Goal: Task Accomplishment & Management: Manage account settings

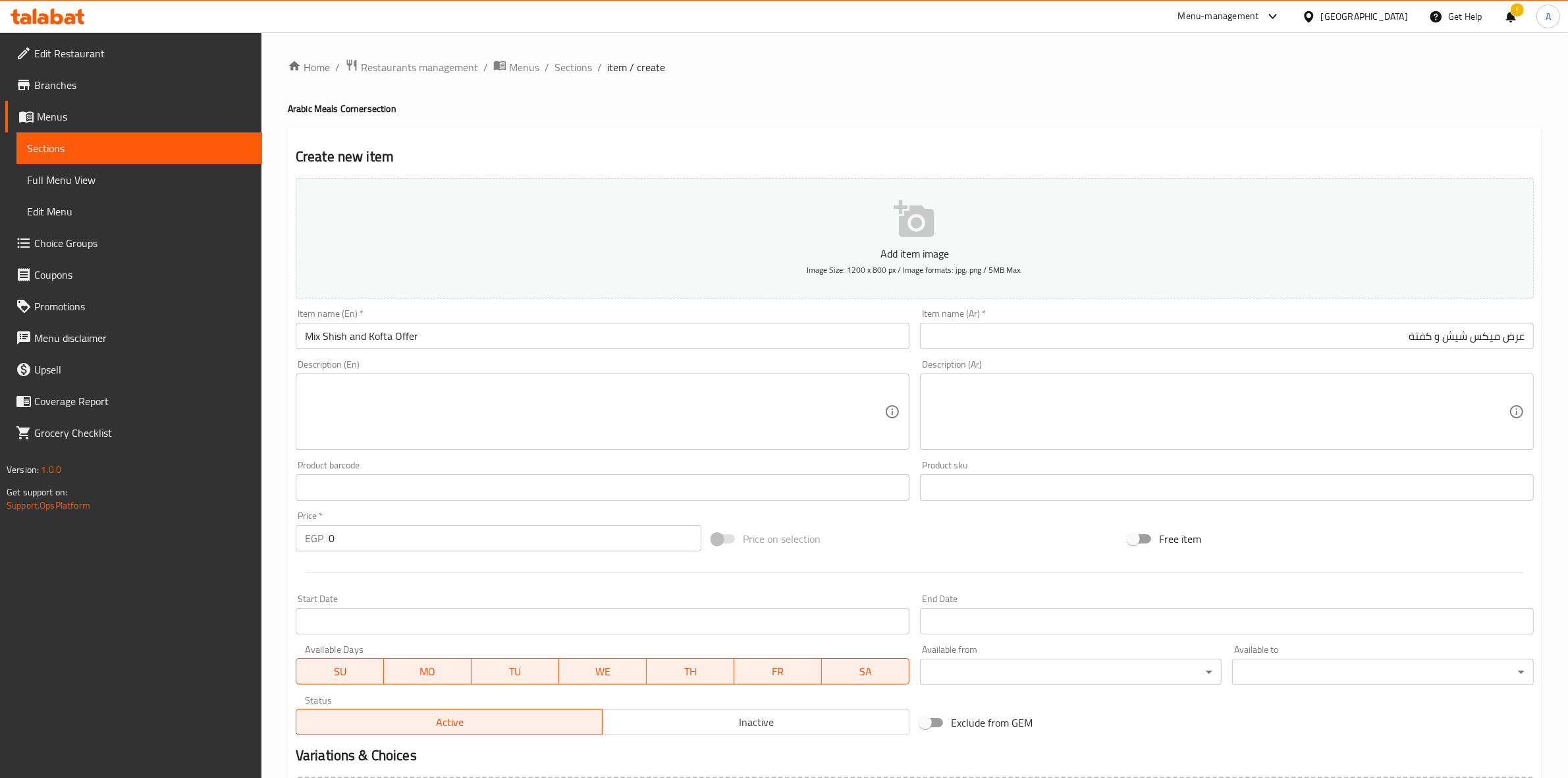
click at [708, 150] on h2 "Create new item" at bounding box center [914, 157] width 1238 height 20
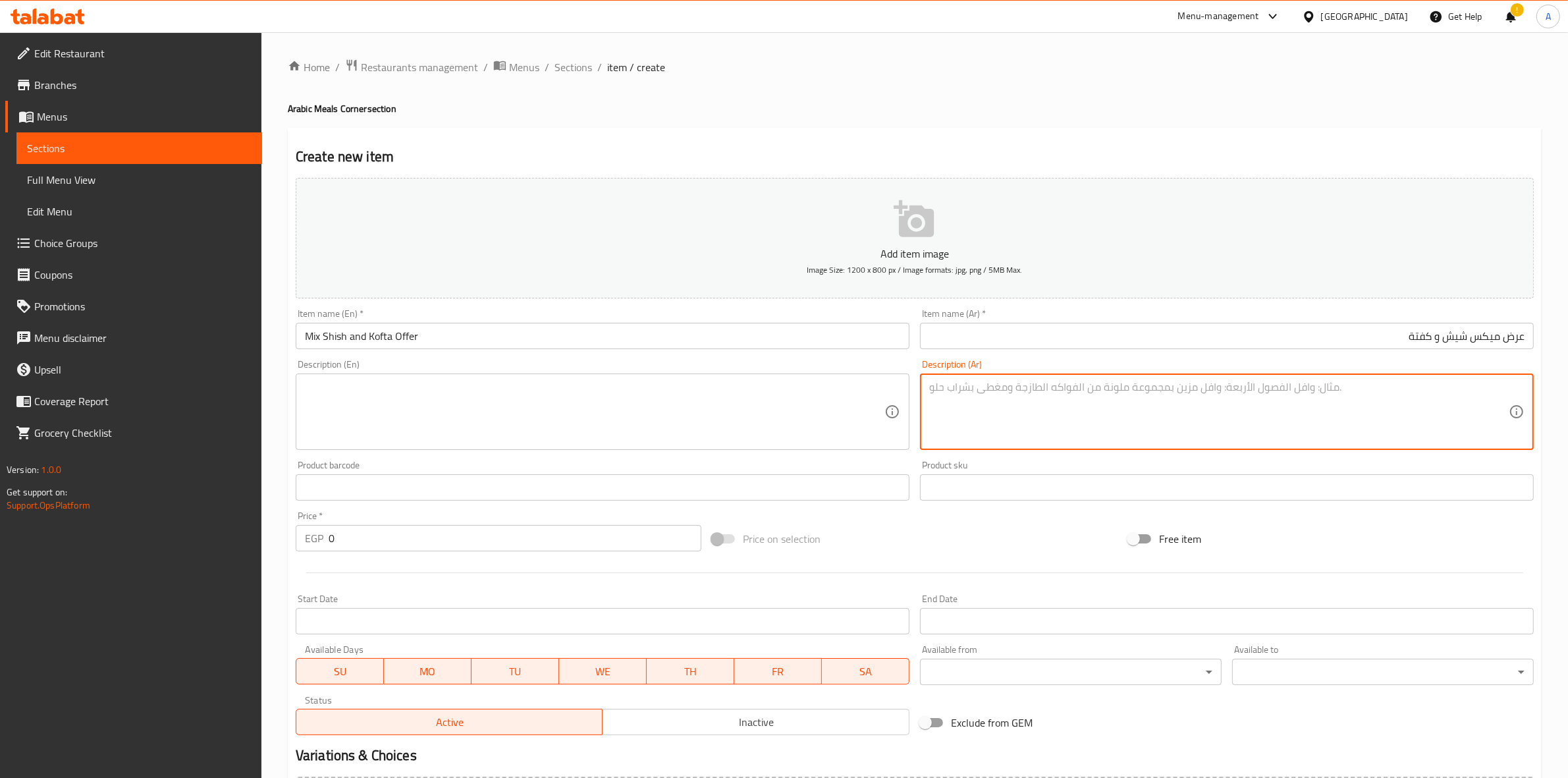
click at [1167, 394] on textarea at bounding box center [1219, 412] width 580 height 63
paste textarea "قطع شيش فحم + سيخ كفتة لحم + أرز وطحينة وسلطة."
click at [1077, 135] on div "Create new item Add item image Image Size: 1200 x 800 px / Image formats: jpg, …" at bounding box center [914, 510] width 1254 height 767
drag, startPoint x: 1507, startPoint y: 386, endPoint x: 1579, endPoint y: 383, distance: 72.1
type textarea "قطع شيش فحم + سيخ كفتة لحم + أرز وطحينة وسلطة."
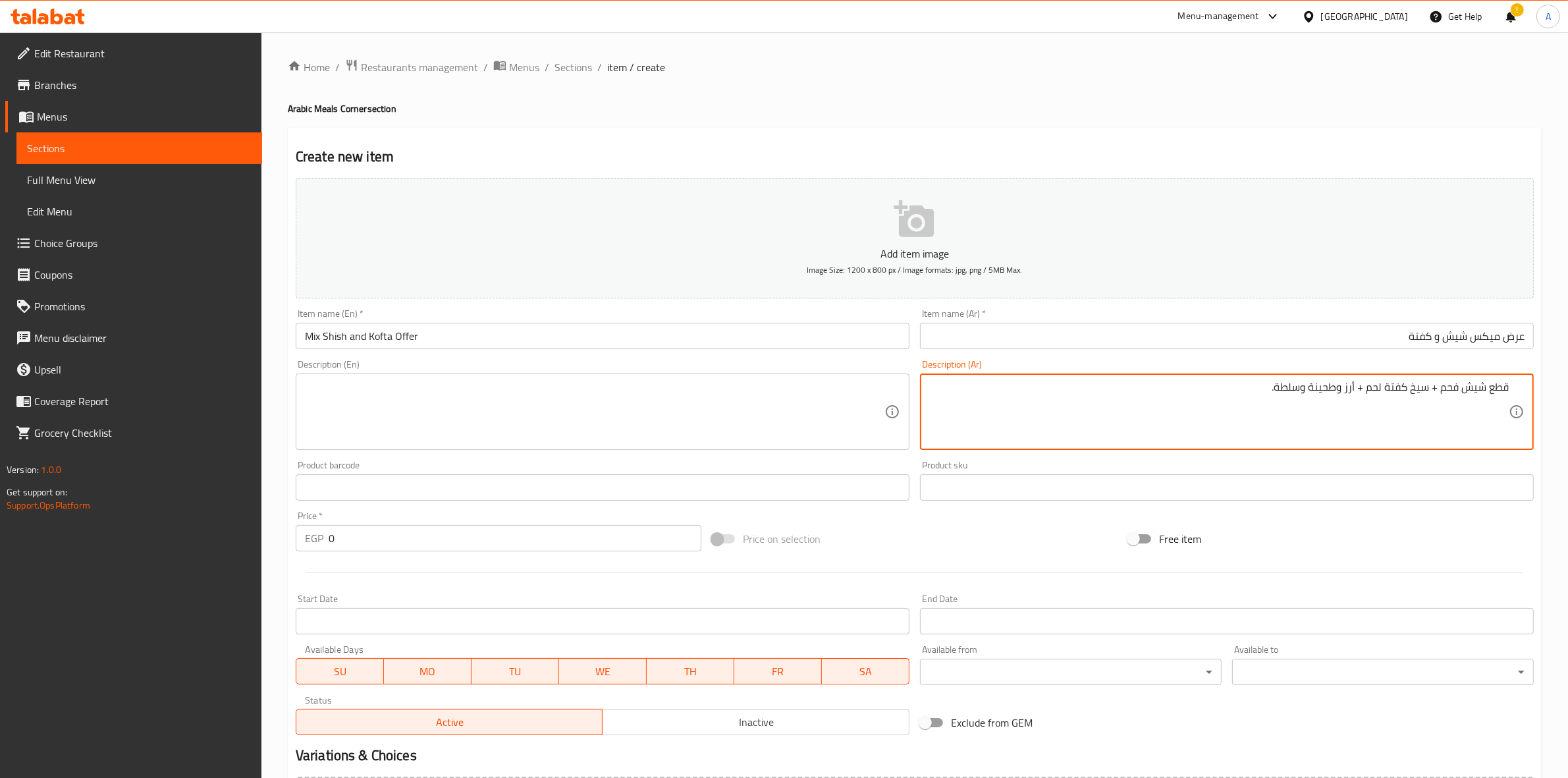
click at [925, 123] on div "Home / Restaurants management / Menus / Sections / item / create Arabic Meals C…" at bounding box center [914, 482] width 1254 height 846
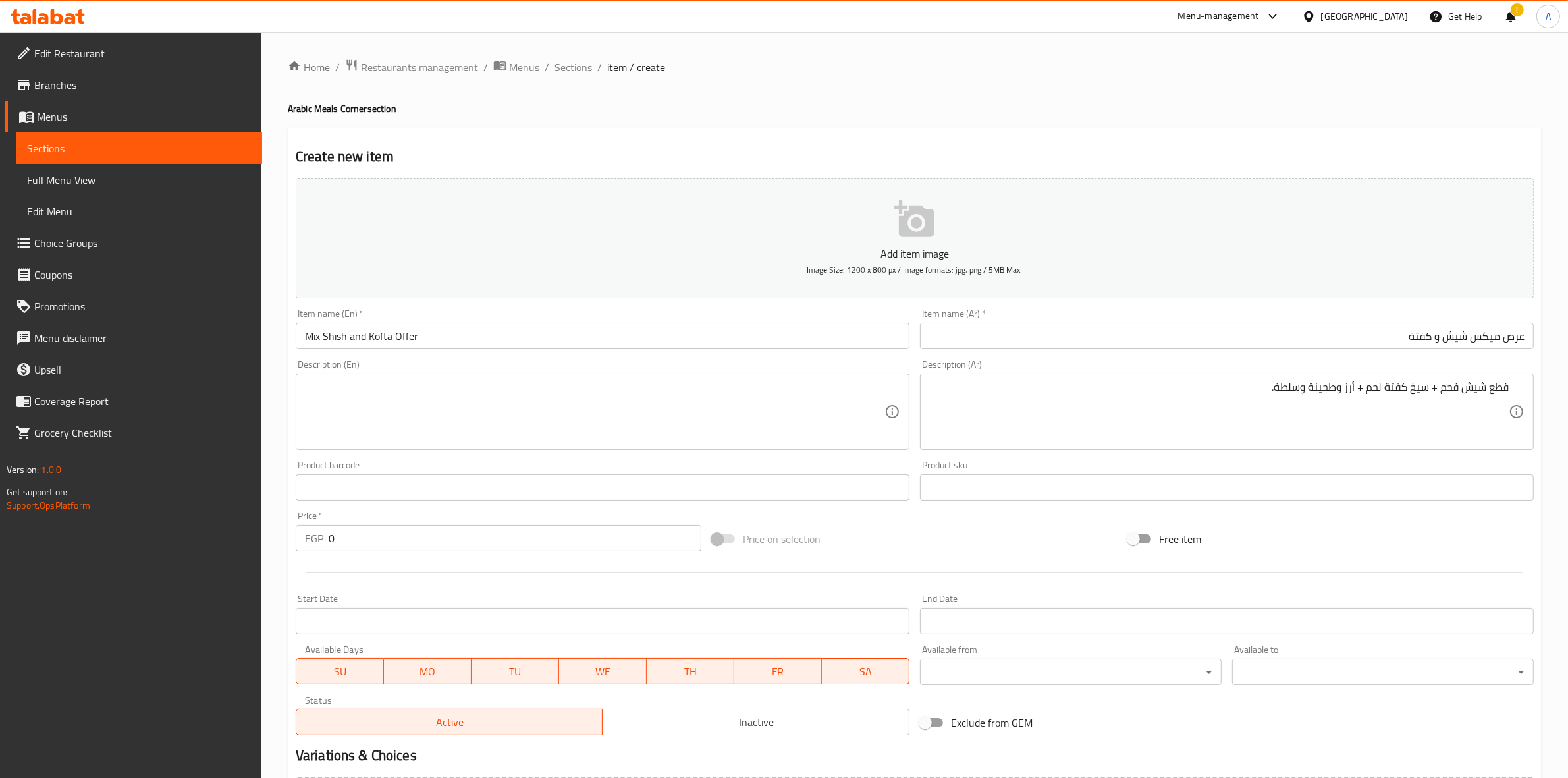
click at [970, 544] on div "Price on selection" at bounding box center [914, 538] width 416 height 35
drag, startPoint x: 348, startPoint y: 540, endPoint x: 228, endPoint y: 528, distance: 120.6
click at [198, 537] on div "Edit Restaurant Branches Menus Sections Full Menu View Edit Menu Choice Groups …" at bounding box center [784, 482] width 1568 height 899
type input "243"
click at [394, 580] on div at bounding box center [914, 572] width 1248 height 32
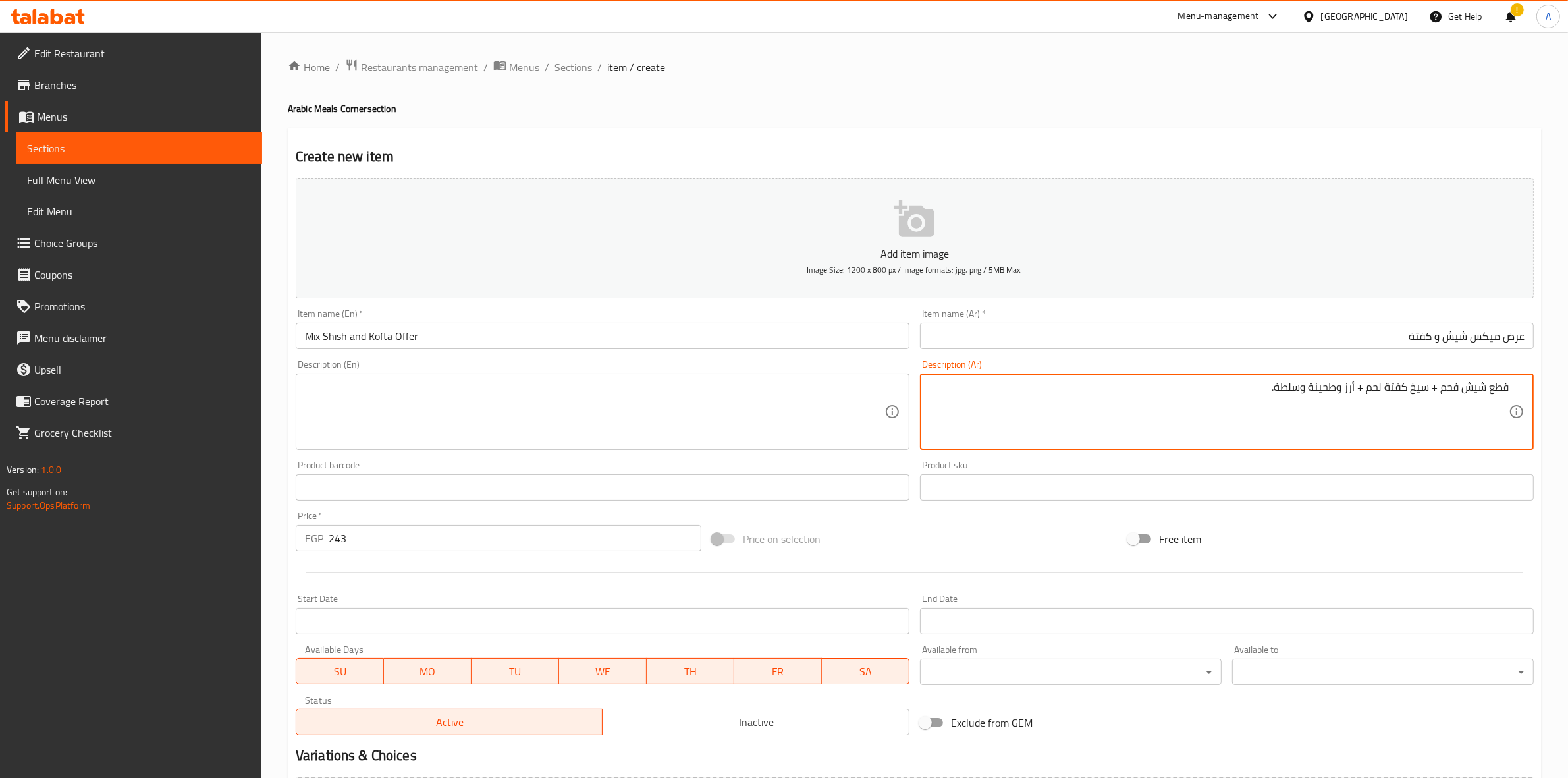
drag, startPoint x: 1259, startPoint y: 390, endPoint x: 1579, endPoint y: 378, distance: 320.2
paste textarea "قطع شيش فحم + سيخ كفتة لحم + أرز وطحينة وسلطة."
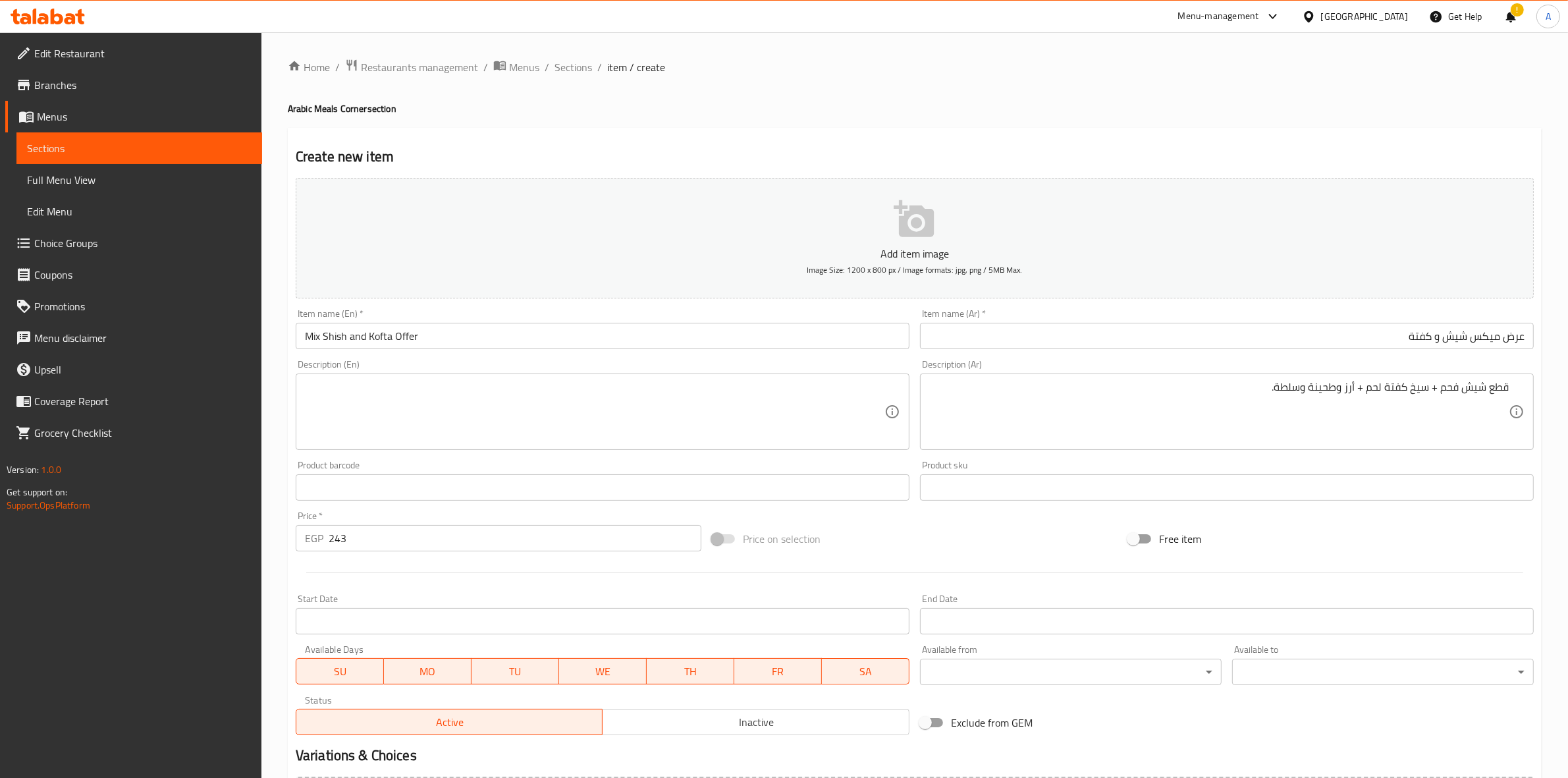
click at [963, 525] on div "Price on selection" at bounding box center [914, 538] width 416 height 35
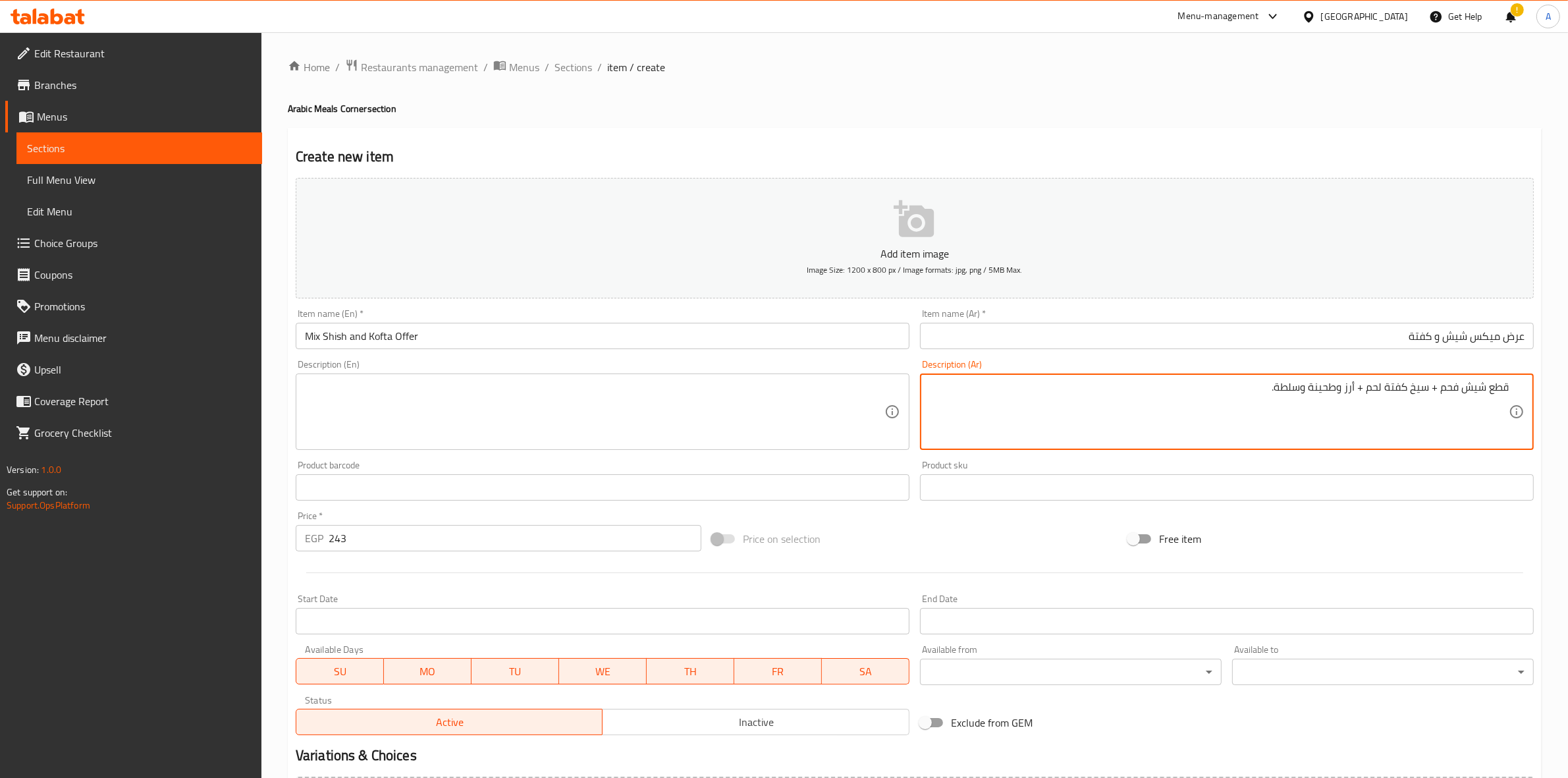
drag, startPoint x: 1508, startPoint y: 386, endPoint x: 1183, endPoint y: 384, distance: 325.0
paste textarea
drag, startPoint x: 1236, startPoint y: 383, endPoint x: 1579, endPoint y: 357, distance: 344.0
click at [1567, 357] on html "​ Menu-management Egypt Get Help ! A Edit Restaurant Branches Menus Sections Fu…" at bounding box center [784, 389] width 1568 height 778
paste textarea "3"
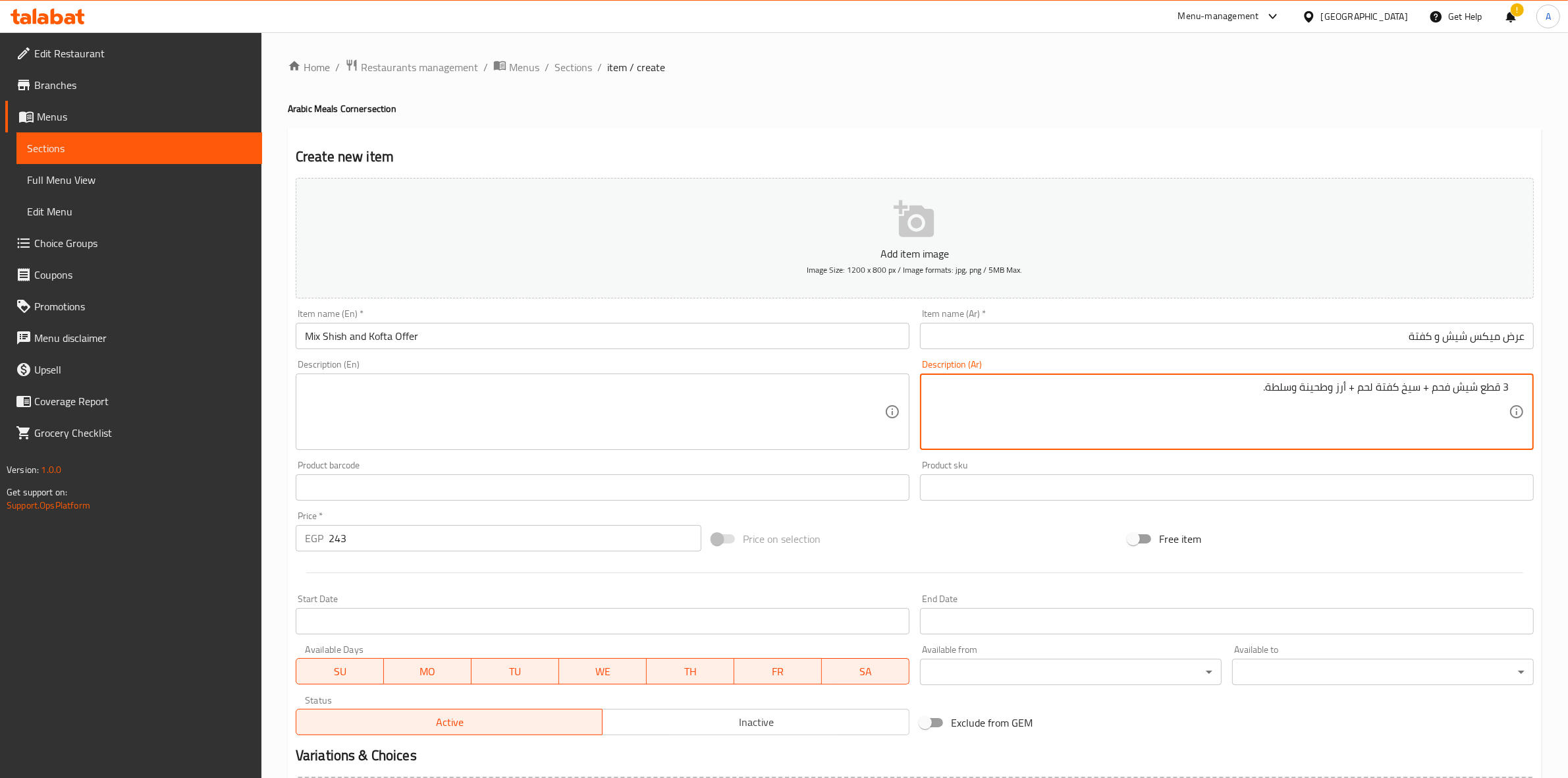
click at [1067, 139] on div "Create new item Add item image Image Size: 1200 x 800 px / Image formats: jpg, …" at bounding box center [914, 510] width 1254 height 767
drag, startPoint x: 1503, startPoint y: 386, endPoint x: 1528, endPoint y: 389, distance: 25.2
type textarea "3 قطع شيش فحم + سيخ كفتة لحم + أرز وطحينة وسلطة."
click at [1061, 84] on div "Home / Restaurants management / Menus / Sections / item / create Arabic Meals C…" at bounding box center [914, 482] width 1254 height 846
drag, startPoint x: 1247, startPoint y: 391, endPoint x: 1579, endPoint y: 360, distance: 333.4
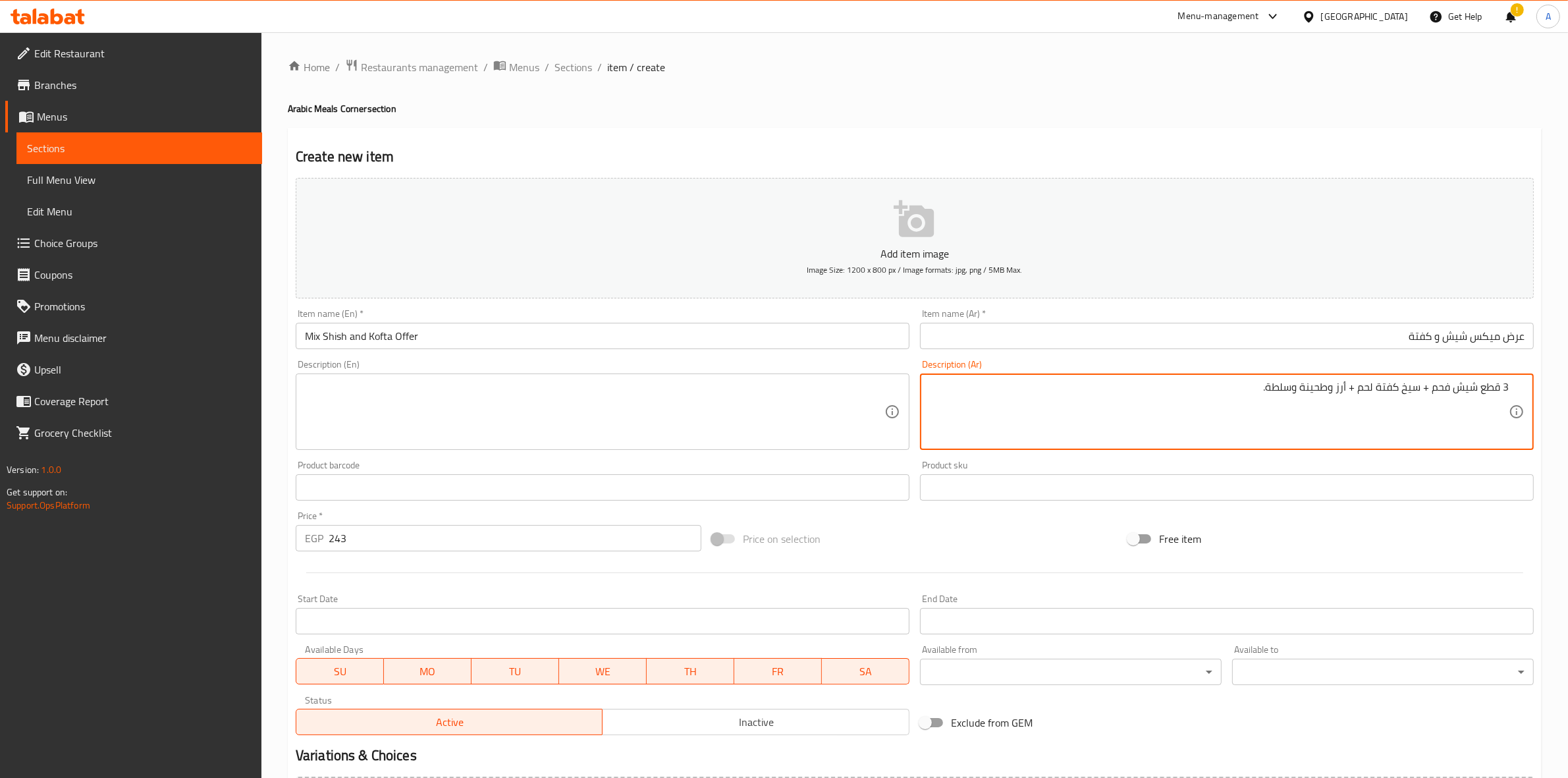
click at [364, 403] on textarea at bounding box center [594, 412] width 580 height 63
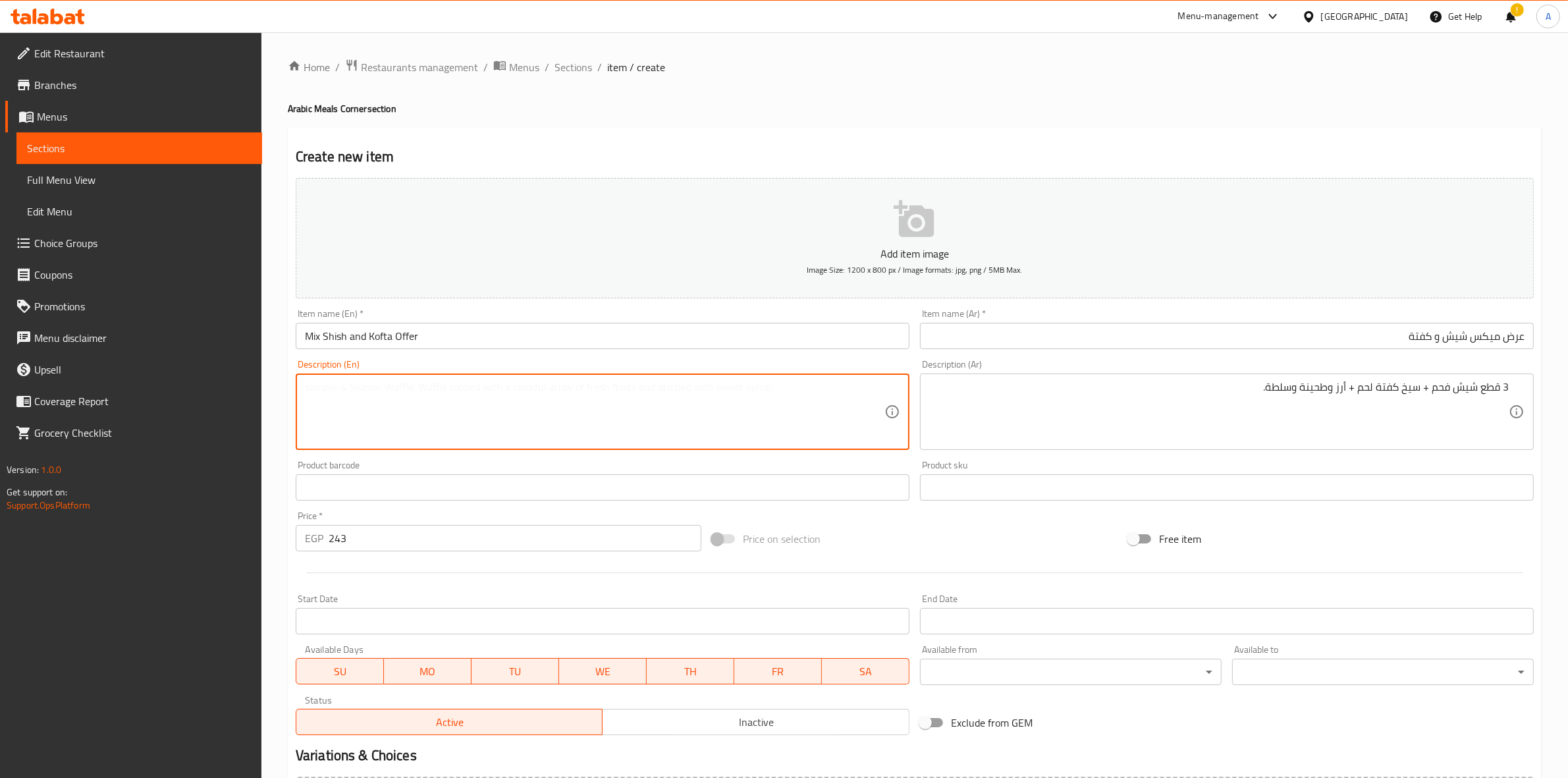
paste textarea "3 pieces of charcoal shish + 1 skewer of lamb kofta + rice, tahini and salad."
type textarea "3 pieces of charcoal shish + 1 skewer of lamb kofta + rice, tahini and salad."
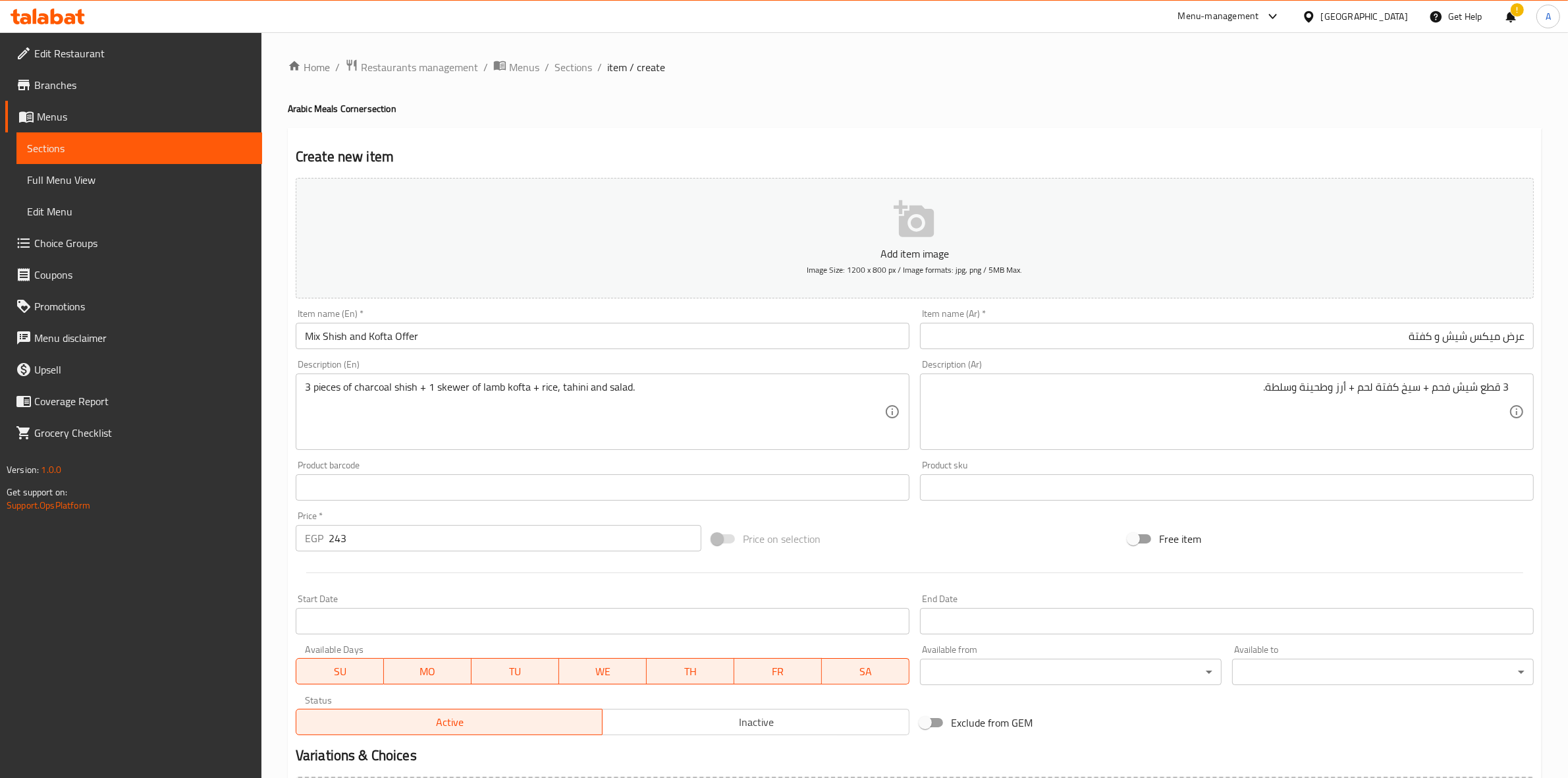
click at [279, 449] on div "Home / Restaurants management / Menus / Sections / item / create Arabic Meals C…" at bounding box center [914, 482] width 1306 height 899
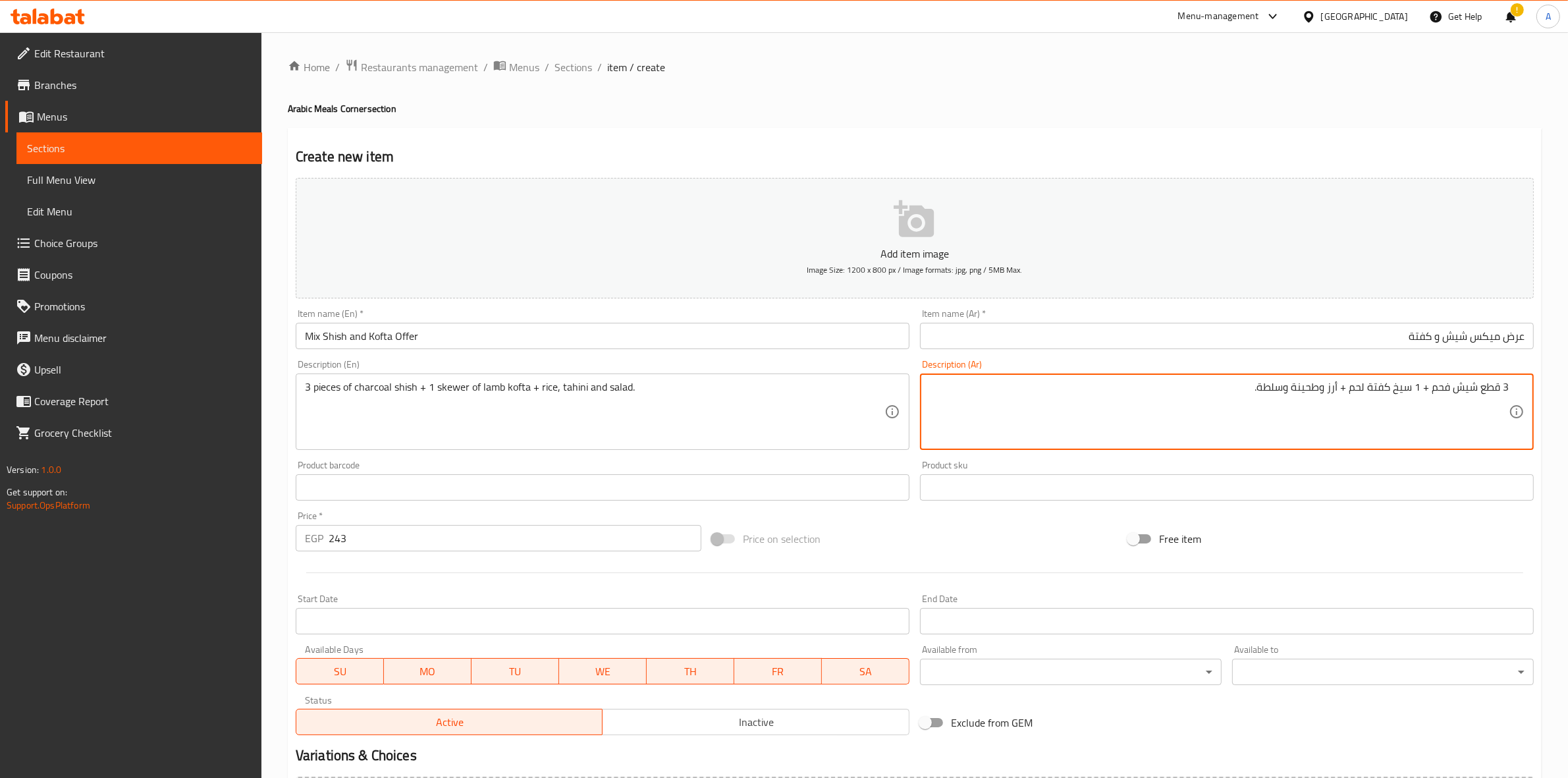
type textarea "3 قطع شيش فحم + 1 سيخ كفتة لحم + أرز وطحينة وسلطة."
click at [1113, 66] on ol "Home / Restaurants management / Menus / Sections / item / create" at bounding box center [914, 67] width 1254 height 17
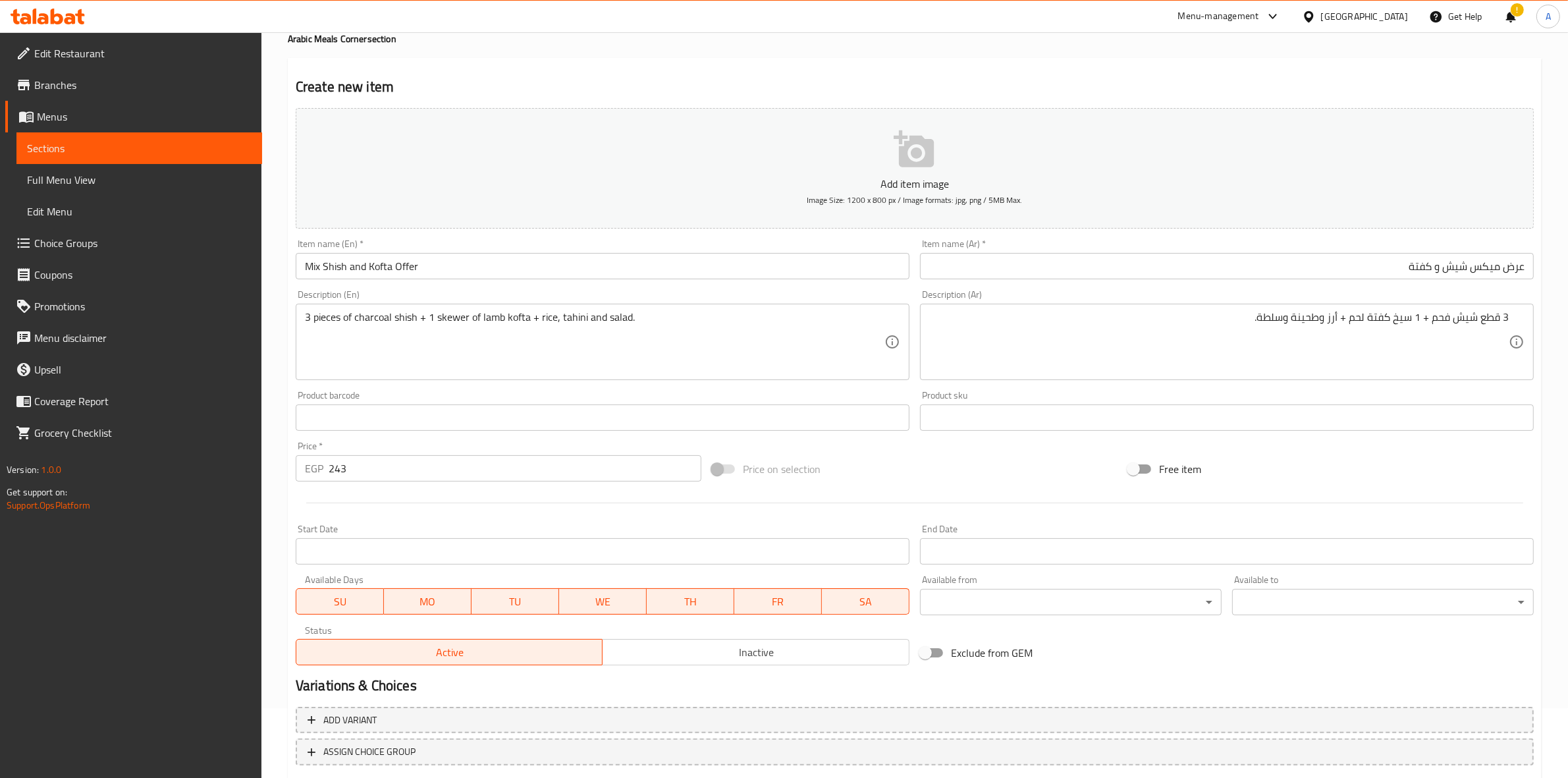
scroll to position [150, 0]
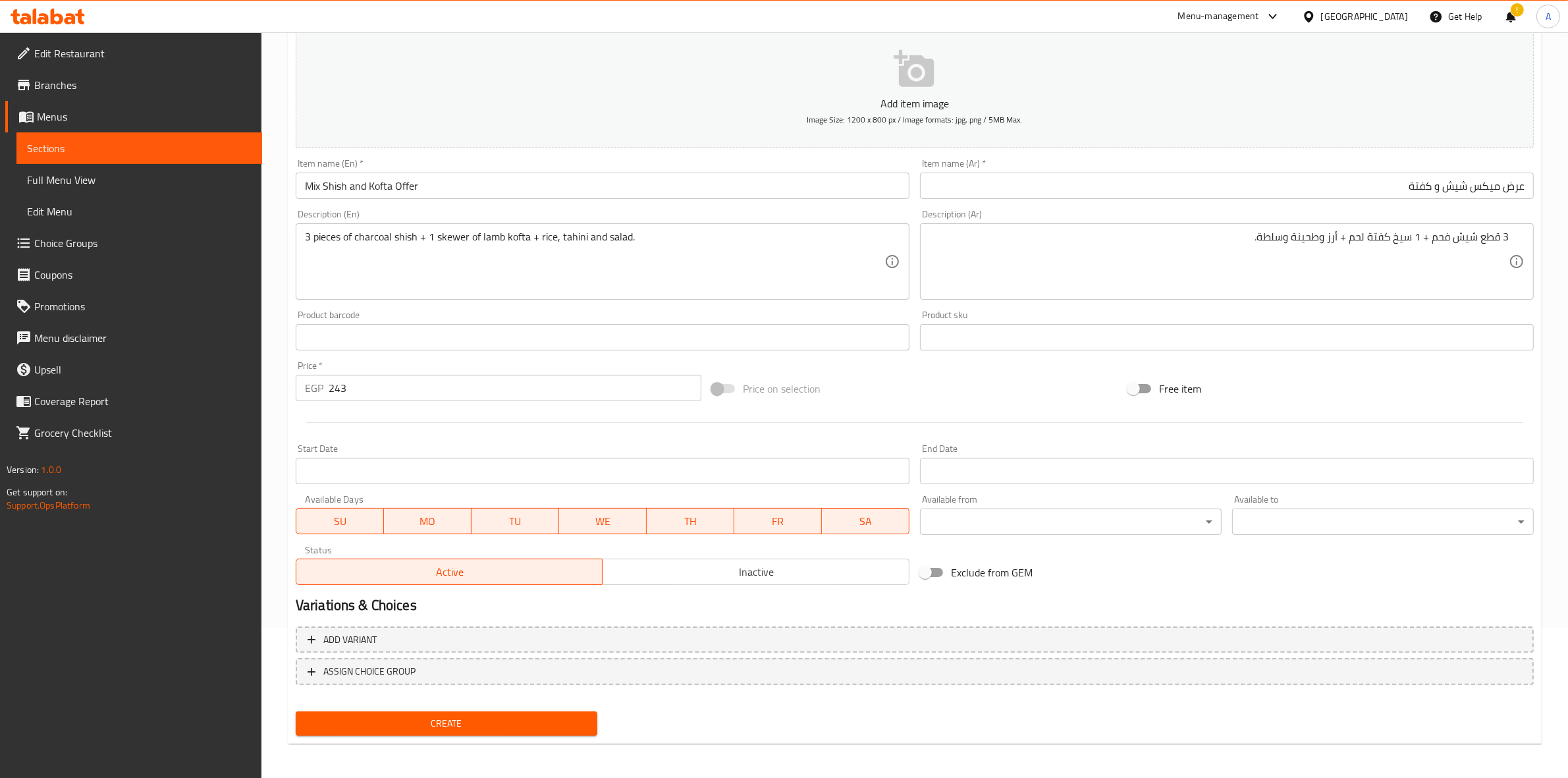
click at [736, 577] on span "Inactive" at bounding box center [755, 571] width 296 height 19
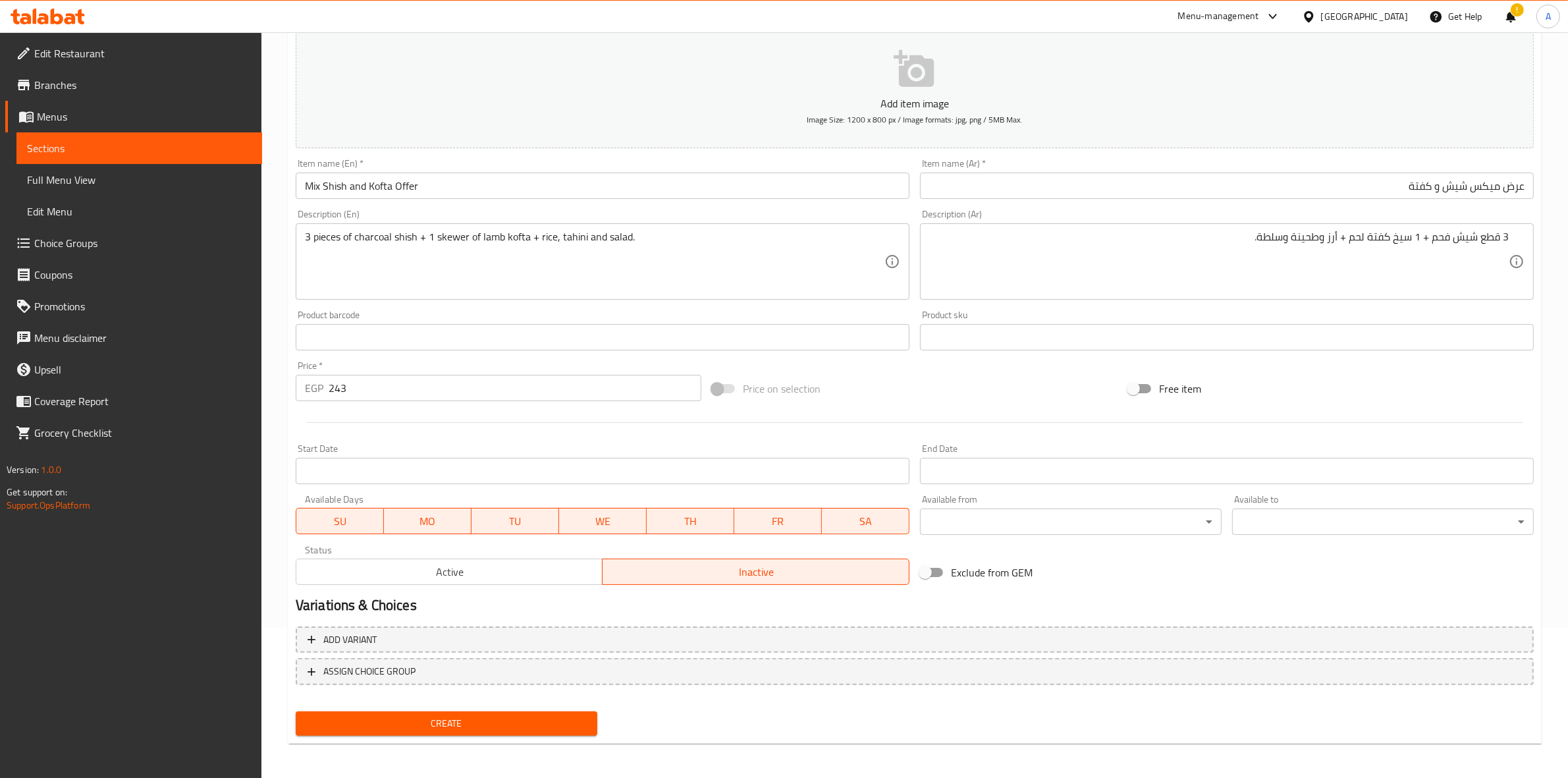
click at [492, 471] on input "Start Date" at bounding box center [602, 470] width 614 height 26
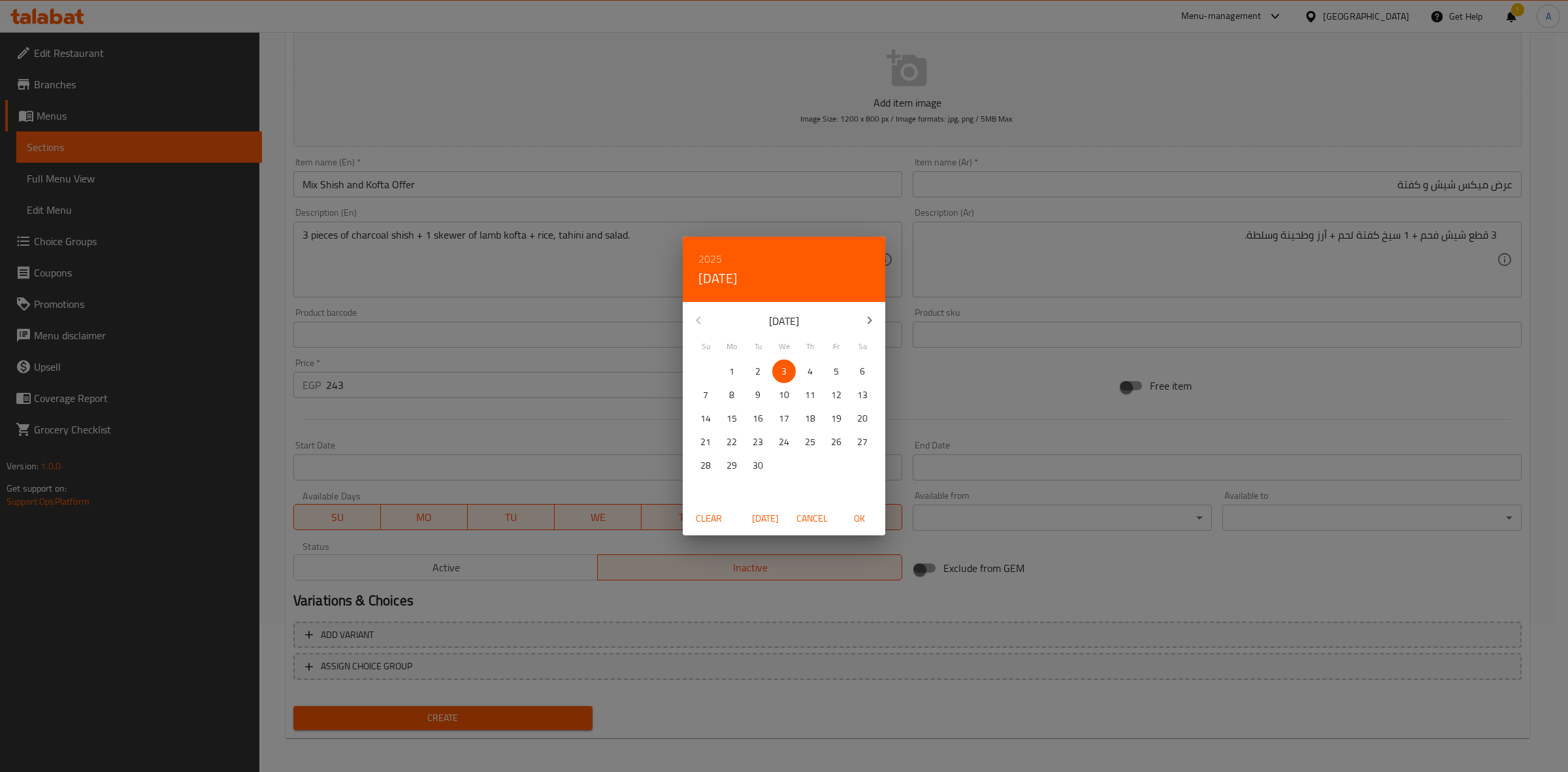
click at [285, 442] on div "2025 Wed, Sep 3 September 2025 Su Mo Tu We Th Fr Sa 31 1 2 3 4 5 6 7 8 9 10 11 …" at bounding box center [784, 386] width 1568 height 772
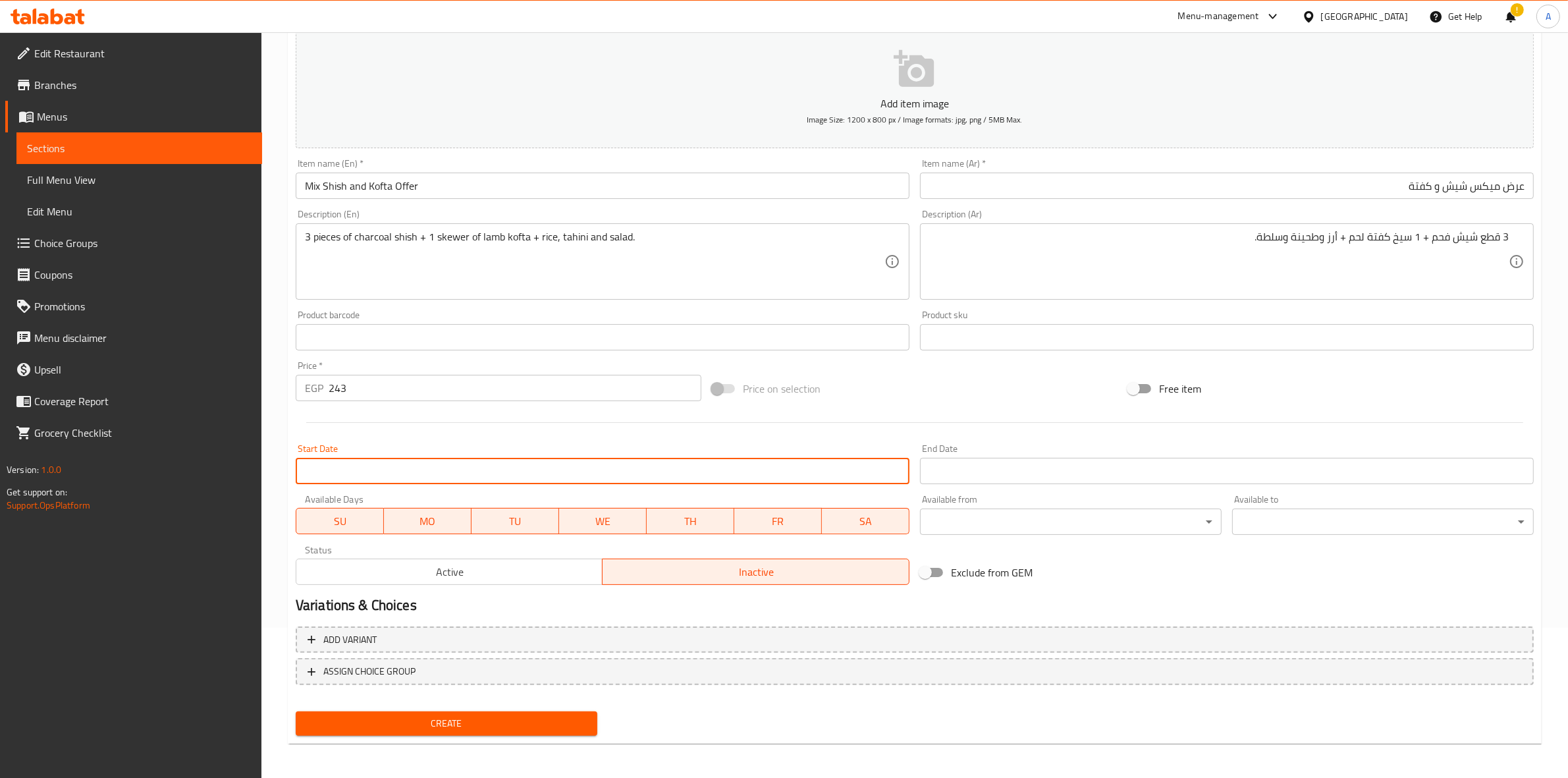
click at [522, 467] on input "Start Date" at bounding box center [602, 470] width 614 height 26
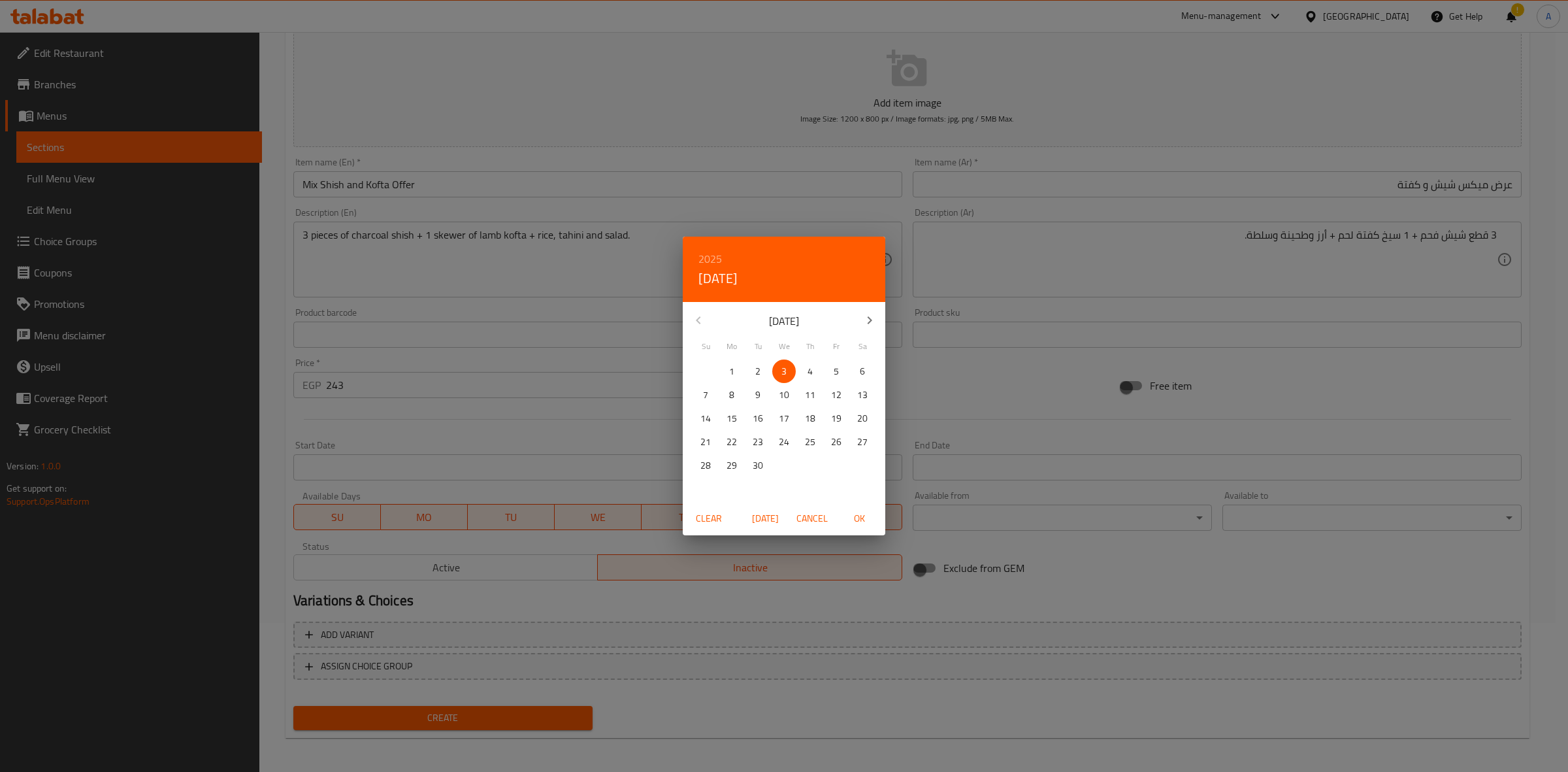
click at [787, 366] on span "3" at bounding box center [784, 372] width 23 height 16
click at [855, 514] on span "OK" at bounding box center [859, 518] width 31 height 16
type input "[DATE]"
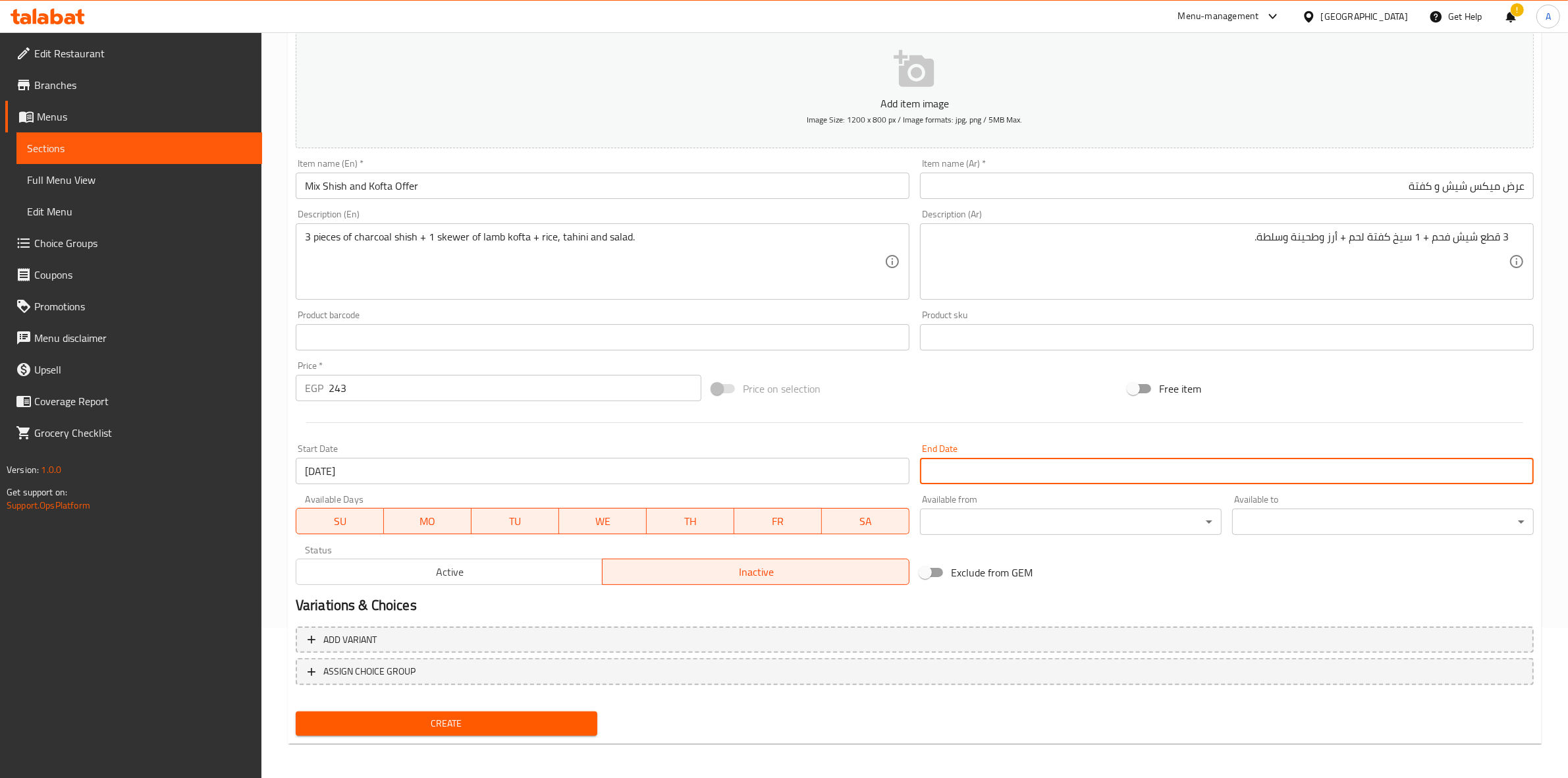
click at [997, 468] on input "Start Date" at bounding box center [1227, 470] width 614 height 26
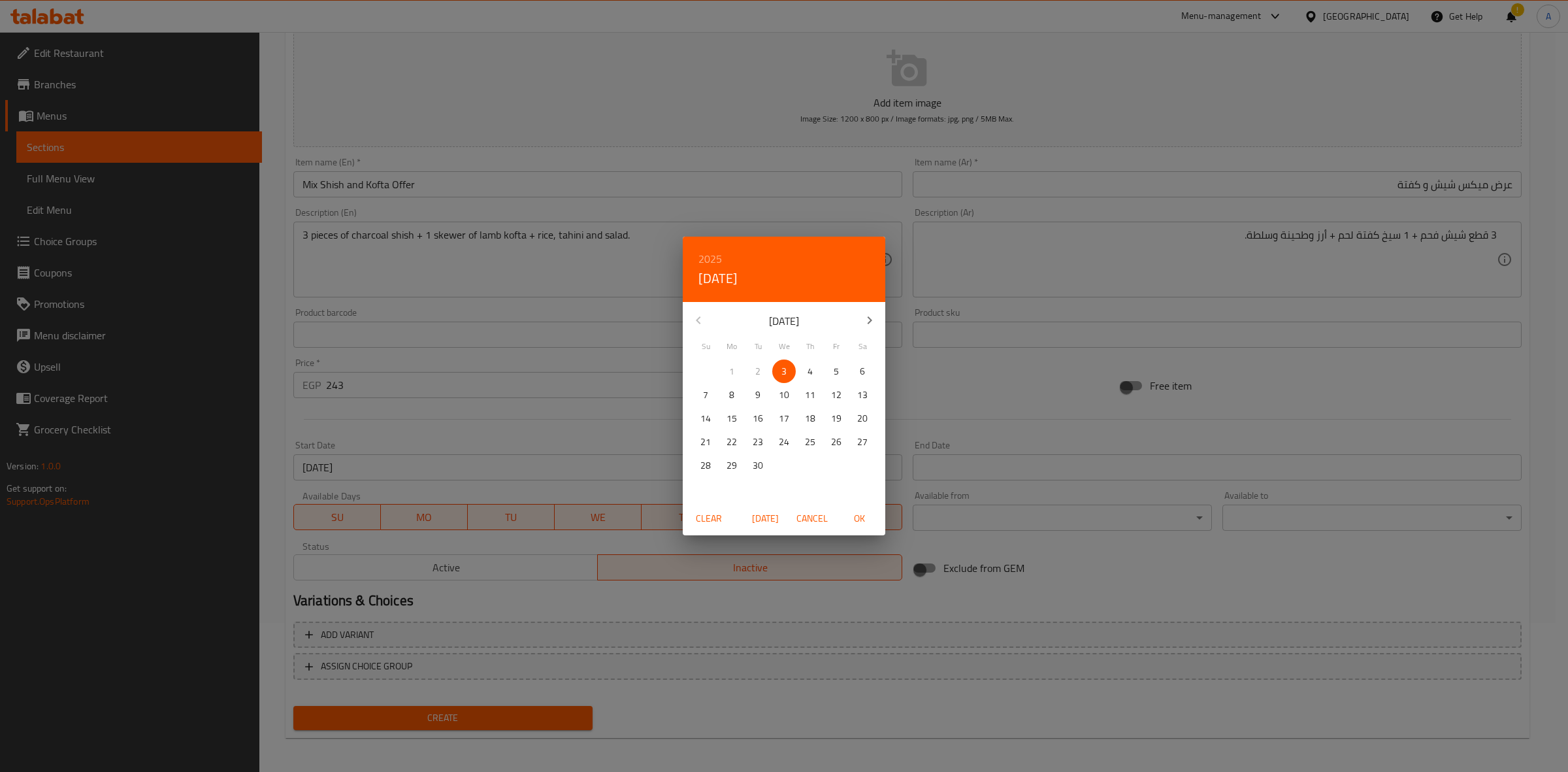
click at [867, 310] on button "button" at bounding box center [870, 320] width 31 height 31
click at [782, 370] on p "1" at bounding box center [784, 372] width 5 height 16
click at [860, 514] on span "OK" at bounding box center [859, 518] width 31 height 16
type input "[DATE]"
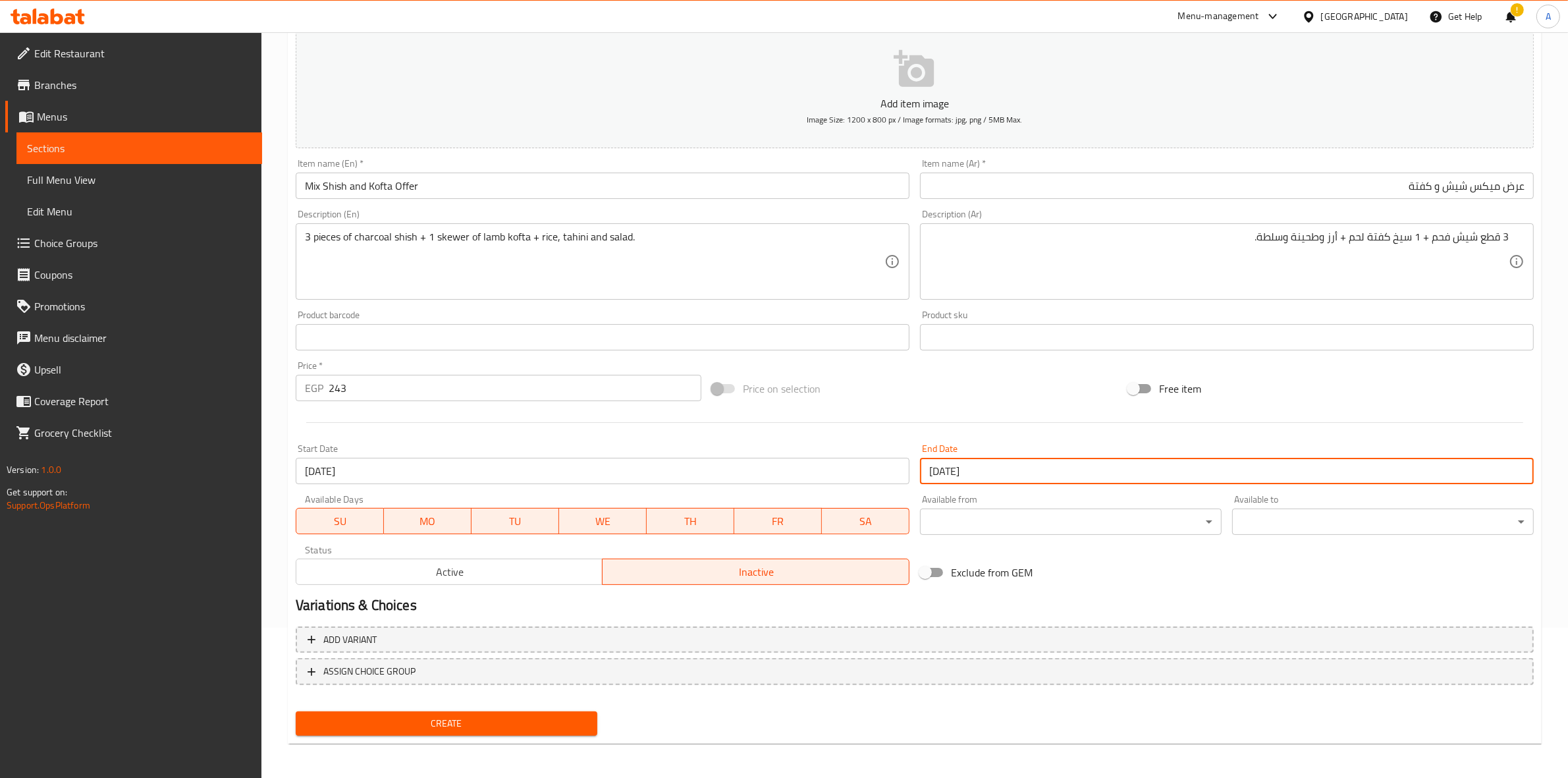
click at [1161, 601] on h2 "Variations & Choices" at bounding box center [914, 605] width 1238 height 20
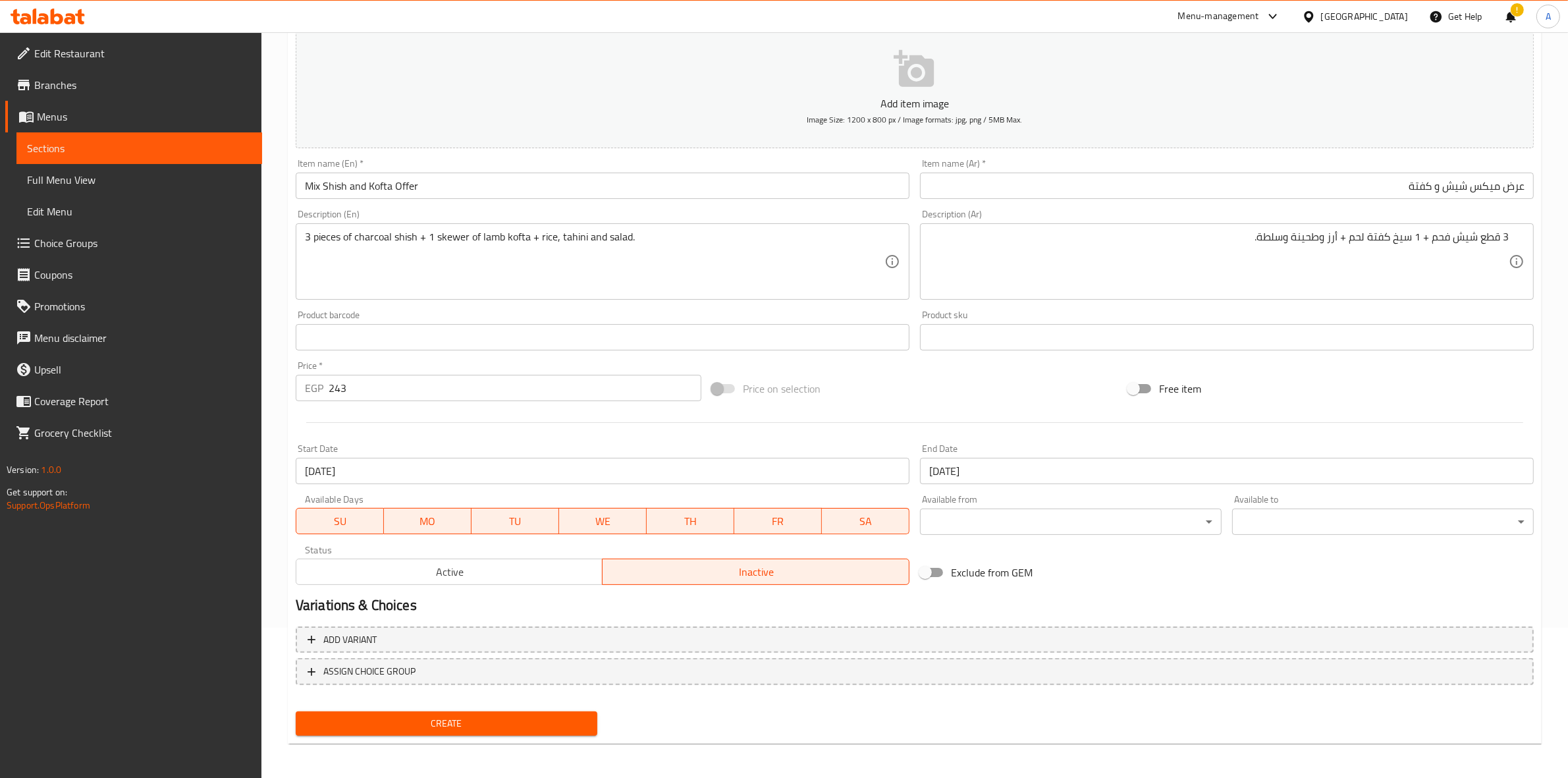
click at [459, 716] on span "Create" at bounding box center [446, 724] width 280 height 17
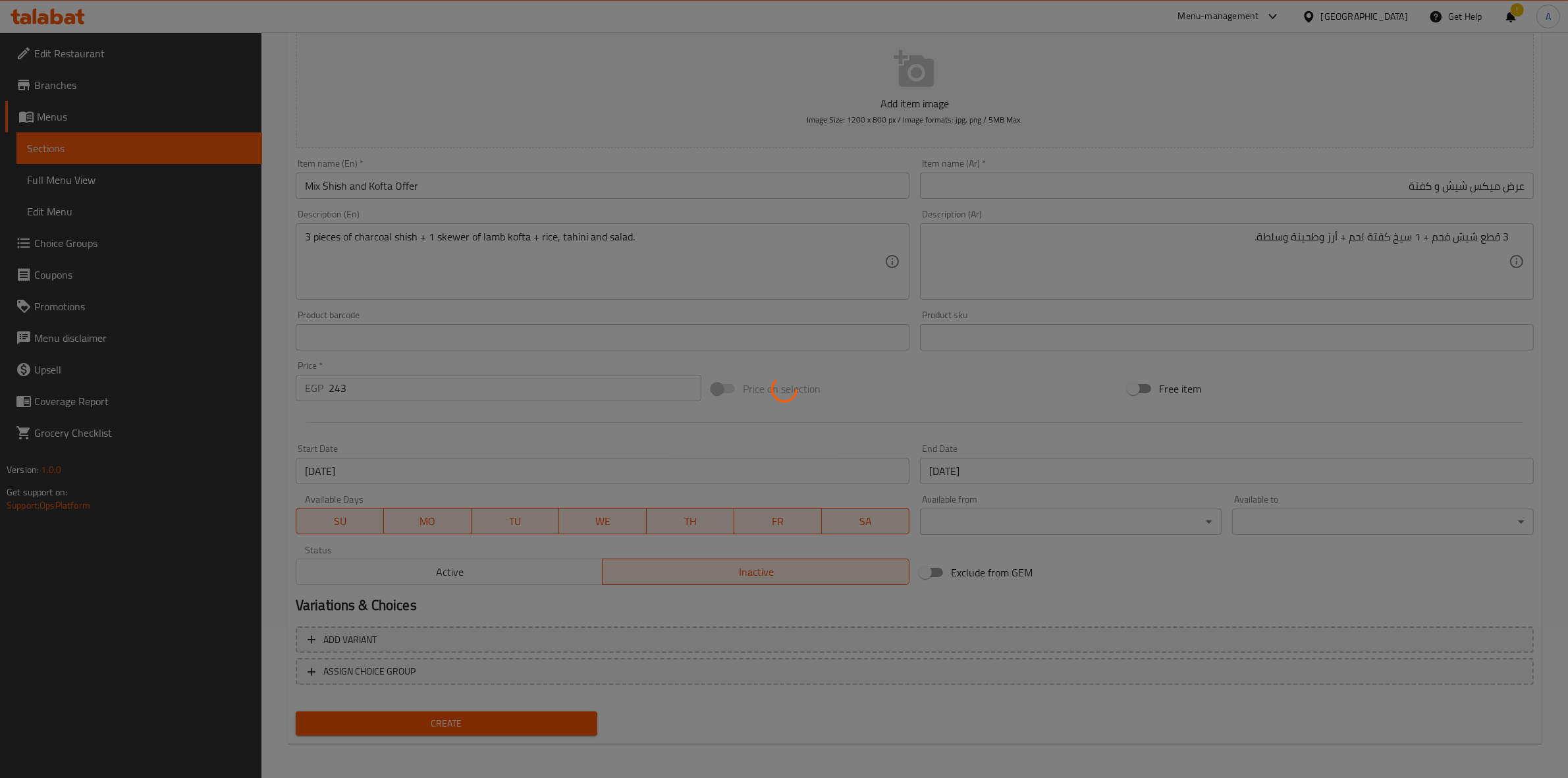
type input "0"
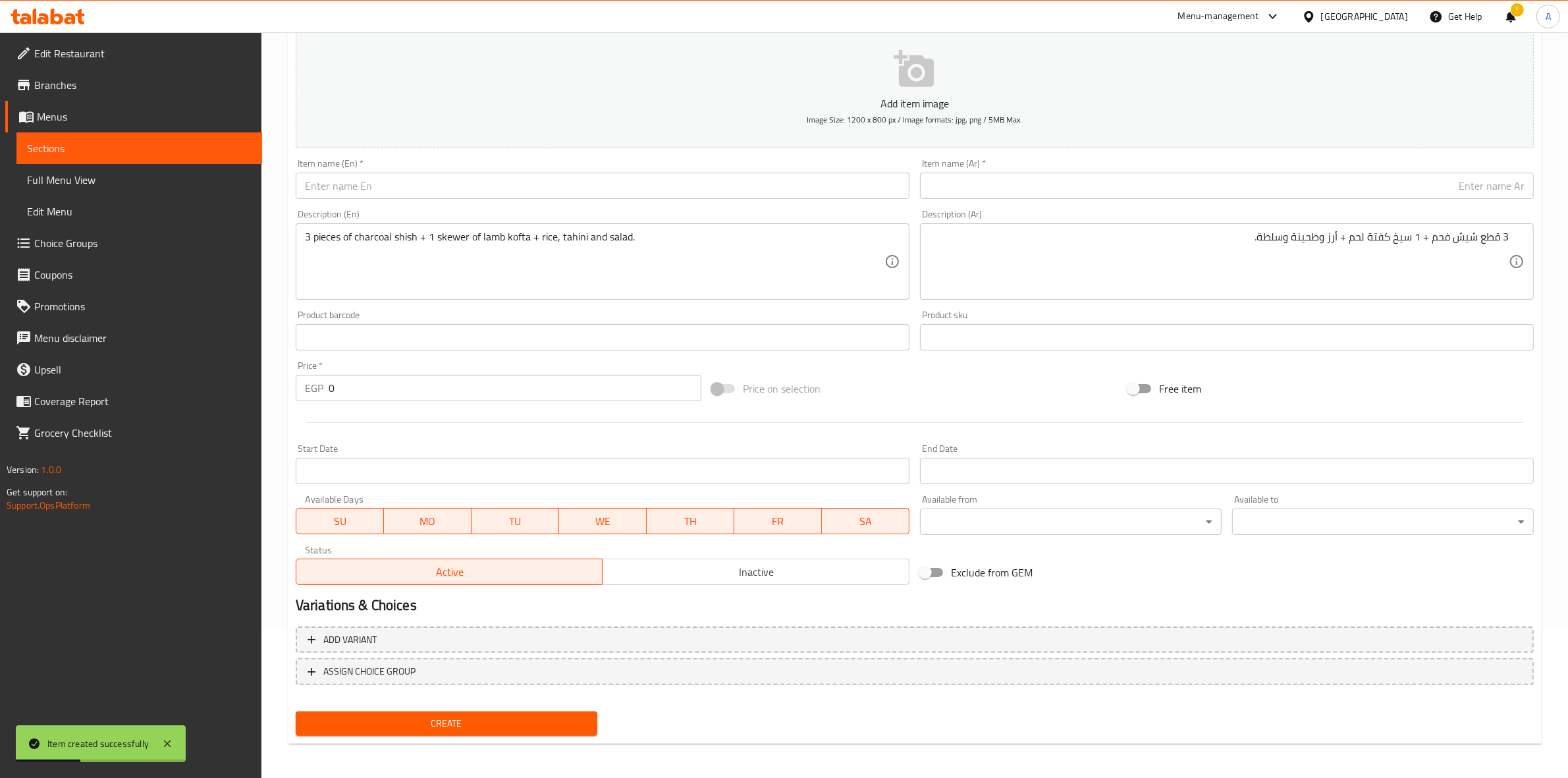
click at [951, 367] on div "Add item image Image Size: 1200 x 800 px / Image formats: jpg, png / 5MB Max. I…" at bounding box center [914, 306] width 1248 height 568
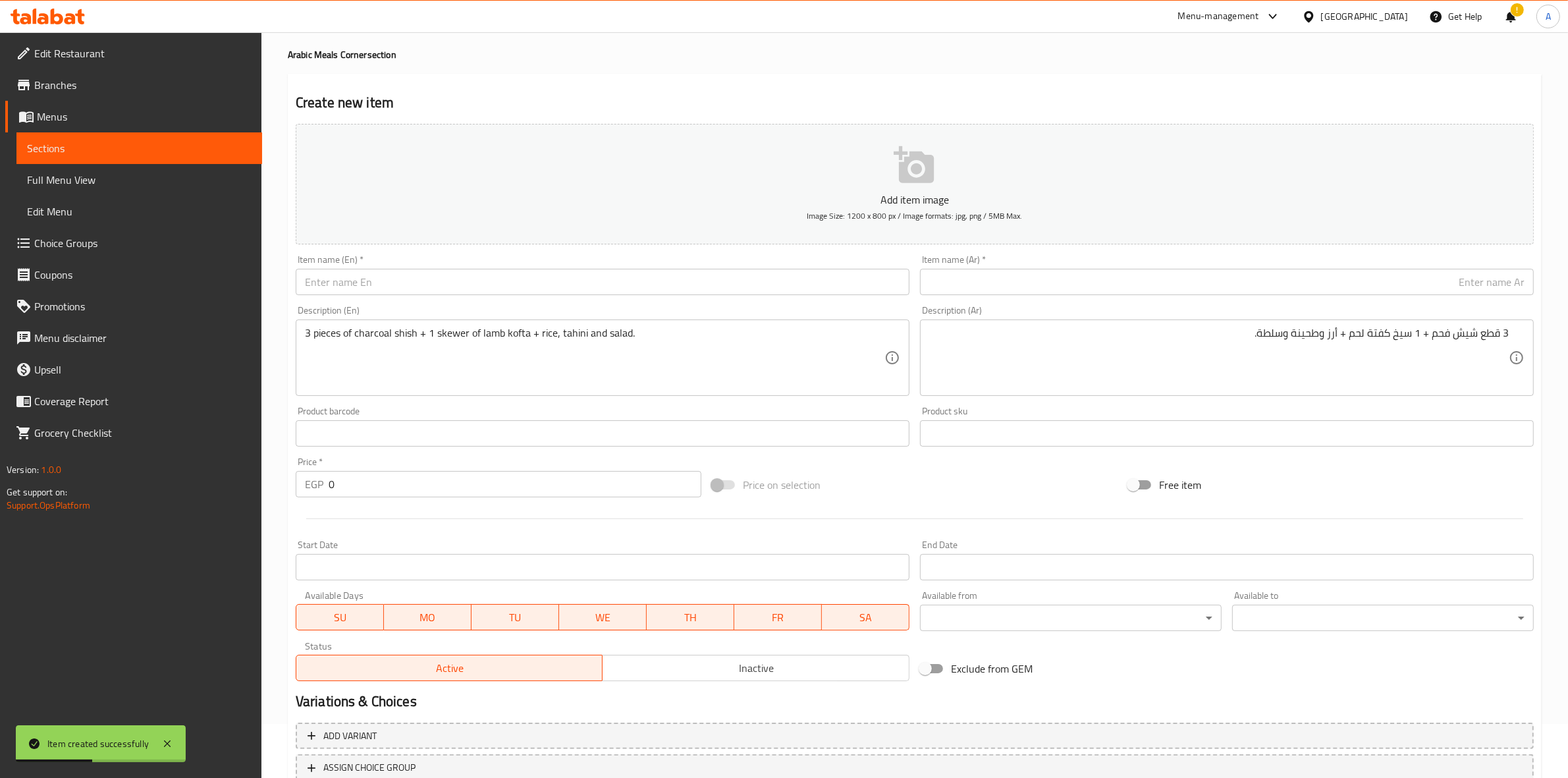
scroll to position [0, 0]
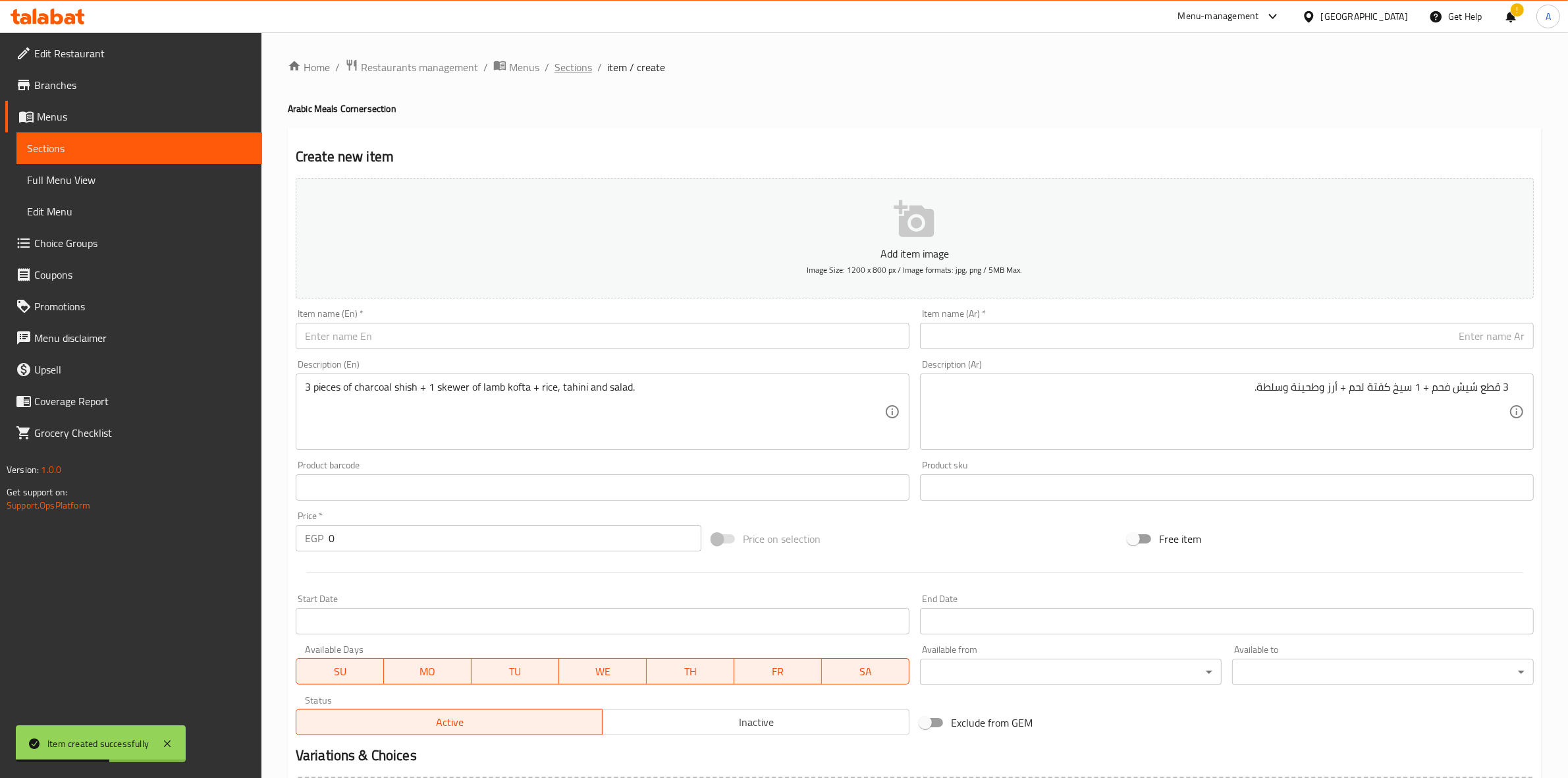
click at [575, 66] on span "Sections" at bounding box center [574, 67] width 38 height 16
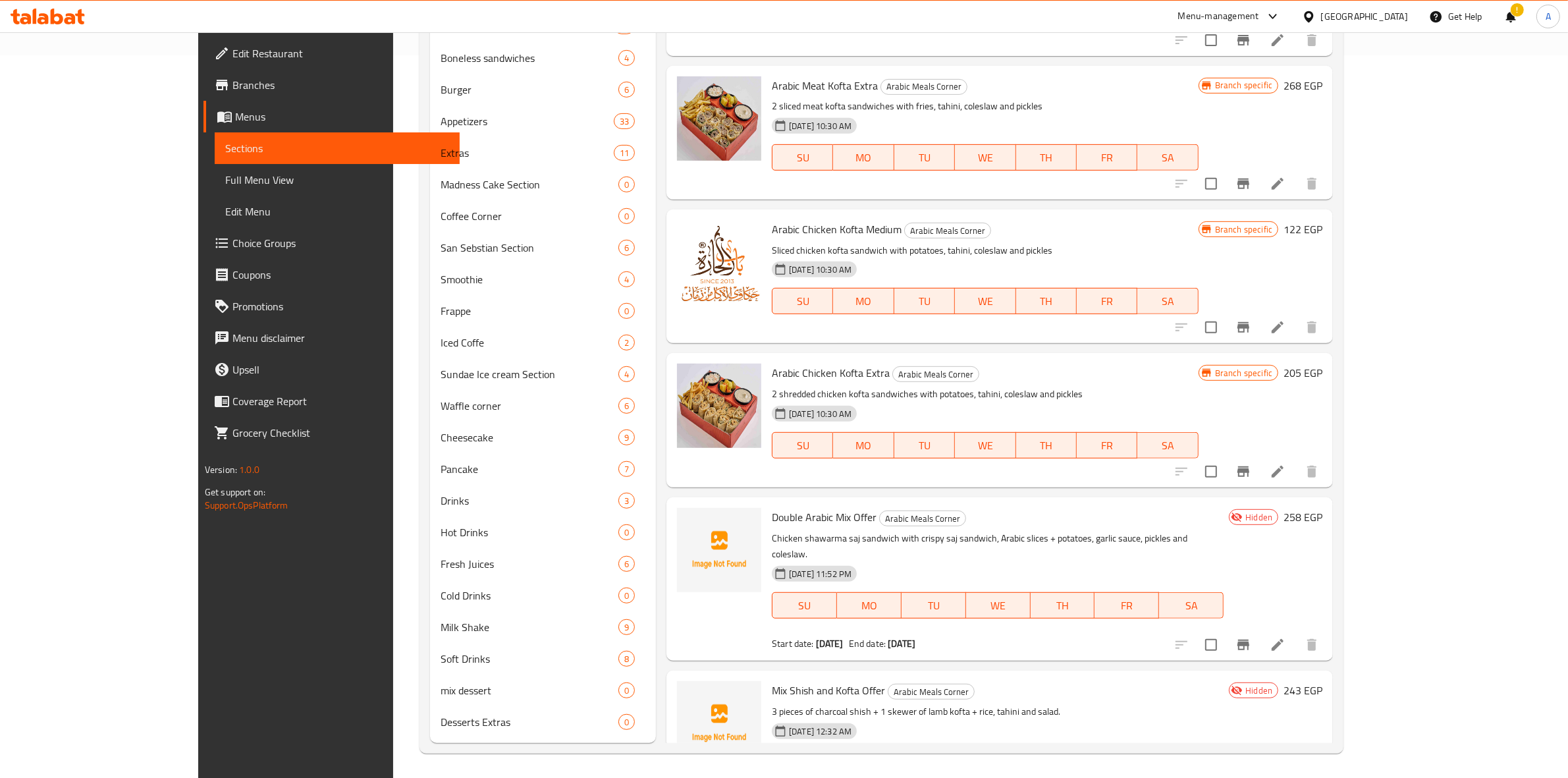
scroll to position [900, 0]
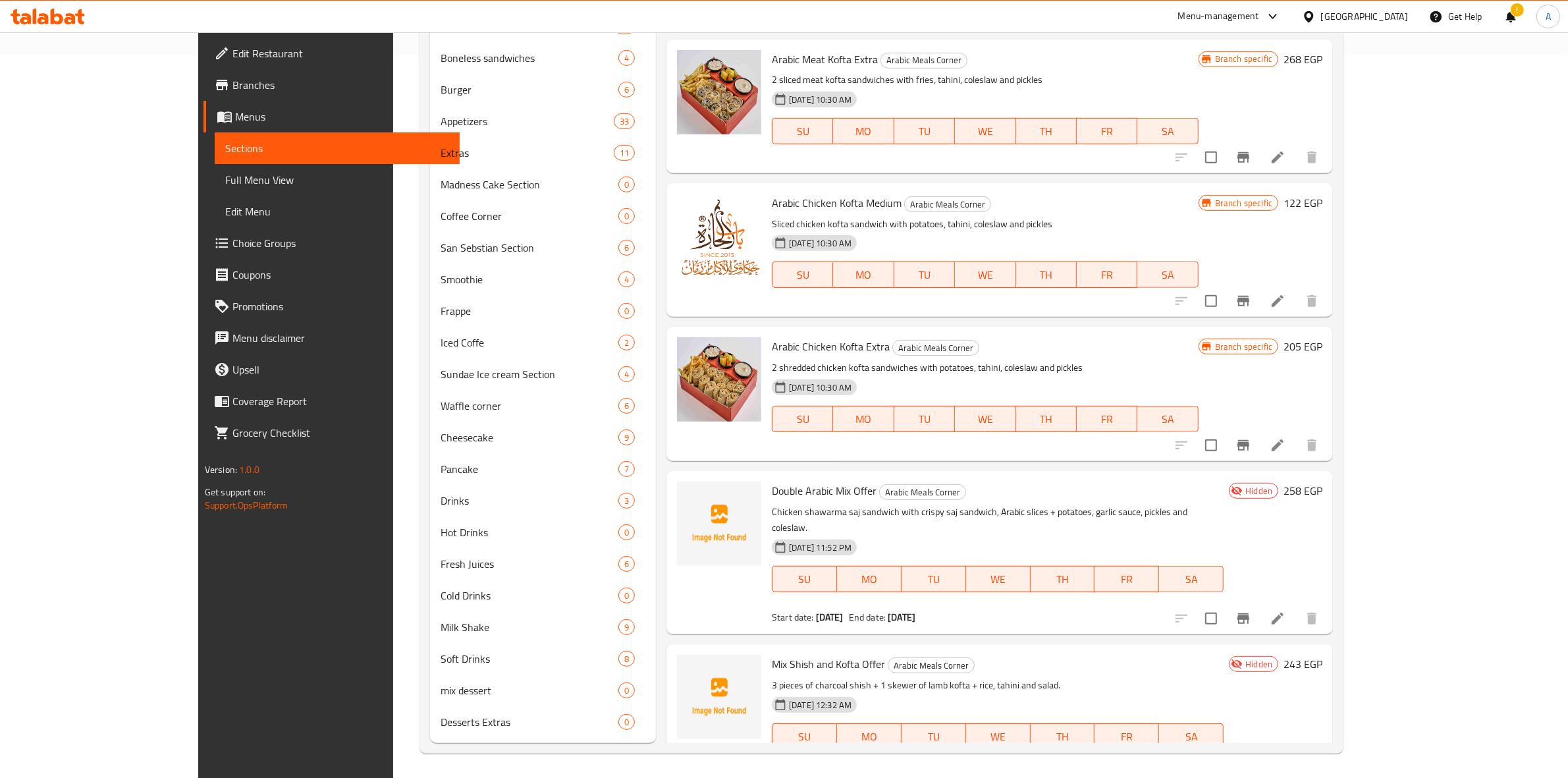
click at [1370, 517] on div "Home / Restaurants management / Menus / Sections Bab El Hara Open import export…" at bounding box center [881, 45] width 976 height 1470
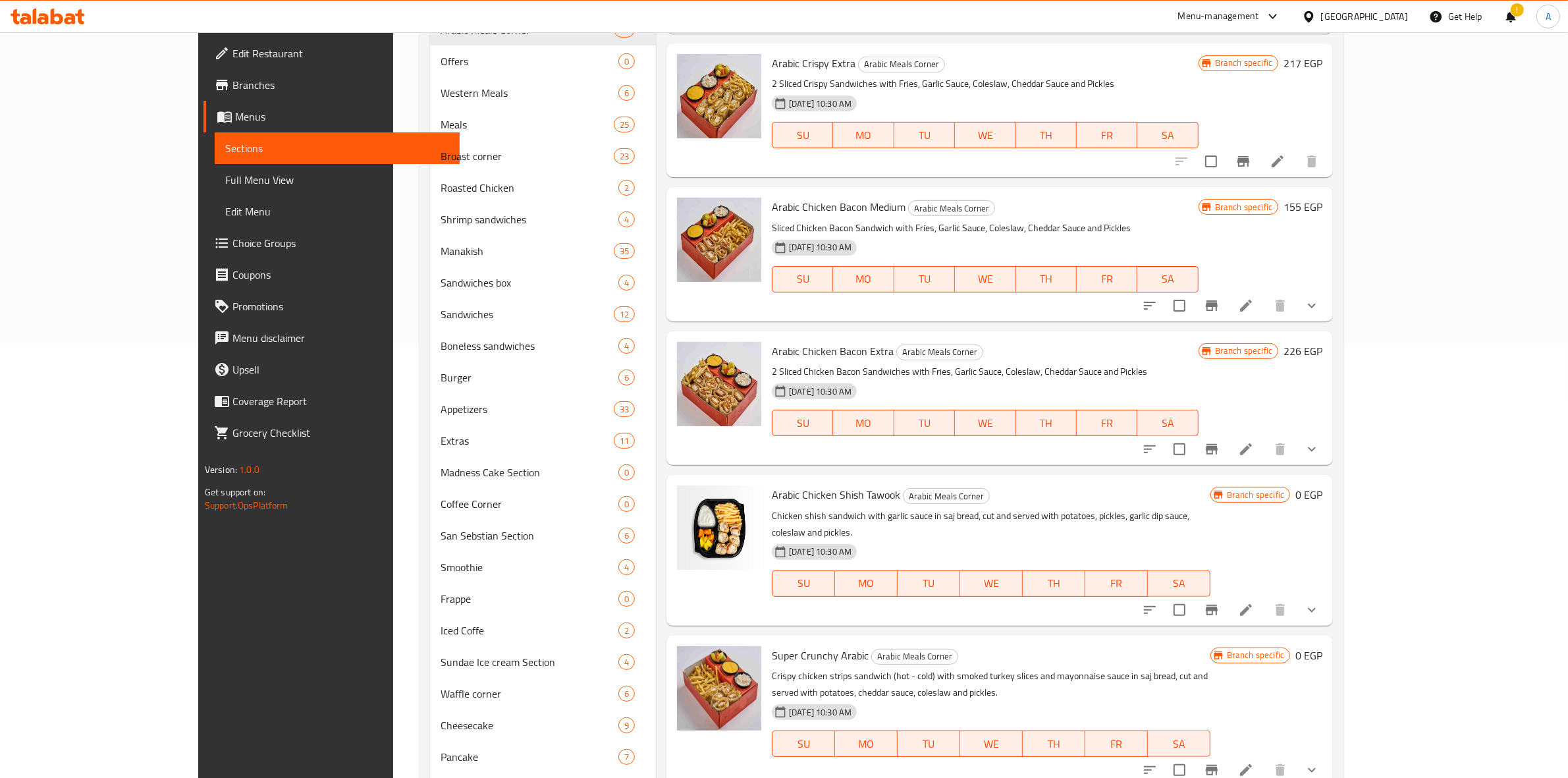
scroll to position [0, 0]
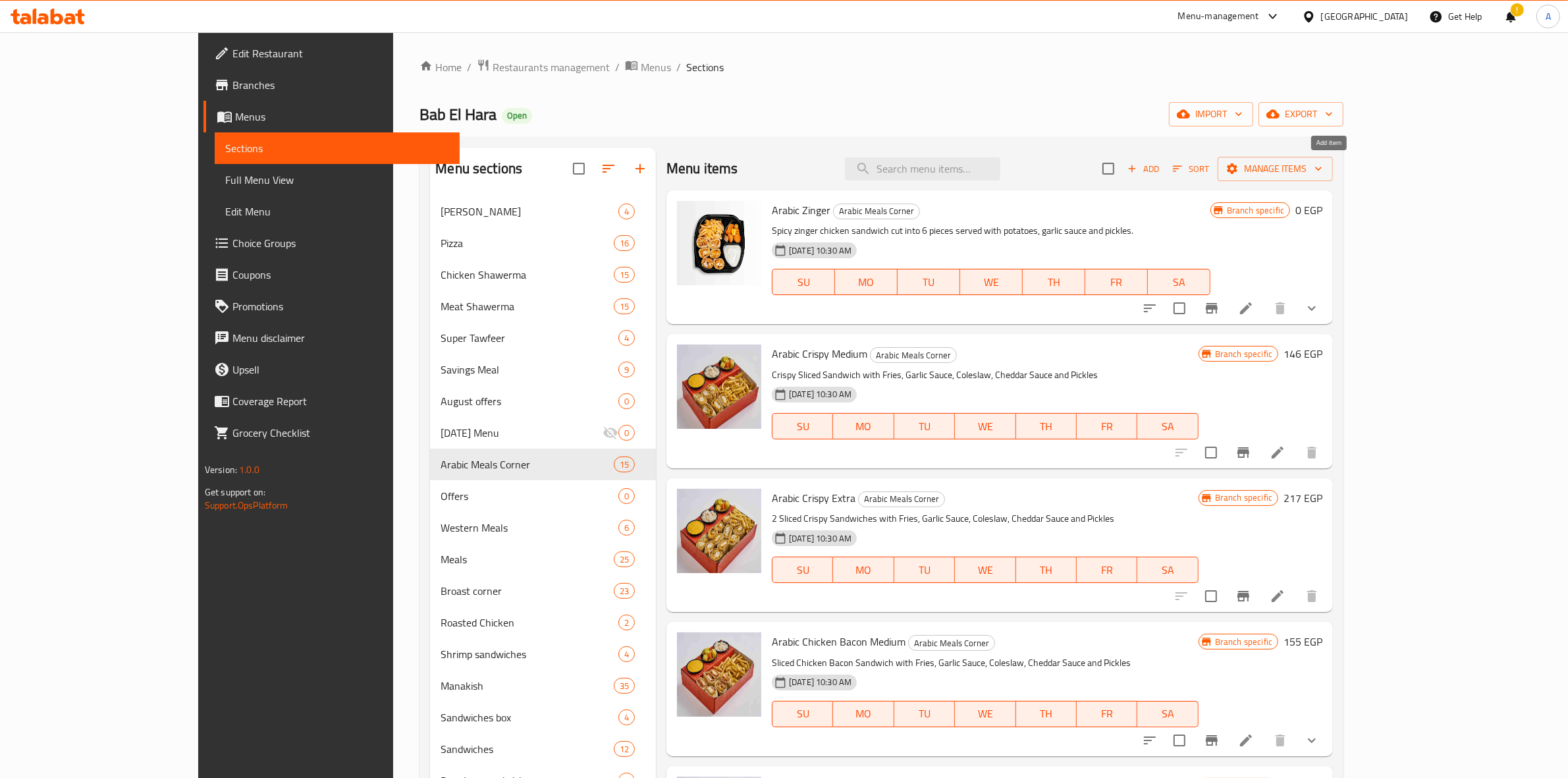
click at [1138, 166] on icon "button" at bounding box center [1132, 169] width 12 height 12
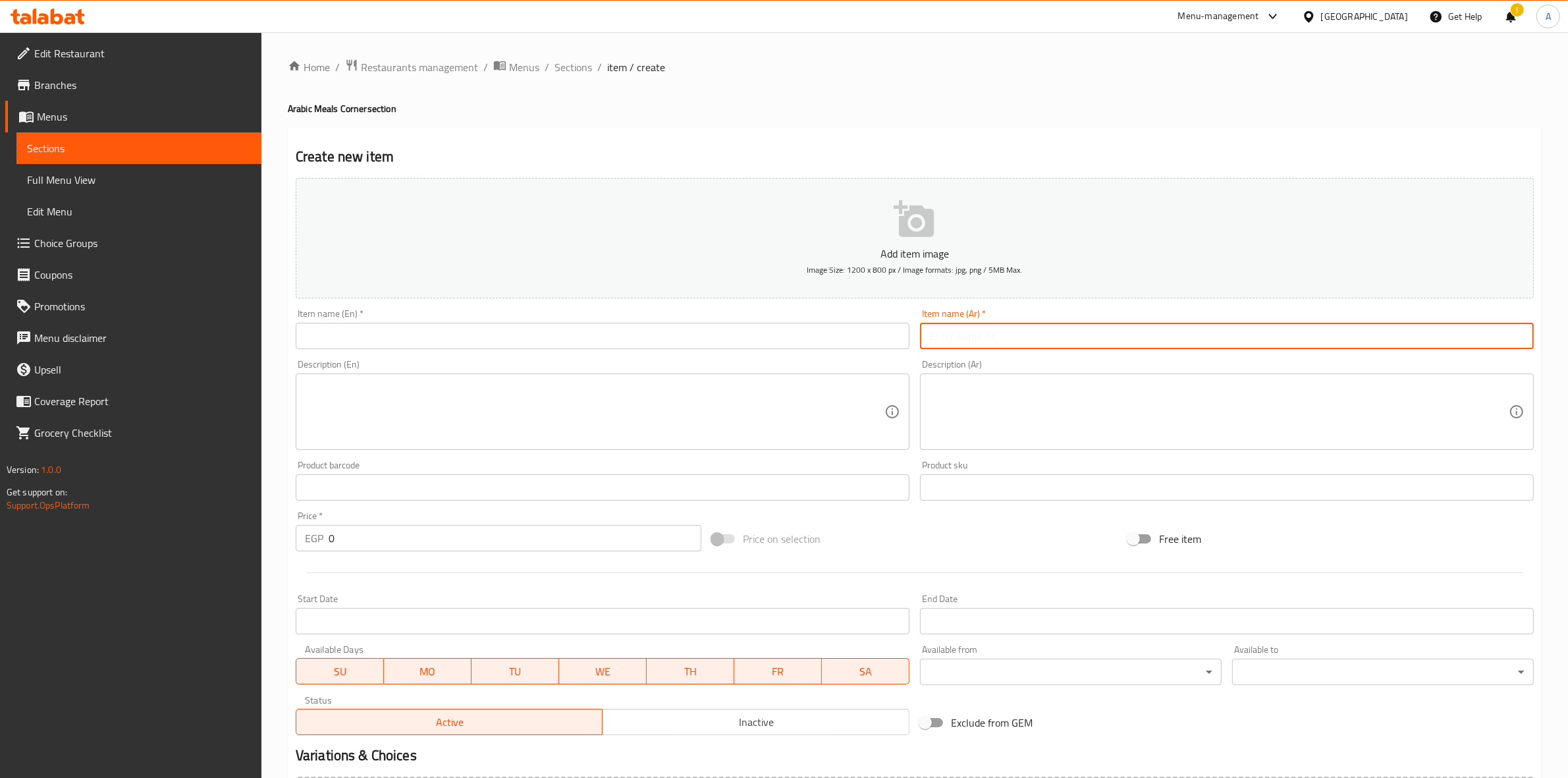
click at [1057, 329] on input "text" at bounding box center [1227, 335] width 614 height 26
paste input "عرض ميكس شواية وكريسبي"
type input "عرض ميكس شواية وكريسبي"
click at [1065, 133] on div "Create new item Add item image Image Size: 1200 x 800 px / Image formats: jpg, …" at bounding box center [914, 510] width 1254 height 767
drag, startPoint x: 1388, startPoint y: 340, endPoint x: 1539, endPoint y: 340, distance: 151.0
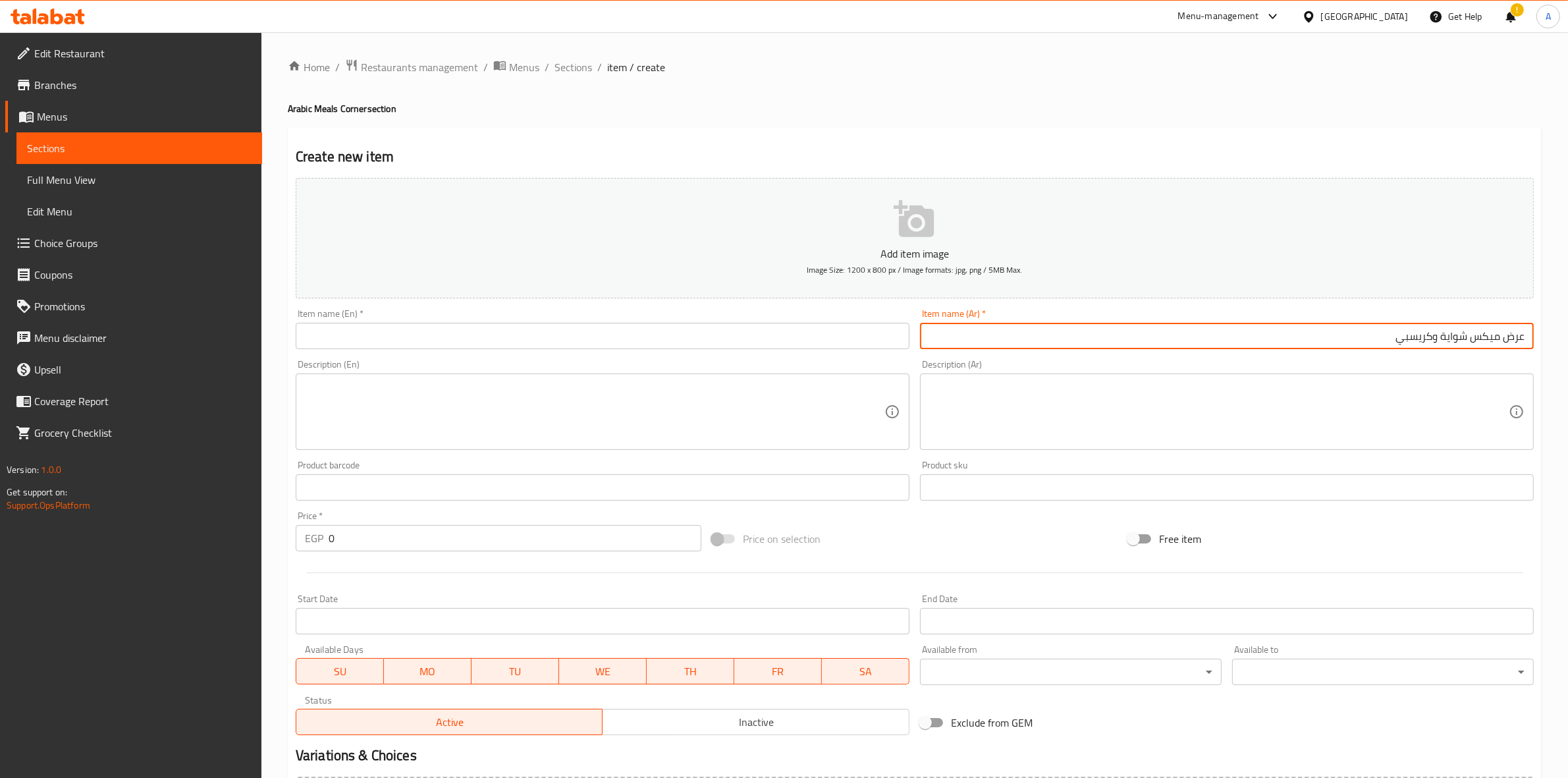
click at [1539, 340] on div "Create new item Add item image Image Size: 1200 x 800 px / Image formats: jpg, …" at bounding box center [914, 510] width 1254 height 767
click at [441, 338] on input "text" at bounding box center [602, 335] width 614 height 26
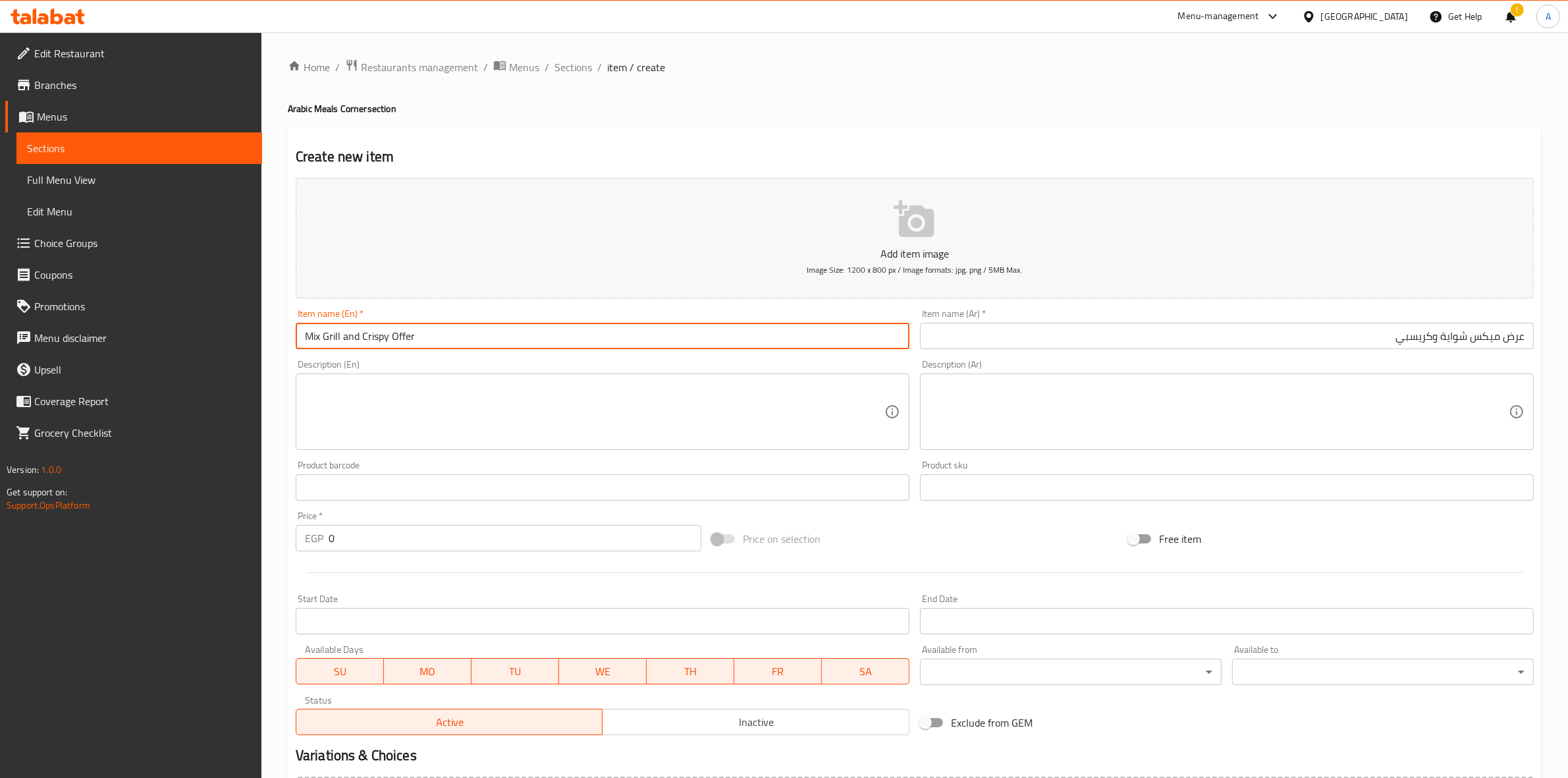
type input "Mix Grill and Crispy Offer"
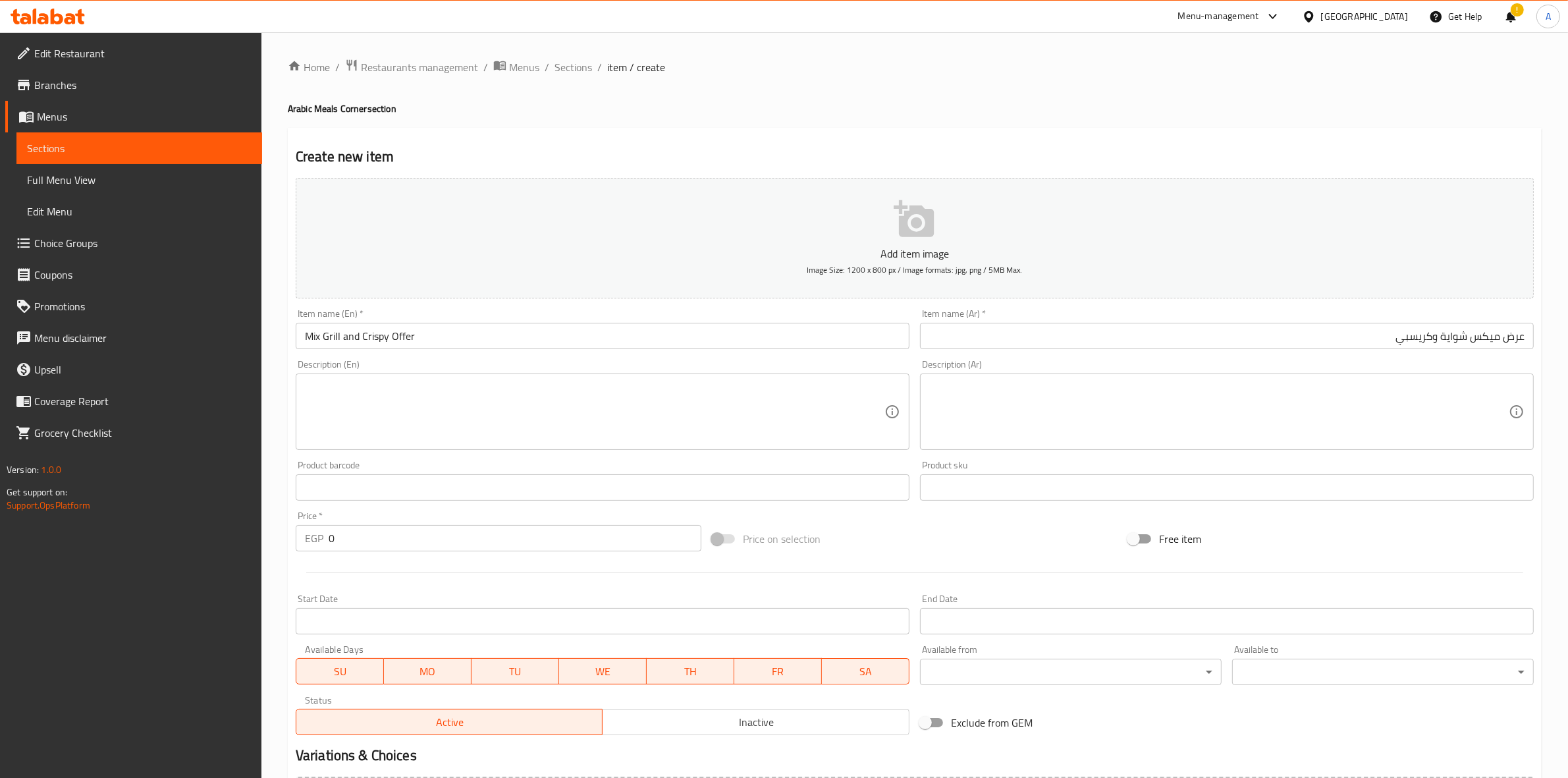
click at [630, 147] on h2 "Create new item" at bounding box center [914, 157] width 1238 height 20
click at [1435, 341] on input "عرض ميكس شواية وكريسبي" at bounding box center [1227, 335] width 614 height 26
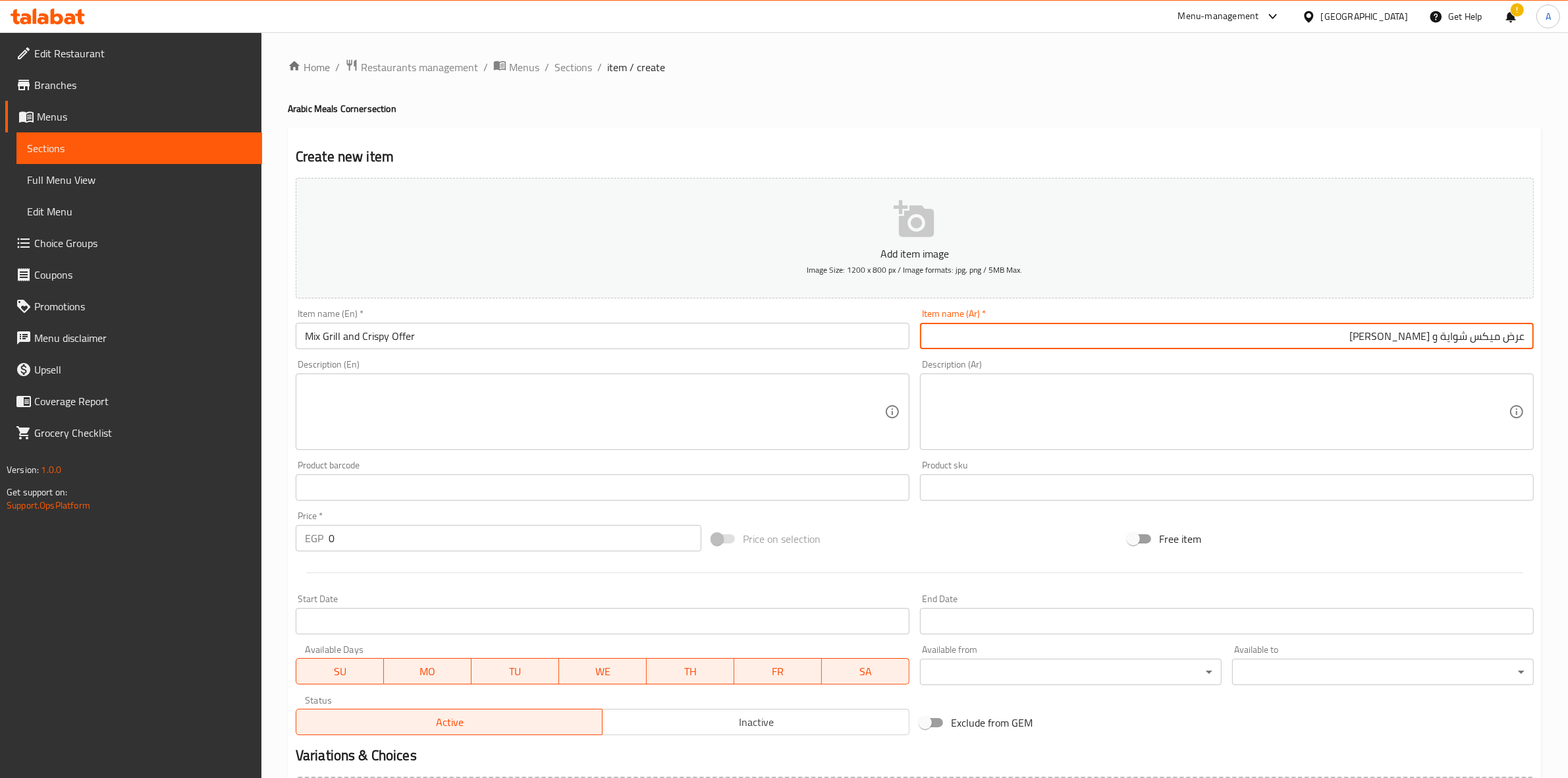
type input "عرض ميكس شواية و كريسبي"
click at [1081, 117] on div "Home / Restaurants management / Menus / Sections / item / create Arabic Meals C…" at bounding box center [914, 482] width 1254 height 846
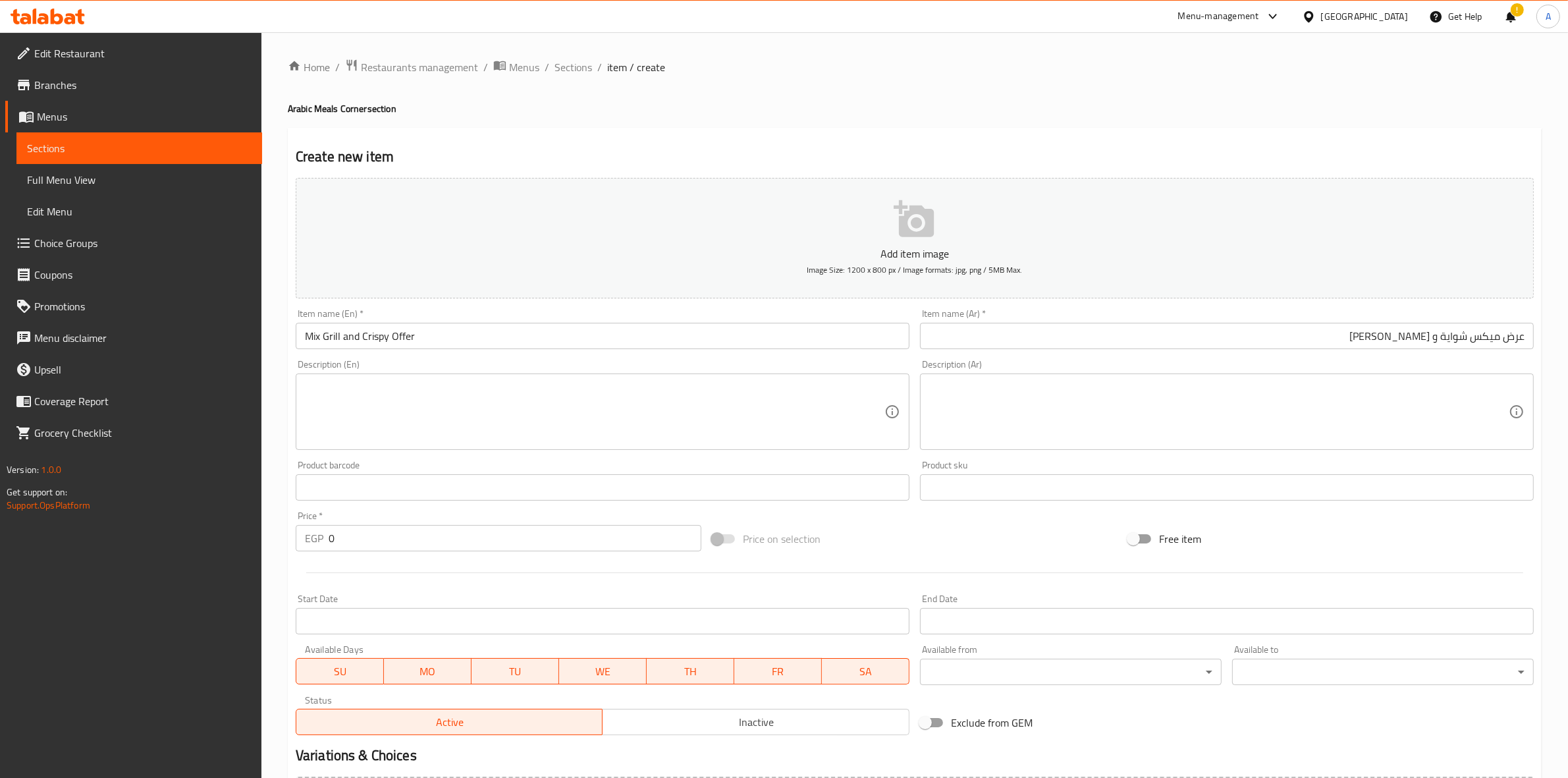
click at [1019, 405] on textarea at bounding box center [1219, 412] width 580 height 63
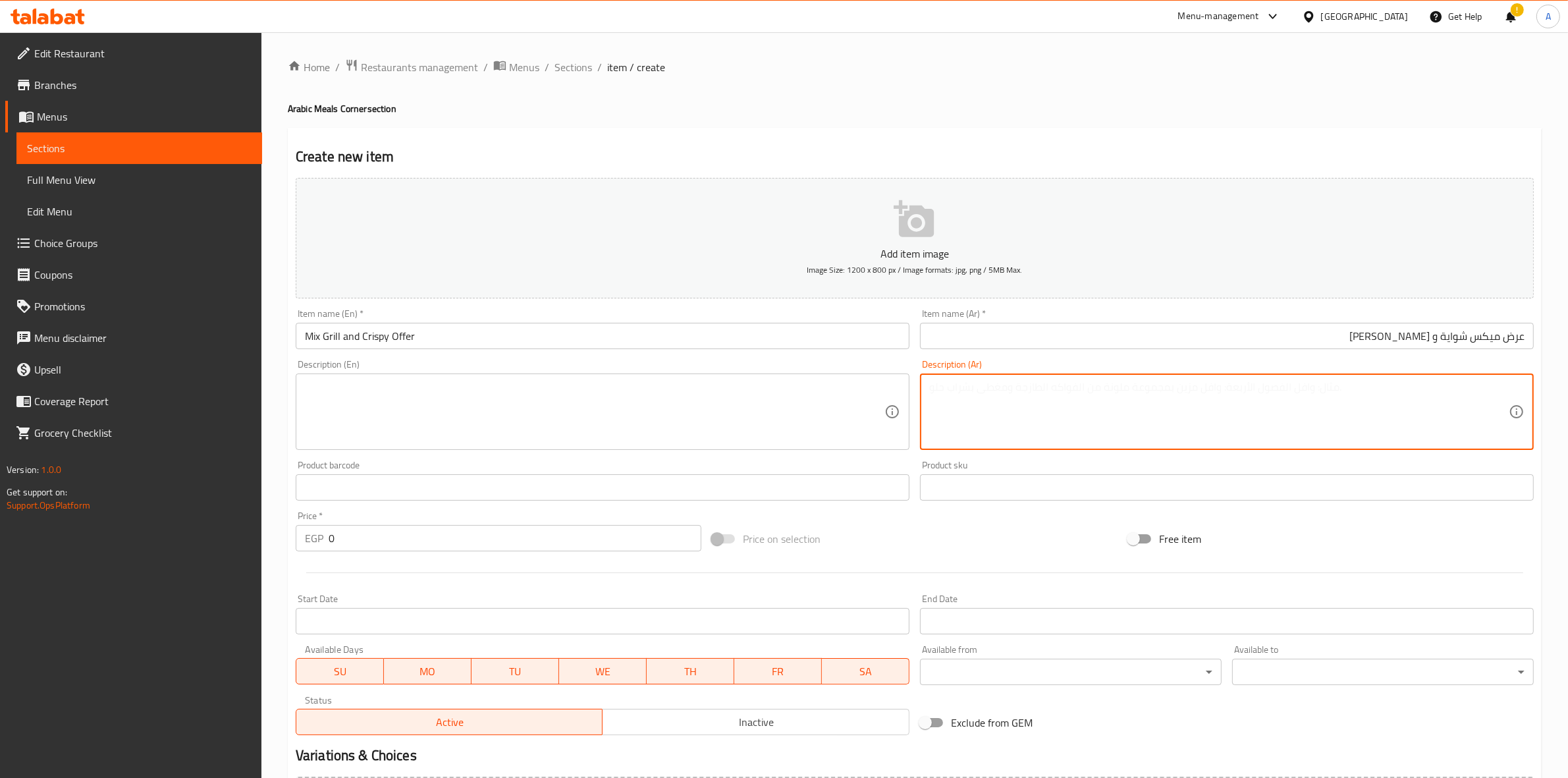
paste textarea "ربع دجاجة شواية مع 2 قطعة كريسبي غربي، تقدم مع أرز وبطاطس محمرة وثوميةومخلل."
drag, startPoint x: 1495, startPoint y: 387, endPoint x: 1508, endPoint y: 391, distance: 13.6
click at [1508, 391] on textarea "ربع دجاجة شواية مع 2 قطعة كريسبي غربي، تقدم مع أرز وبطاطس محمرة وثوميةومخلل." at bounding box center [1219, 412] width 580 height 63
click at [1148, 391] on textarea "1/4 دجاجة شواية مع 2 قطعة كريسبي غربي، تقدم مع أرز وبطاطس محمرة وثوميةومخلل." at bounding box center [1219, 412] width 580 height 63
click at [1157, 387] on textarea "1/4 دجاجة شواية مع 2 قطعة كريسبي غربي، تقدم مع أرز وبطاطس محمرة وثوميةو مخلل." at bounding box center [1219, 412] width 580 height 63
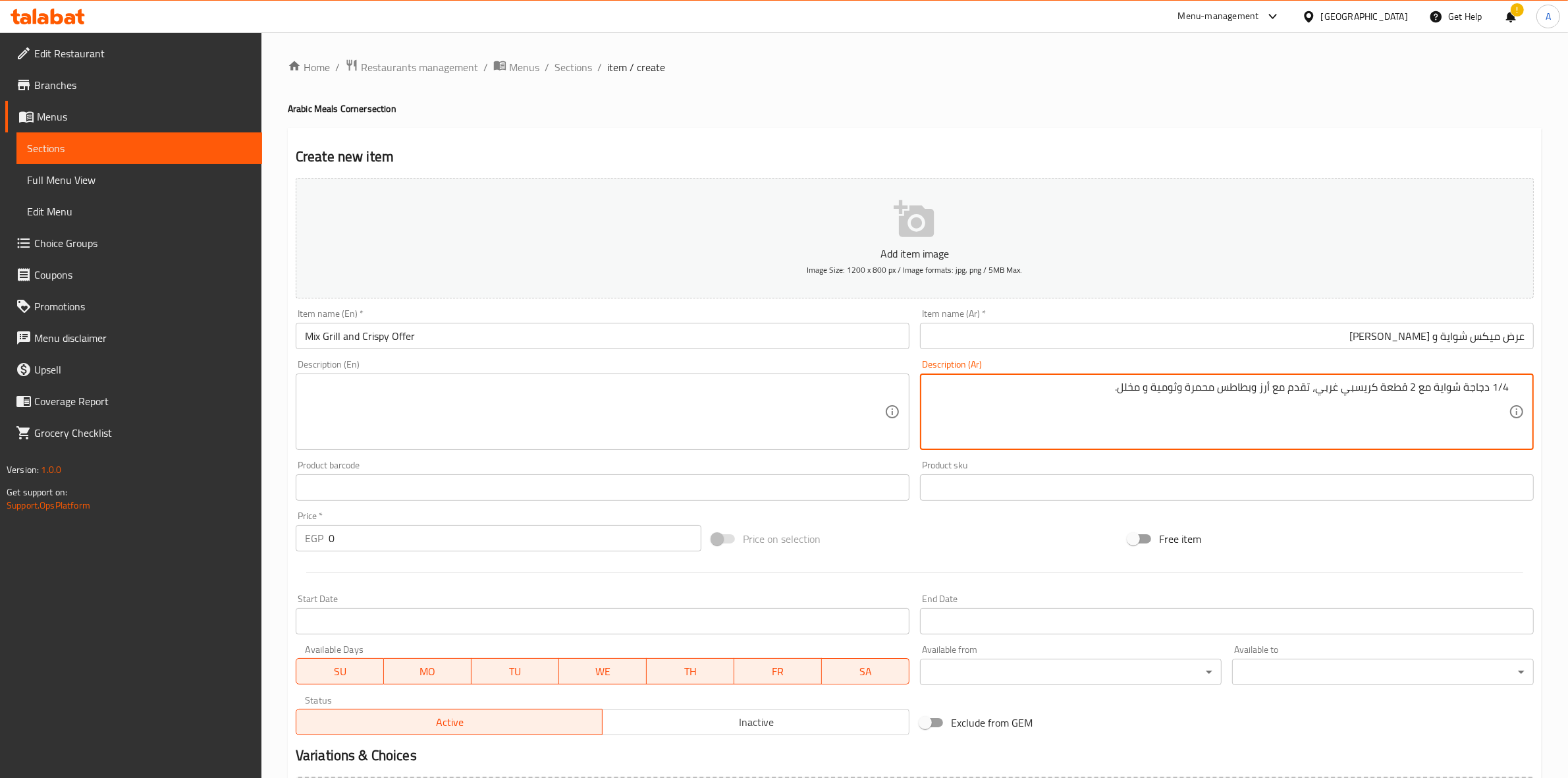
click at [1090, 384] on textarea "1/4 دجاجة شواية مع 2 قطعة كريسبي غربي، تقدم مع أرز وبطاطس محمرة وثومية و مخلل." at bounding box center [1219, 412] width 580 height 63
drag, startPoint x: 1087, startPoint y: 388, endPoint x: 1546, endPoint y: 383, distance: 459.0
click at [1546, 383] on div "Home / Restaurants management / Menus / Sections / item / create Arabic Meals C…" at bounding box center [914, 482] width 1306 height 899
type textarea "1/4 دجاجة شواية مع 2 قطعة كريسبي غربي، تقدم مع أرز وبطاطس محمرة وثومية و مخلل."
click at [331, 400] on textarea at bounding box center [594, 412] width 580 height 63
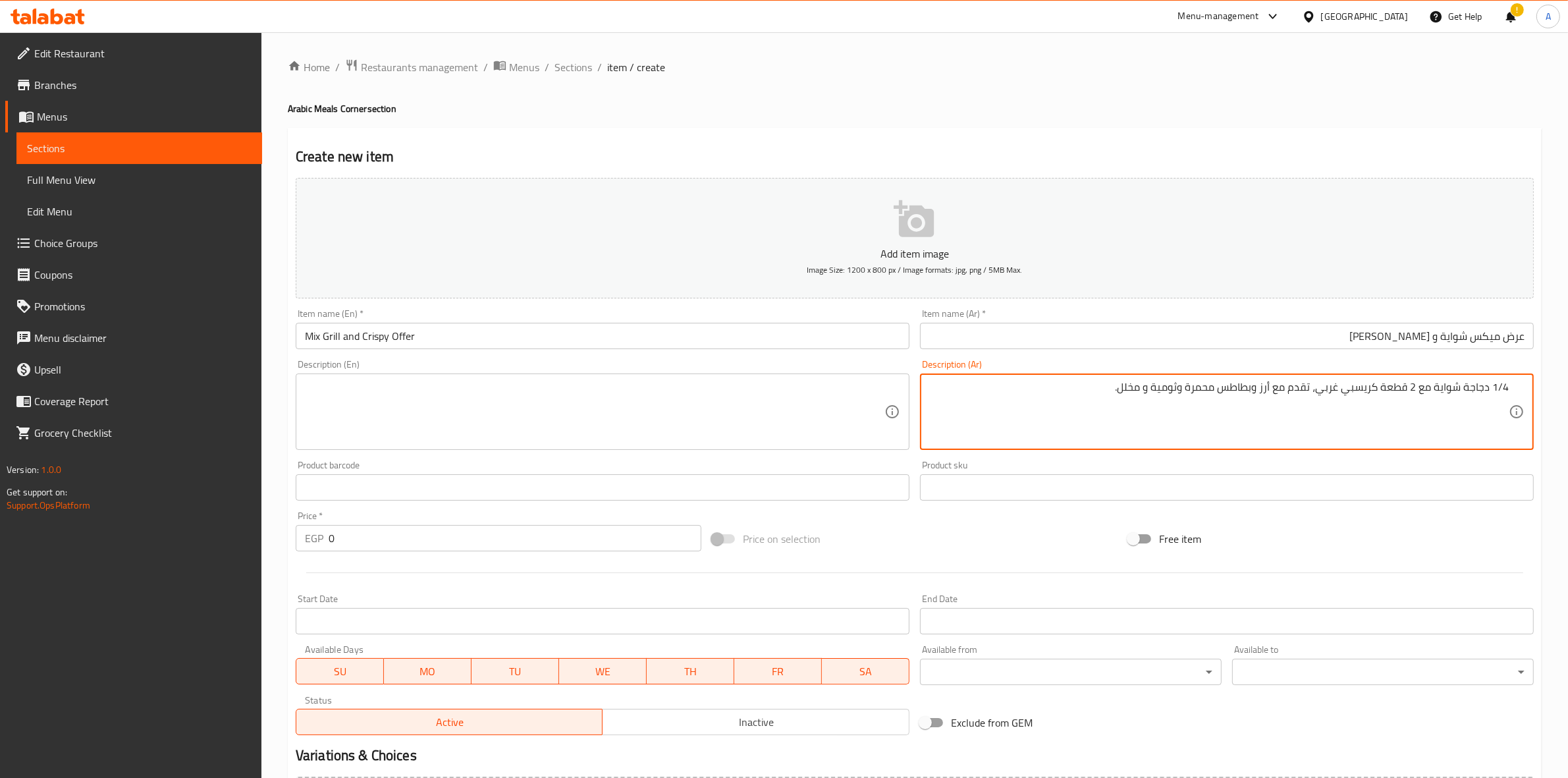
paste textarea "1/4 grilled chicken with 2 crispy western pieces, served with rice, French frie…"
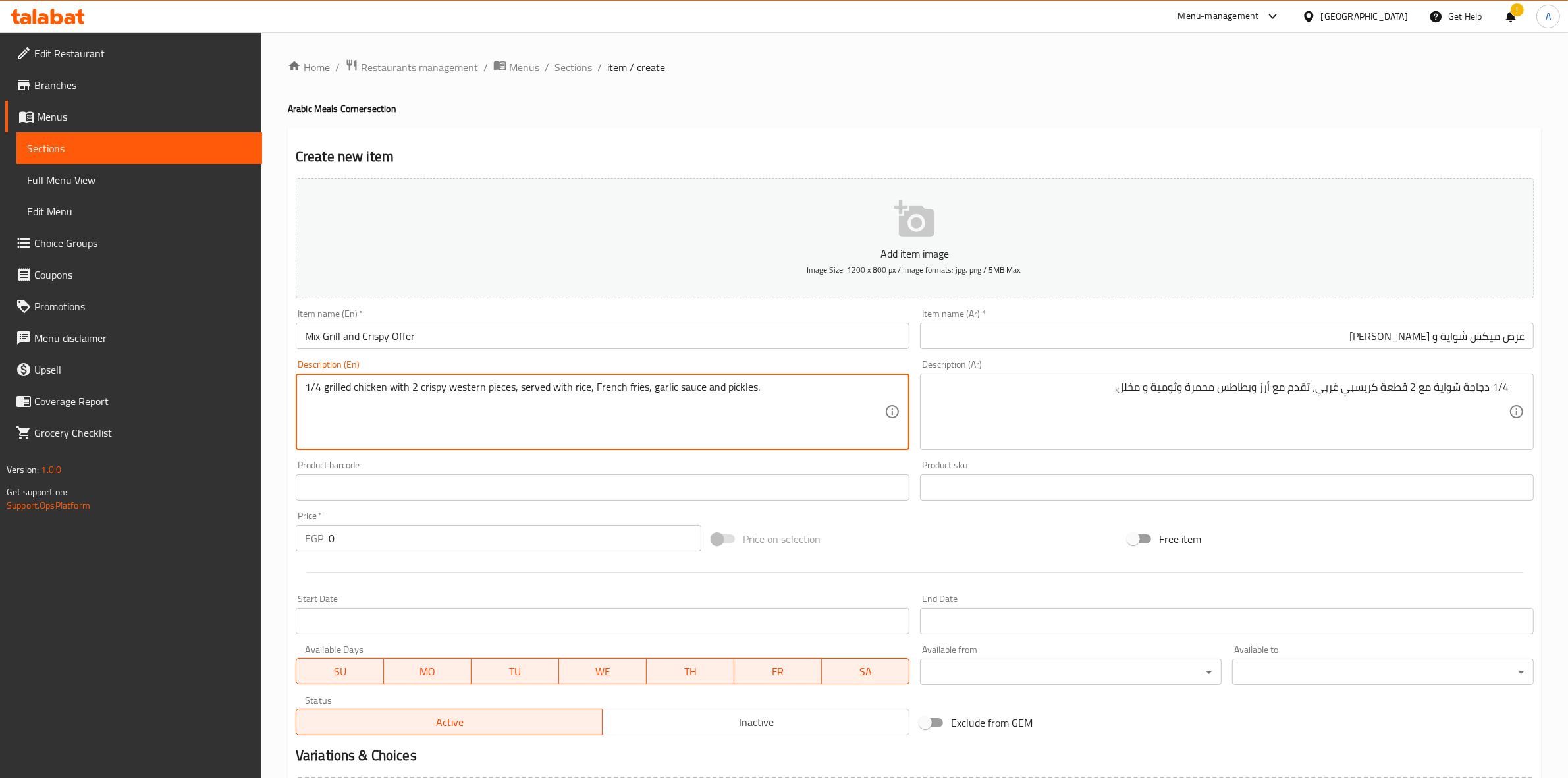
type textarea "1/4 grilled chicken with 2 crispy western pieces, served with rice, French frie…"
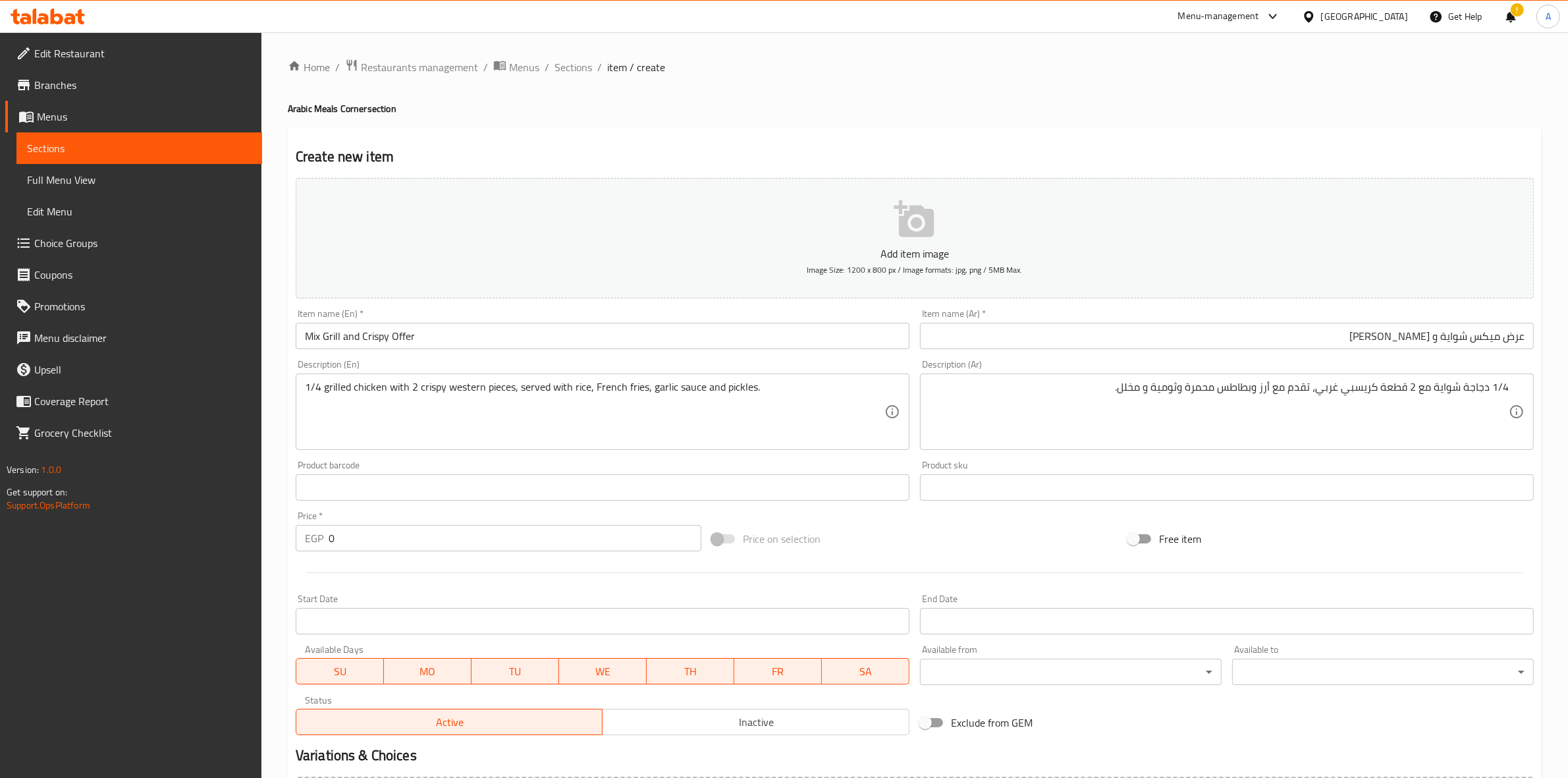
click at [284, 524] on div "Home / Restaurants management / Menus / Sections / item / create Arabic Meals C…" at bounding box center [914, 482] width 1306 height 899
drag, startPoint x: 353, startPoint y: 541, endPoint x: 193, endPoint y: 538, distance: 160.0
click at [173, 540] on div "Edit Restaurant Branches Menus Sections Full Menu View Edit Menu Choice Groups …" at bounding box center [784, 482] width 1568 height 899
type input "262"
click at [277, 567] on div "Home / Restaurants management / Menus / Sections / item / create Arabic Meals C…" at bounding box center [914, 482] width 1306 height 899
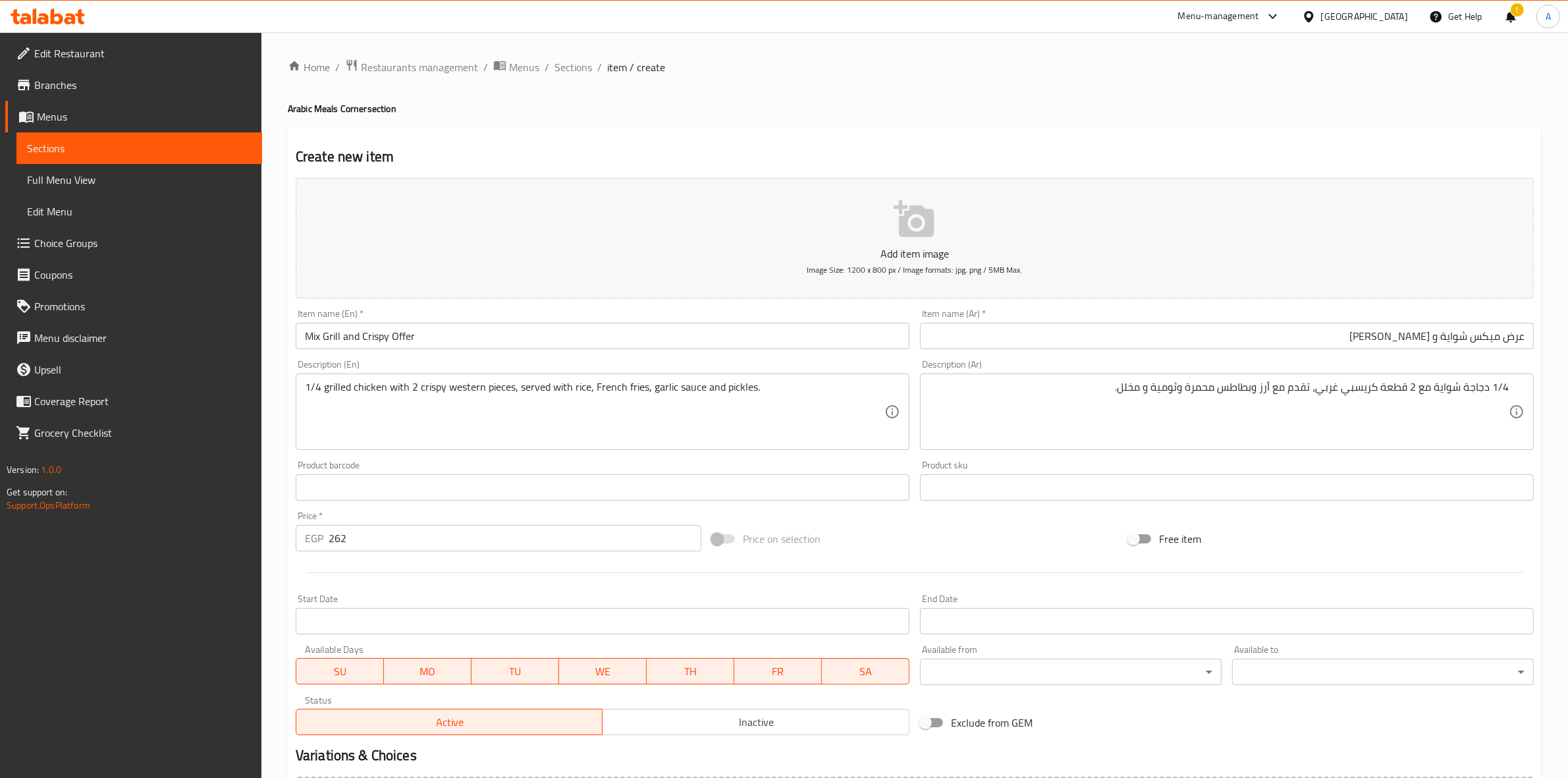
click at [337, 603] on div "Start Date Start Date" at bounding box center [602, 614] width 614 height 40
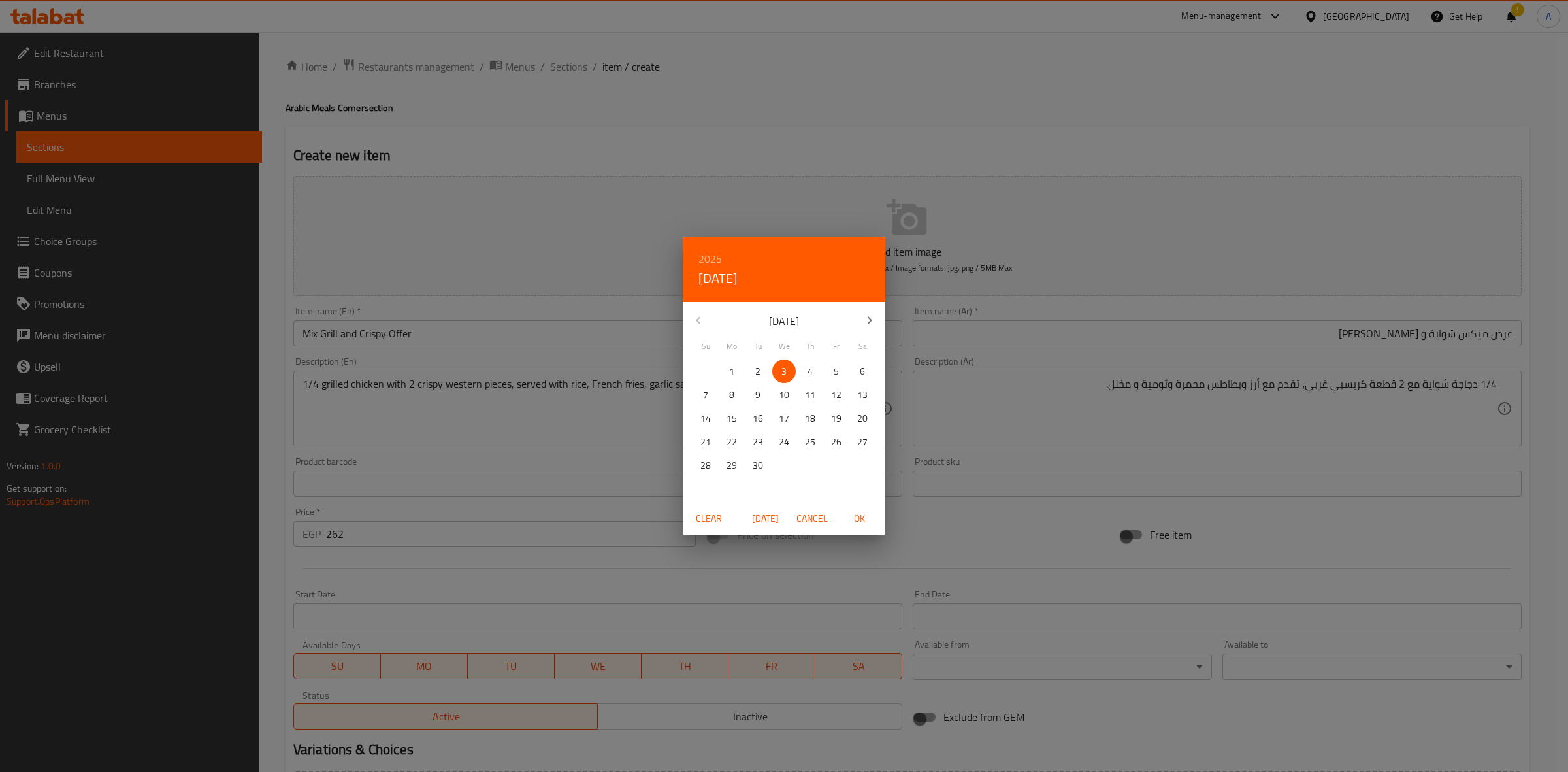
click at [341, 608] on div "2025 Wed, Sep 3 September 2025 Su Mo Tu We Th Fr Sa 31 1 2 3 4 5 6 7 8 9 10 11 …" at bounding box center [784, 386] width 1568 height 772
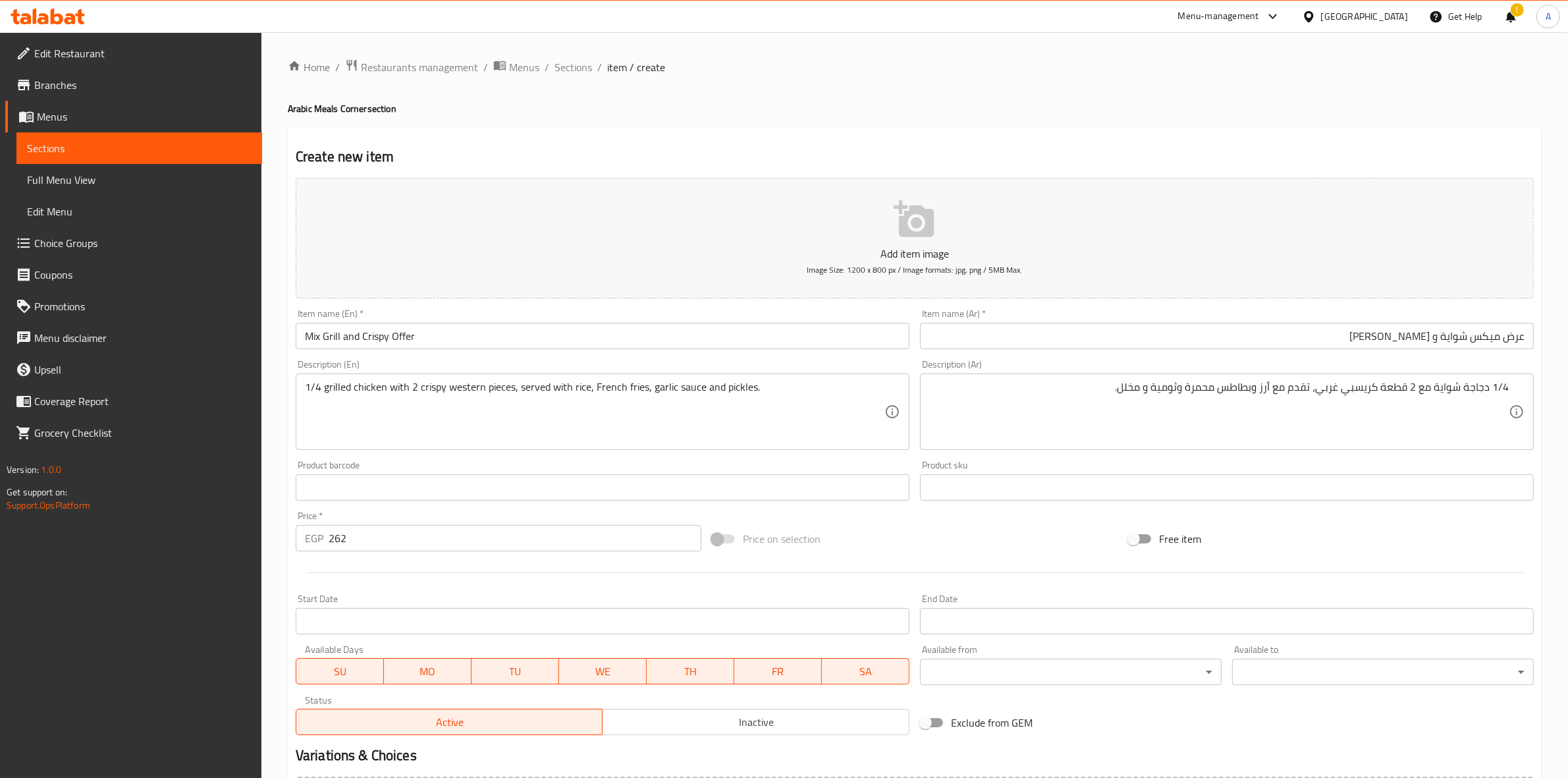
click at [353, 623] on input "Start Date" at bounding box center [602, 620] width 614 height 26
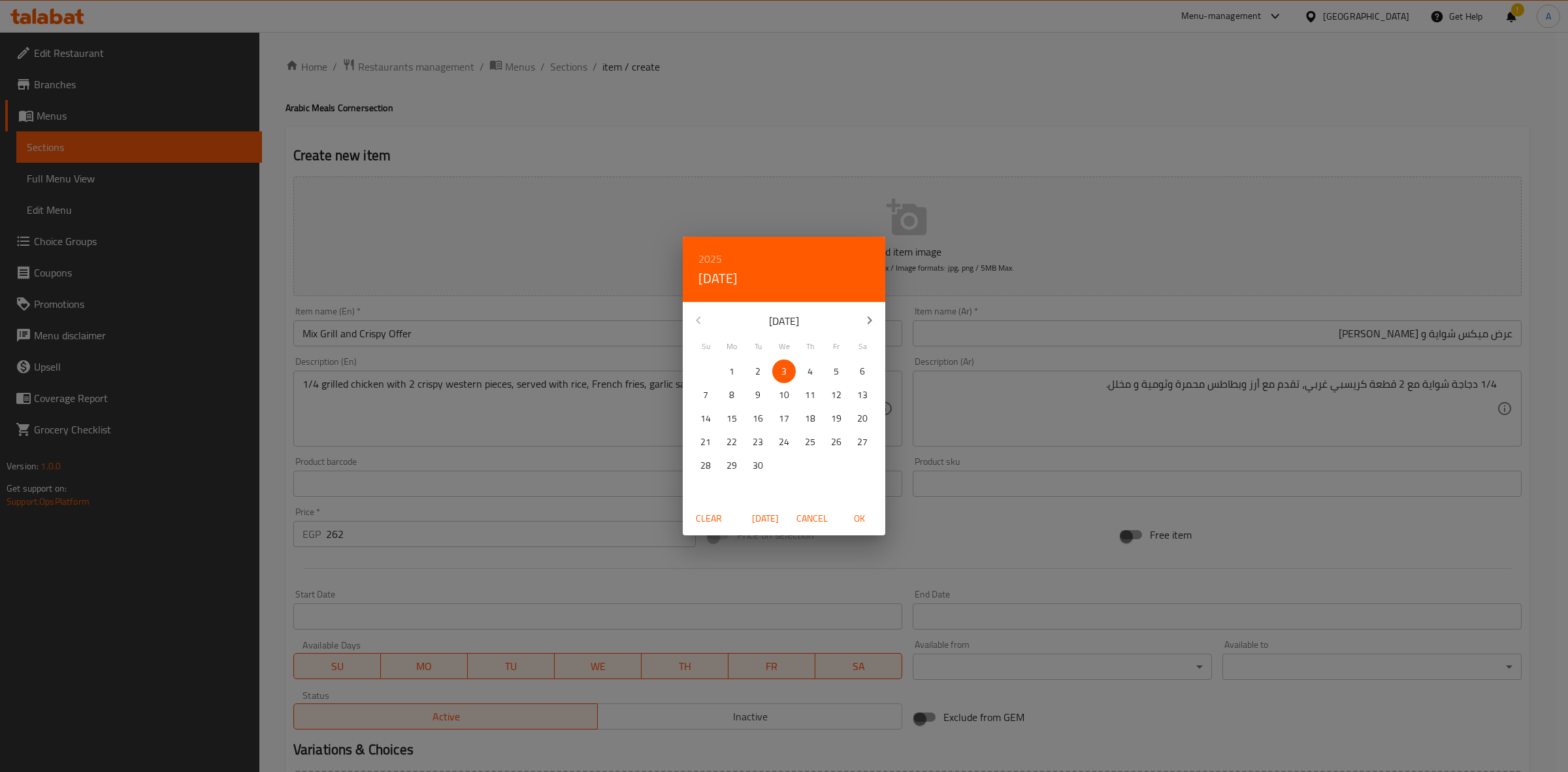
click at [864, 516] on span "OK" at bounding box center [859, 518] width 31 height 16
type input "[DATE]"
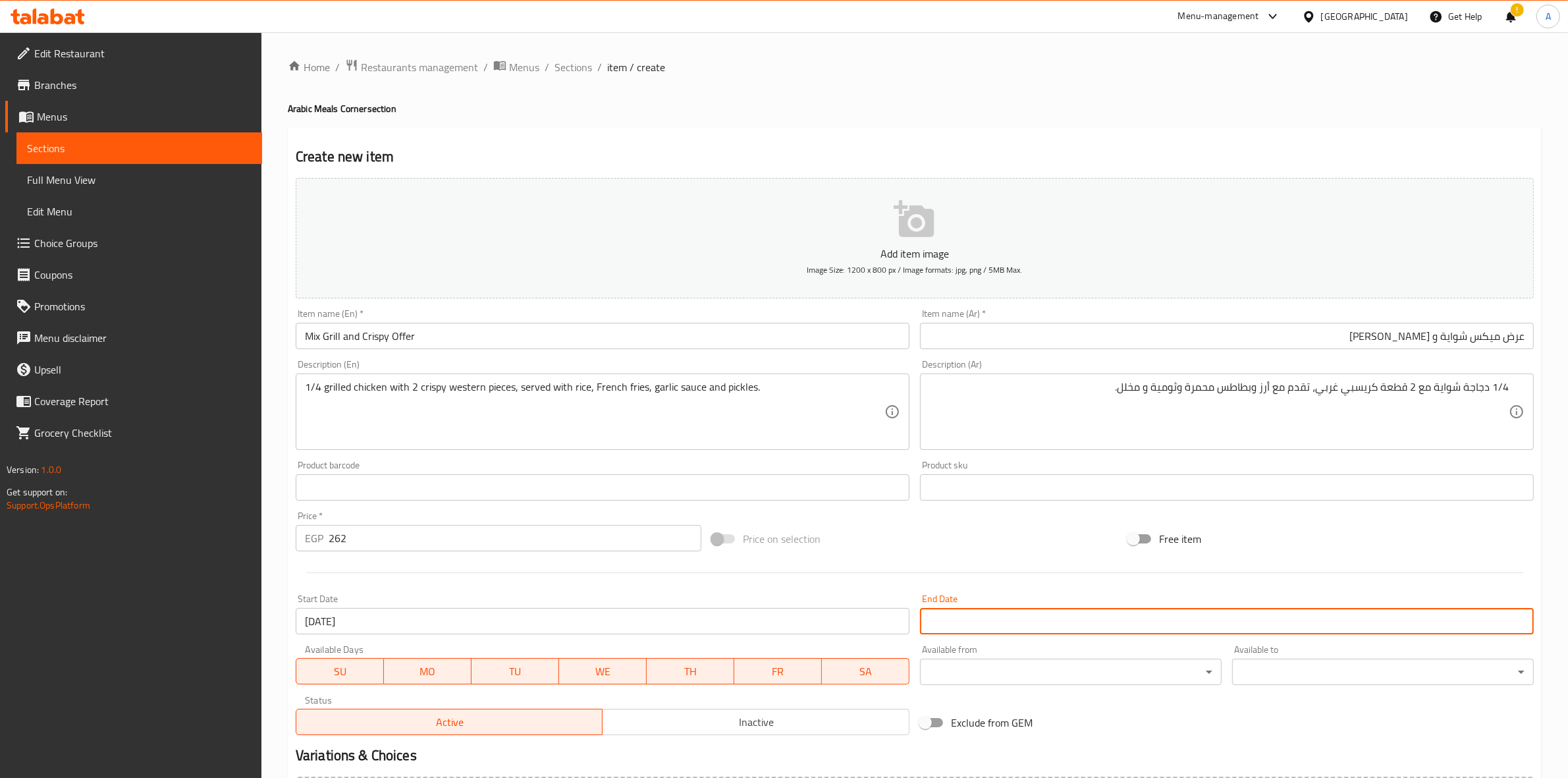
click at [969, 626] on input "Start Date" at bounding box center [1227, 620] width 614 height 26
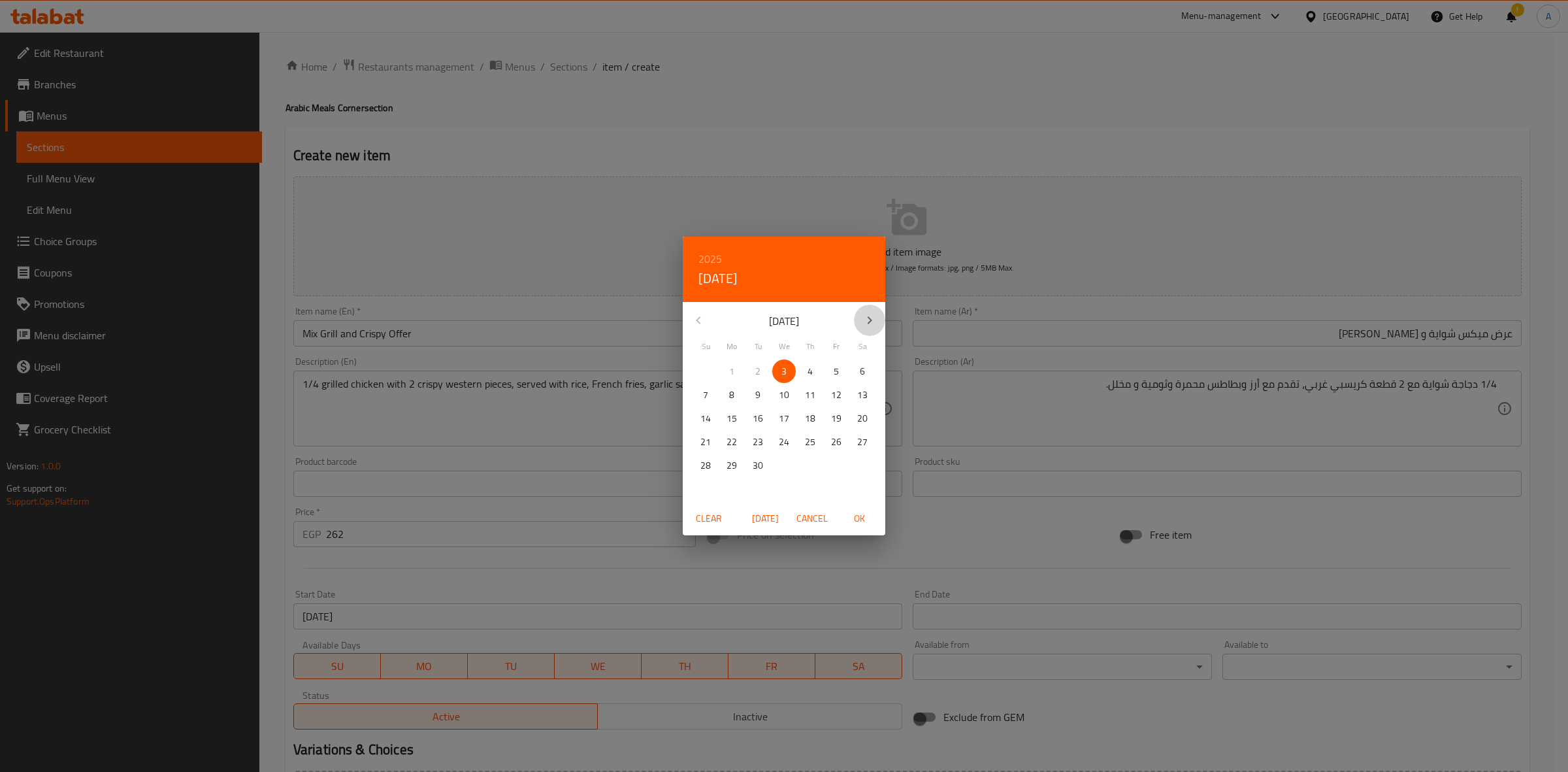
click at [872, 315] on icon "button" at bounding box center [869, 320] width 16 height 16
click at [784, 368] on p "1" at bounding box center [784, 372] width 5 height 16
click at [855, 513] on span "OK" at bounding box center [859, 518] width 31 height 16
type input "[DATE]"
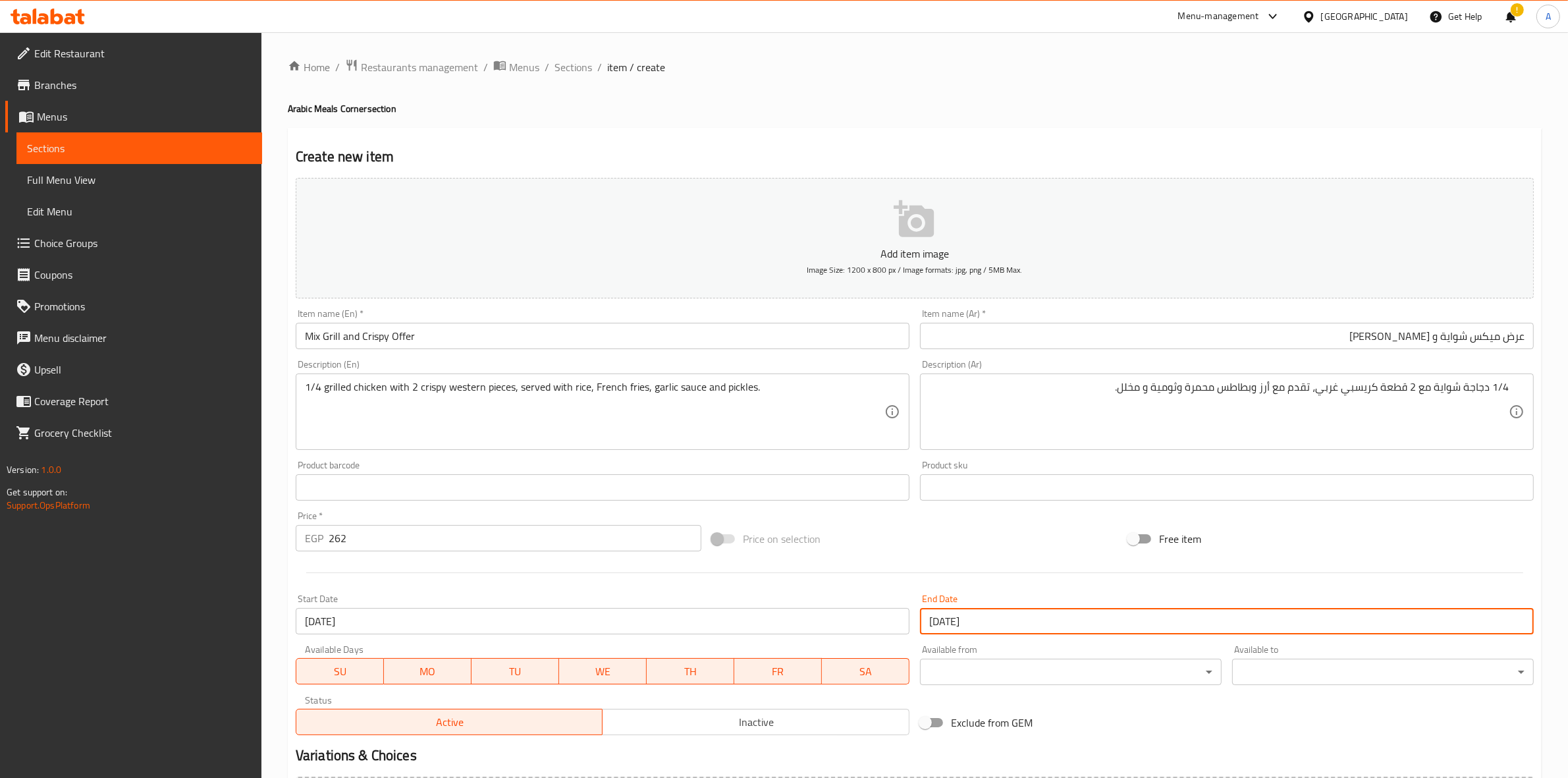
click at [936, 552] on div "Price on selection" at bounding box center [914, 538] width 416 height 35
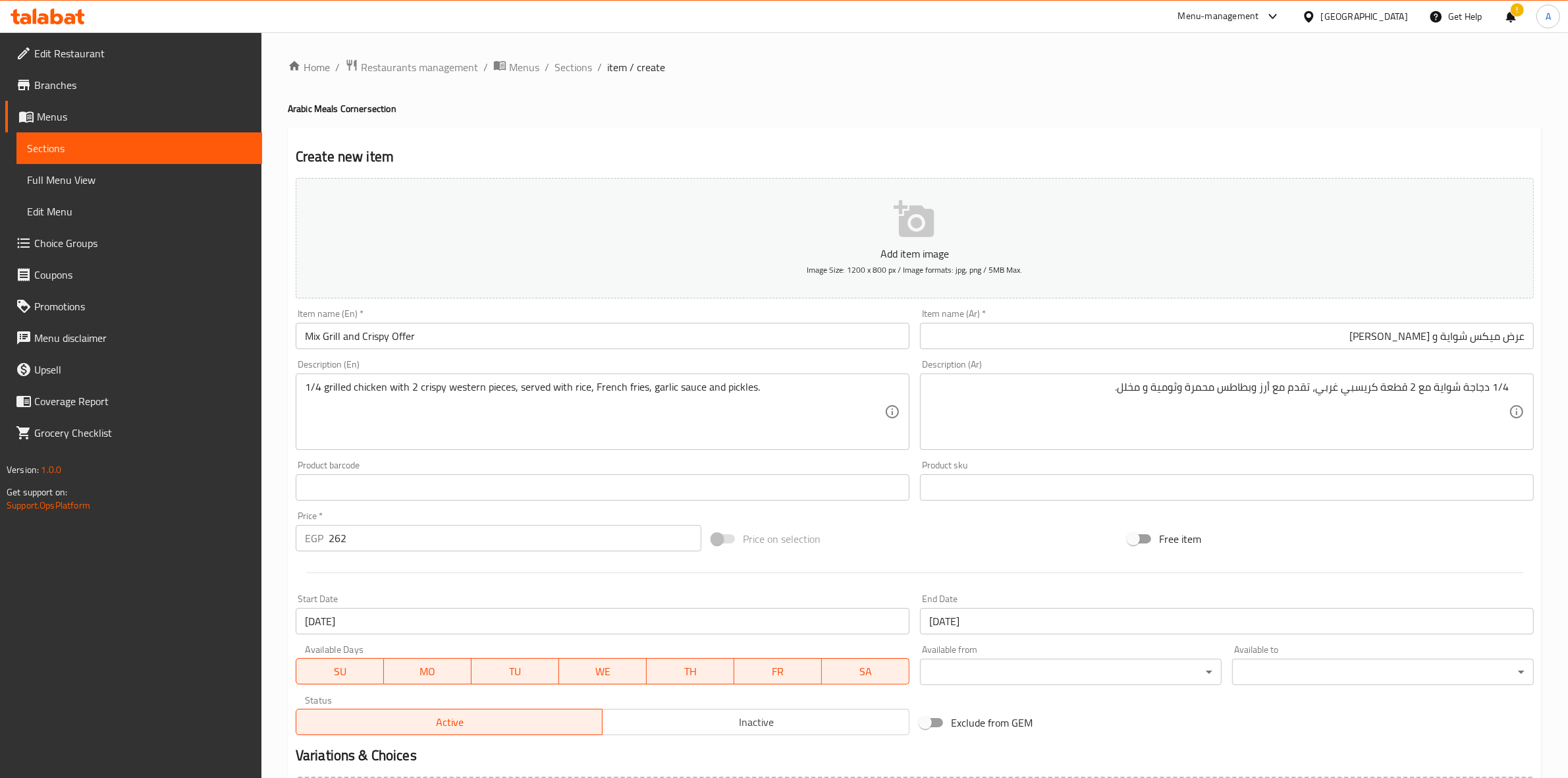
scroll to position [150, 0]
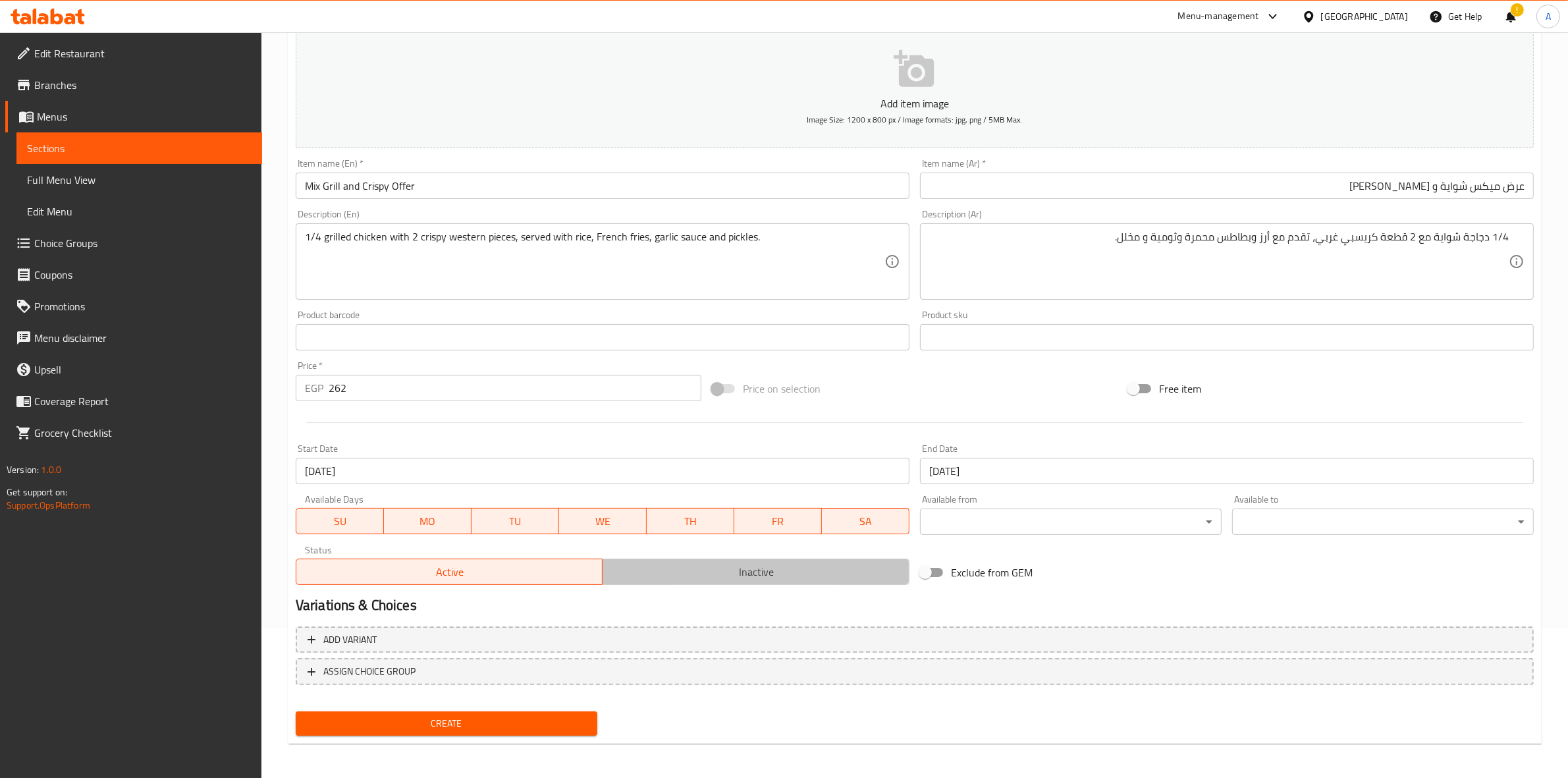
click at [742, 573] on span "Inactive" at bounding box center [755, 571] width 296 height 19
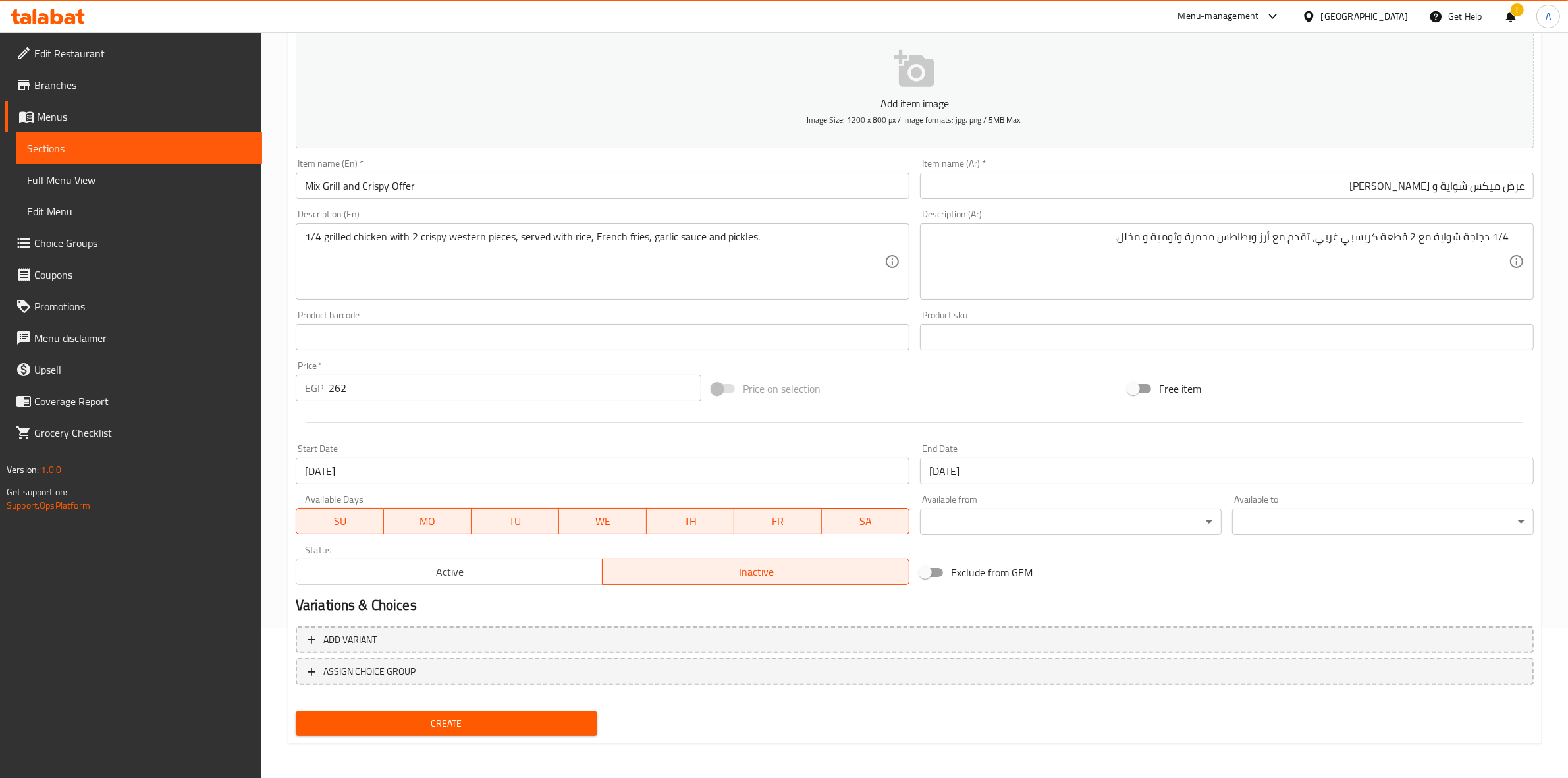
click at [786, 617] on div "Variations & Choices" at bounding box center [914, 605] width 1248 height 30
click at [453, 724] on span "Create" at bounding box center [446, 724] width 280 height 17
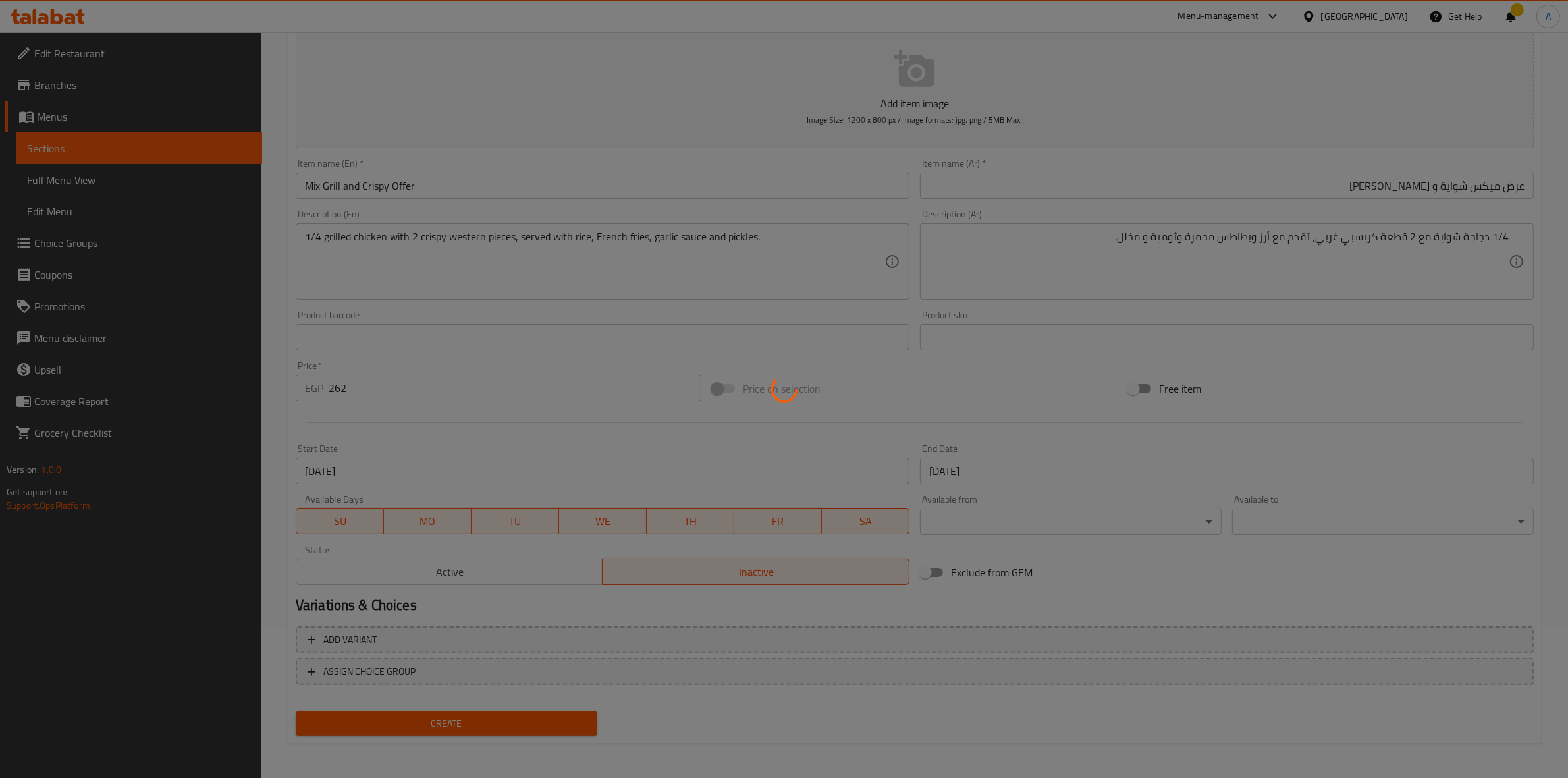
type input "0"
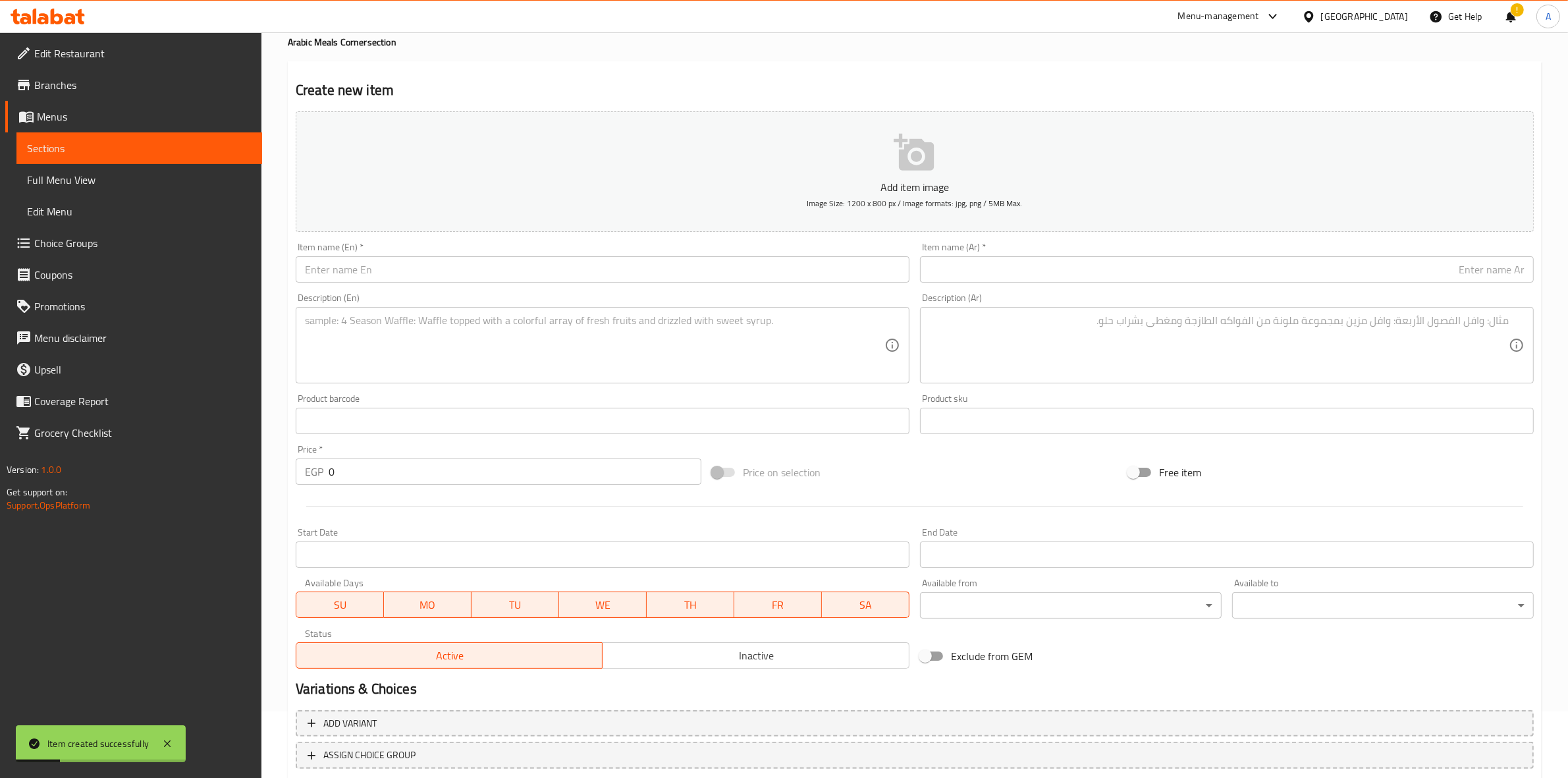
scroll to position [0, 0]
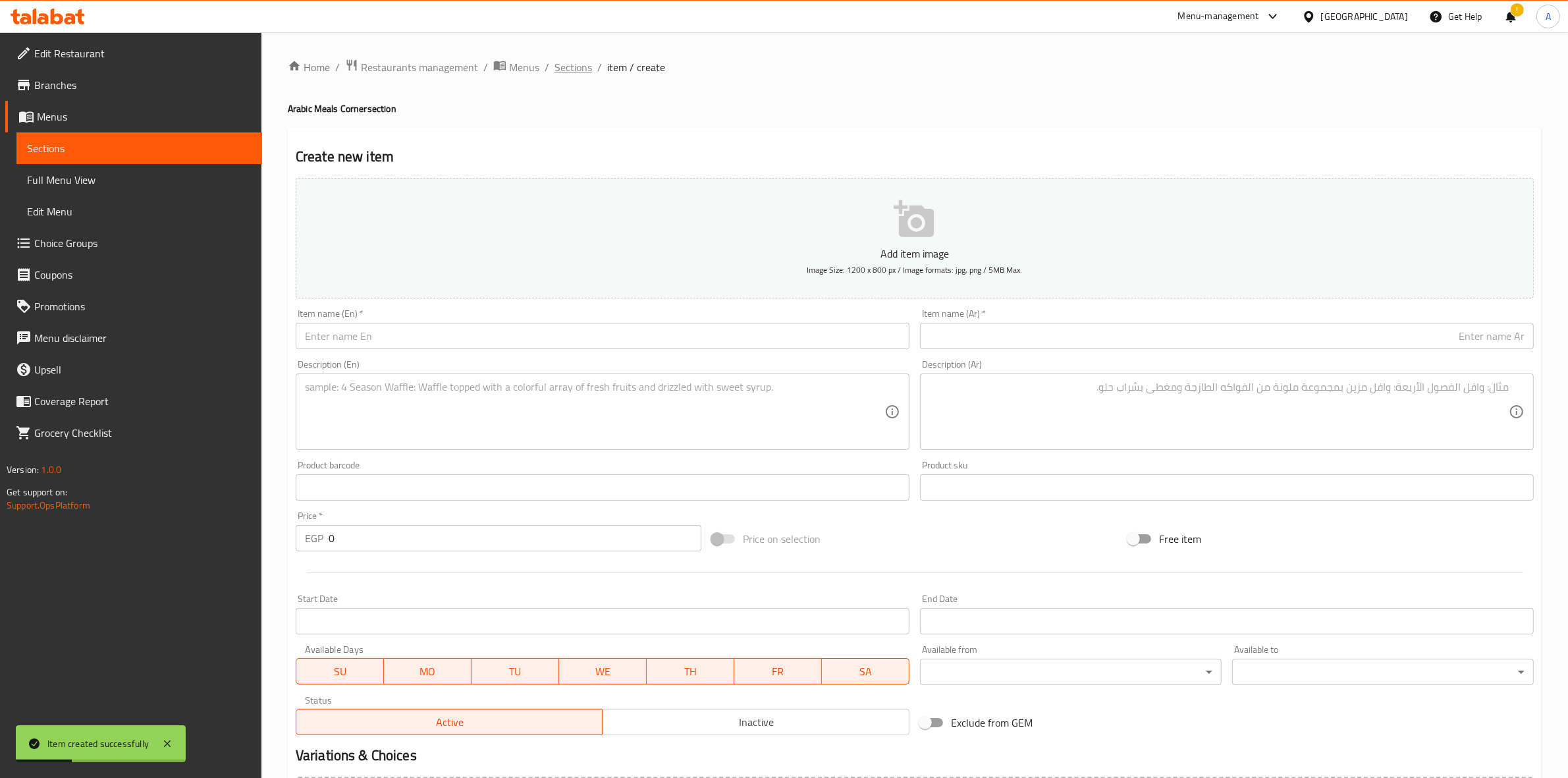
click at [571, 60] on span "Sections" at bounding box center [574, 67] width 38 height 16
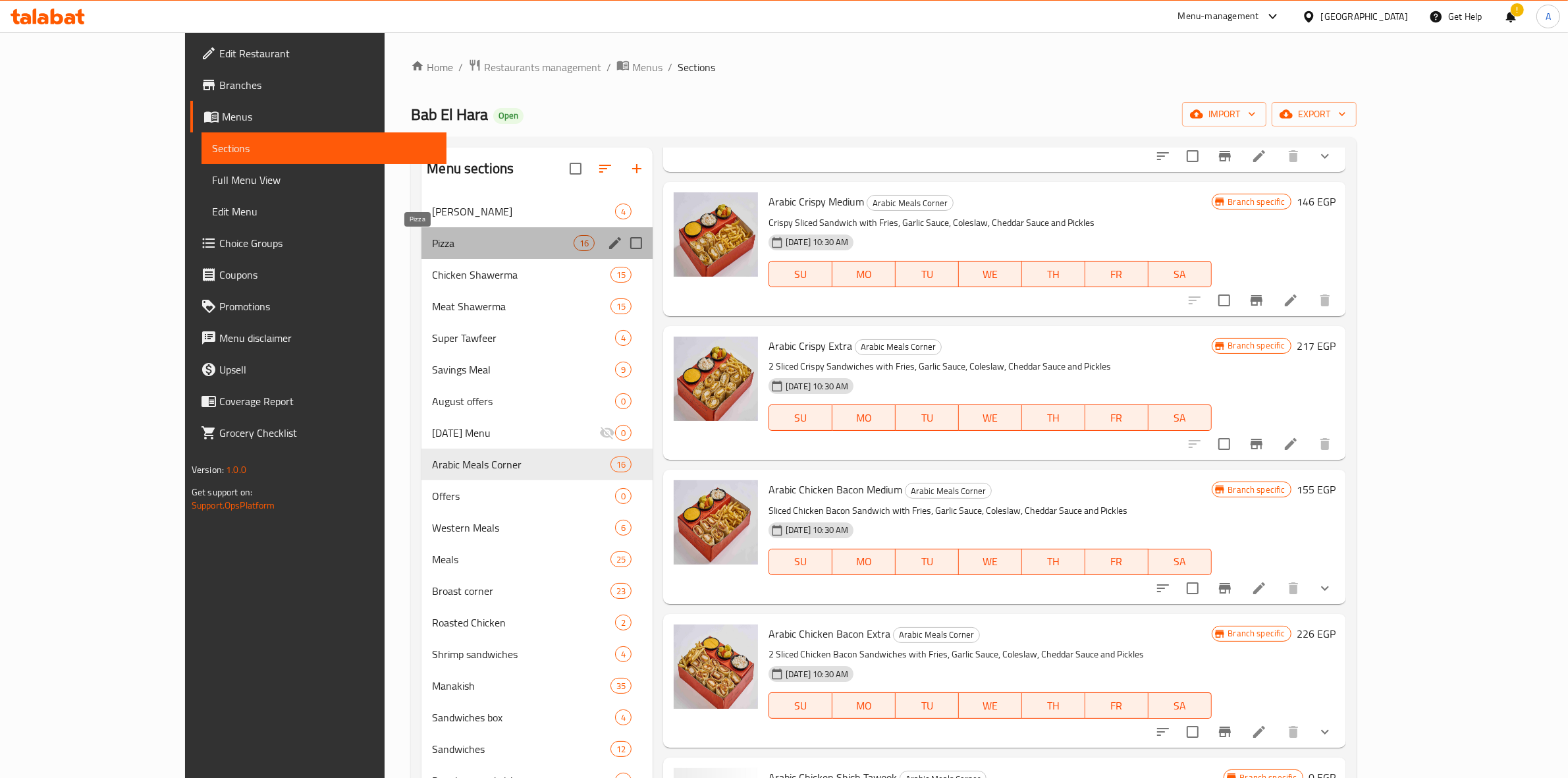
click at [432, 236] on span "Pizza" at bounding box center [503, 243] width 142 height 16
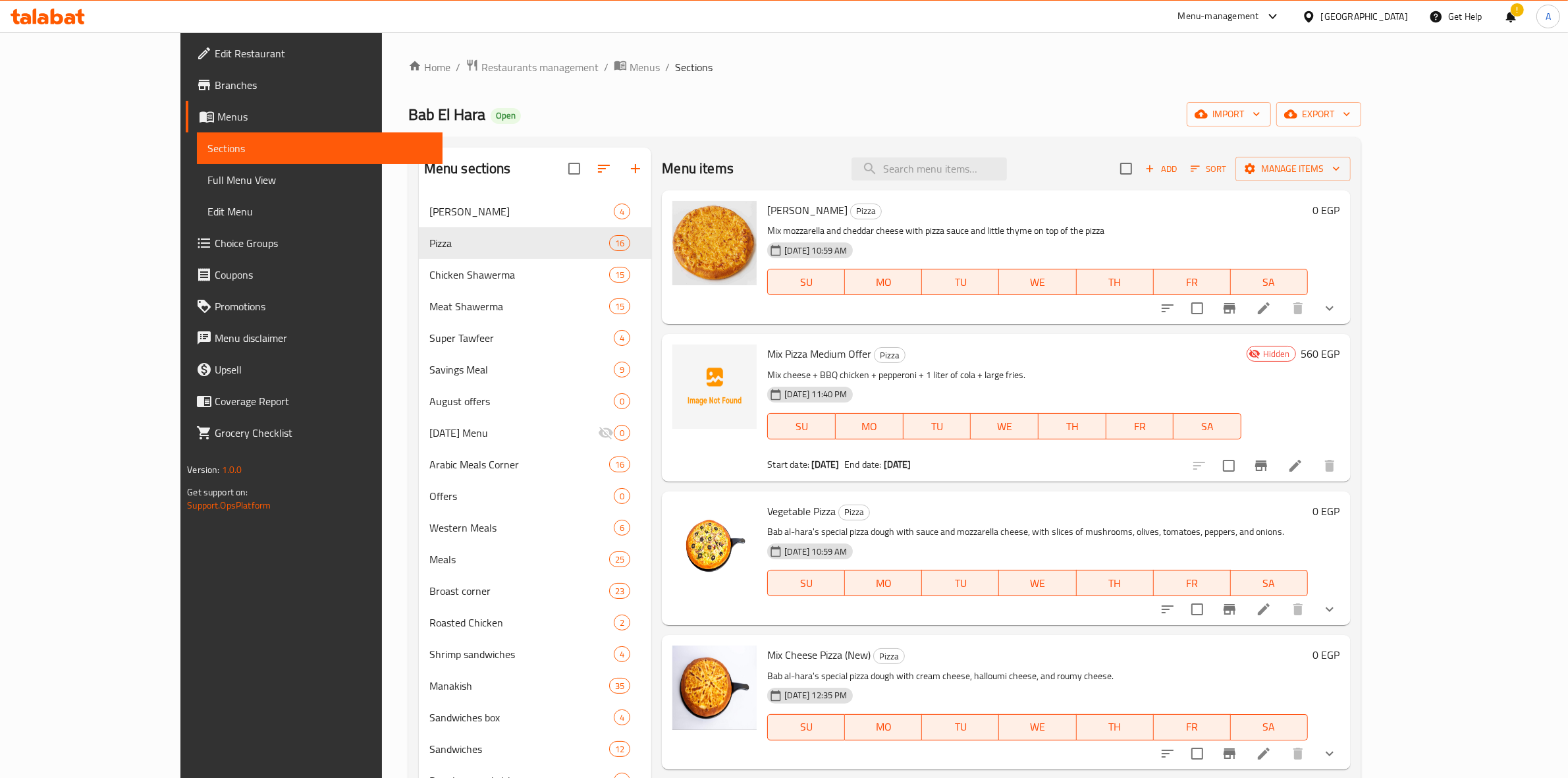
drag, startPoint x: 1132, startPoint y: 73, endPoint x: 1358, endPoint y: 130, distance: 233.1
click at [1133, 73] on ol "Home / Restaurants management / Menus / Sections" at bounding box center [885, 67] width 953 height 17
click at [1351, 107] on span "export" at bounding box center [1318, 115] width 64 height 17
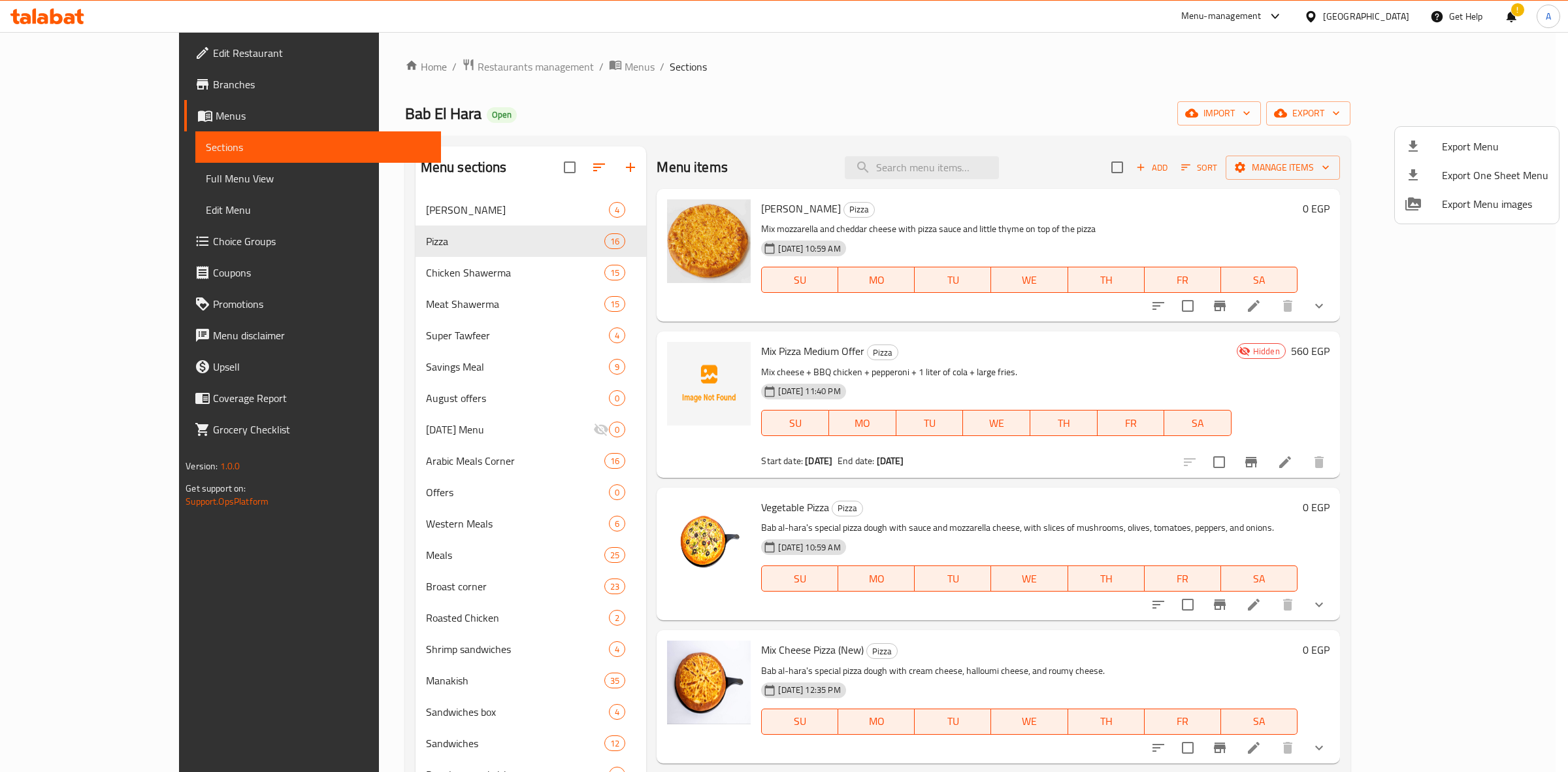
click at [1448, 149] on span "Export Menu" at bounding box center [1495, 146] width 106 height 16
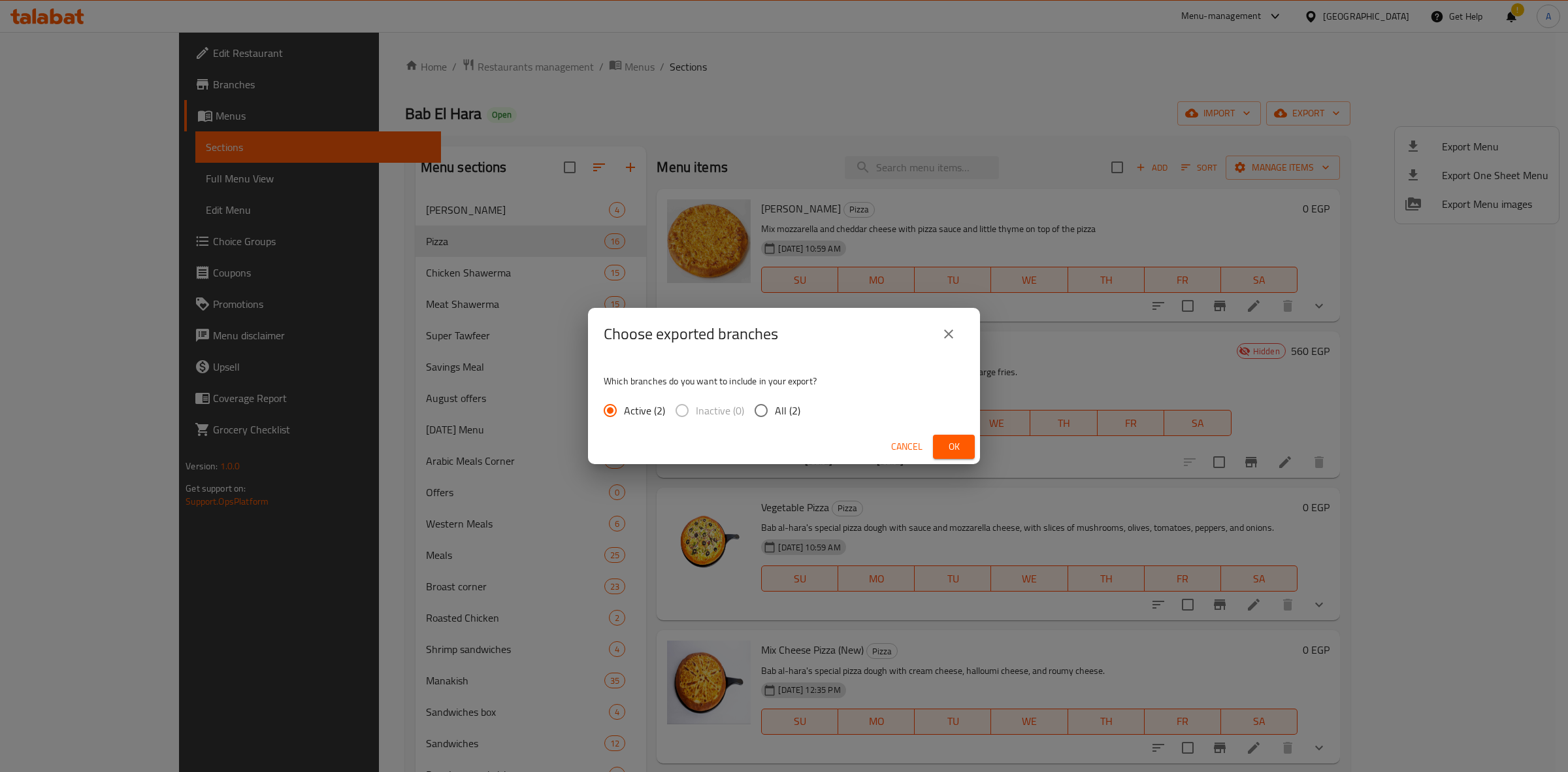
click at [772, 413] on input "All (2)" at bounding box center [760, 410] width 28 height 28
radio input "true"
click at [965, 446] on button "Ok" at bounding box center [953, 447] width 42 height 24
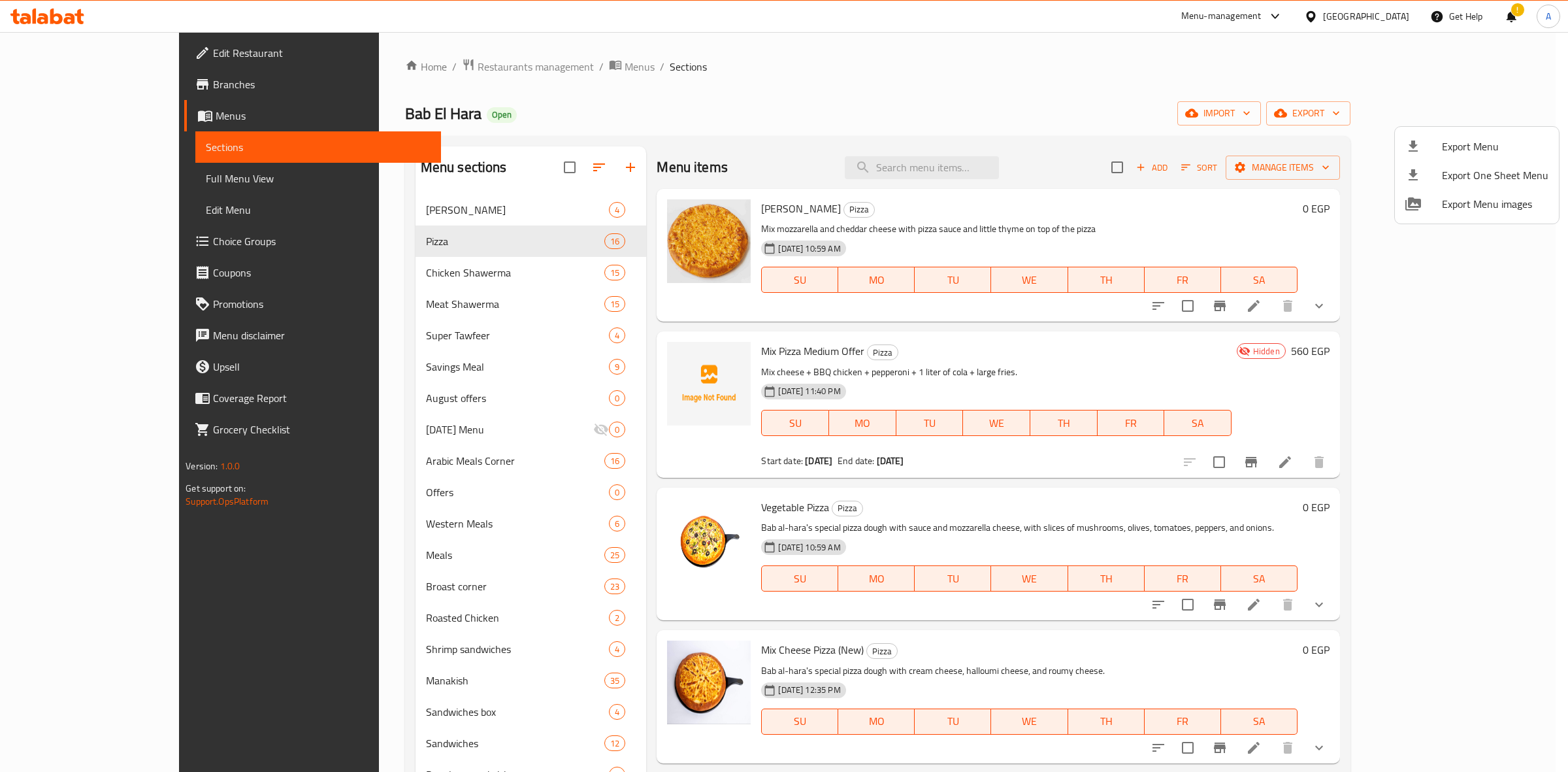
click at [861, 56] on div at bounding box center [784, 386] width 1568 height 772
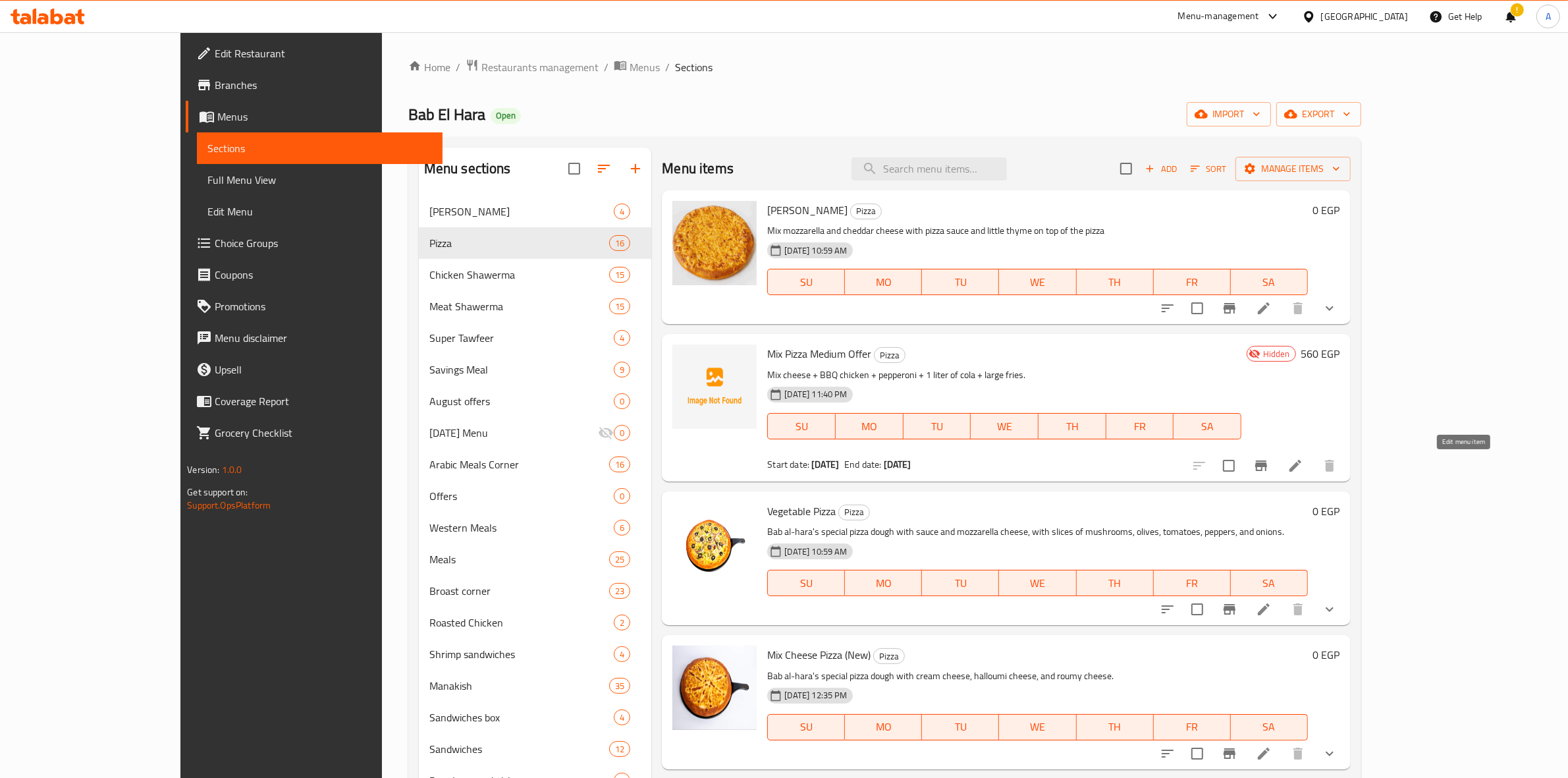
click at [1301, 468] on icon at bounding box center [1295, 466] width 12 height 12
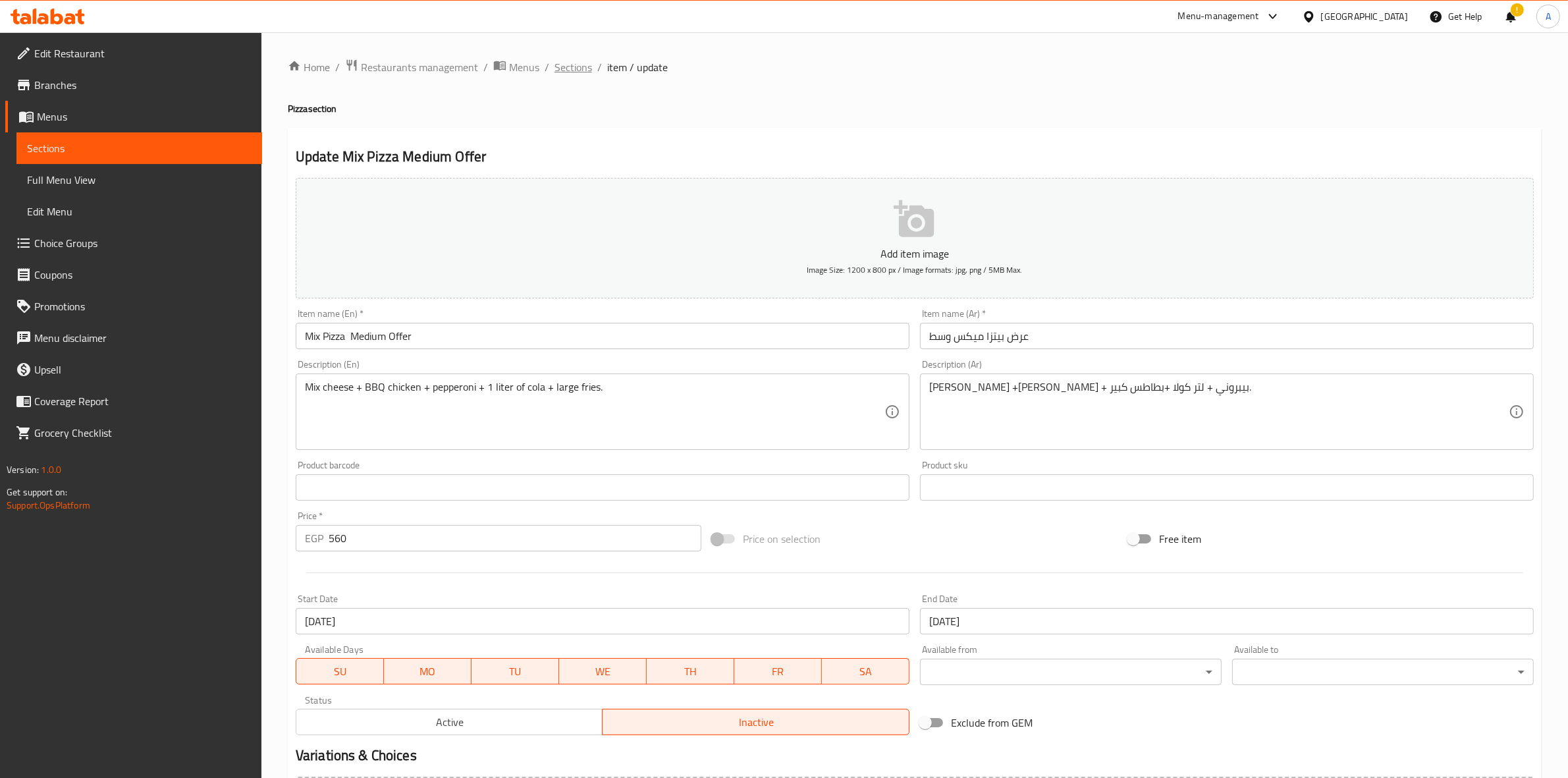
click at [570, 70] on span "Sections" at bounding box center [574, 67] width 38 height 16
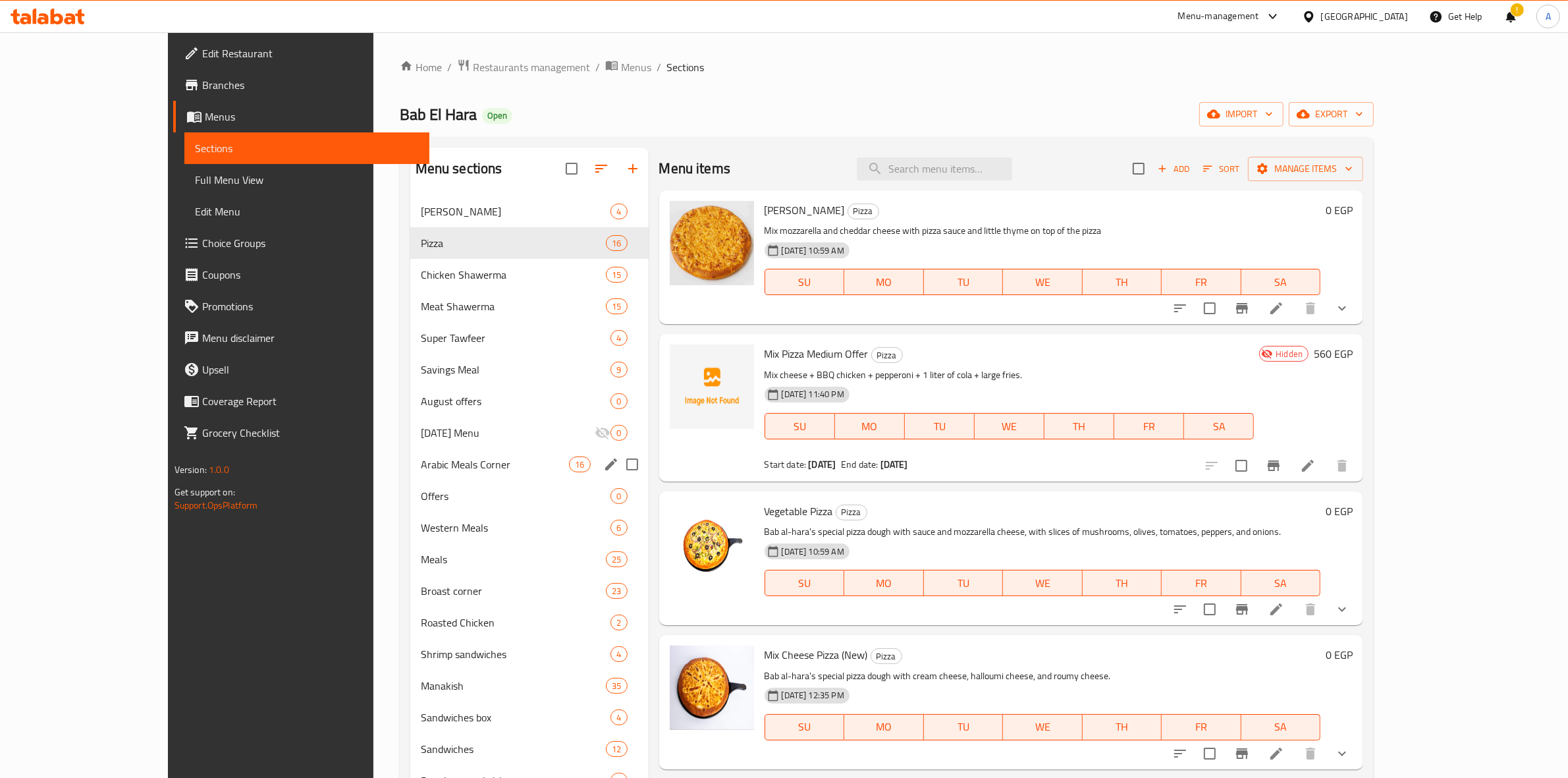
click at [430, 452] on div "Arabic Meals Corner 16" at bounding box center [529, 464] width 238 height 32
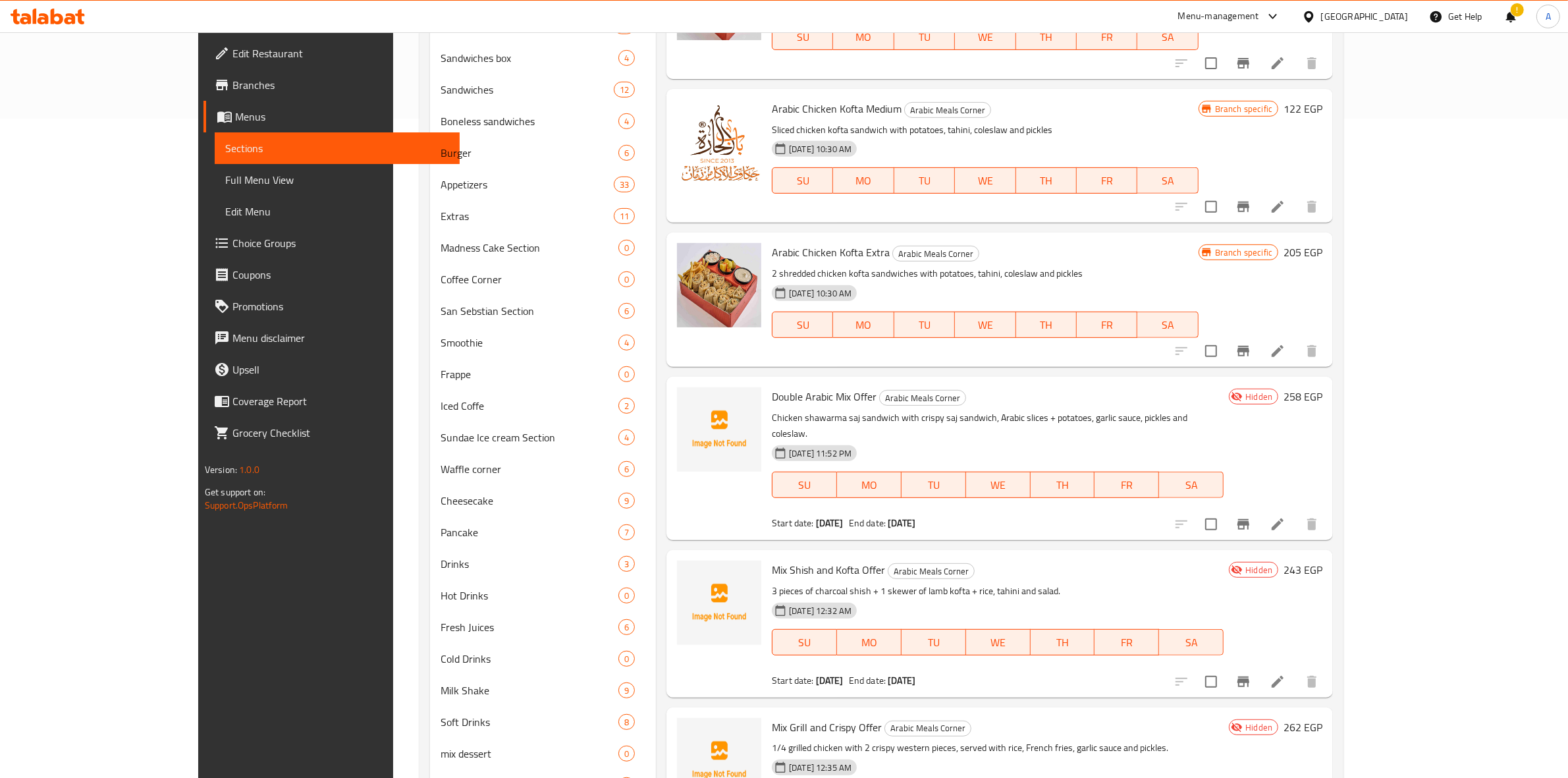
scroll to position [722, 0]
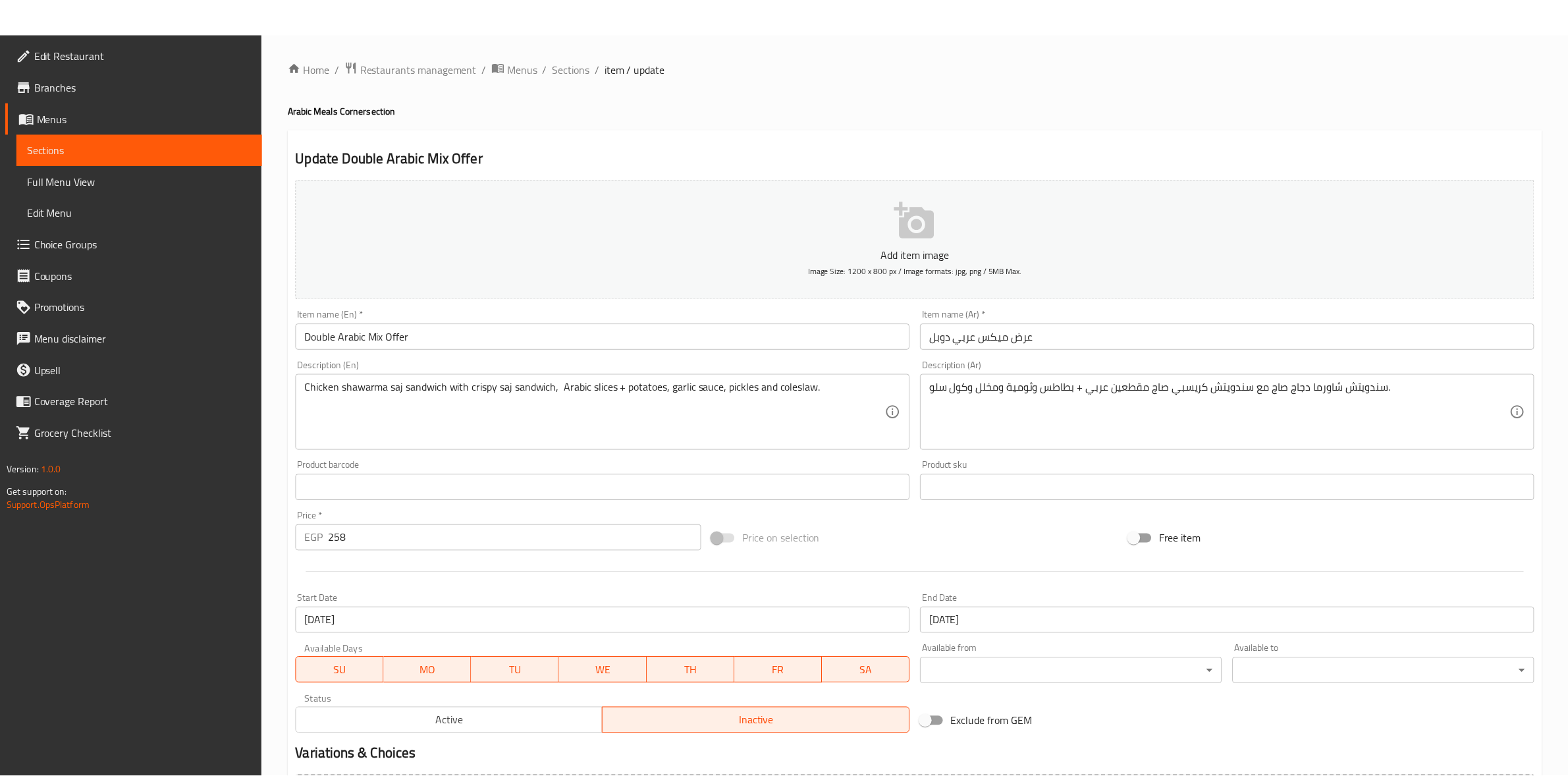
scroll to position [150, 0]
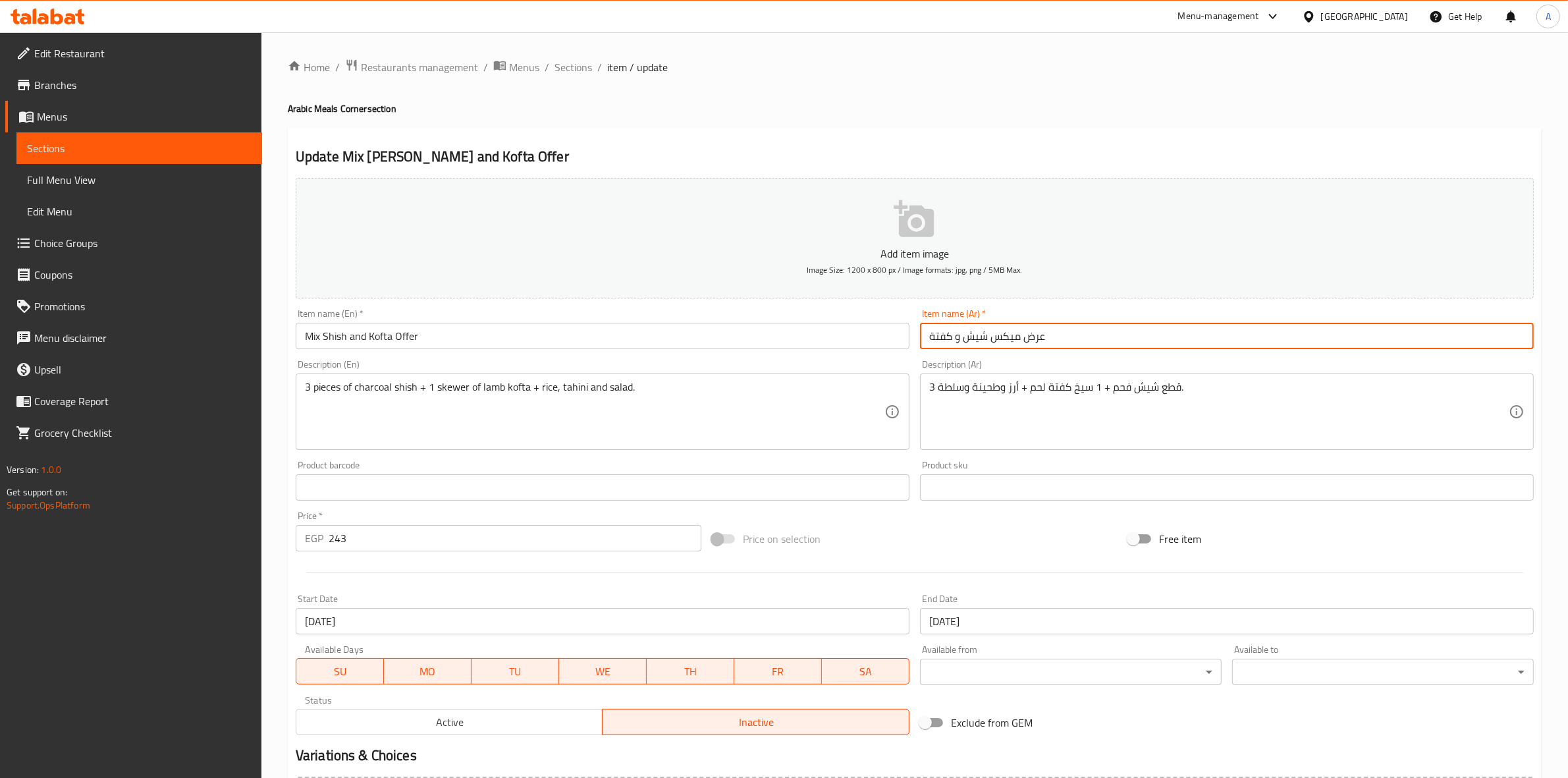
click at [1176, 346] on input "عرض ميكس شيش و كفتة" at bounding box center [1227, 335] width 614 height 26
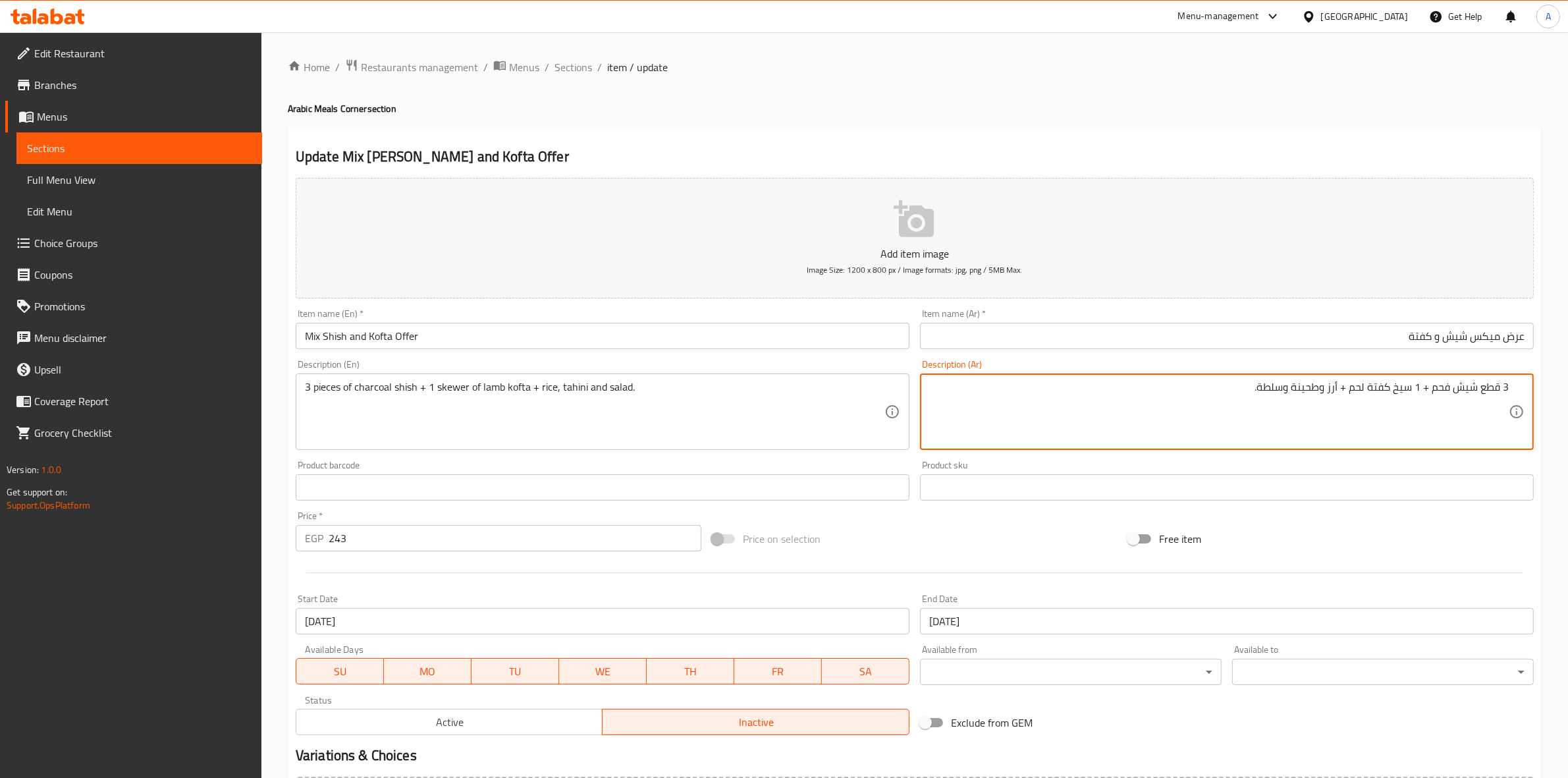
click at [1080, 149] on h2 "Update Mix Shish and Kofta Offer" at bounding box center [914, 157] width 1238 height 20
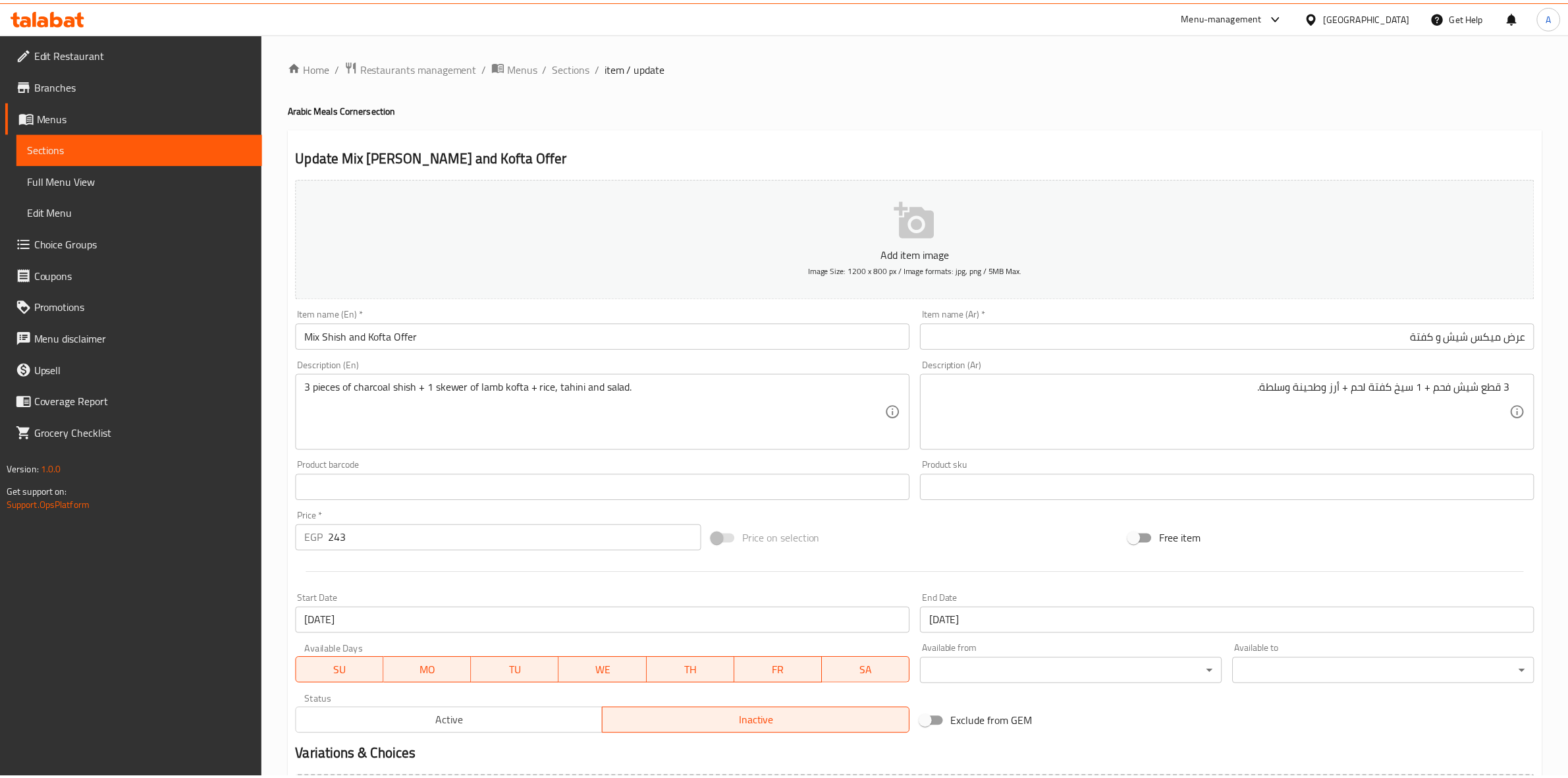
scroll to position [150, 0]
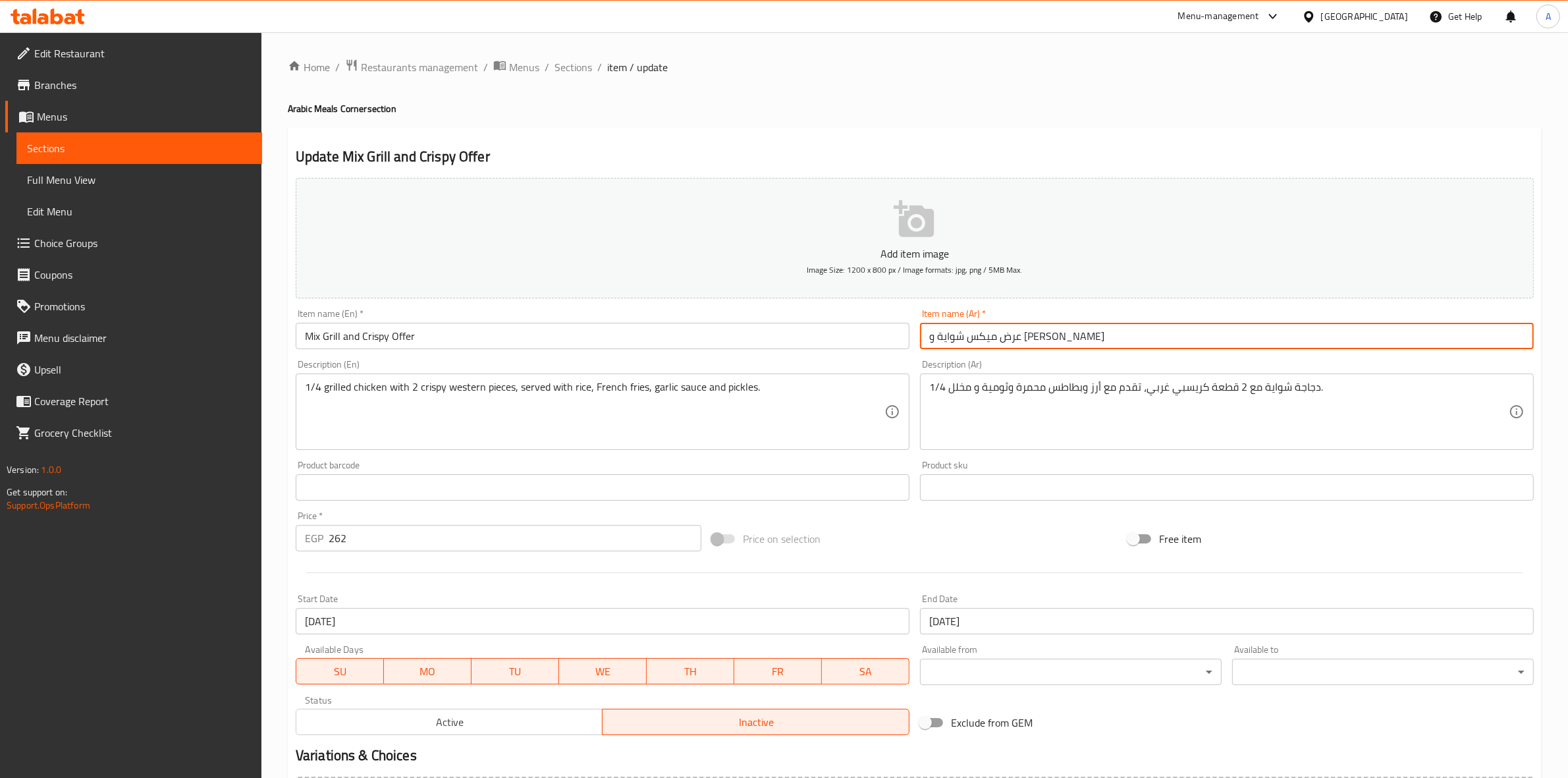
click at [1098, 335] on input "عرض ميكس شواية و [PERSON_NAME]" at bounding box center [1227, 335] width 614 height 26
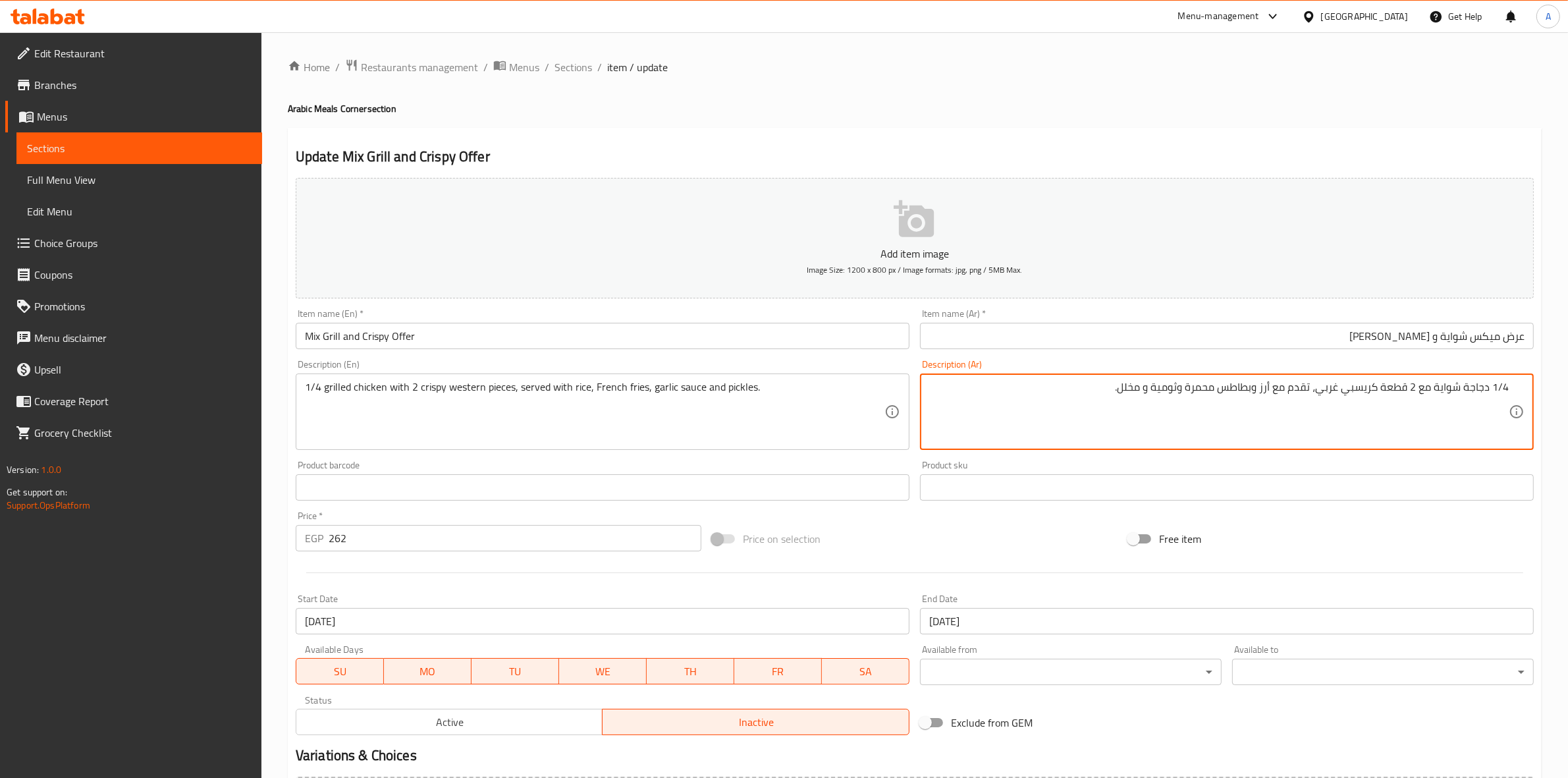
click at [1187, 129] on div "Update Mix Grill and Crispy Offer Add item image Image Size: 1200 x 800 px / Im…" at bounding box center [914, 510] width 1254 height 767
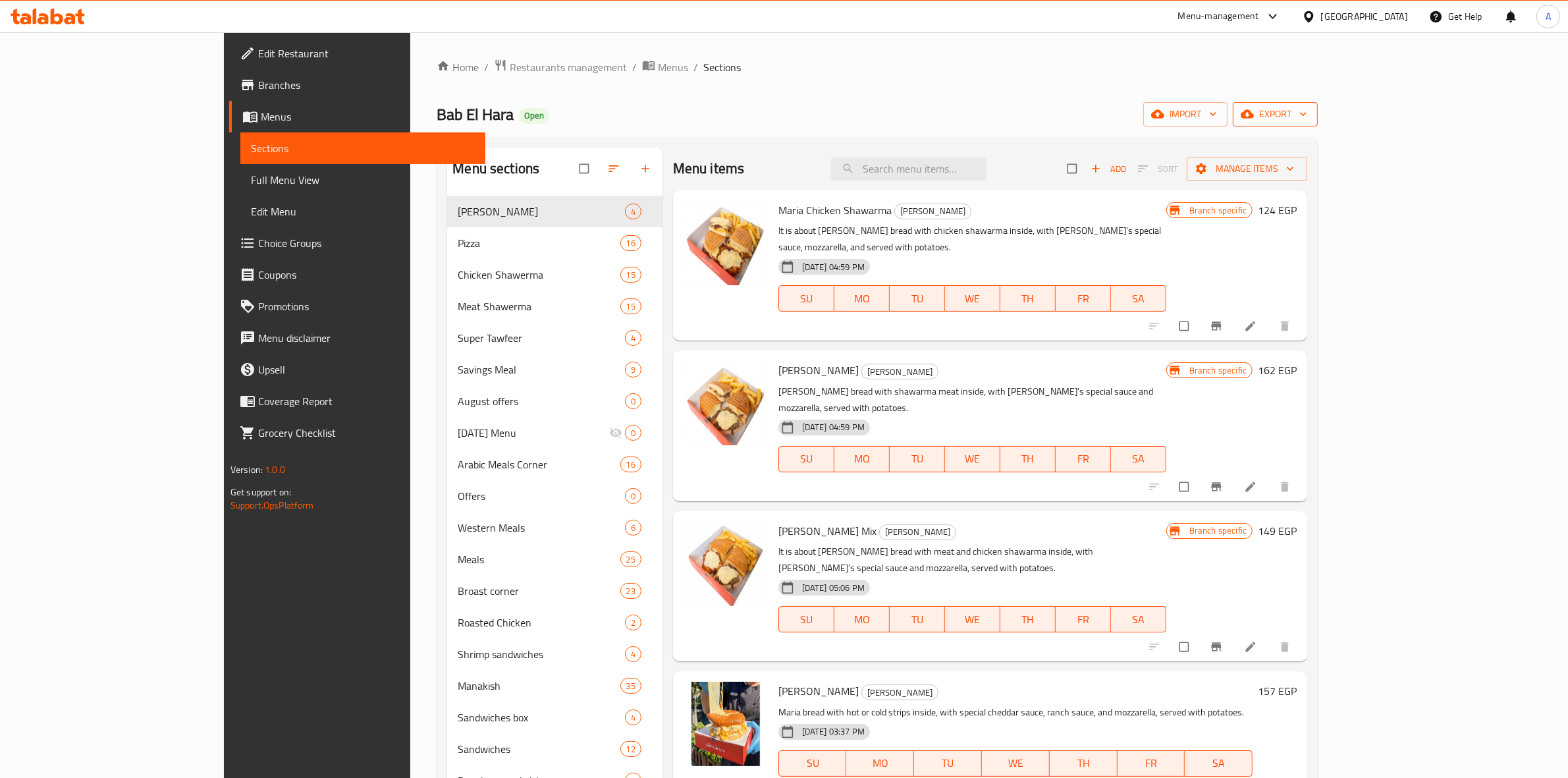
click at [1307, 107] on span "export" at bounding box center [1275, 115] width 64 height 17
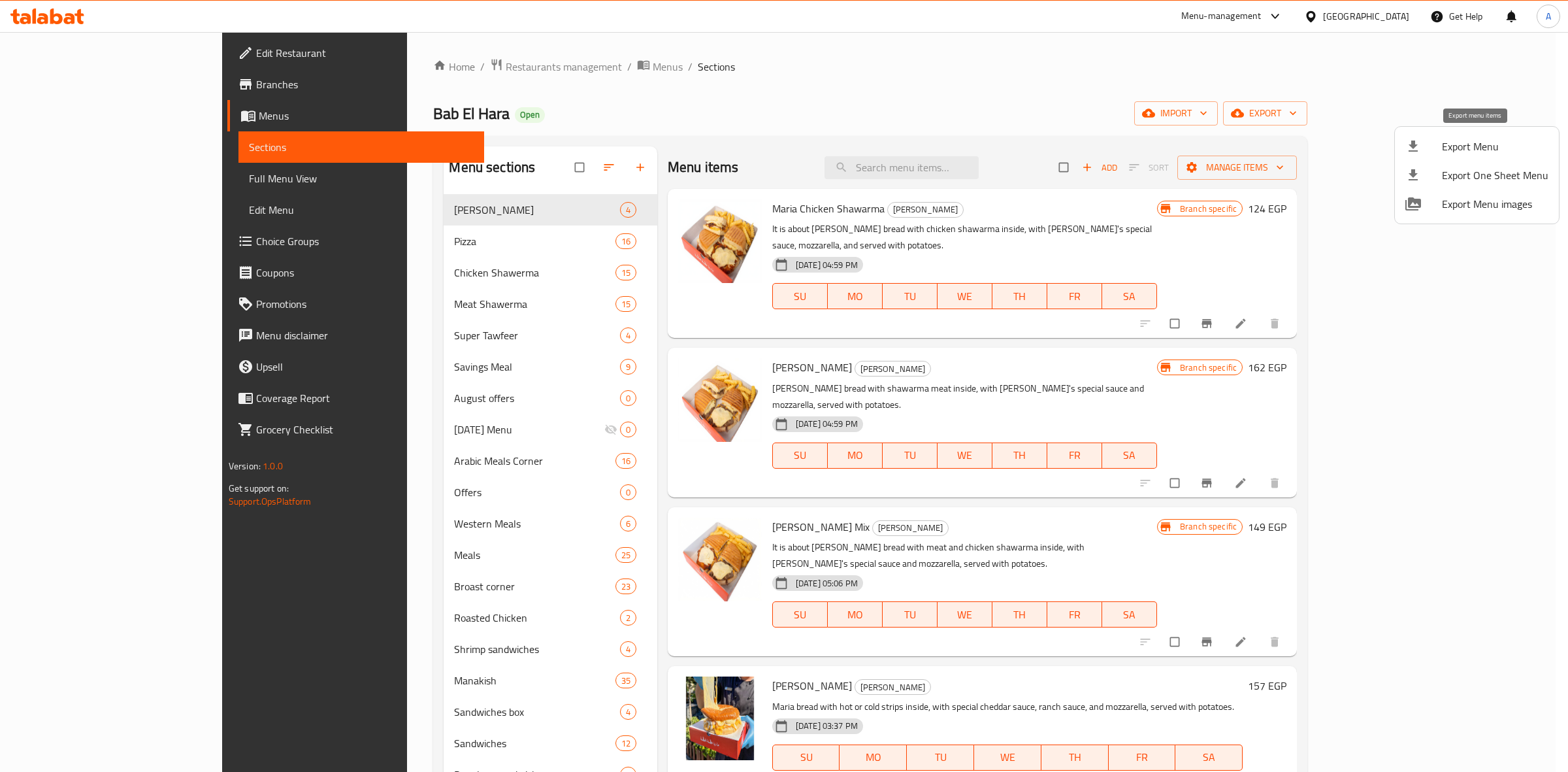
click at [1463, 142] on span "Export Menu" at bounding box center [1495, 146] width 106 height 16
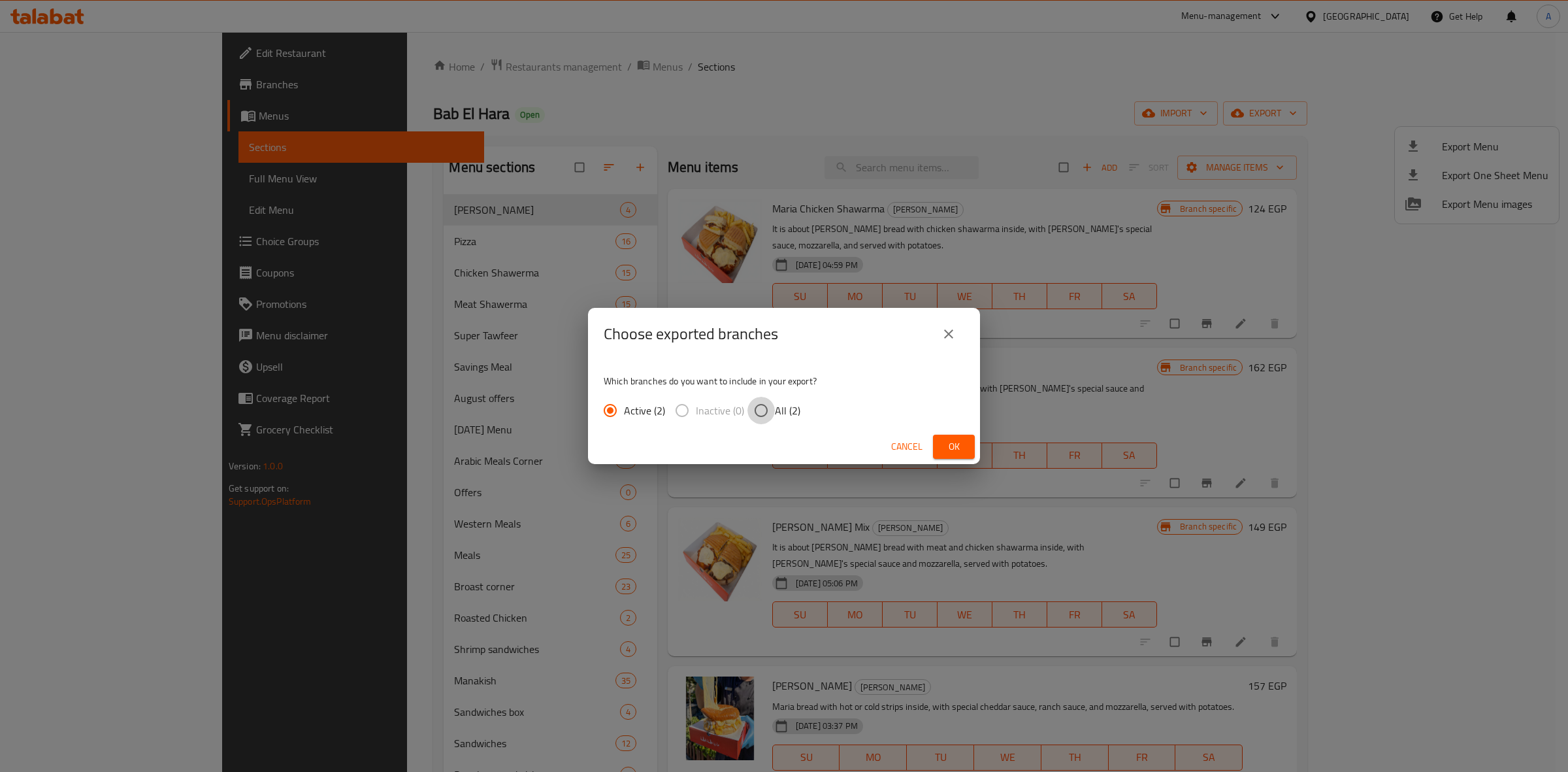
click at [766, 419] on input "All (2)" at bounding box center [760, 410] width 28 height 28
radio input "true"
click at [953, 444] on span "Ok" at bounding box center [953, 447] width 21 height 16
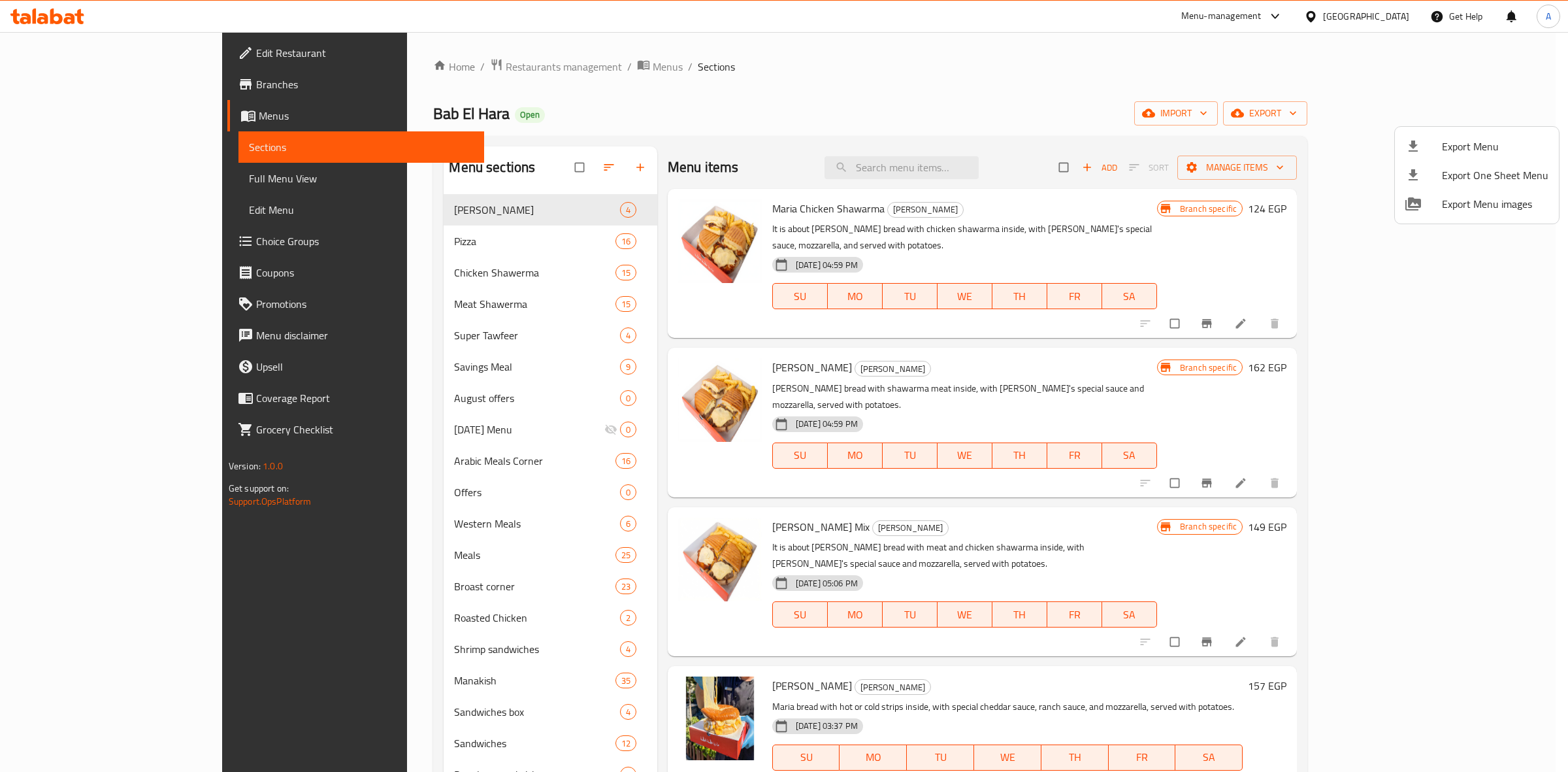
click at [686, 52] on div at bounding box center [784, 386] width 1568 height 772
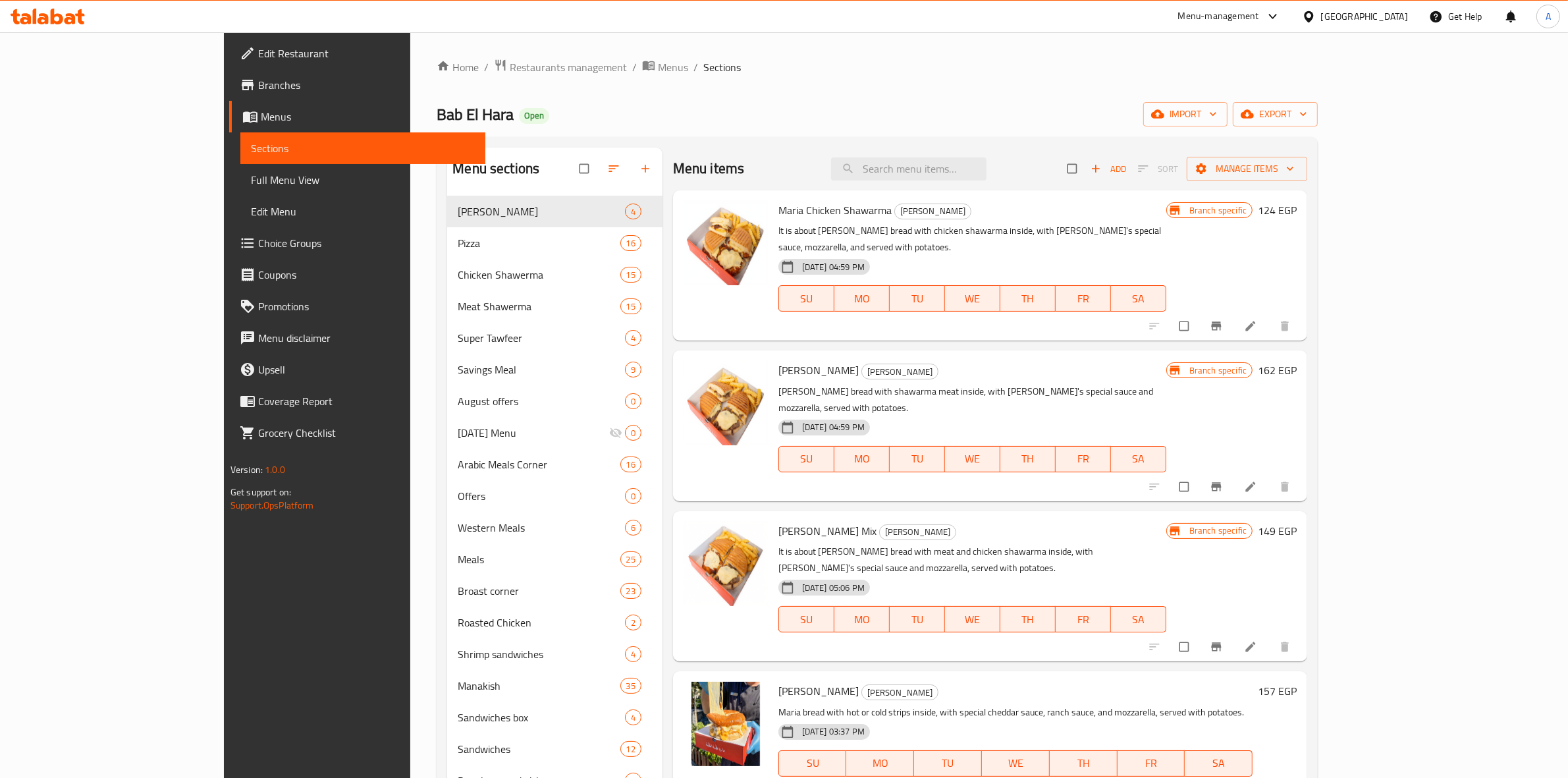
click at [357, 11] on div "Menu-management Egypt Get Help A" at bounding box center [784, 17] width 1568 height 32
click at [258, 89] on span "Branches" at bounding box center [366, 84] width 217 height 16
click at [44, 14] on icon at bounding box center [43, 18] width 11 height 11
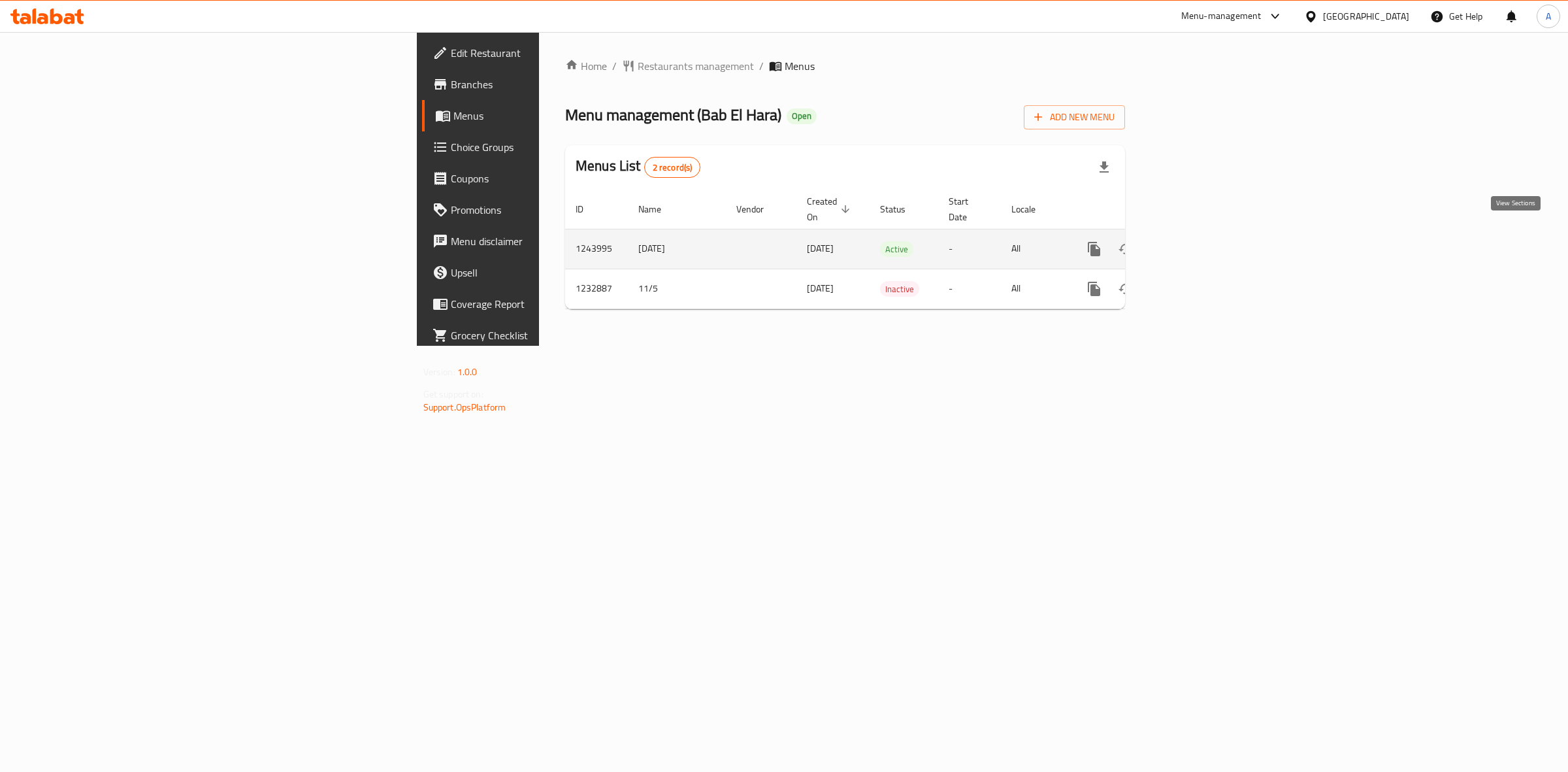
click at [1196, 241] on icon "enhanced table" at bounding box center [1188, 248] width 16 height 16
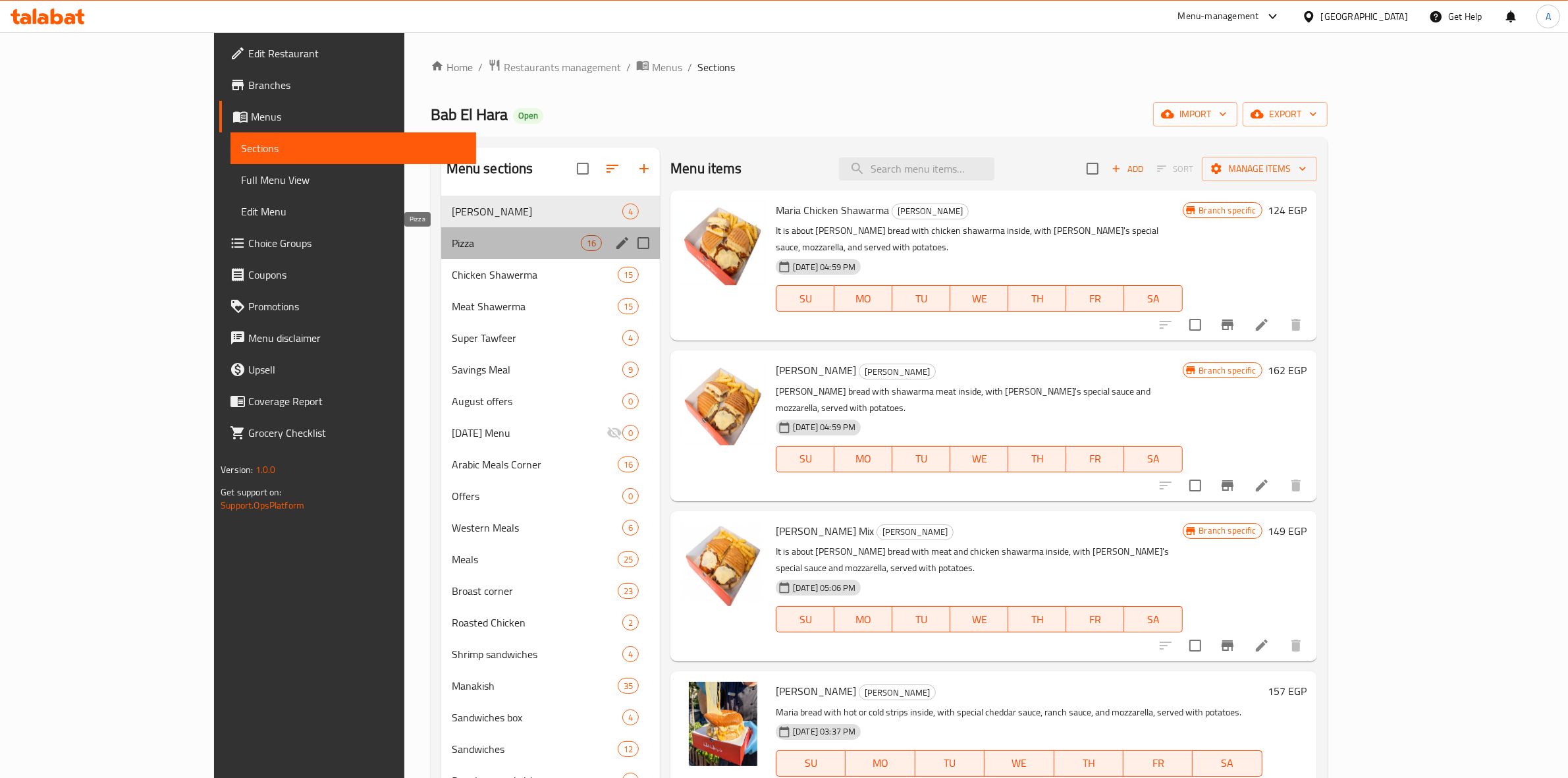
click at [504, 247] on span "Pizza" at bounding box center [516, 243] width 129 height 16
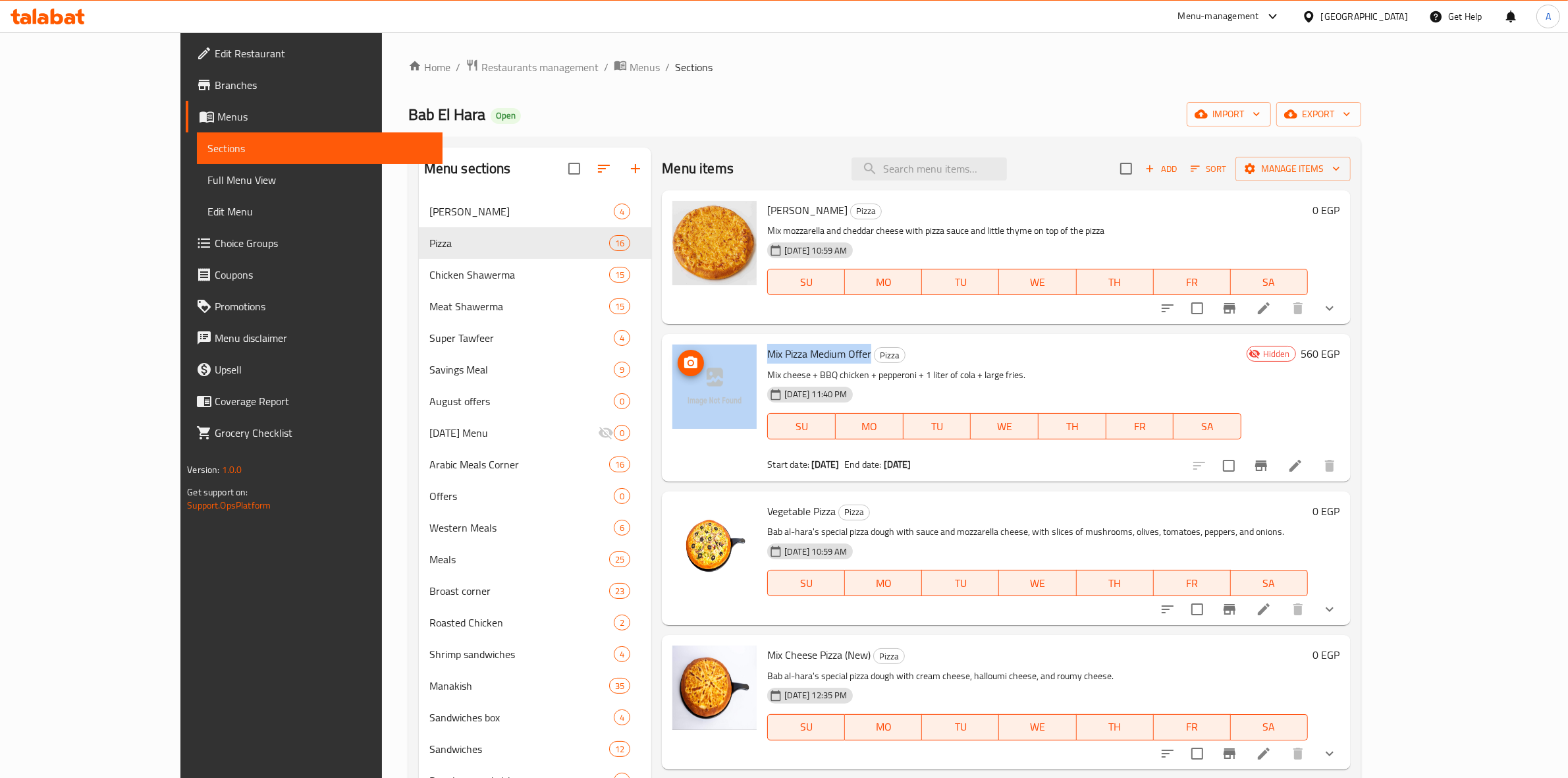
drag, startPoint x: 827, startPoint y: 354, endPoint x: 684, endPoint y: 346, distance: 143.2
click at [684, 346] on div "Mix Pizza Medium Offer Pizza Mix cheese + BBQ chicken + pepperoni + 1 liter of …" at bounding box center [1006, 407] width 678 height 136
copy div "Mix Pizza Medium Offer"
click at [346, 31] on div "Menu-management Egypt Get Help A" at bounding box center [784, 17] width 1568 height 32
drag, startPoint x: 825, startPoint y: 354, endPoint x: 741, endPoint y: 352, distance: 84.0
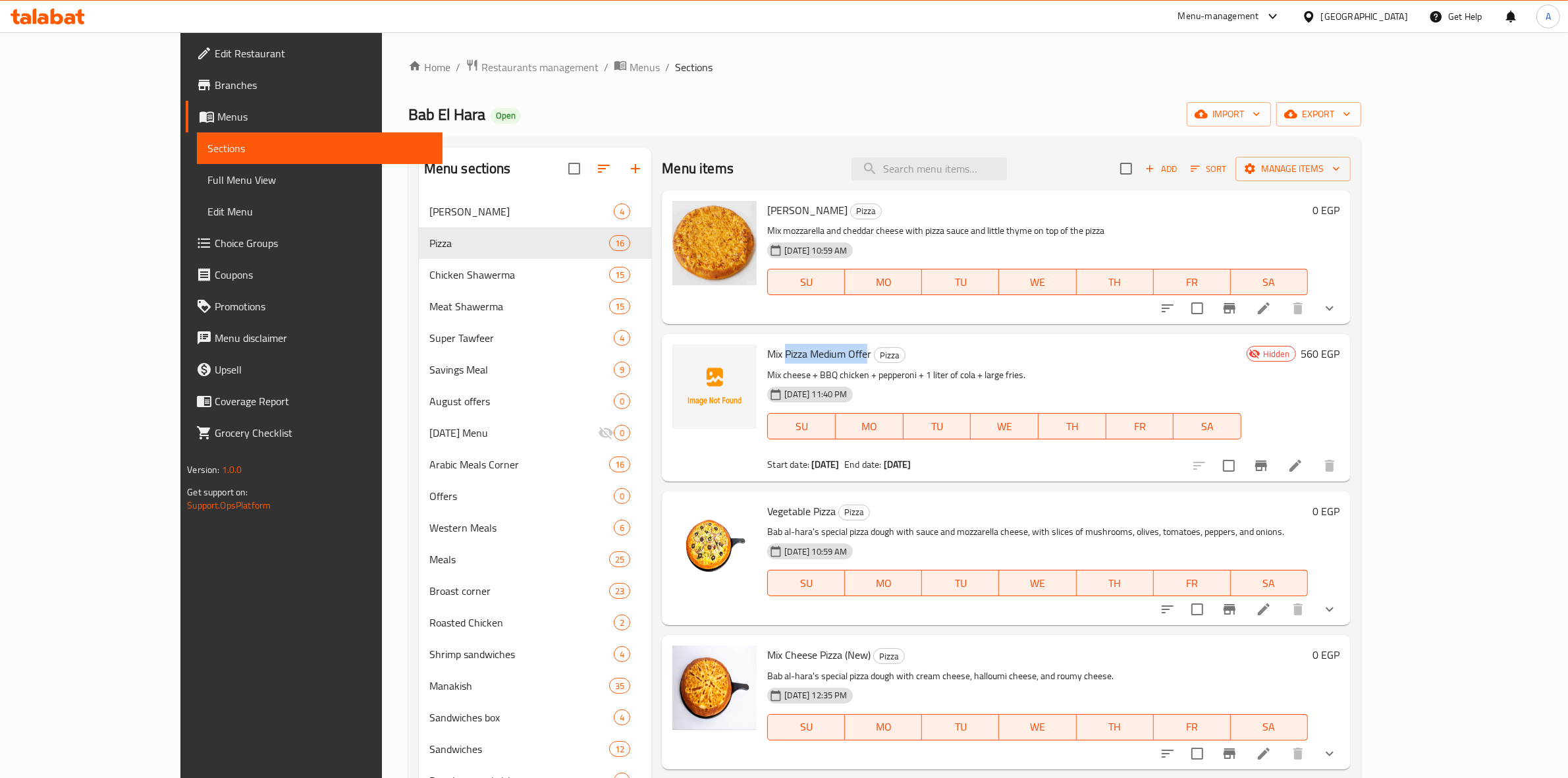
click at [767, 352] on span "Mix Pizza Medium Offer" at bounding box center [819, 354] width 104 height 20
drag, startPoint x: 620, startPoint y: 752, endPoint x: 495, endPoint y: 565, distance: 224.9
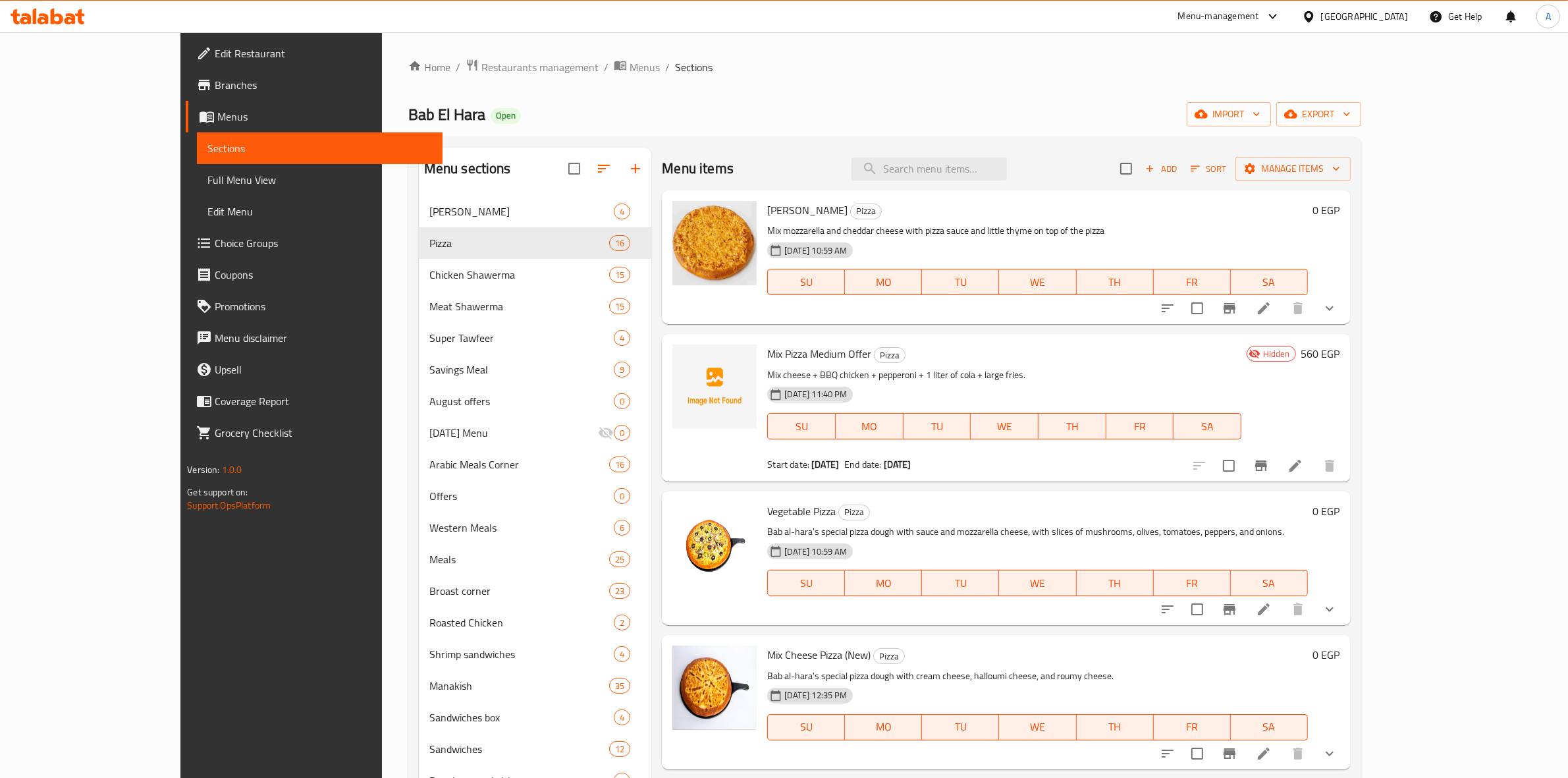
click at [662, 752] on div "Mix Cheese Pizza (New) Pizza Bab al-hara's special pizza dough with cream chees…" at bounding box center [1006, 701] width 688 height 133
click at [1009, 84] on div "Home / Restaurants management / Menus / Sections Bab El Hara Open import export…" at bounding box center [885, 767] width 953 height 1417
copy span "Mix Pizza Medium Offer"
drag, startPoint x: 828, startPoint y: 356, endPoint x: 726, endPoint y: 353, distance: 102.0
click at [767, 353] on h6 "Mix Pizza Medium Offer Pizza" at bounding box center [1004, 354] width 473 height 18
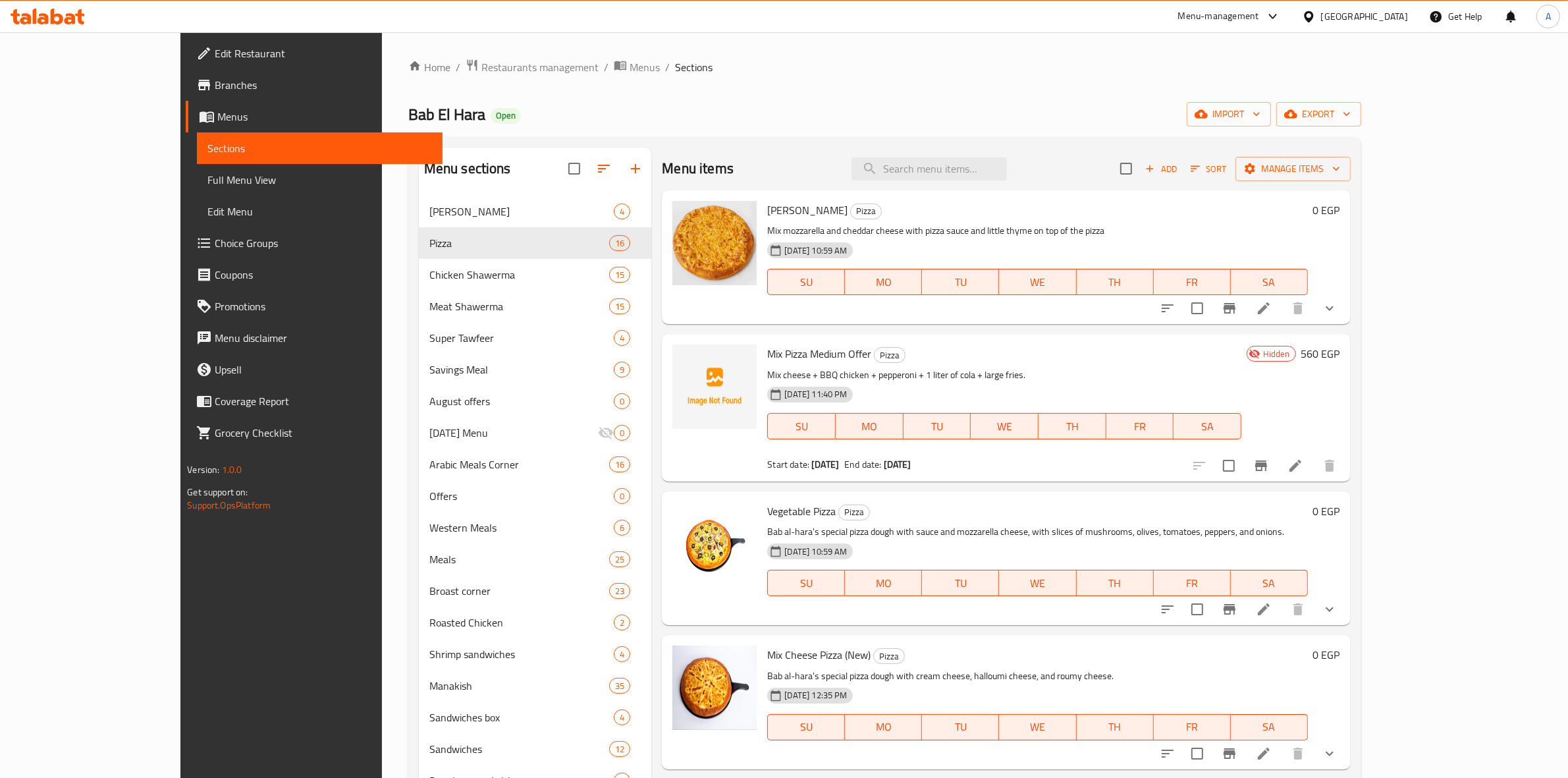
click at [1340, 387] on div "Hidden 560 EGP" at bounding box center [1291, 407] width 99 height 126
click at [1314, 475] on li at bounding box center [1295, 465] width 37 height 23
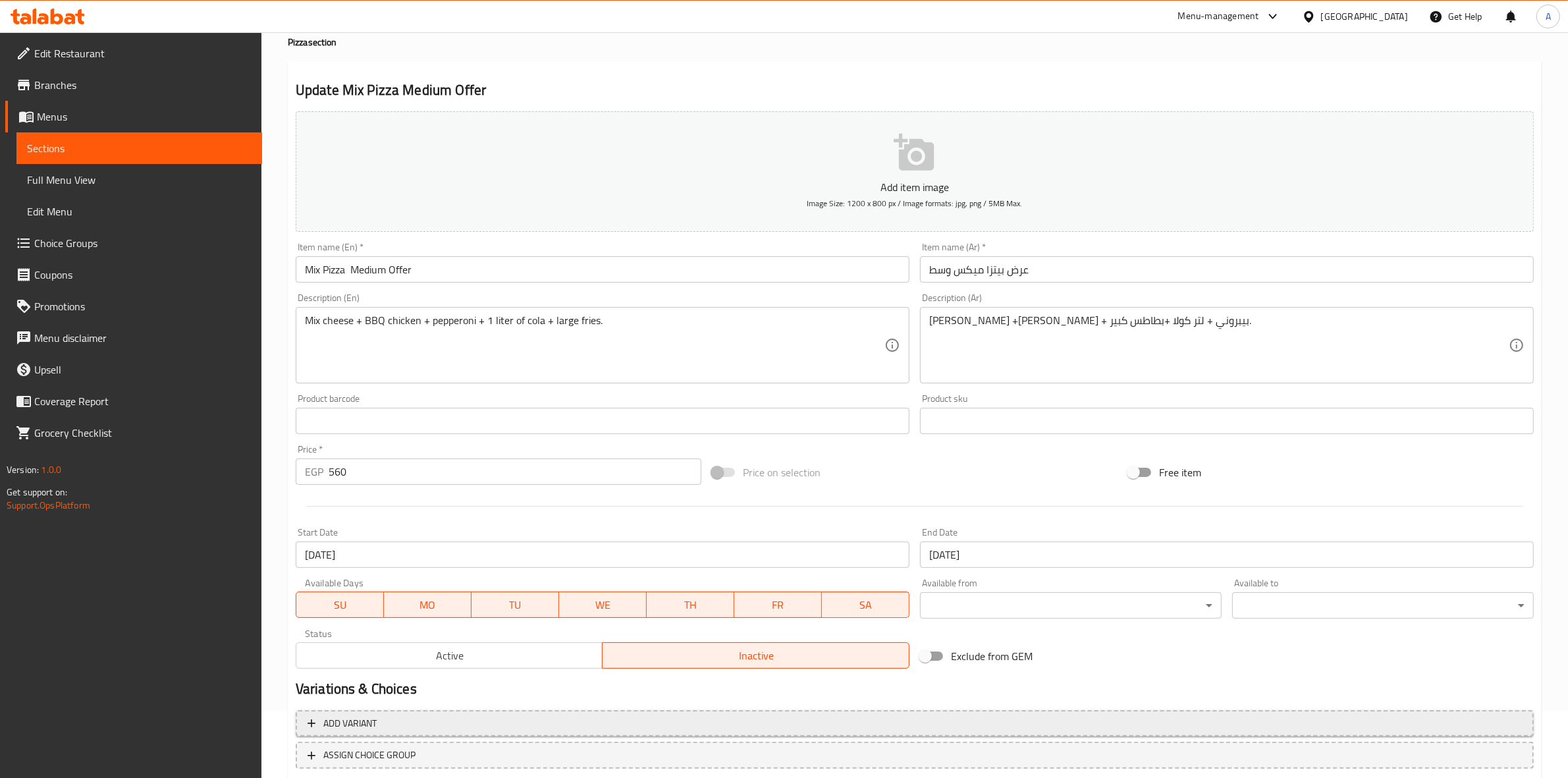
scroll to position [150, 0]
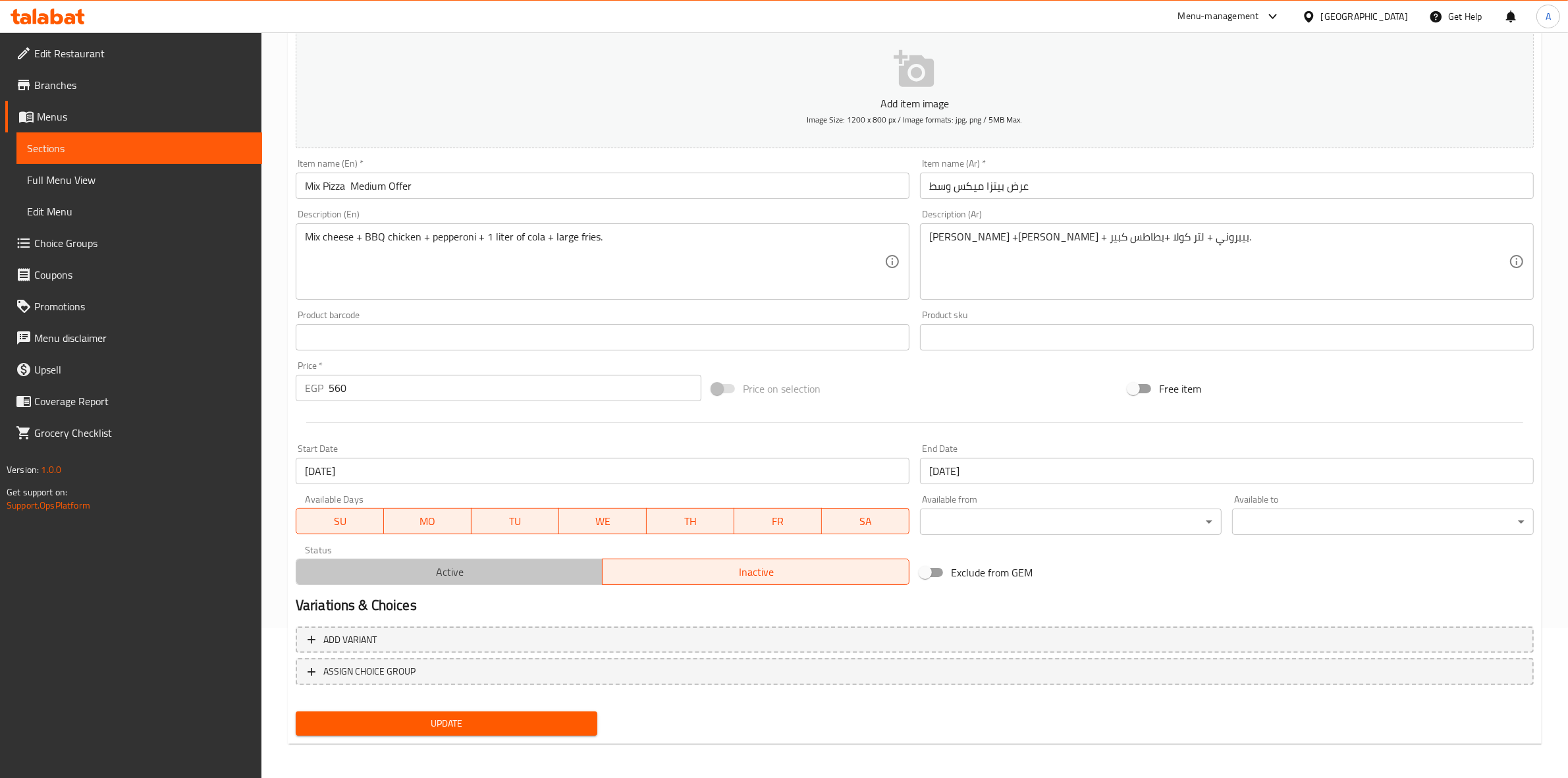
click at [395, 559] on button "Active" at bounding box center [449, 571] width 308 height 26
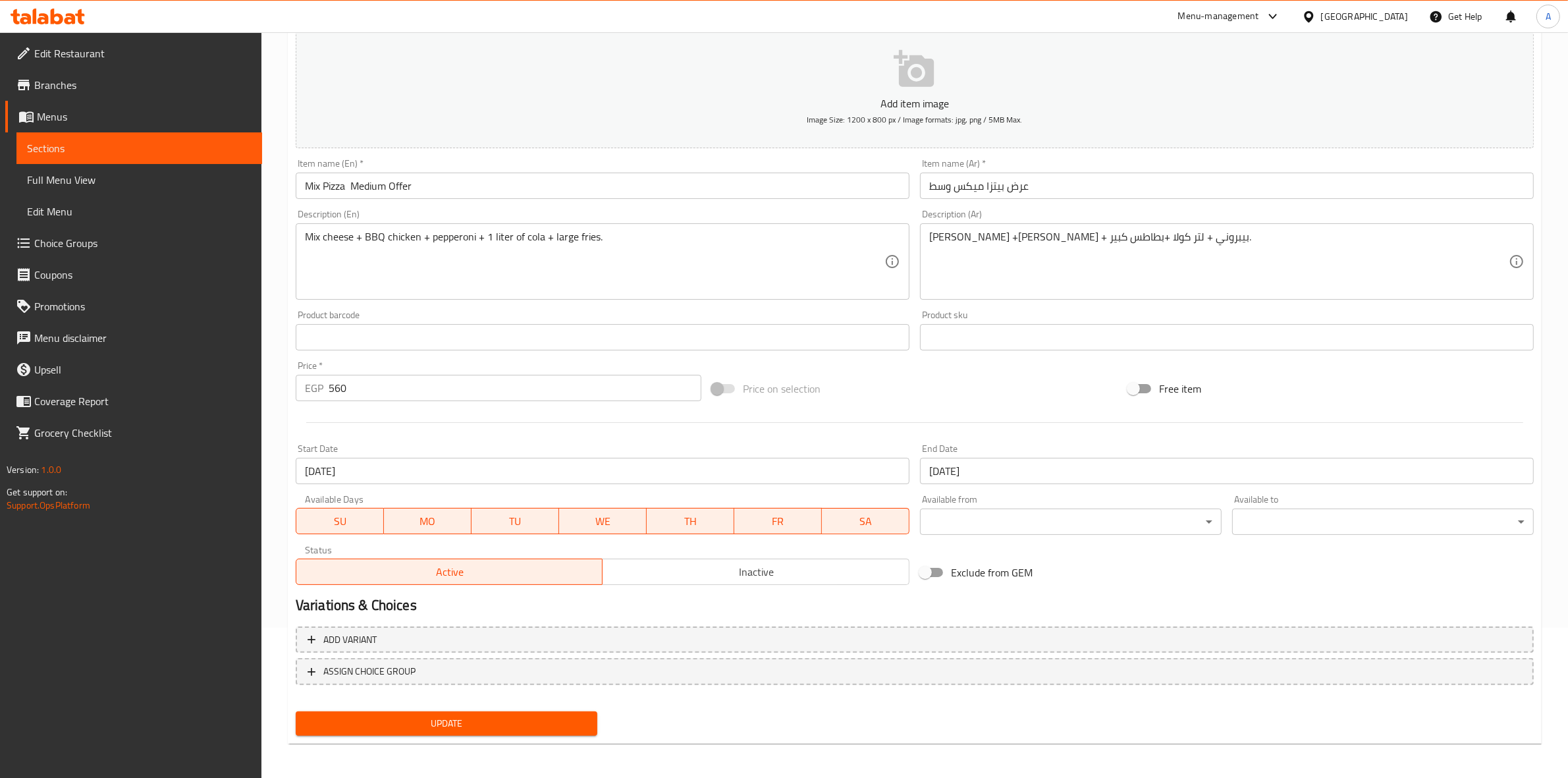
click at [449, 716] on span "Update" at bounding box center [446, 724] width 280 height 17
click at [721, 571] on span "Inactive" at bounding box center [755, 571] width 296 height 19
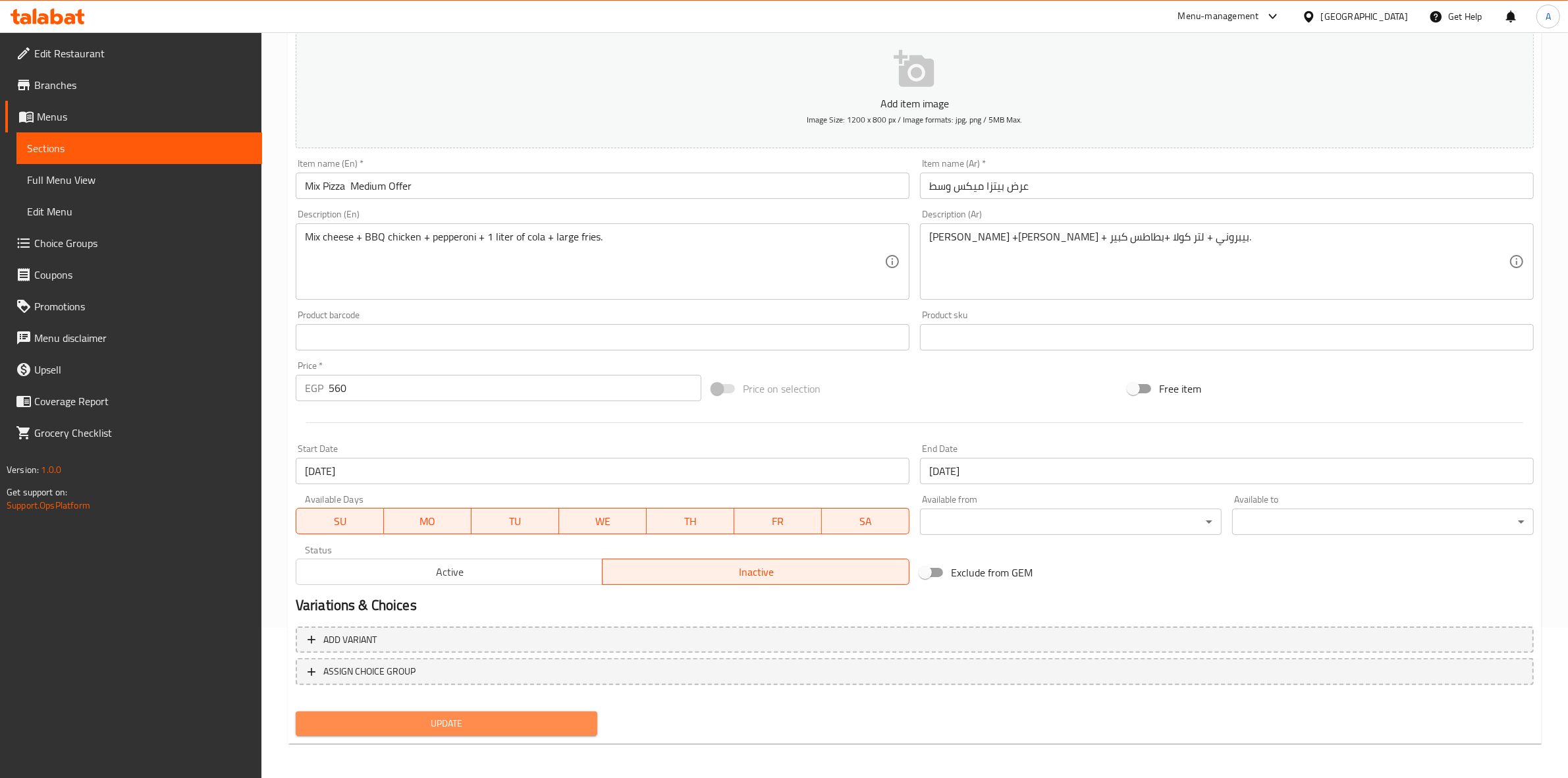
click at [488, 721] on span "Update" at bounding box center [446, 724] width 280 height 17
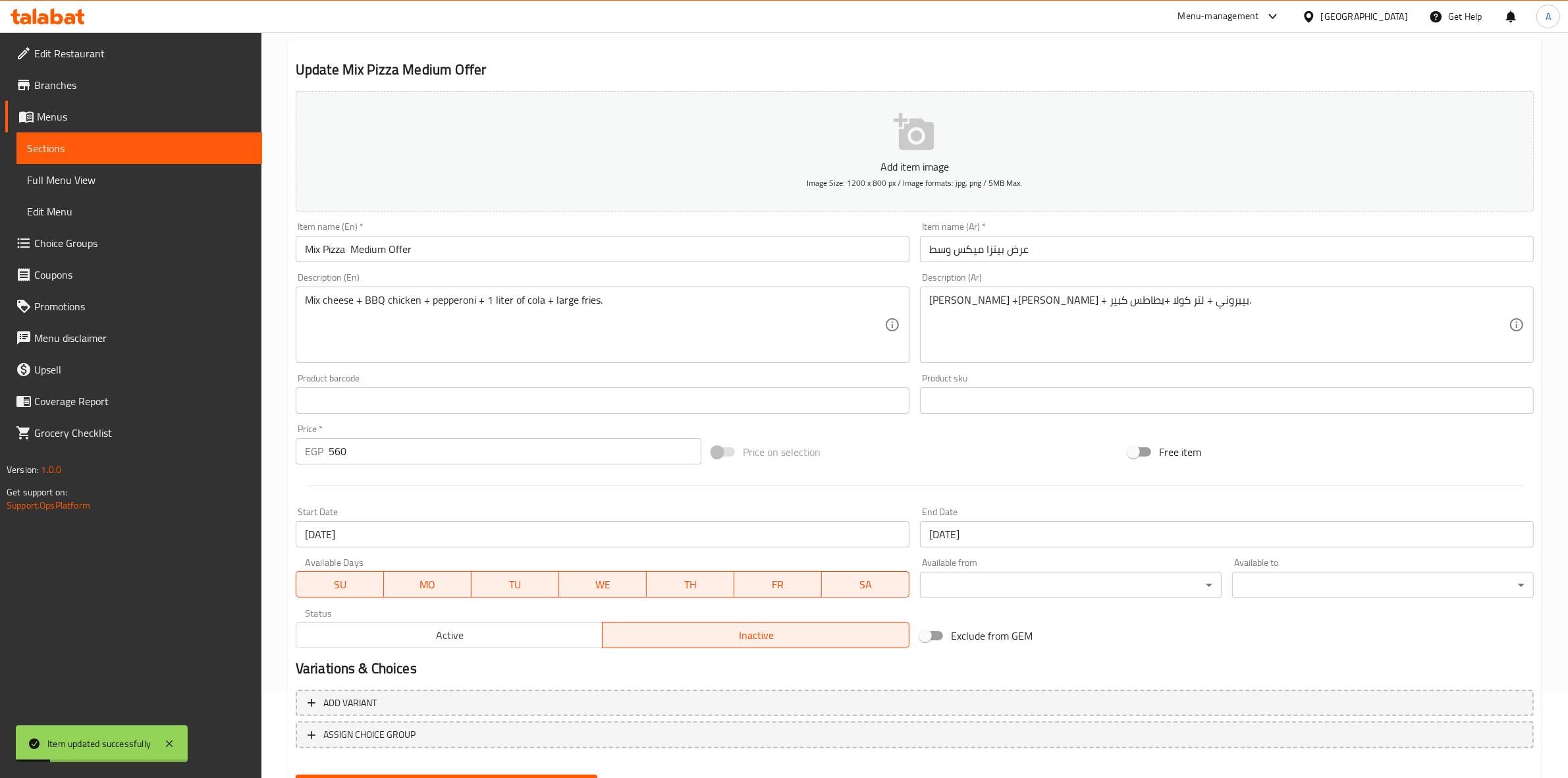
scroll to position [0, 0]
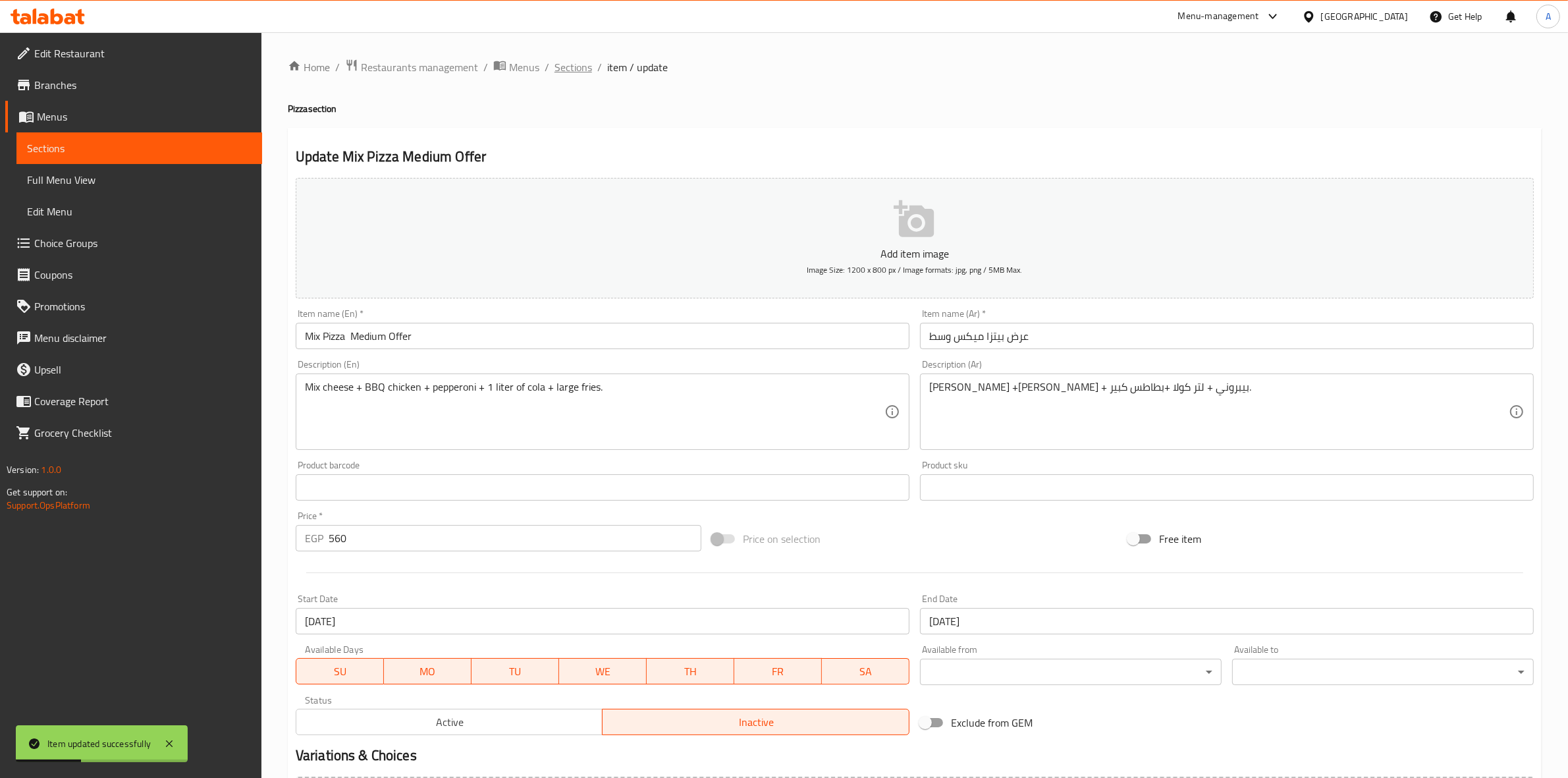
click at [566, 65] on span "Sections" at bounding box center [574, 67] width 38 height 16
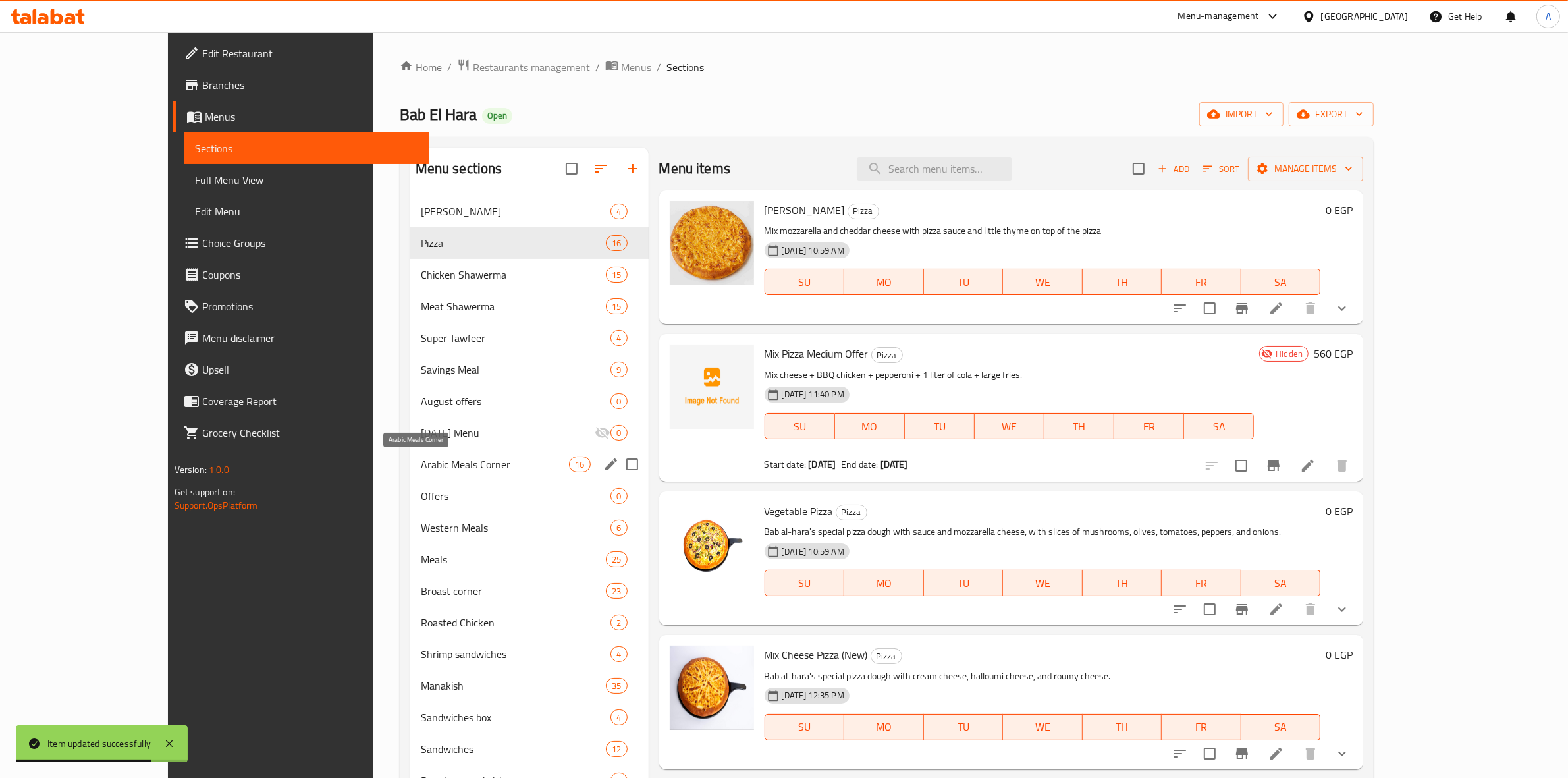
click at [421, 471] on span "Arabic Meals Corner" at bounding box center [495, 464] width 149 height 16
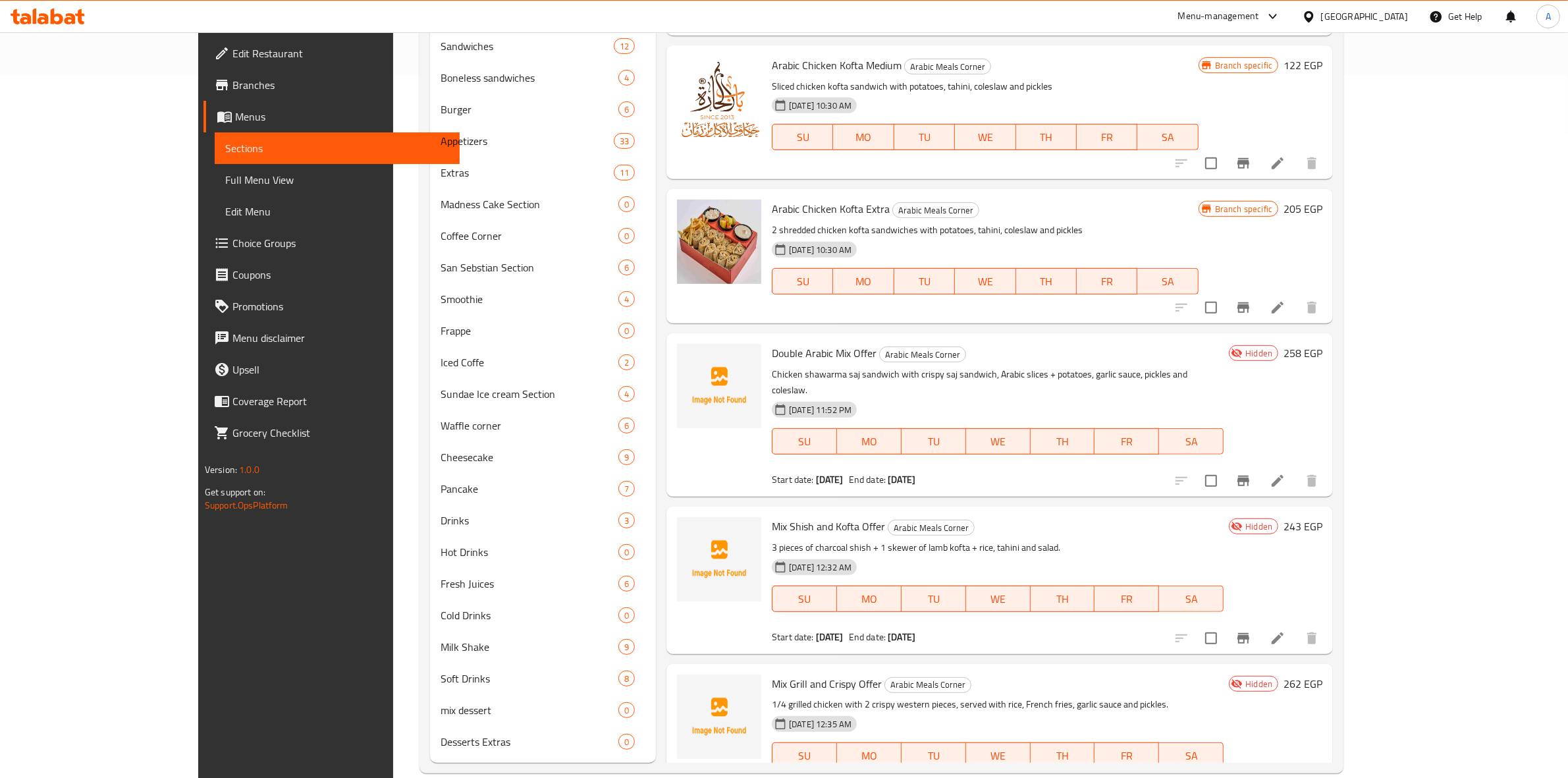
scroll to position [722, 0]
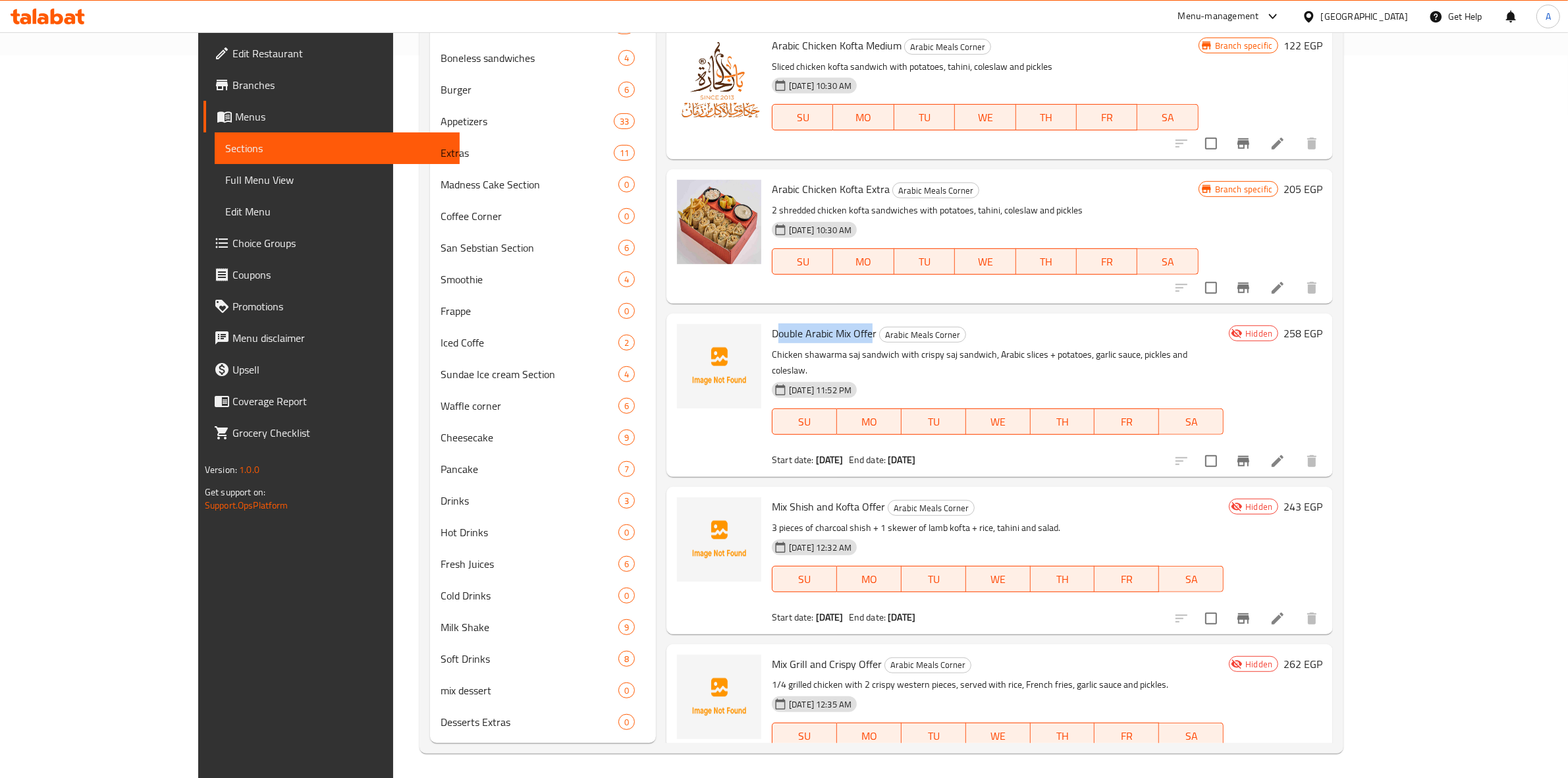
drag, startPoint x: 825, startPoint y: 299, endPoint x: 727, endPoint y: 301, distance: 98.0
click at [772, 323] on span "Double Arabic Mix Offer" at bounding box center [824, 333] width 105 height 20
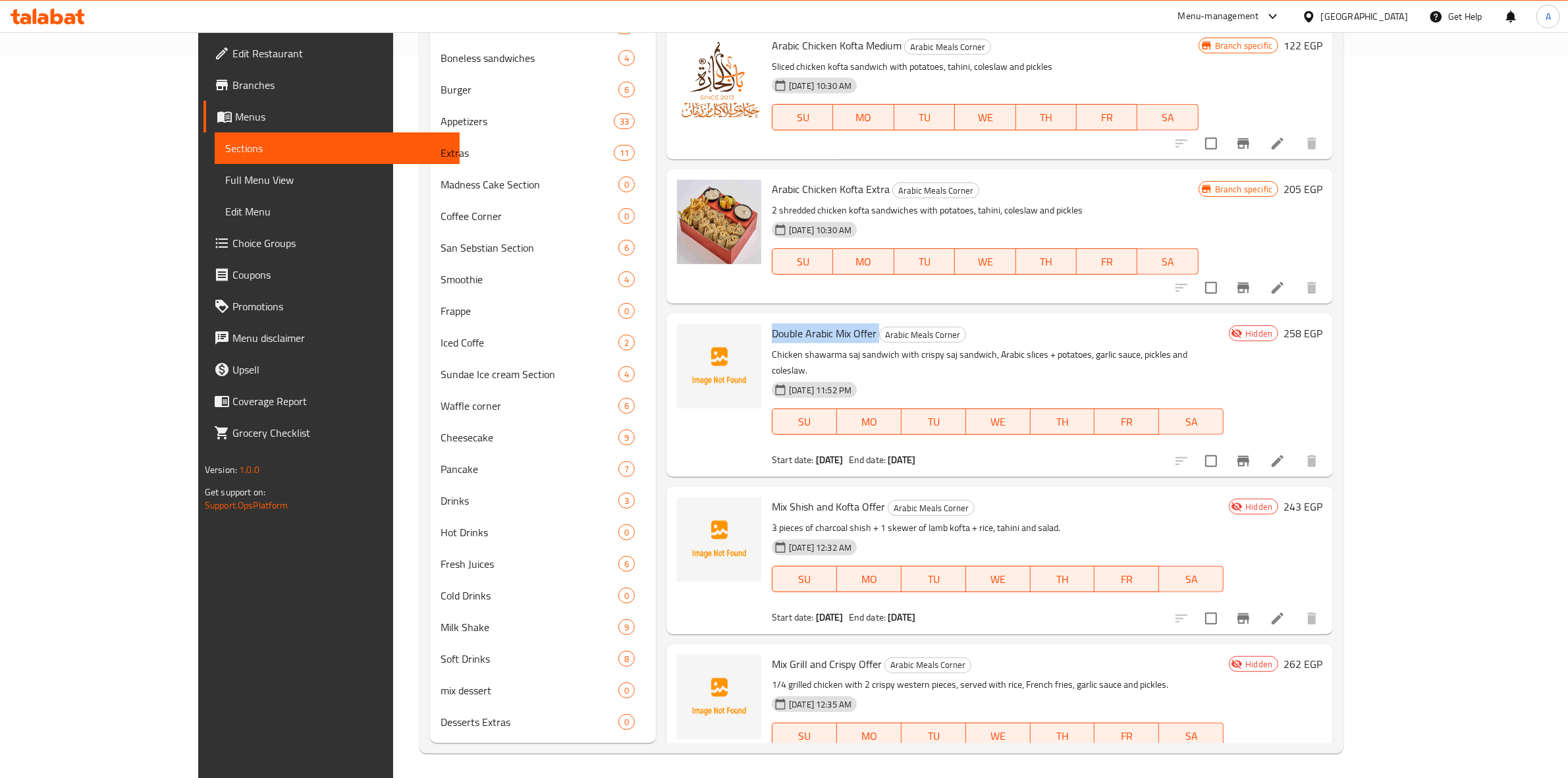
click at [790, 323] on span "Double Arabic Mix Offer" at bounding box center [824, 333] width 105 height 20
click at [667, 11] on div "Menu-management Egypt Get Help A" at bounding box center [784, 17] width 1568 height 32
click at [1285, 453] on icon at bounding box center [1277, 461] width 16 height 16
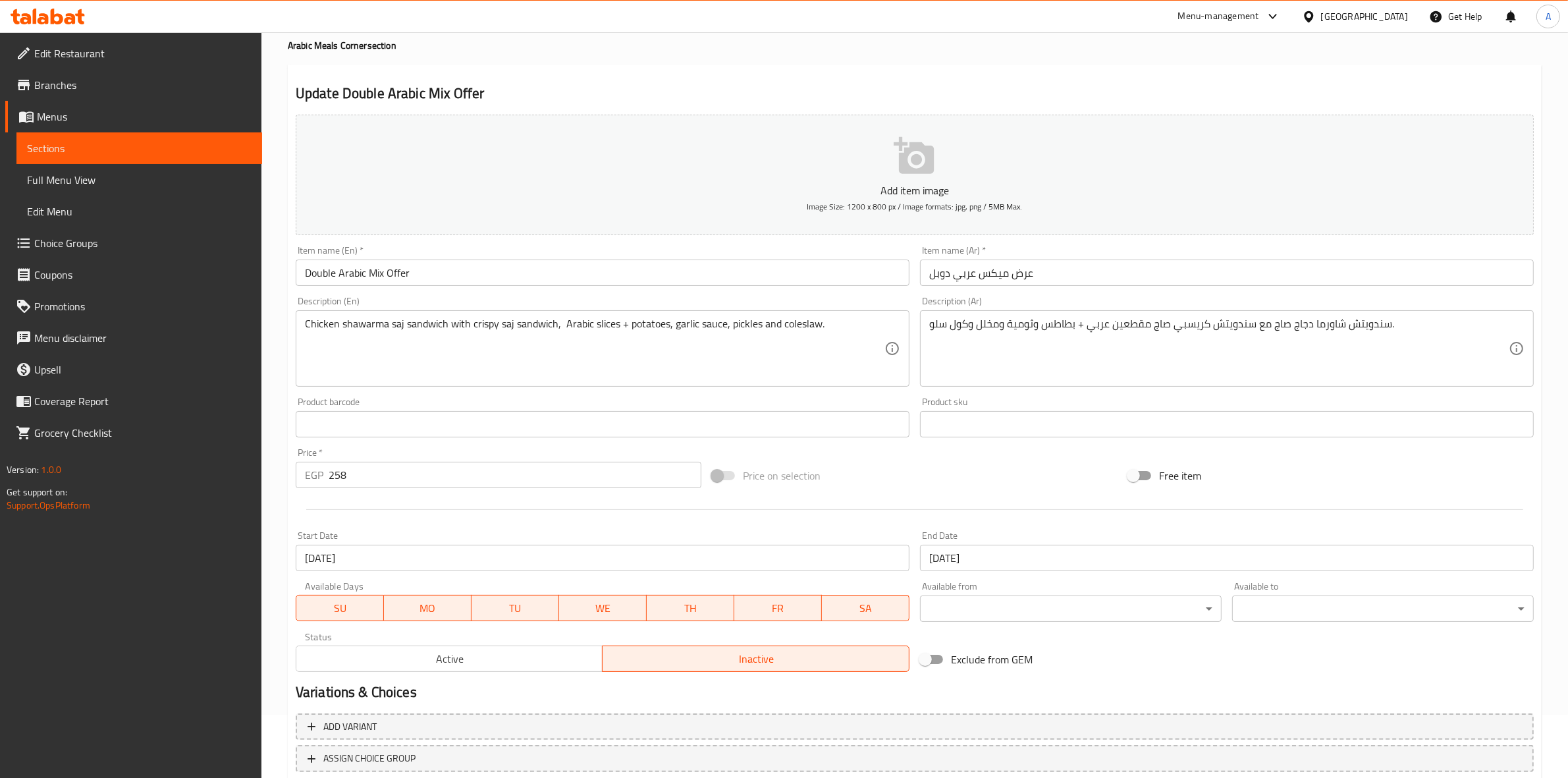
scroll to position [150, 0]
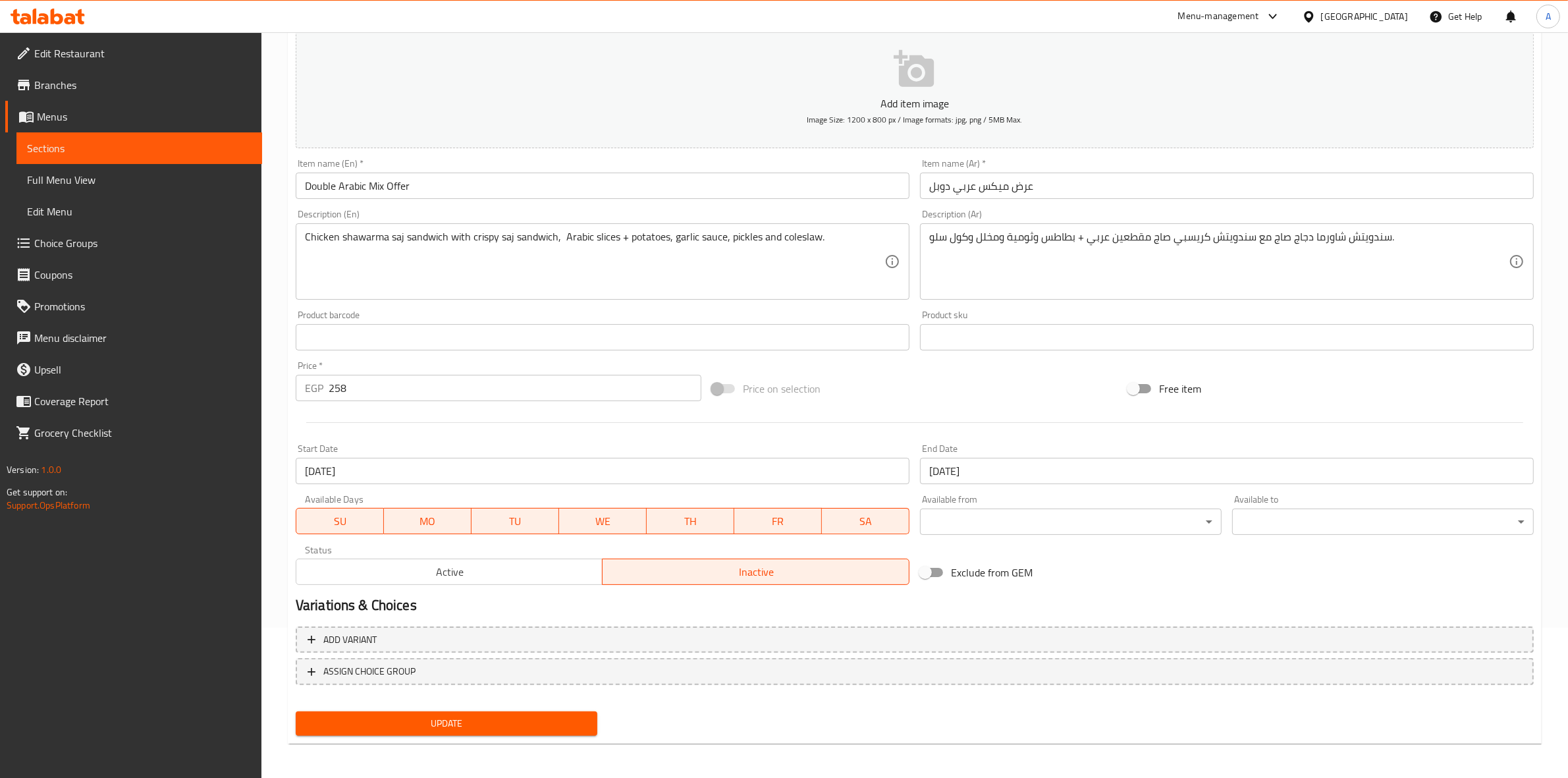
click at [421, 570] on span "Active" at bounding box center [449, 571] width 296 height 19
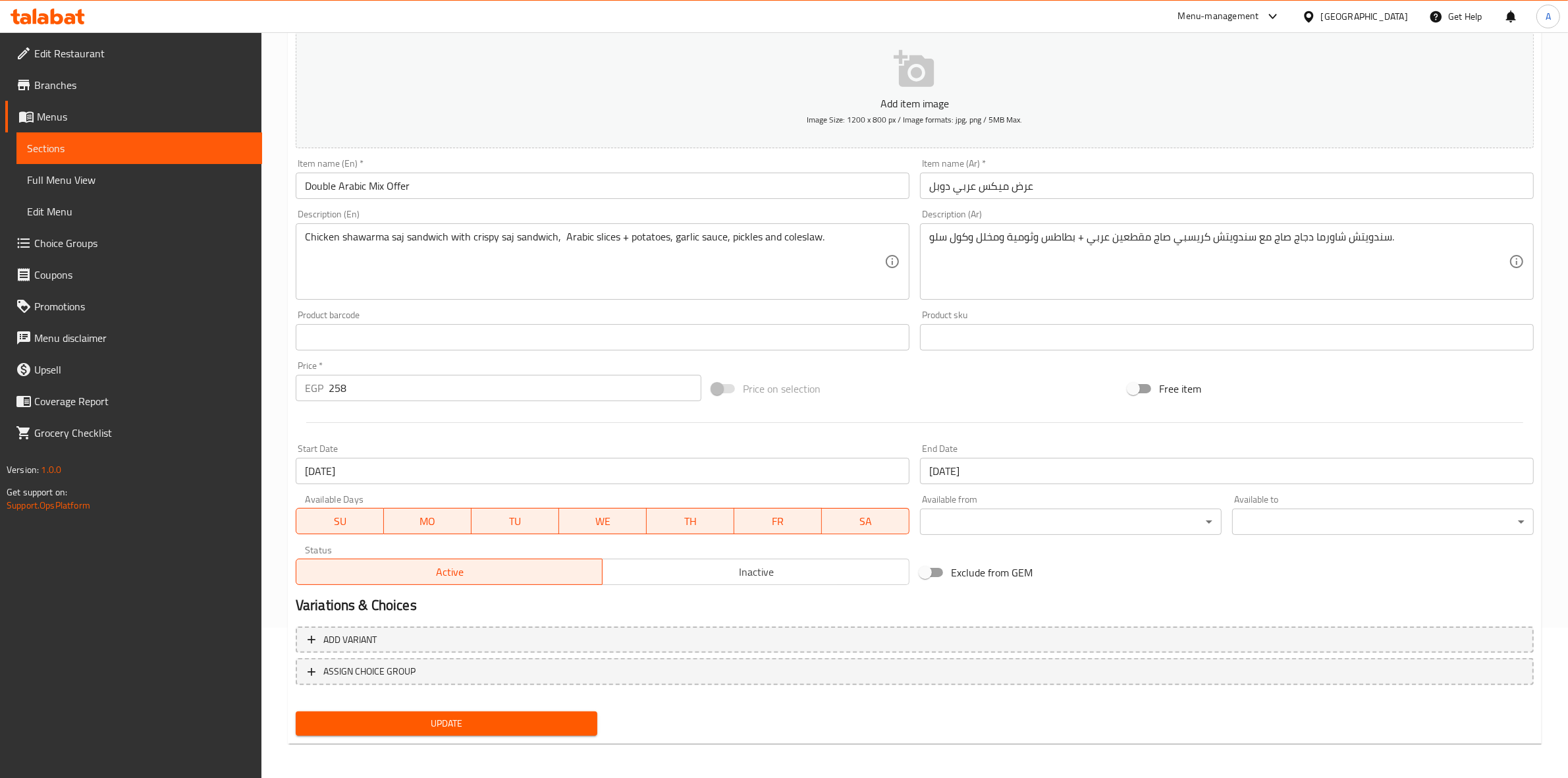
click at [486, 724] on span "Update" at bounding box center [446, 724] width 280 height 17
click at [723, 571] on span "Inactive" at bounding box center [755, 571] width 296 height 19
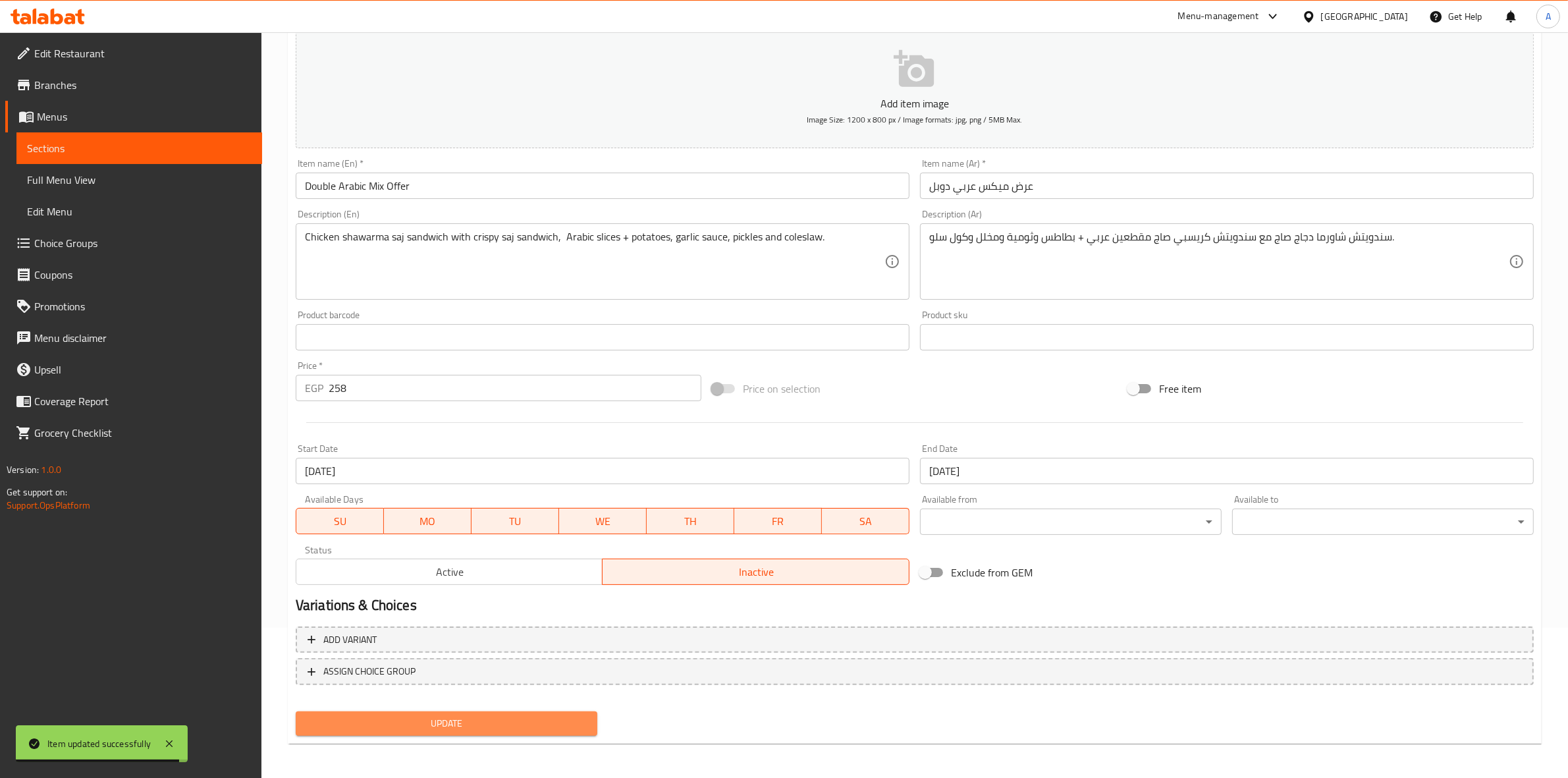
click at [443, 721] on span "Update" at bounding box center [446, 724] width 280 height 17
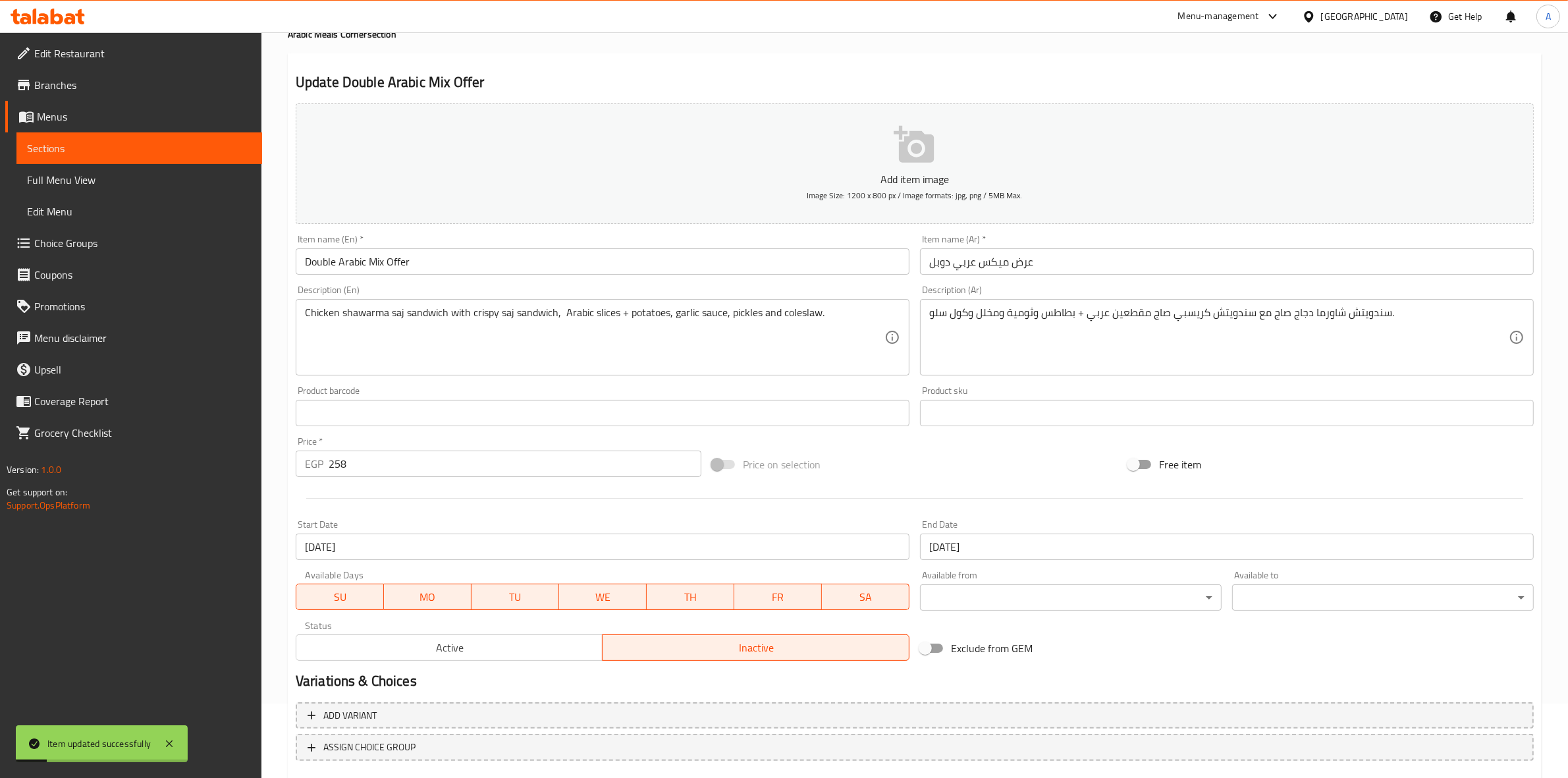
scroll to position [0, 0]
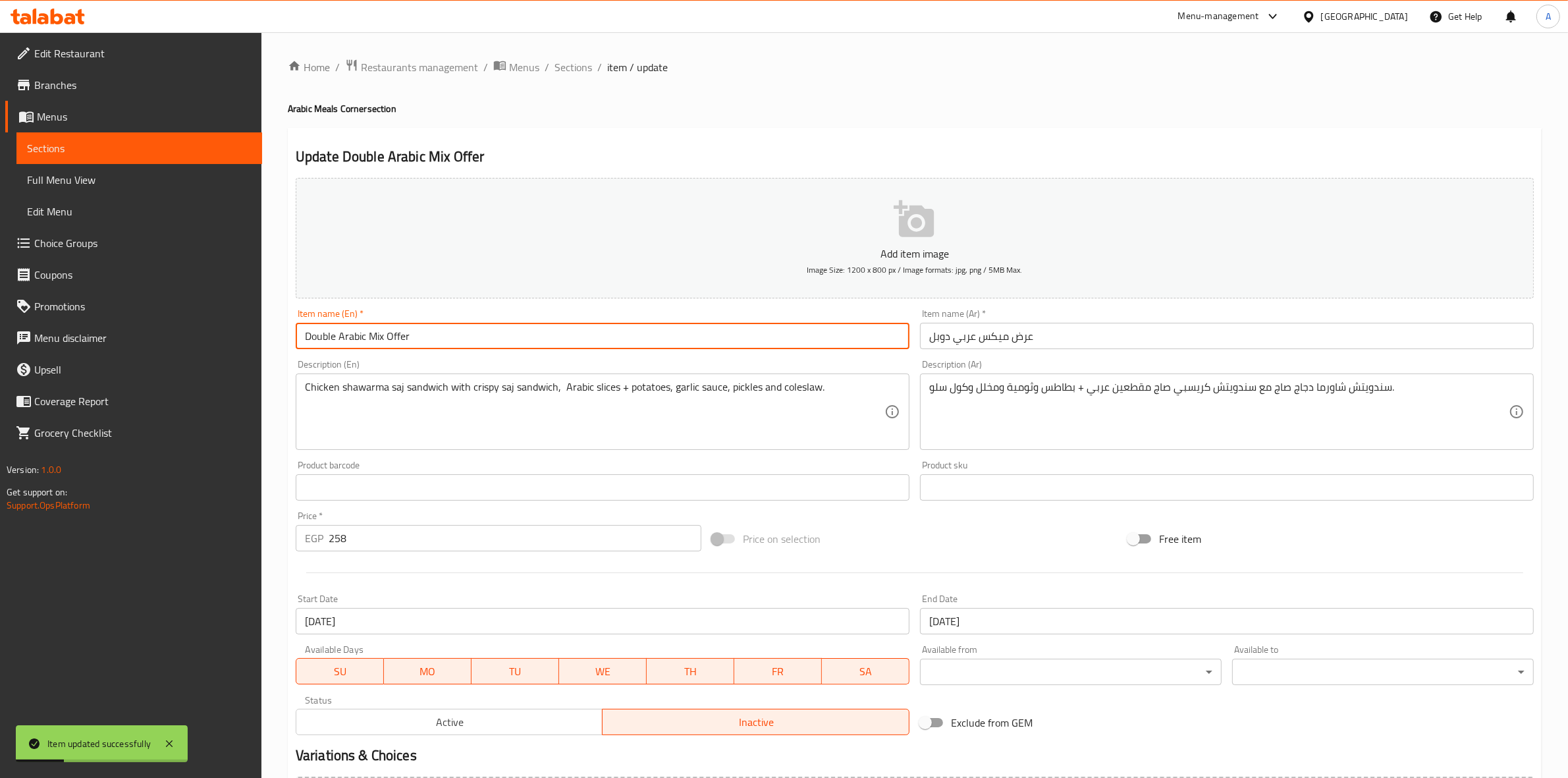
drag, startPoint x: 432, startPoint y: 336, endPoint x: 366, endPoint y: 270, distance: 93.3
click at [272, 317] on div "Home / Restaurants management / Menus / Sections / item / update Arabic Meals C…" at bounding box center [914, 482] width 1306 height 899
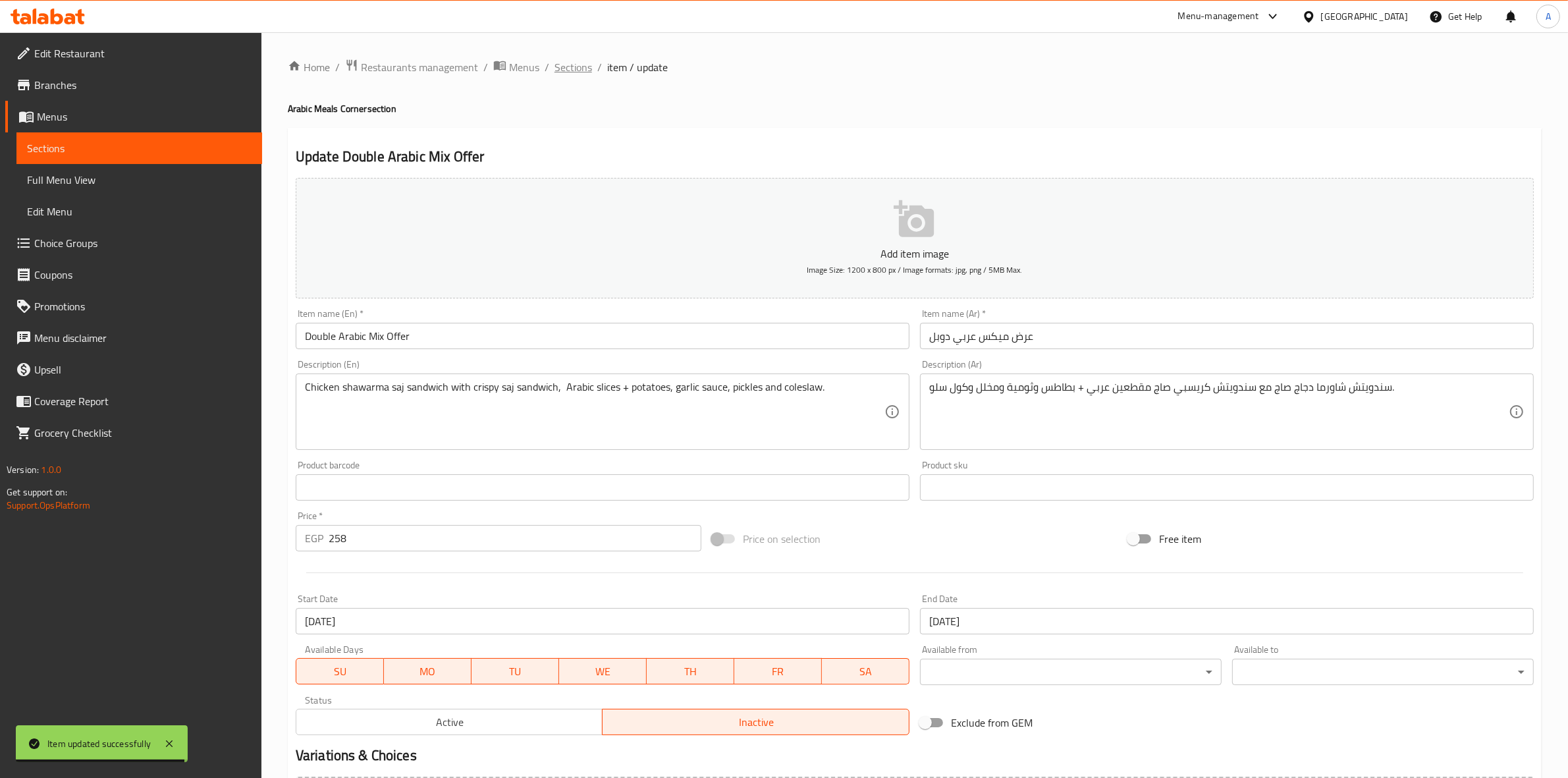
click at [580, 69] on span "Sections" at bounding box center [574, 67] width 38 height 16
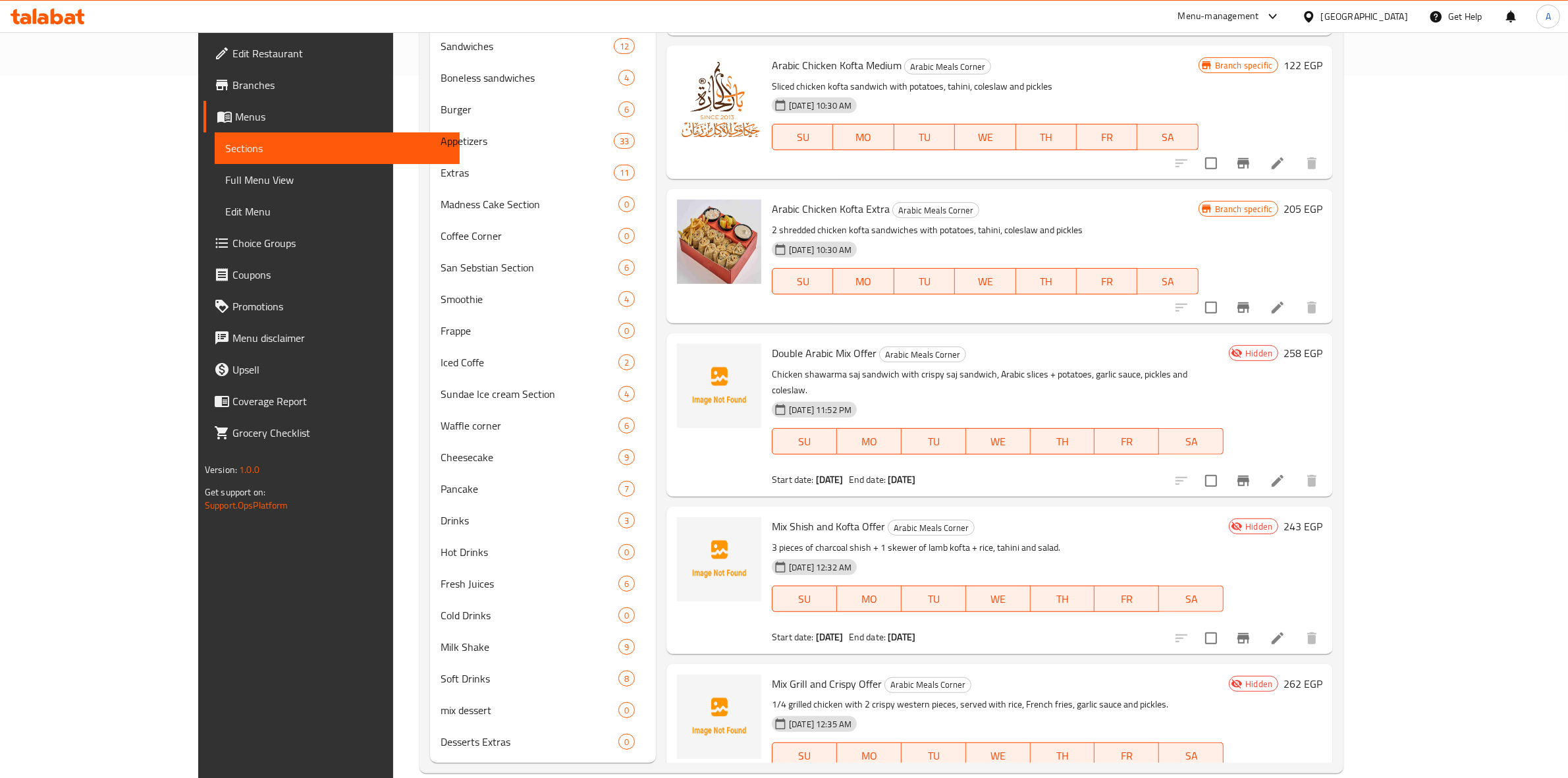
scroll to position [722, 0]
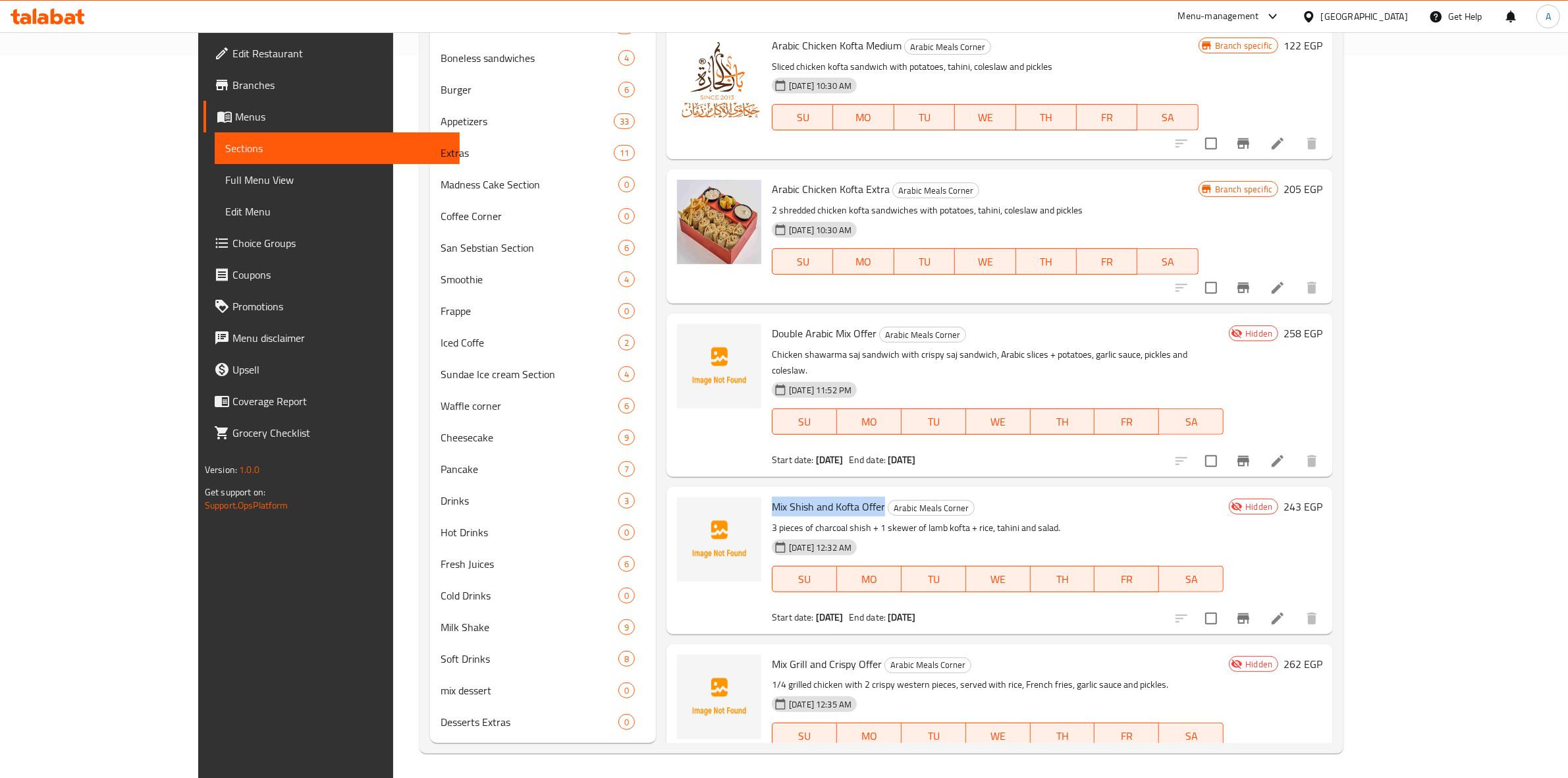
drag, startPoint x: 835, startPoint y: 456, endPoint x: 724, endPoint y: 461, distance: 111.1
click at [772, 498] on h6 "Mix Shish and Kofta Offer Arabic Meals Corner" at bounding box center [997, 507] width 452 height 18
copy span "Mix Shish and Kofta Offer"
click at [586, 11] on div "Menu-management Egypt Get Help A" at bounding box center [784, 17] width 1568 height 32
click at [1285, 611] on icon at bounding box center [1277, 618] width 16 height 16
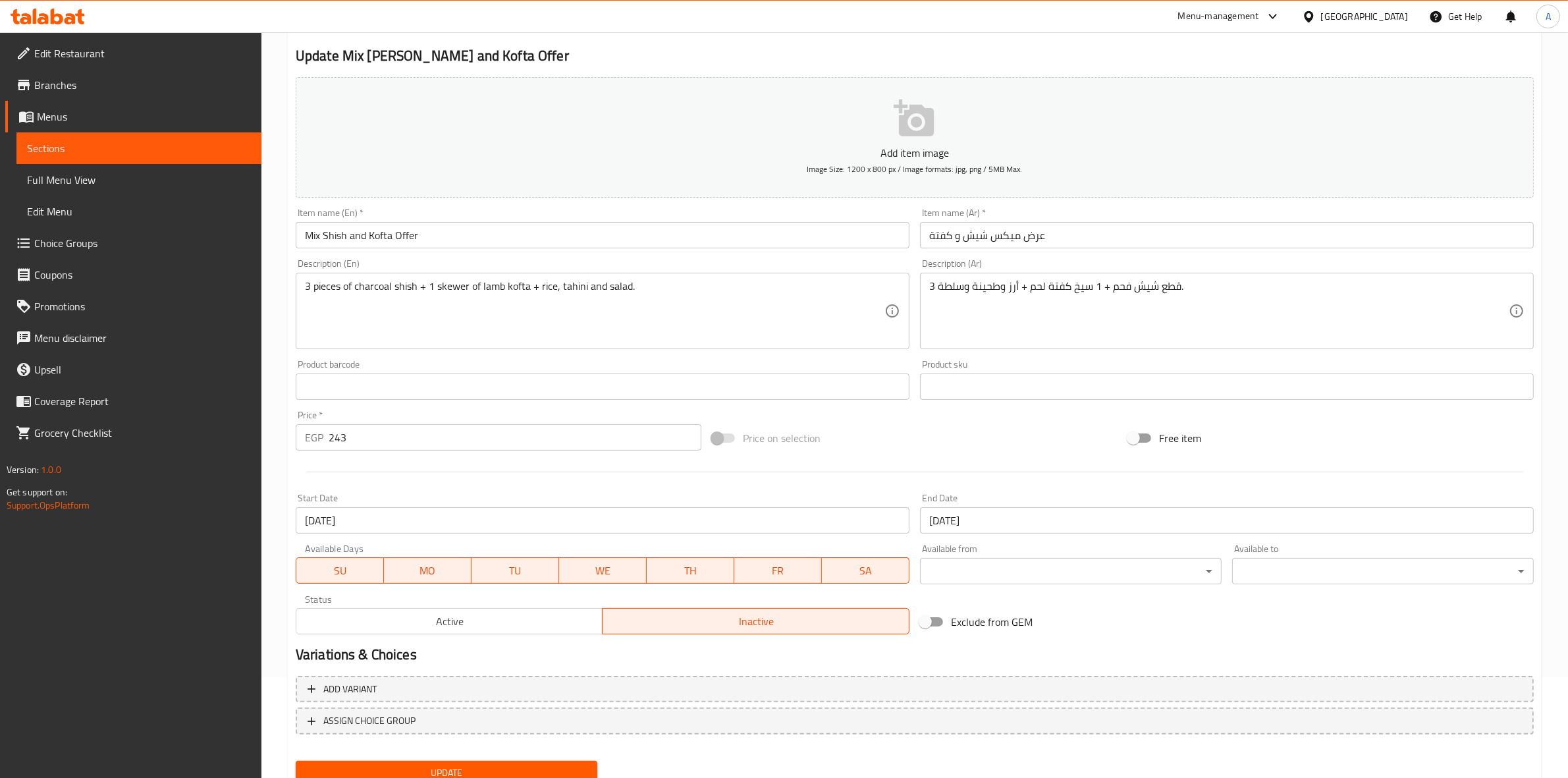
scroll to position [150, 0]
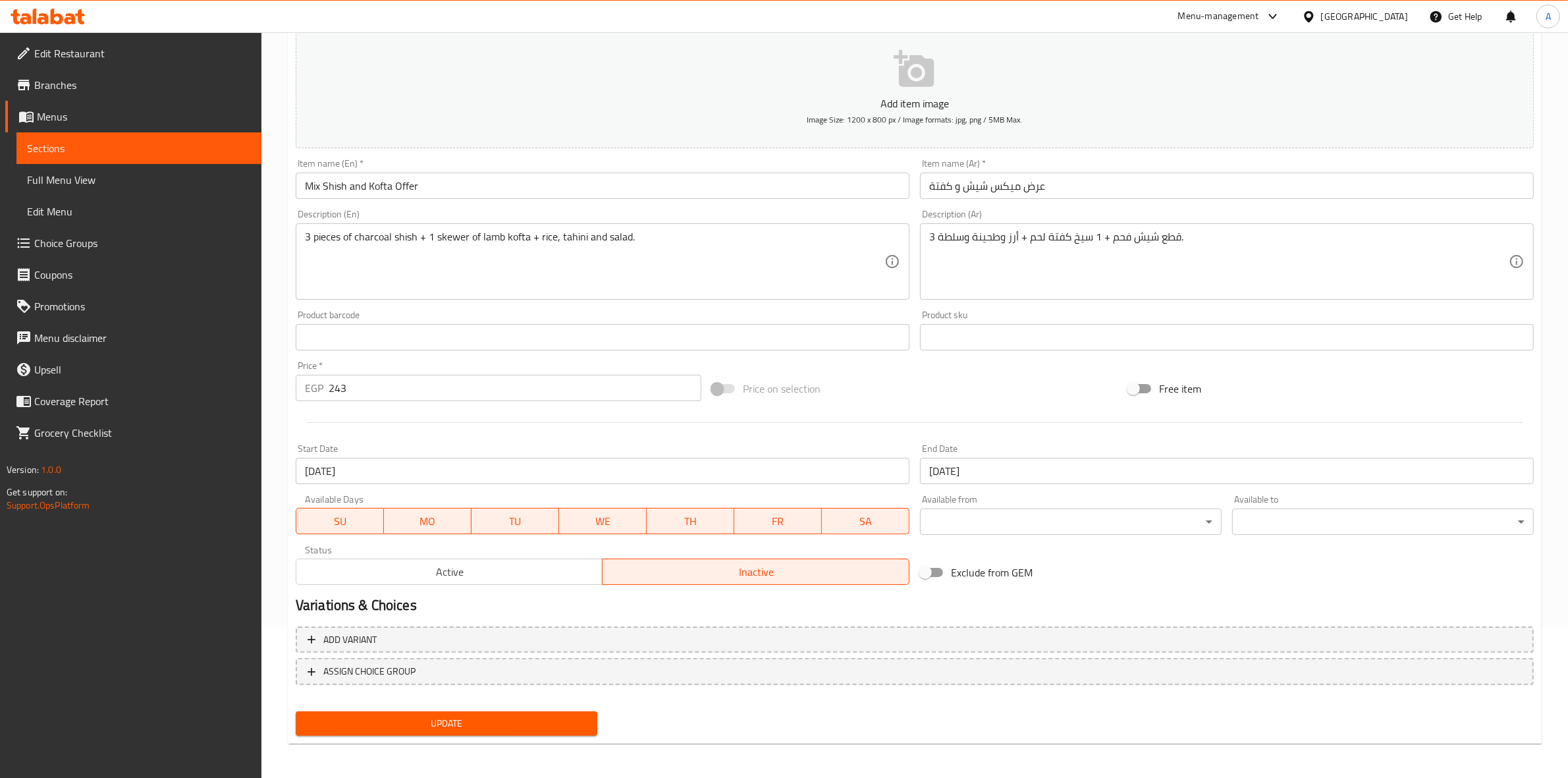
click at [523, 571] on span "Active" at bounding box center [449, 571] width 296 height 19
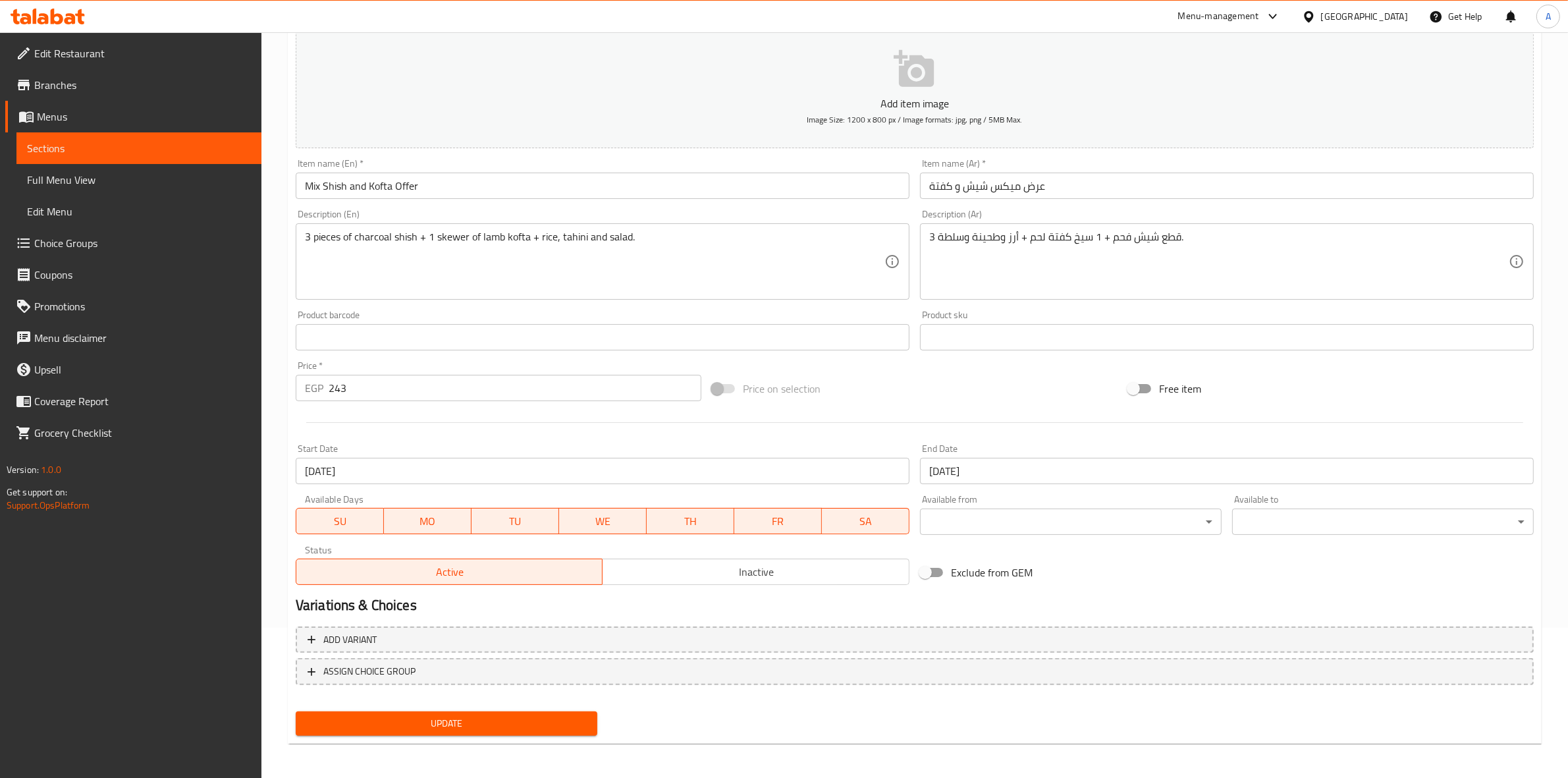
click at [450, 724] on span "Update" at bounding box center [446, 724] width 280 height 17
drag, startPoint x: 449, startPoint y: 188, endPoint x: 217, endPoint y: 185, distance: 232.0
click at [217, 185] on div "Edit Restaurant Branches Menus Sections Full Menu View Edit Menu Choice Groups …" at bounding box center [784, 332] width 1568 height 899
drag, startPoint x: 758, startPoint y: 11, endPoint x: 699, endPoint y: 14, distance: 59.1
click at [758, 11] on div "Menu-management Egypt Get Help A" at bounding box center [784, 17] width 1568 height 32
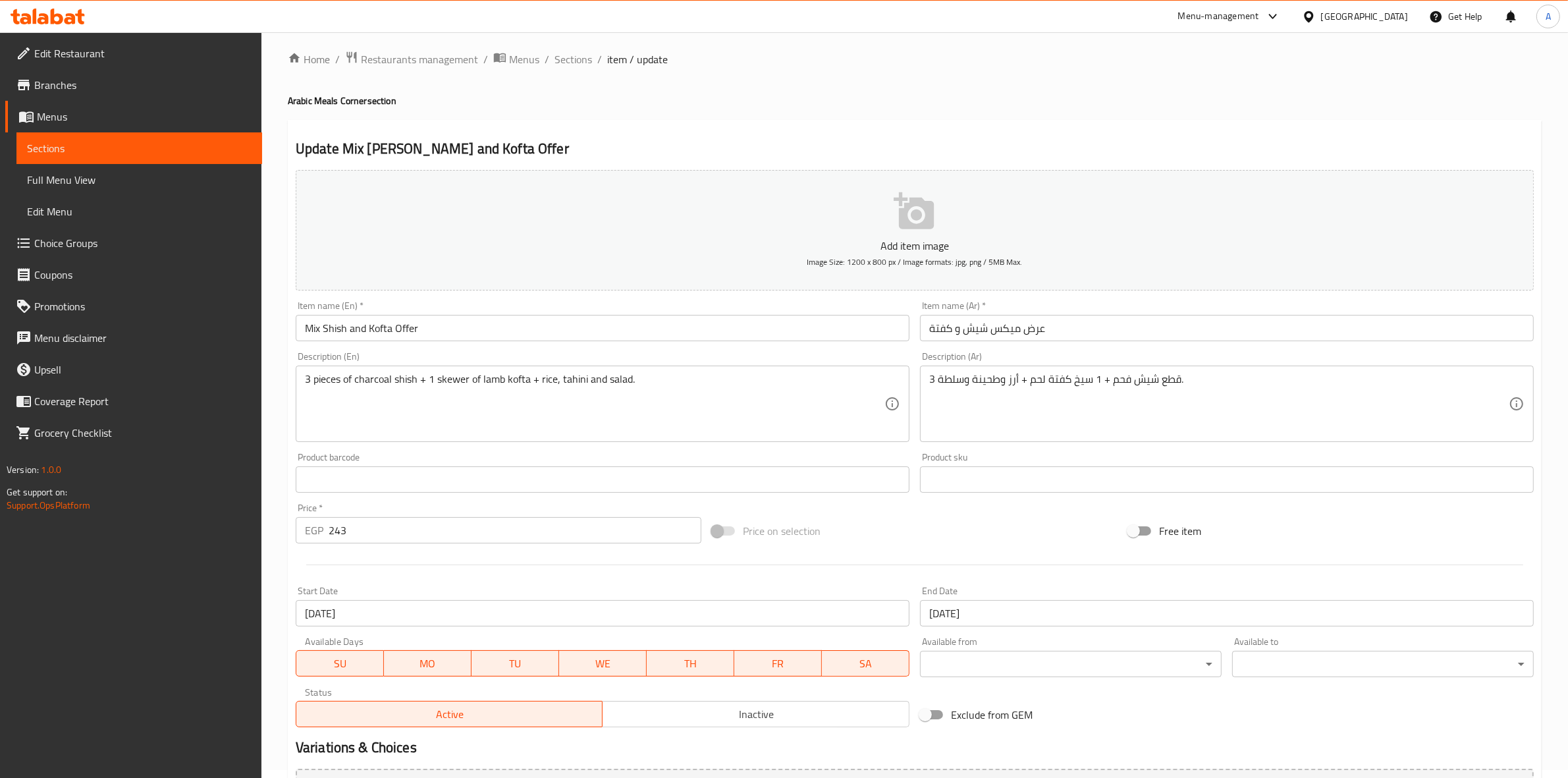
scroll to position [0, 0]
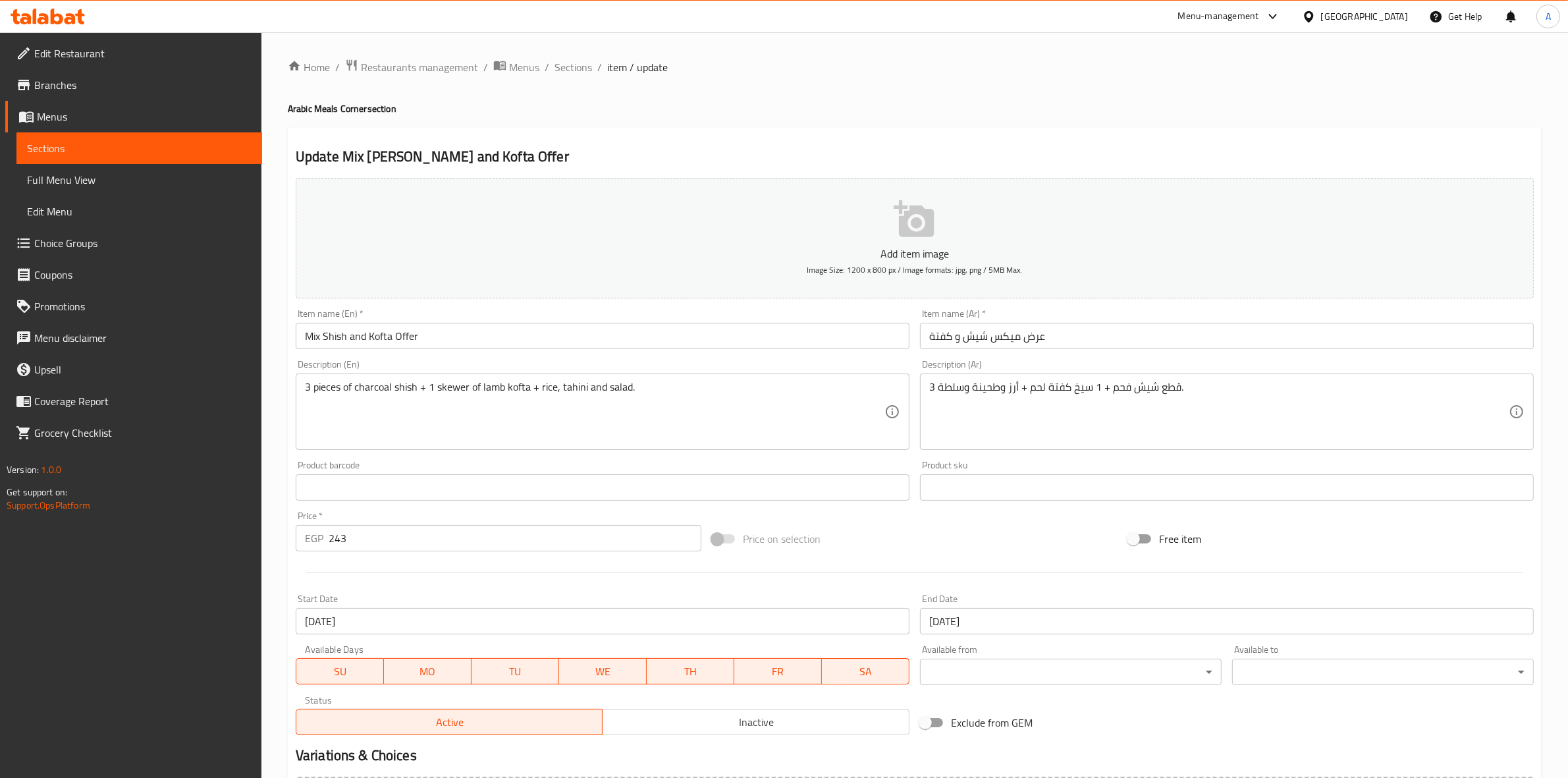
click at [697, 727] on span "Inactive" at bounding box center [755, 721] width 296 height 19
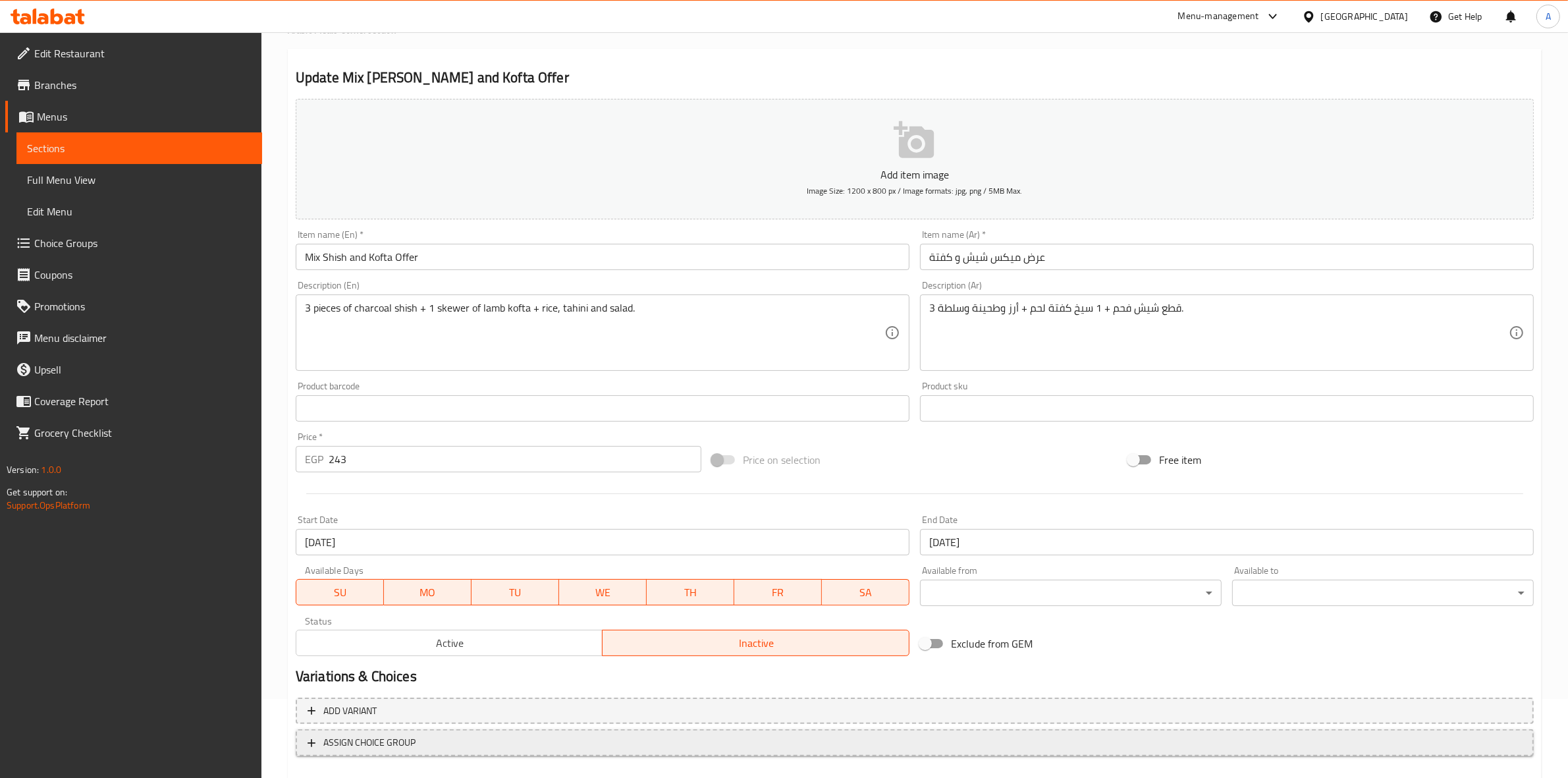
scroll to position [150, 0]
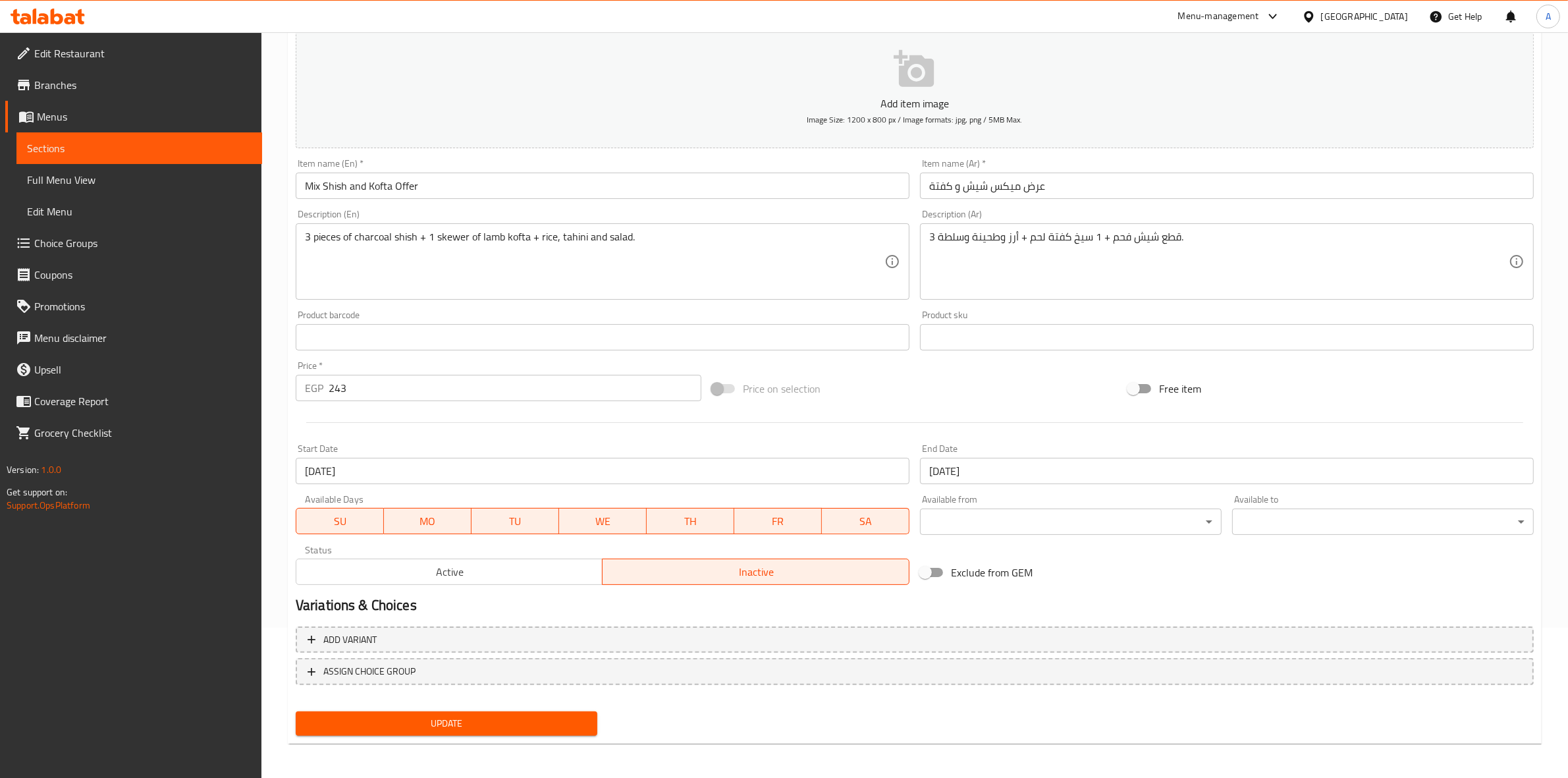
click at [450, 722] on span "Update" at bounding box center [446, 724] width 280 height 17
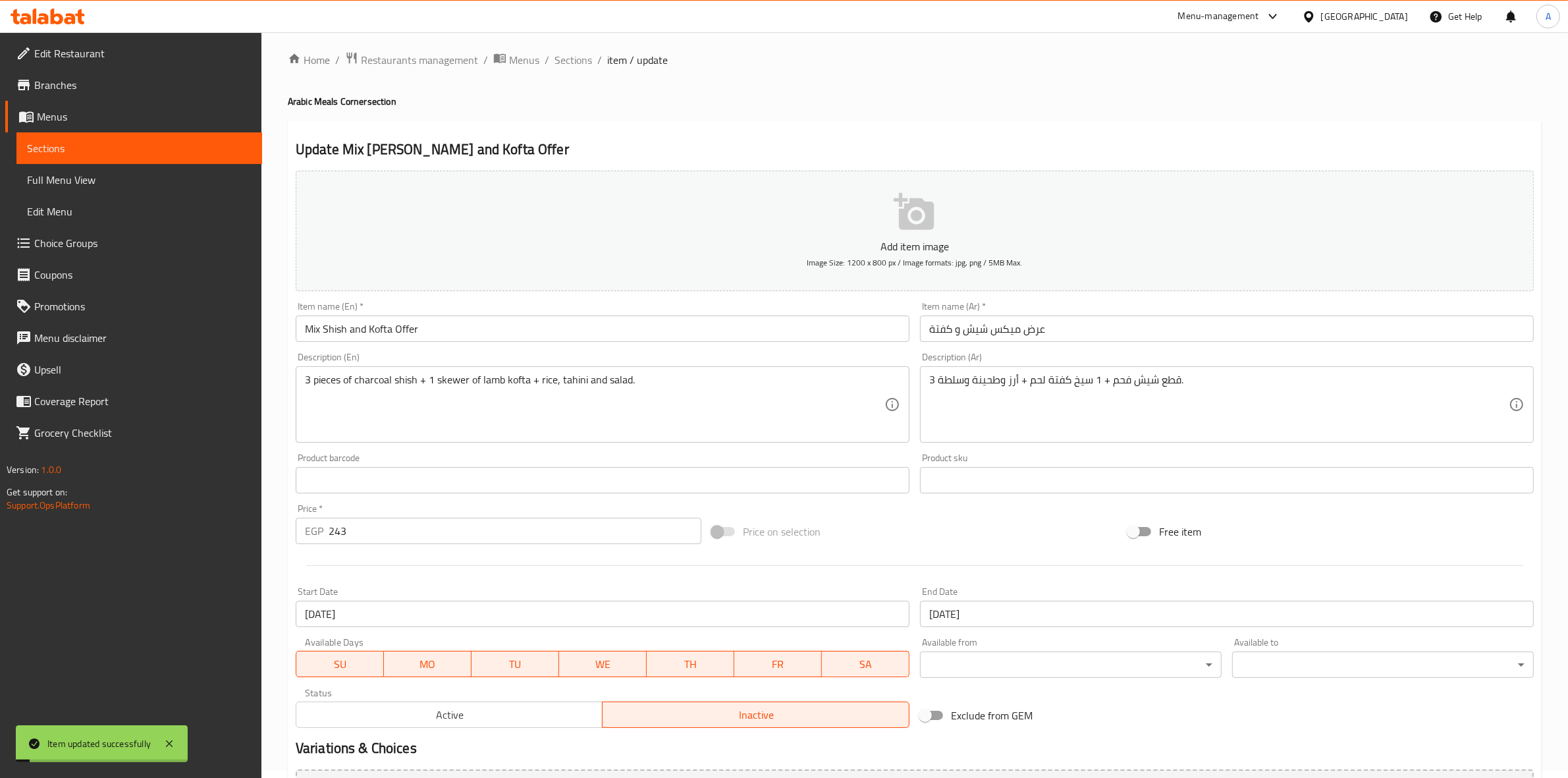
scroll to position [0, 0]
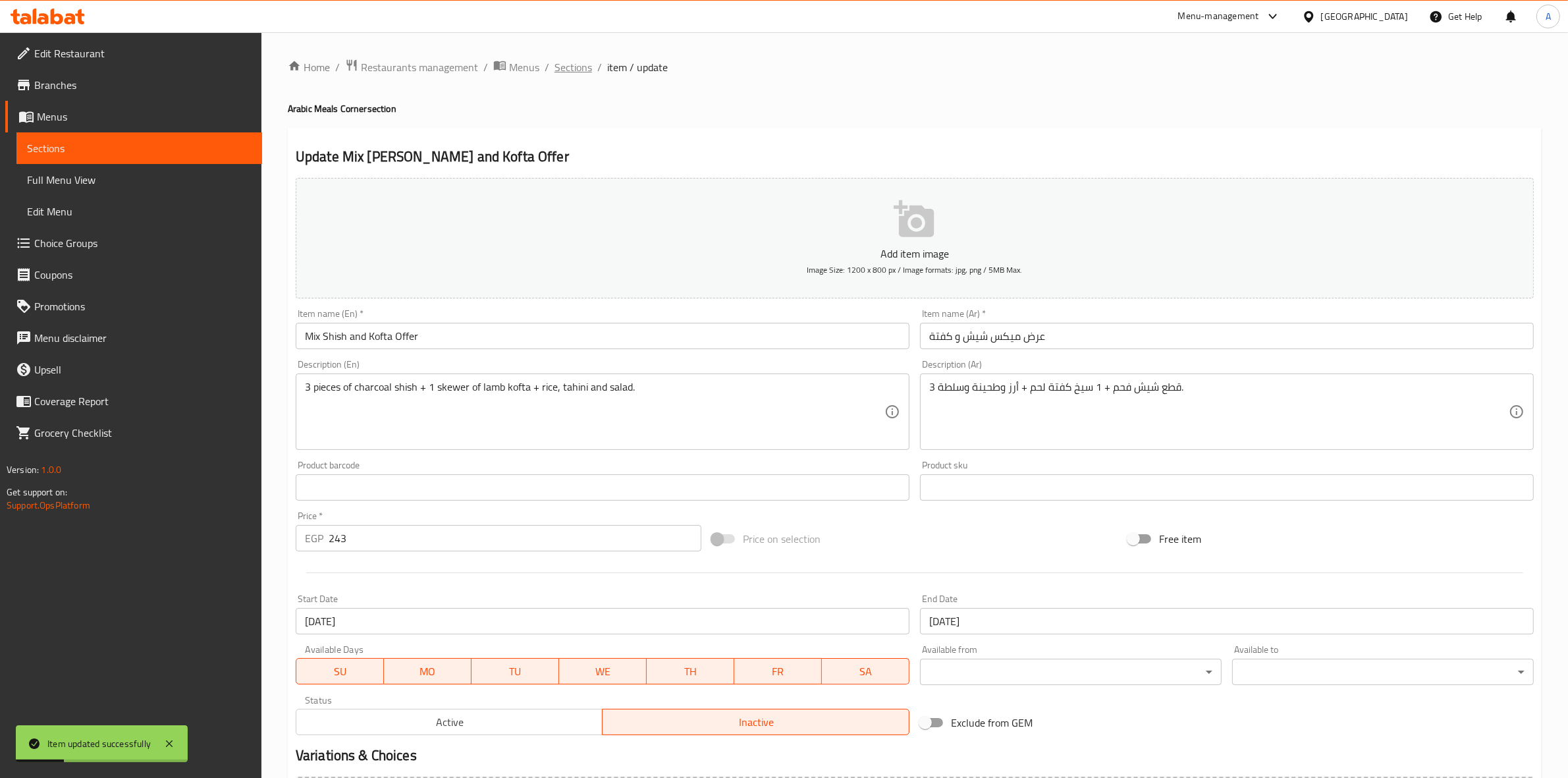
click at [573, 67] on span "Sections" at bounding box center [574, 67] width 38 height 16
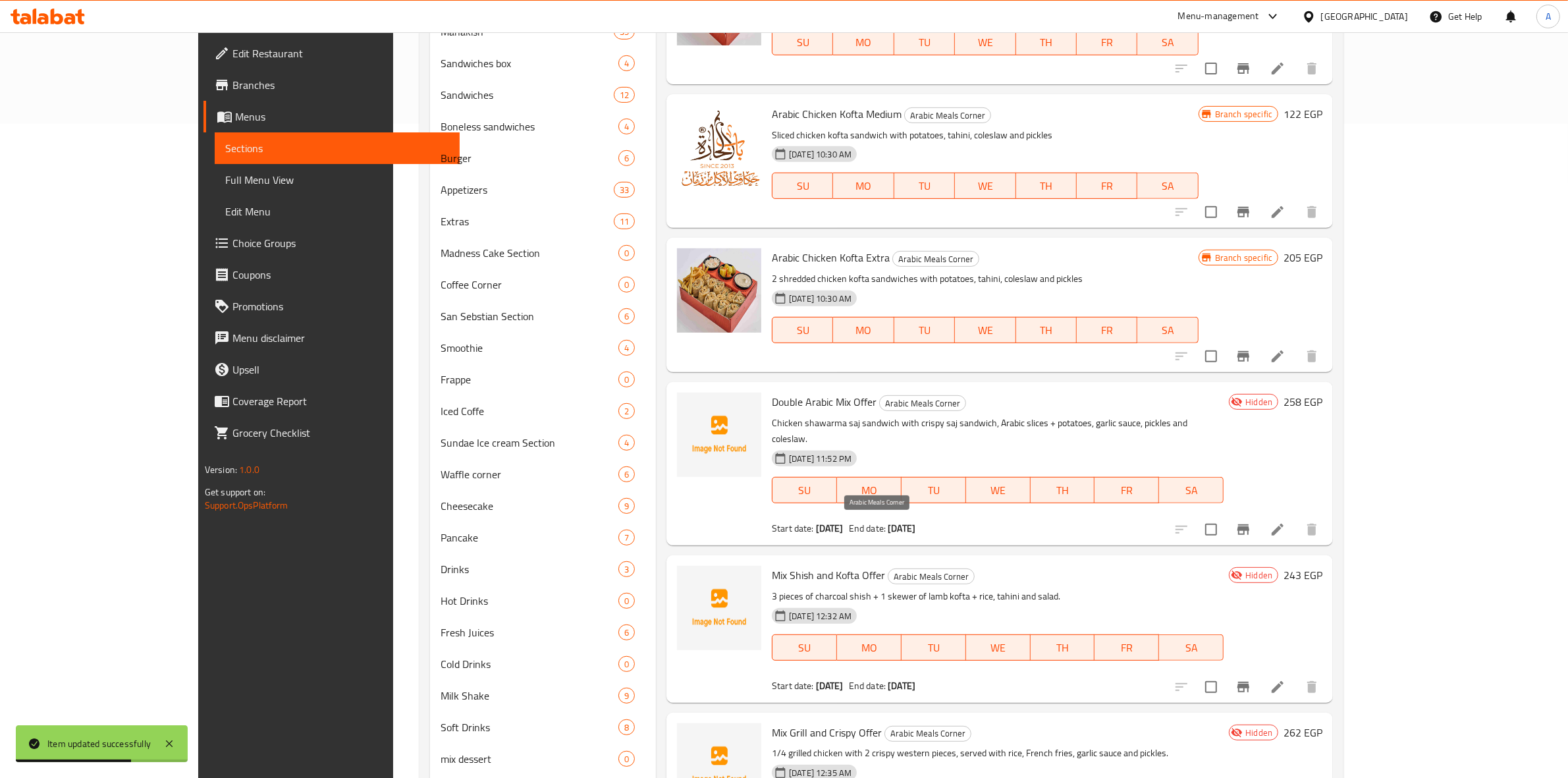
scroll to position [722, 0]
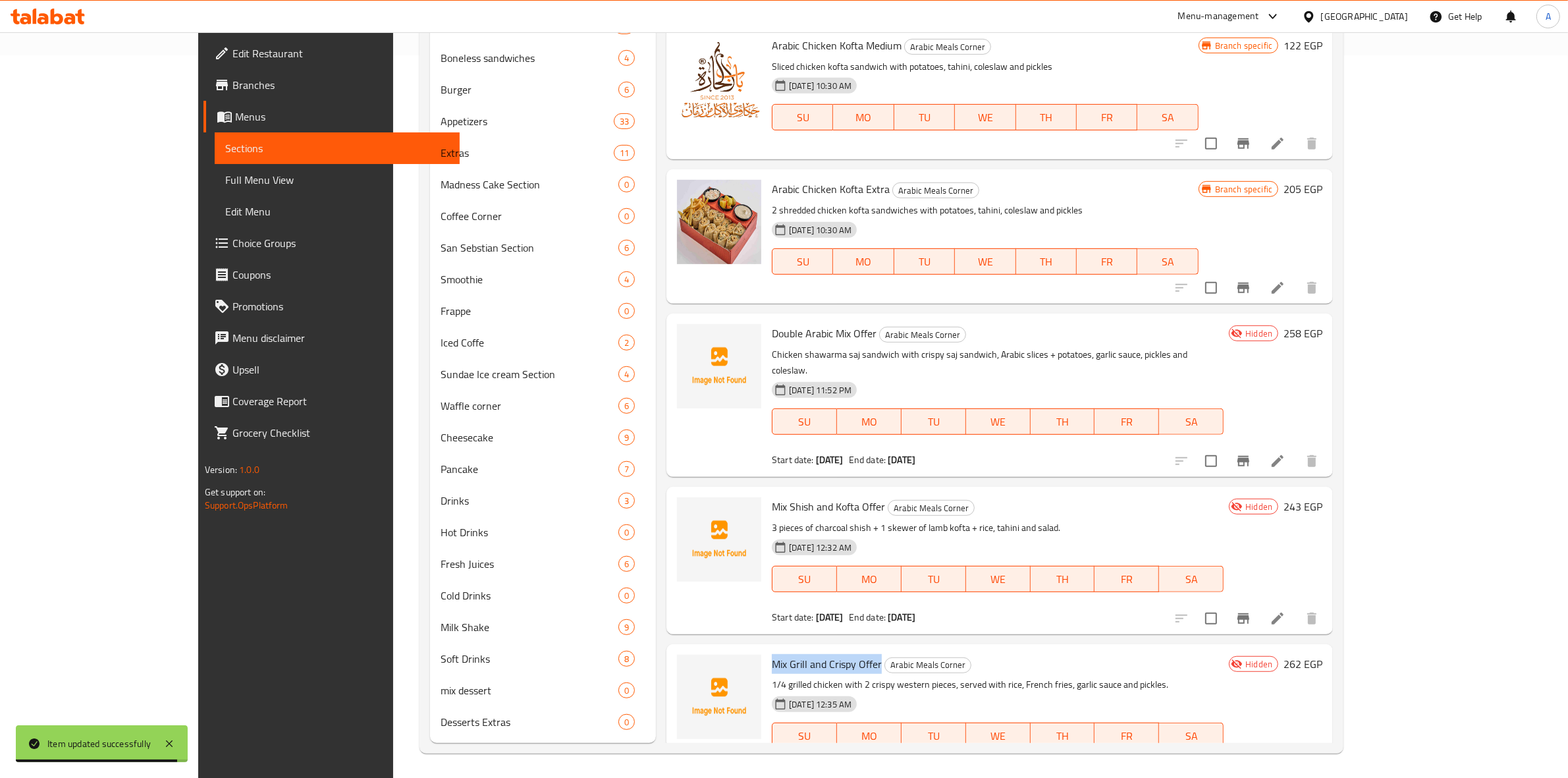
drag, startPoint x: 831, startPoint y: 614, endPoint x: 719, endPoint y: 613, distance: 112.0
click at [767, 649] on div "Mix Grill and Crispy Offer Arabic Meals Corner 1/4 grilled chicken with 2 crisp…" at bounding box center [997, 717] width 462 height 136
copy span "Mix Grill and Crispy Offer"
click at [1229, 649] on div "Mix Grill and Crispy Offer Arabic Meals Corner 1/4 grilled chicken with 2 crisp…" at bounding box center [997, 717] width 462 height 136
click at [1296, 763] on li at bounding box center [1277, 774] width 37 height 23
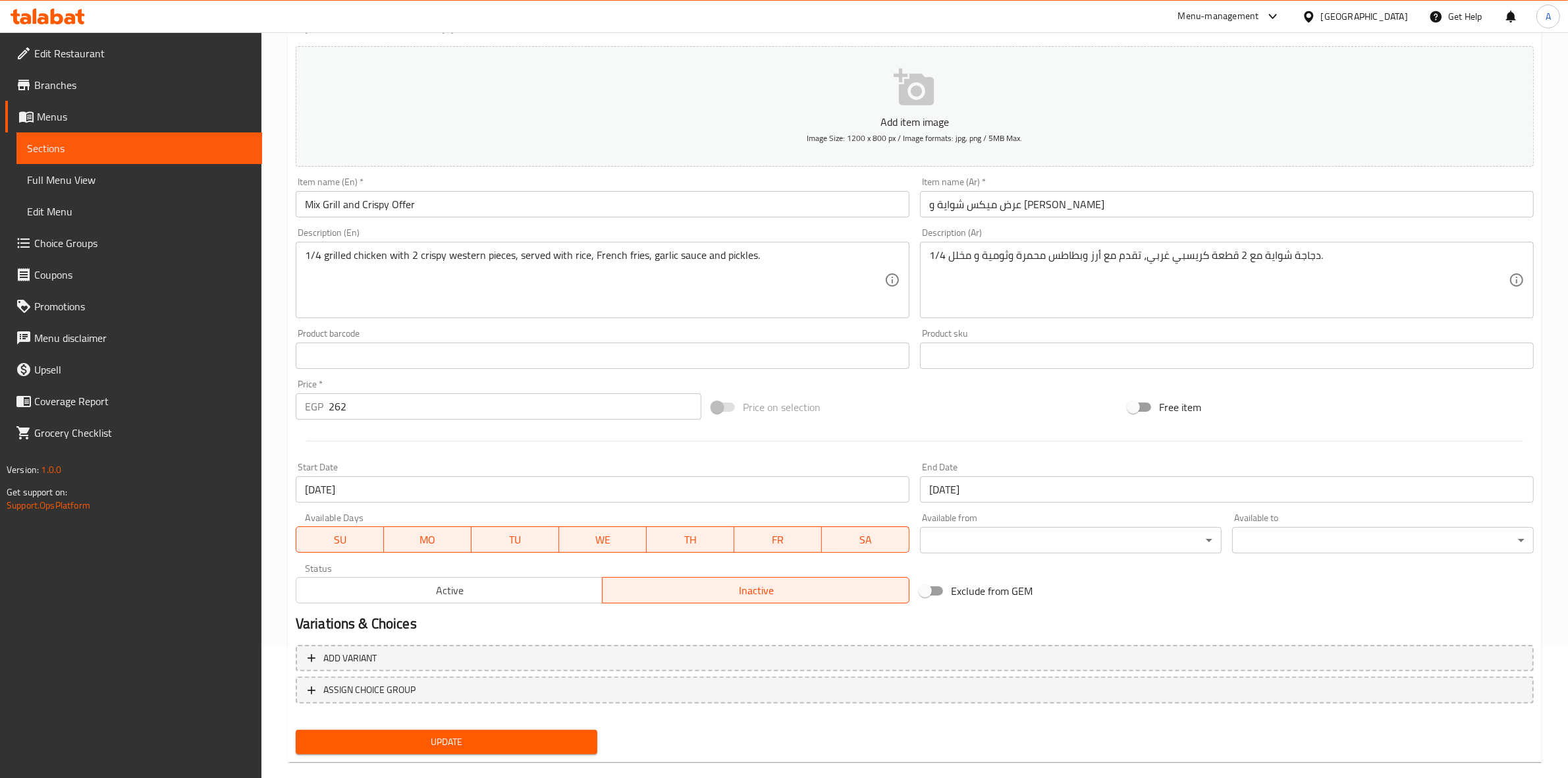
scroll to position [150, 0]
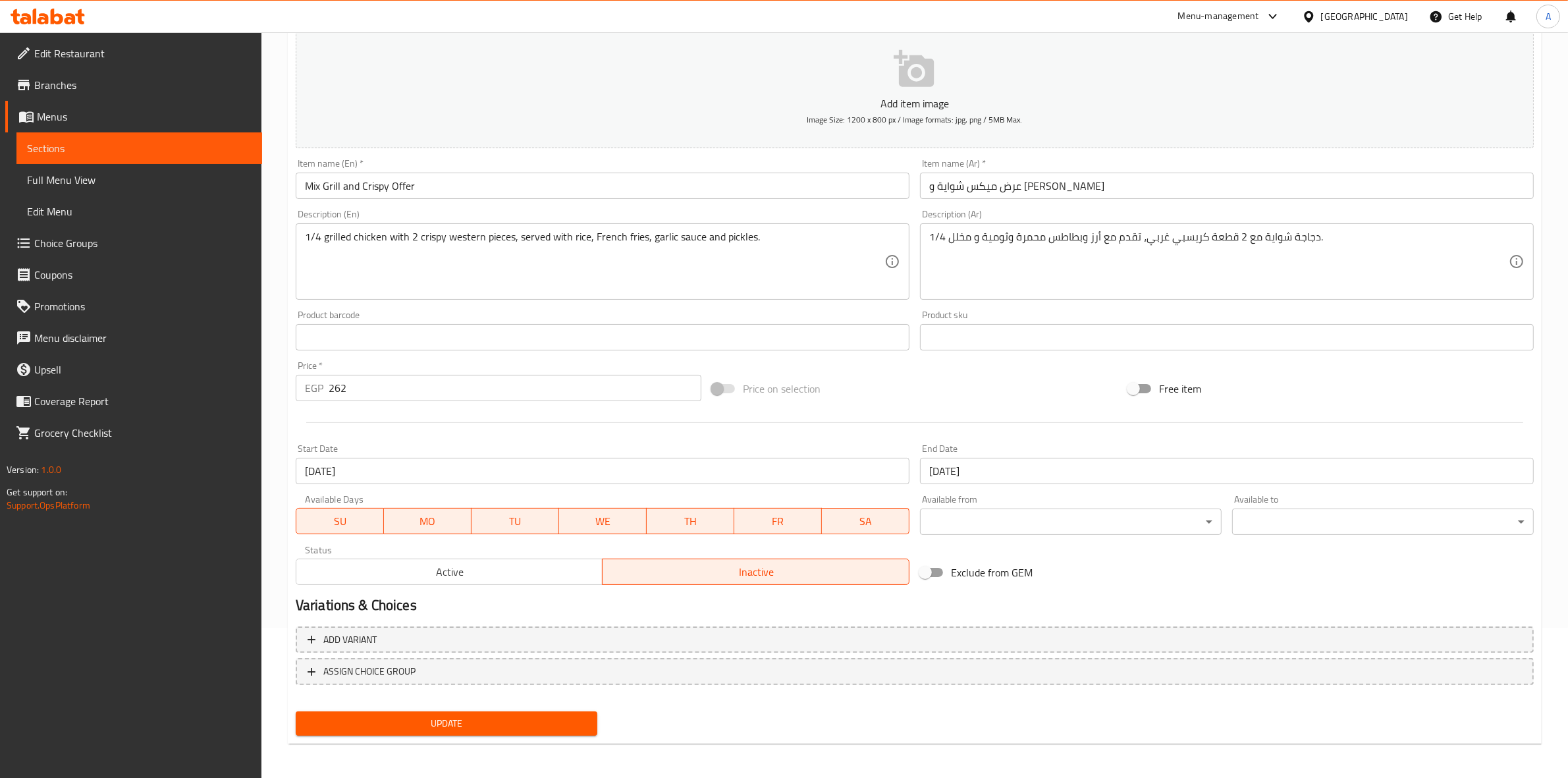
click at [469, 560] on button "Active" at bounding box center [449, 571] width 308 height 26
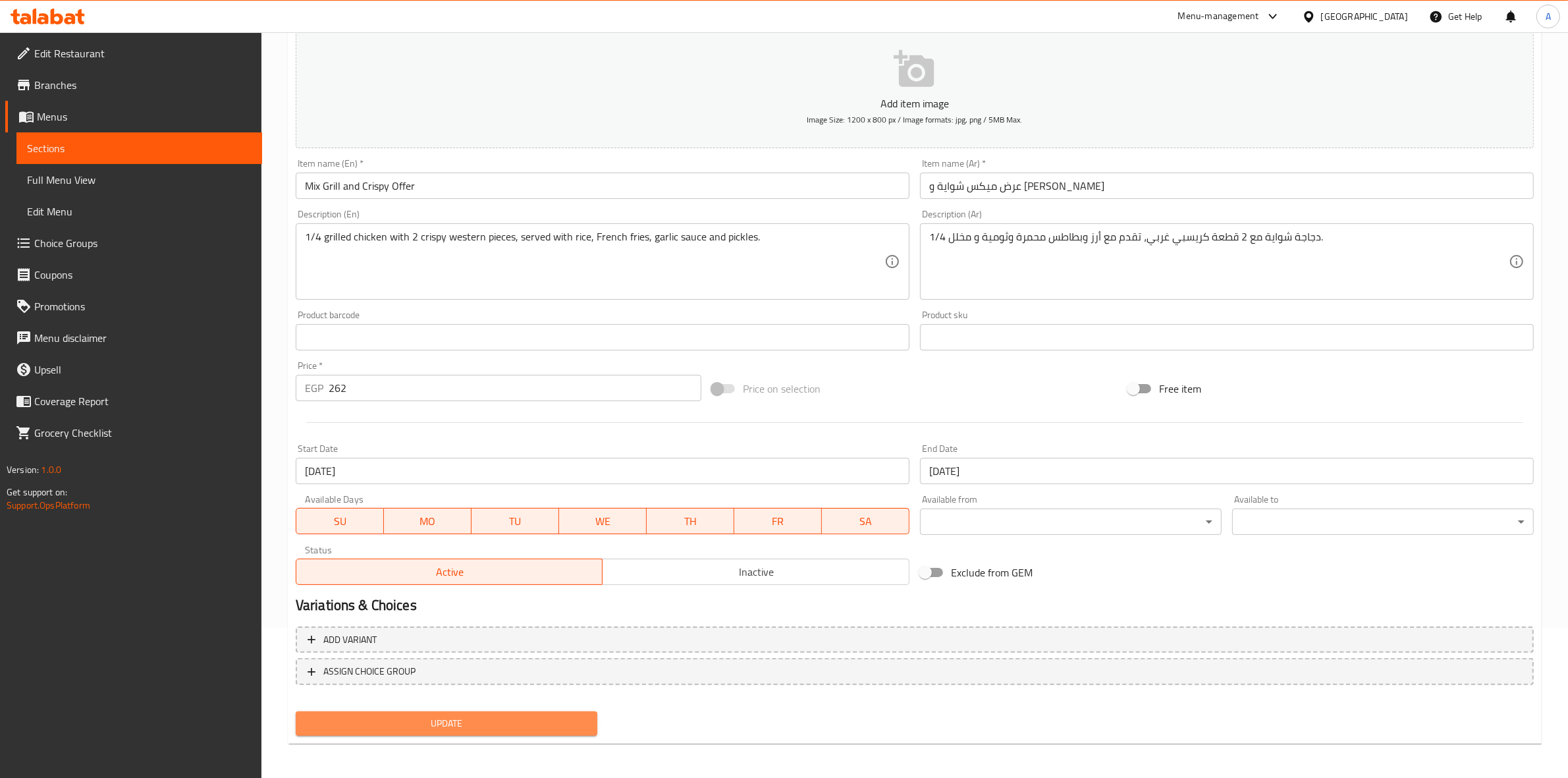
click at [451, 729] on button "Update" at bounding box center [446, 723] width 302 height 24
click at [423, 718] on span "Update" at bounding box center [446, 724] width 280 height 17
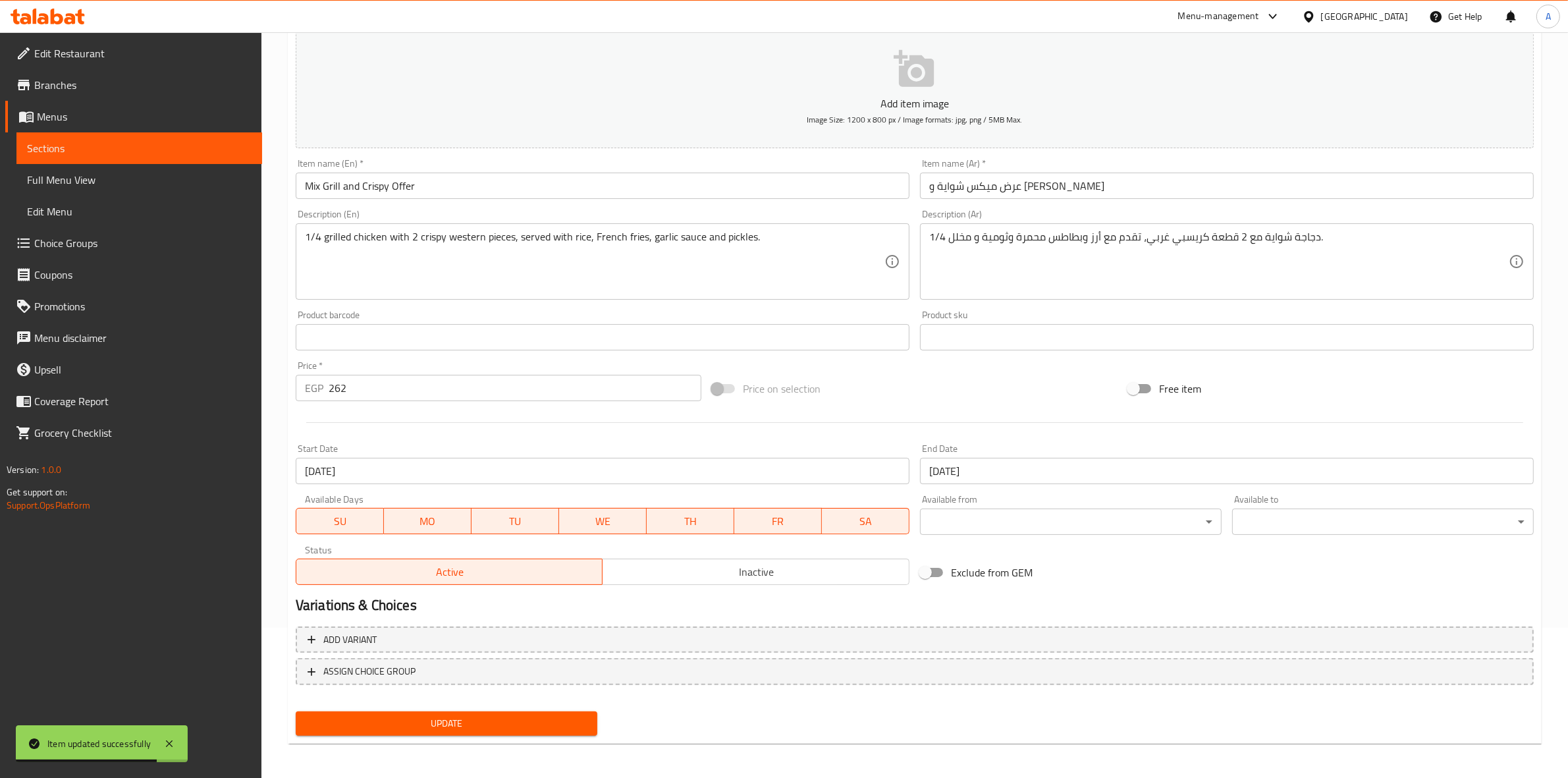
scroll to position [0, 0]
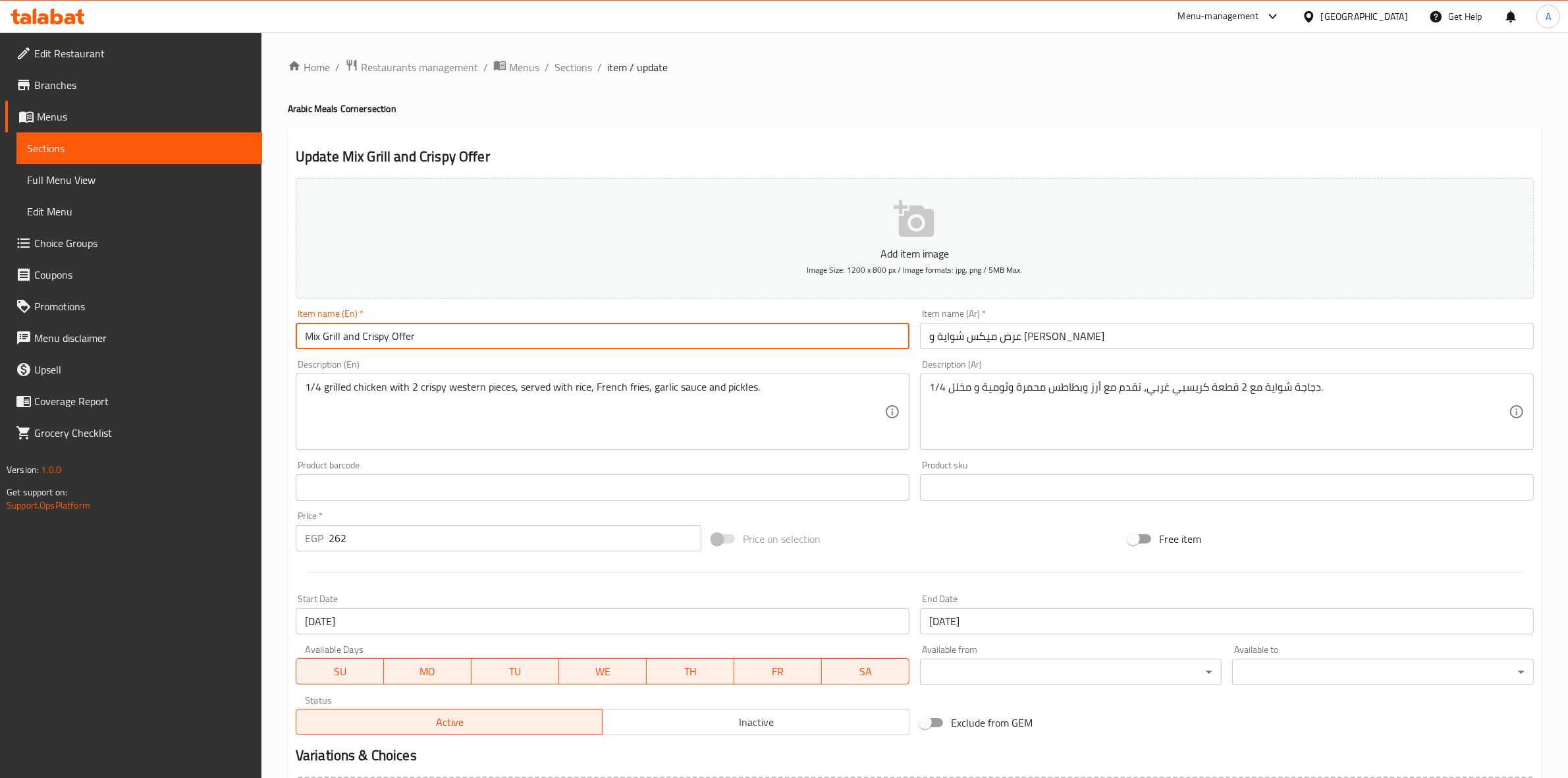
drag, startPoint x: 436, startPoint y: 336, endPoint x: 178, endPoint y: 336, distance: 258.0
click at [178, 336] on div "Edit Restaurant Branches Menus Sections Full Menu View Edit Menu Choice Groups …" at bounding box center [784, 482] width 1568 height 899
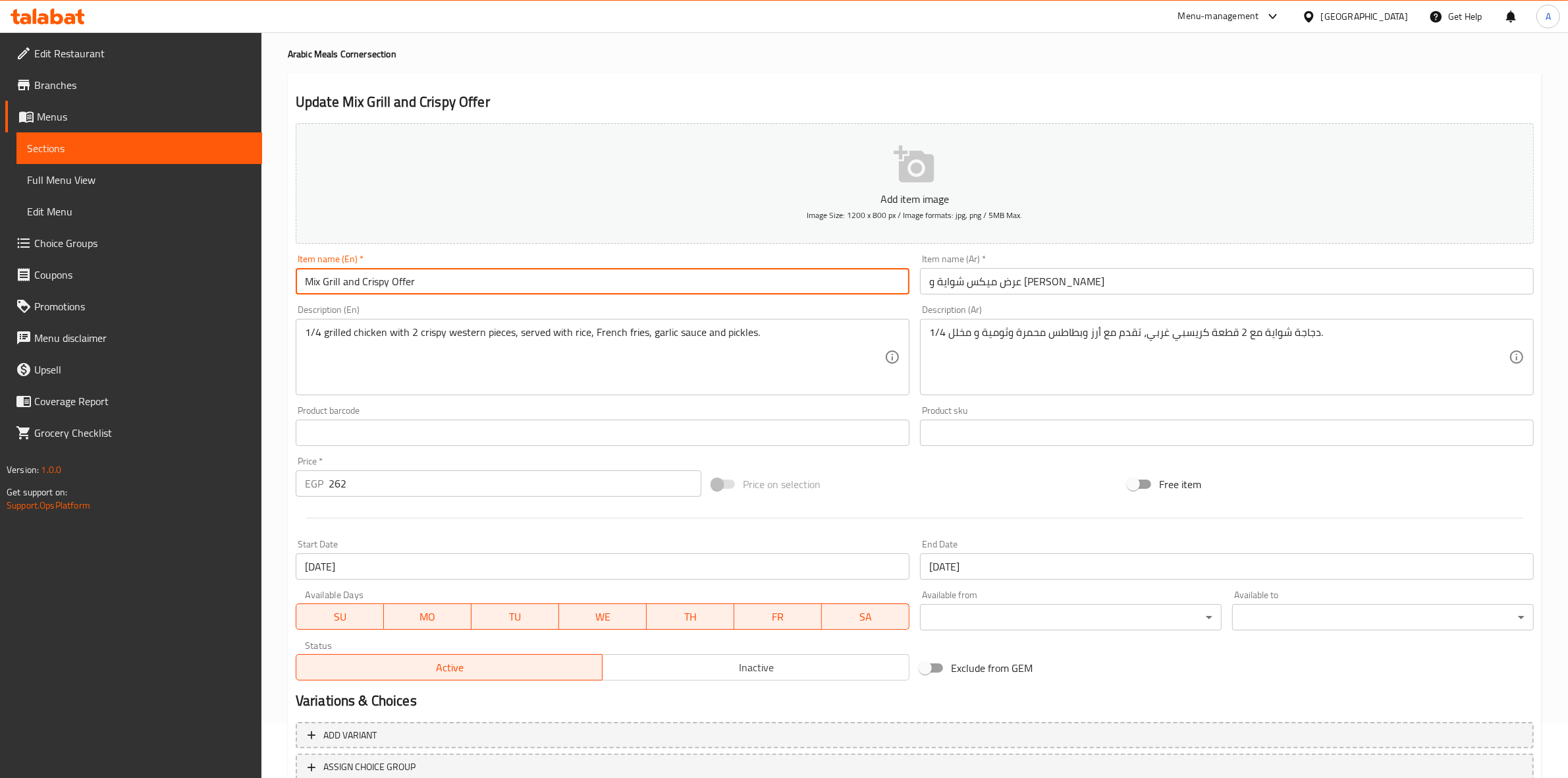
scroll to position [150, 0]
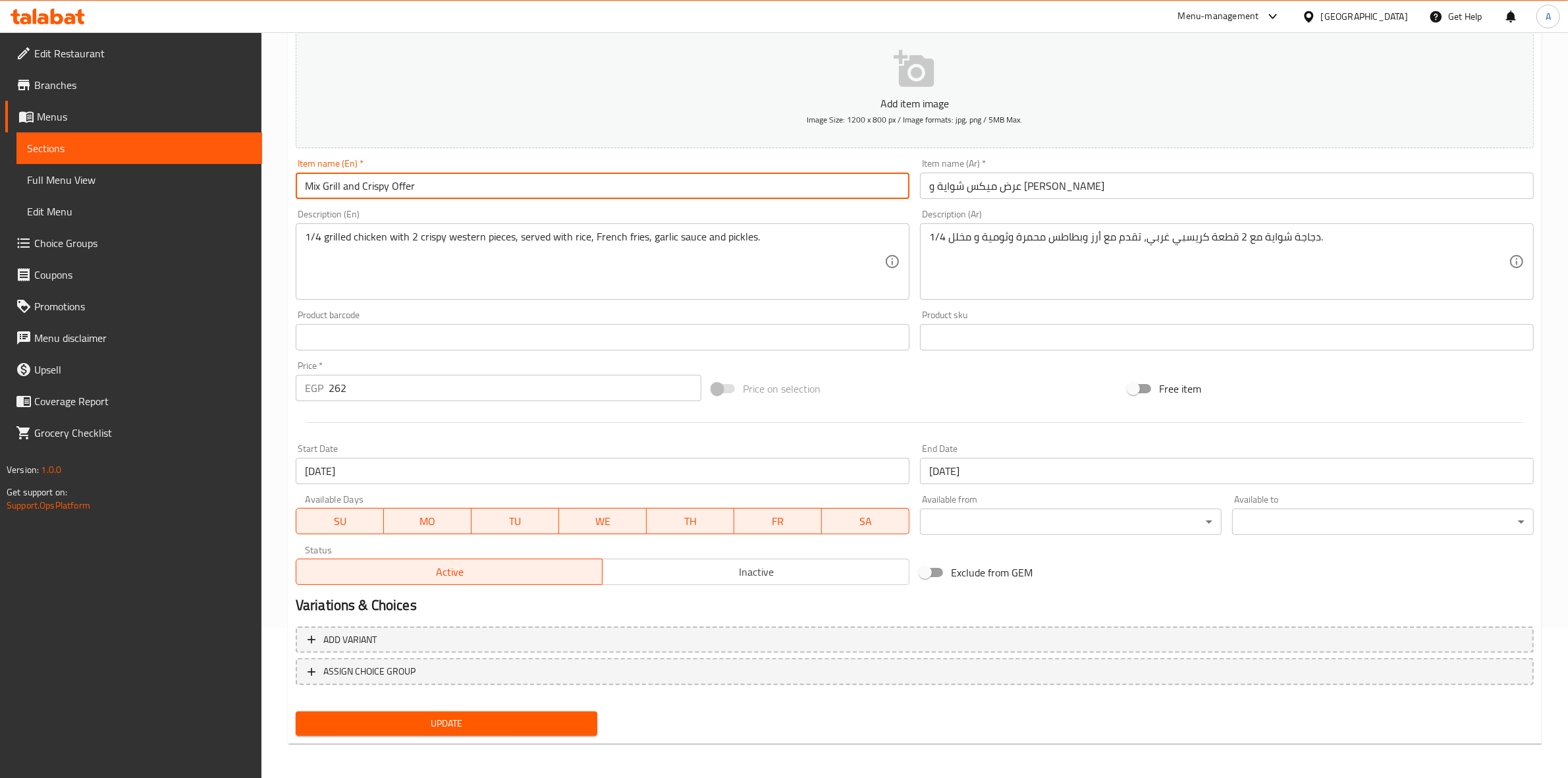
click at [499, 729] on button "Update" at bounding box center [446, 723] width 302 height 24
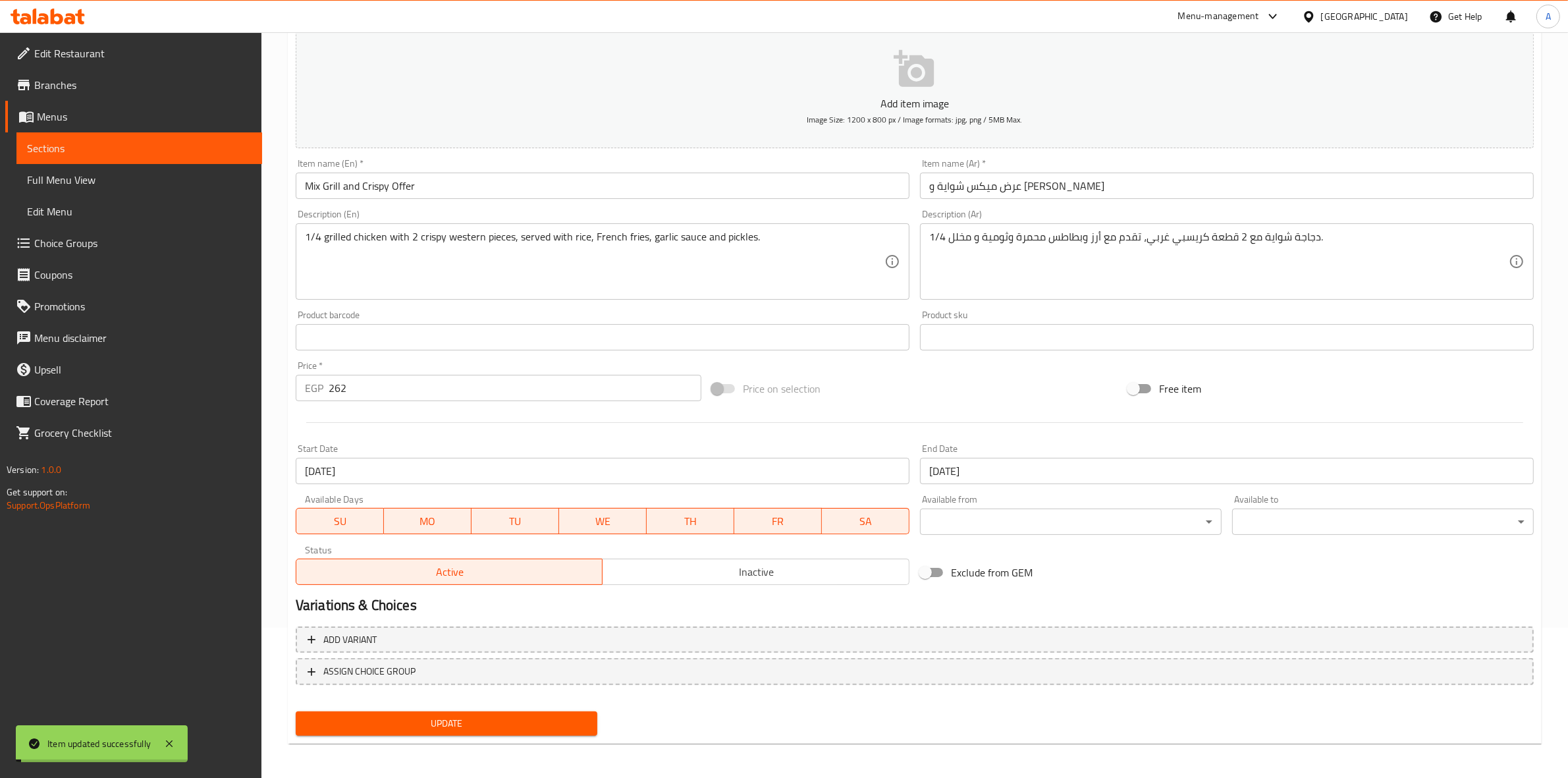
click at [687, 574] on span "Inactive" at bounding box center [755, 571] width 296 height 19
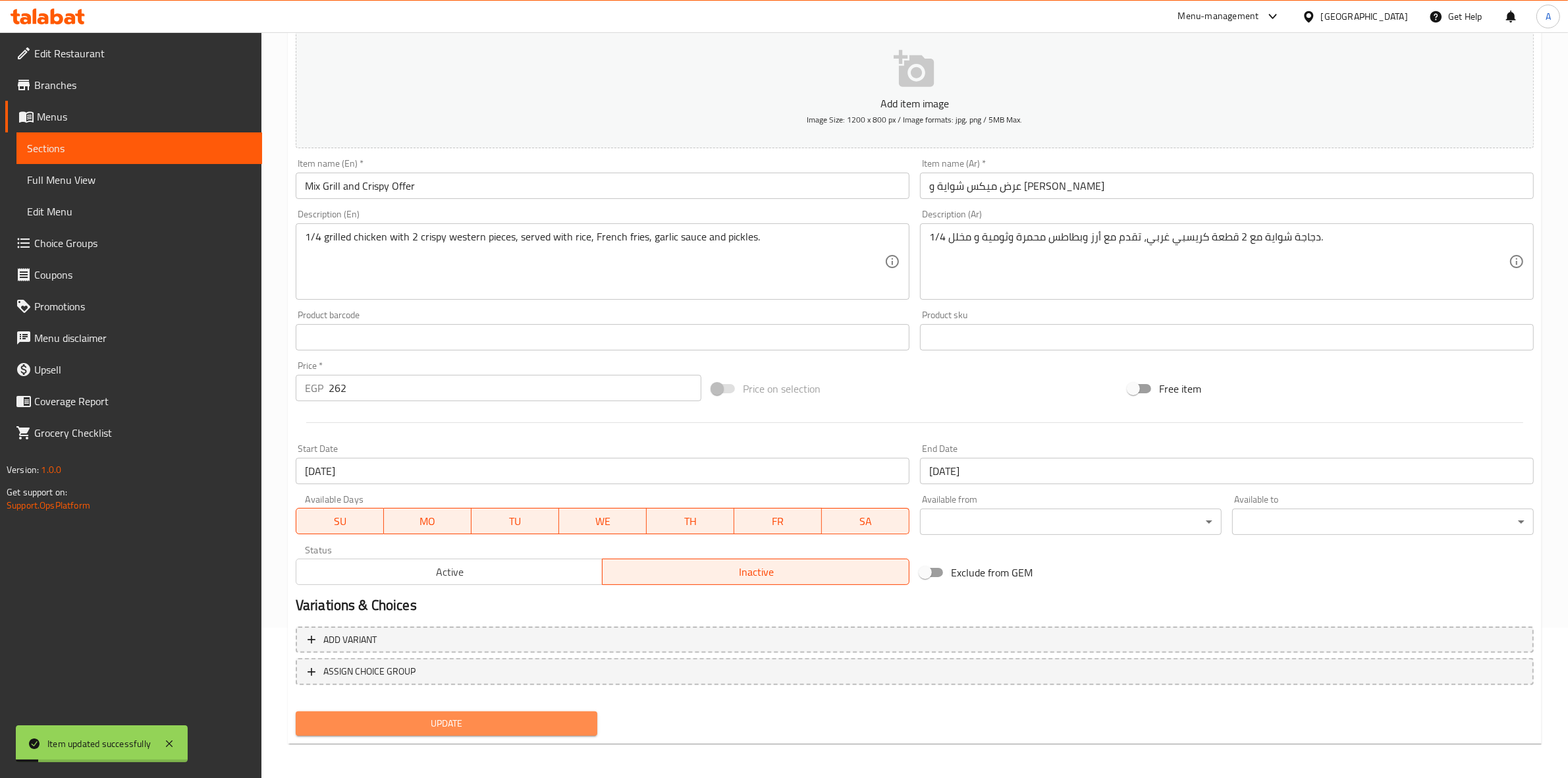
click at [403, 715] on span "Update" at bounding box center [446, 724] width 280 height 17
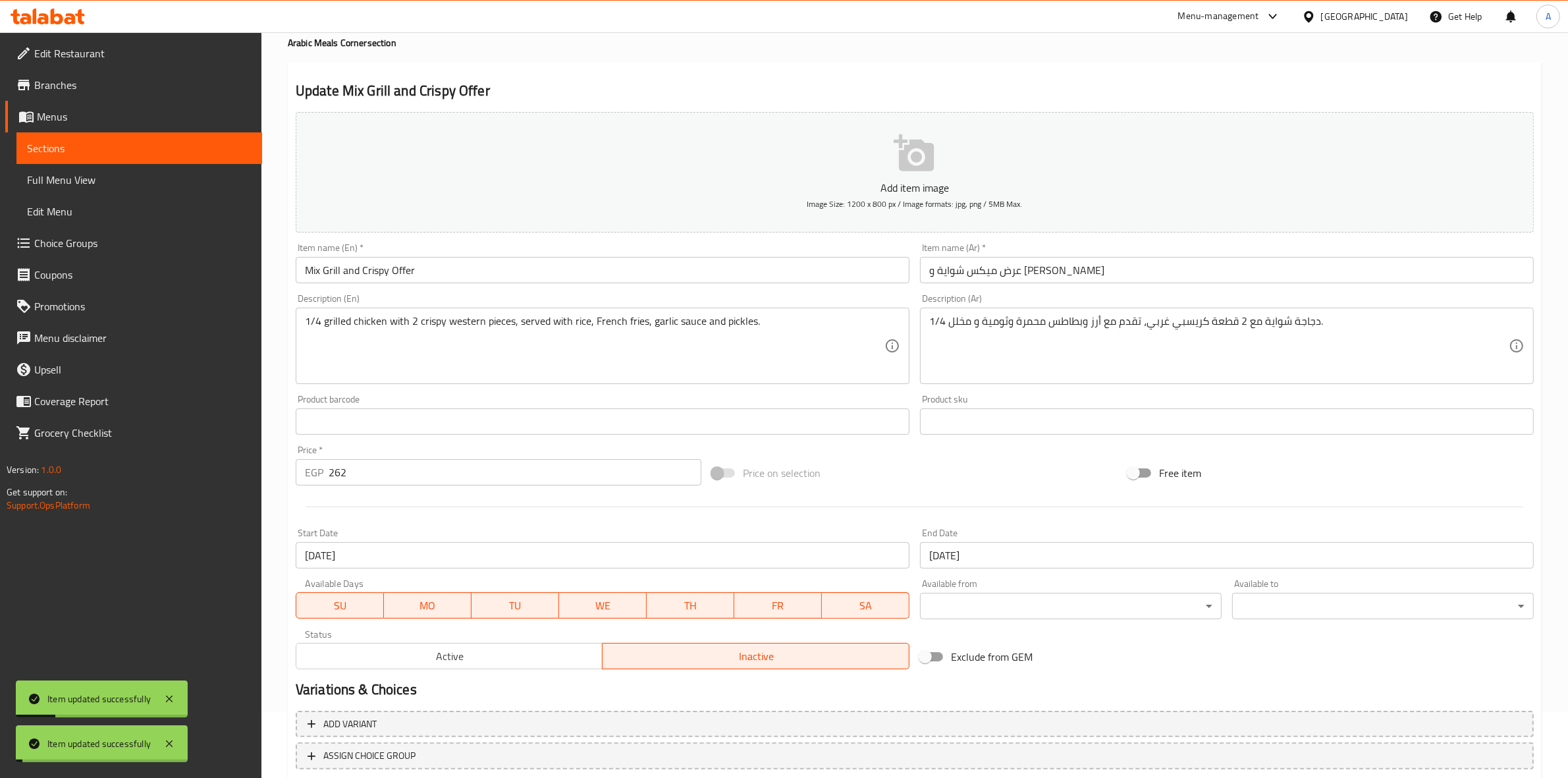
scroll to position [0, 0]
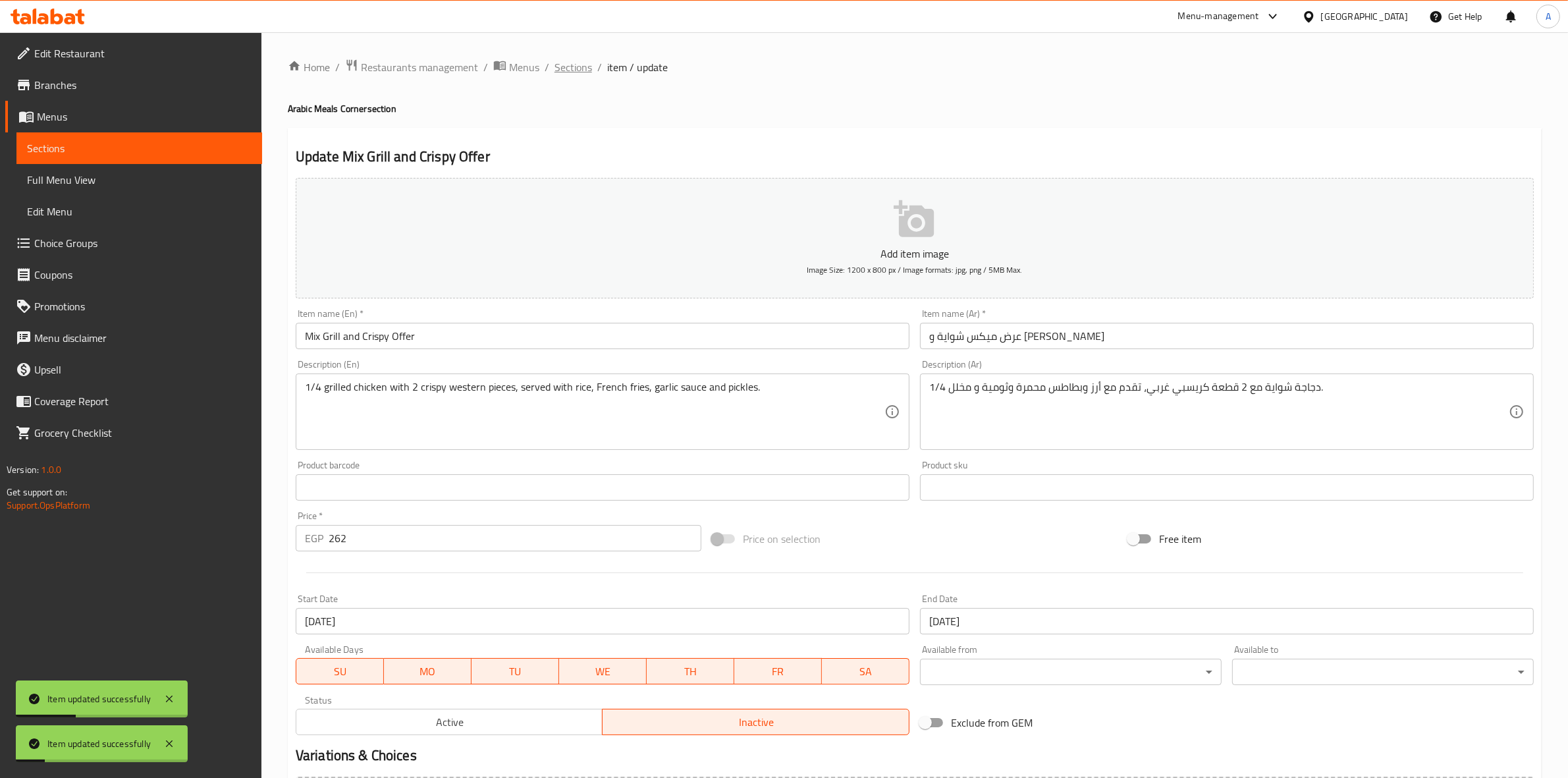
click at [574, 69] on span "Sections" at bounding box center [574, 67] width 38 height 16
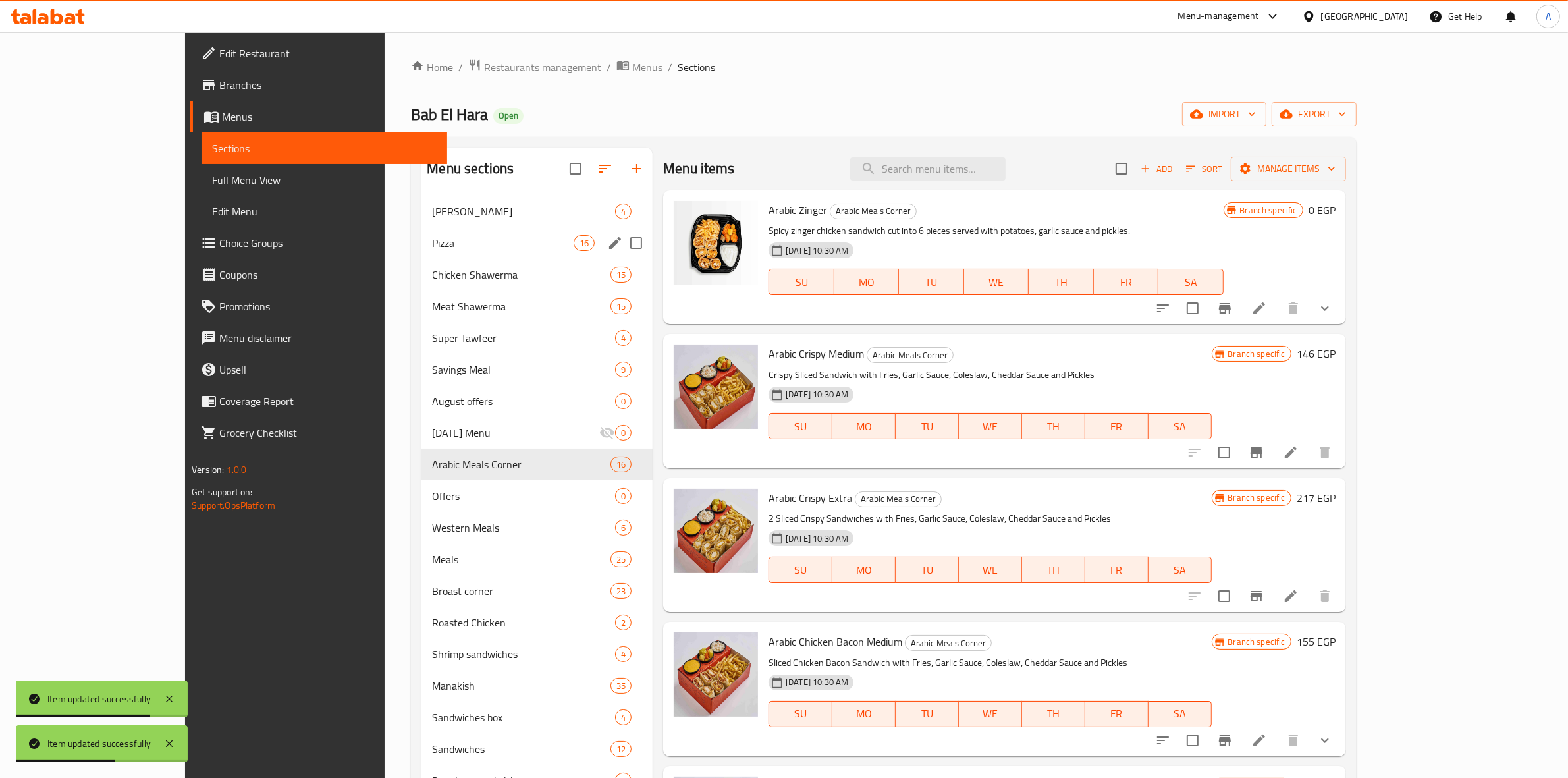
click at [432, 242] on span "Pizza" at bounding box center [503, 243] width 142 height 16
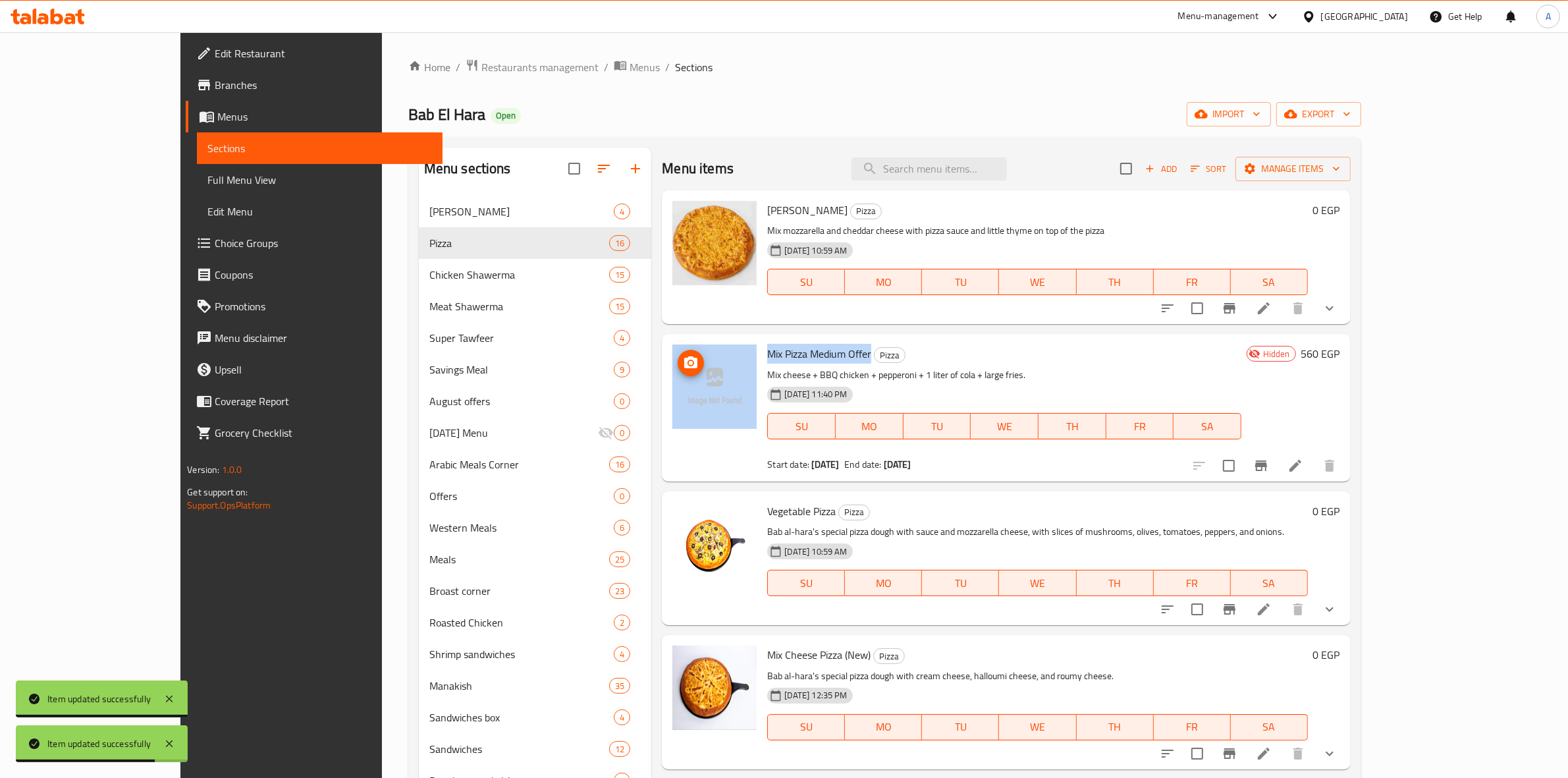
drag, startPoint x: 827, startPoint y: 351, endPoint x: 690, endPoint y: 351, distance: 137.0
click at [690, 351] on div "Mix Pizza Medium Offer Pizza Mix cheese + BBQ chicken + pepperoni + 1 liter of …" at bounding box center [1006, 407] width 678 height 136
copy div "Mix Pizza Medium Offer"
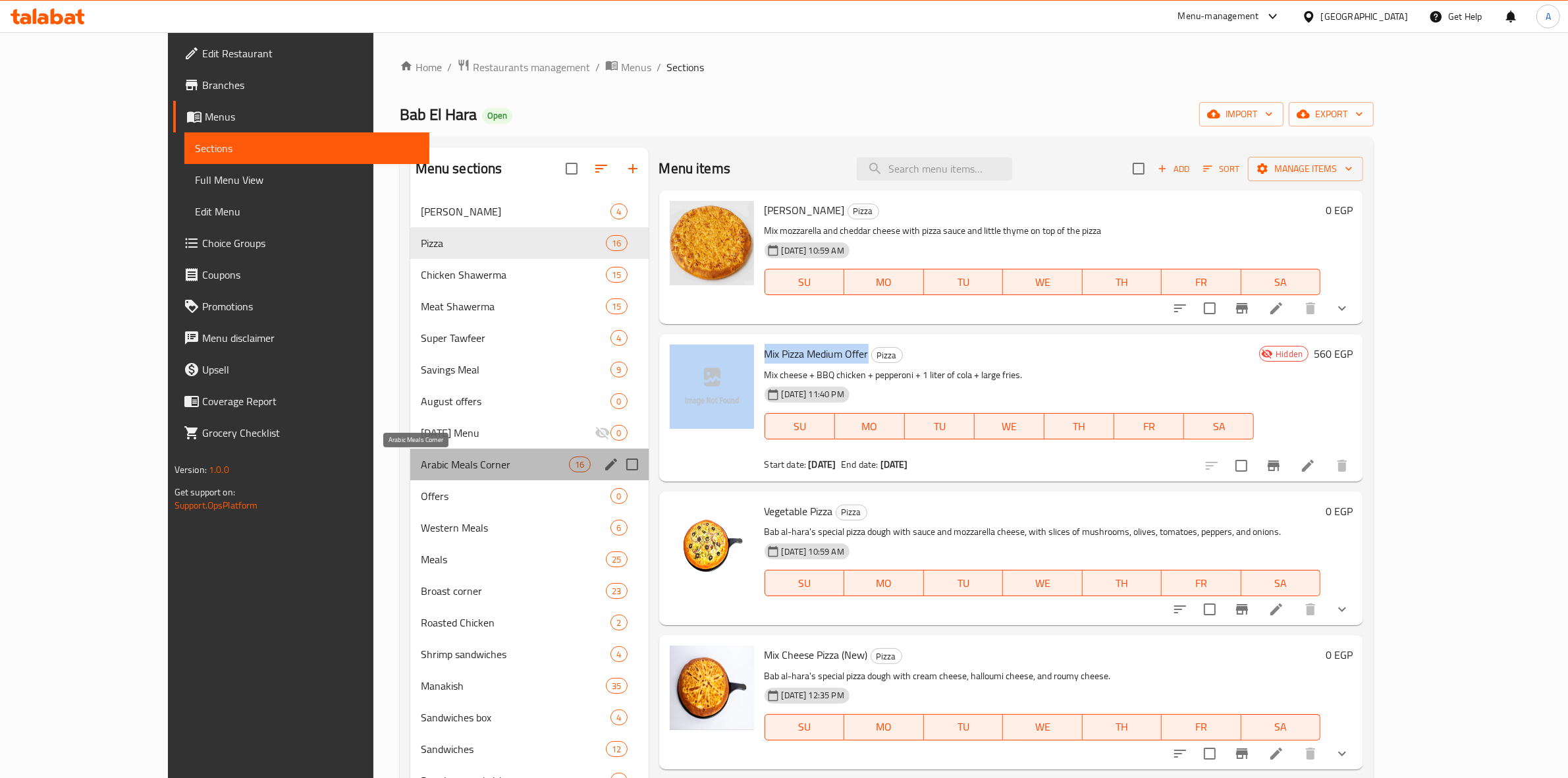
click at [421, 461] on span "Arabic Meals Corner" at bounding box center [495, 464] width 149 height 16
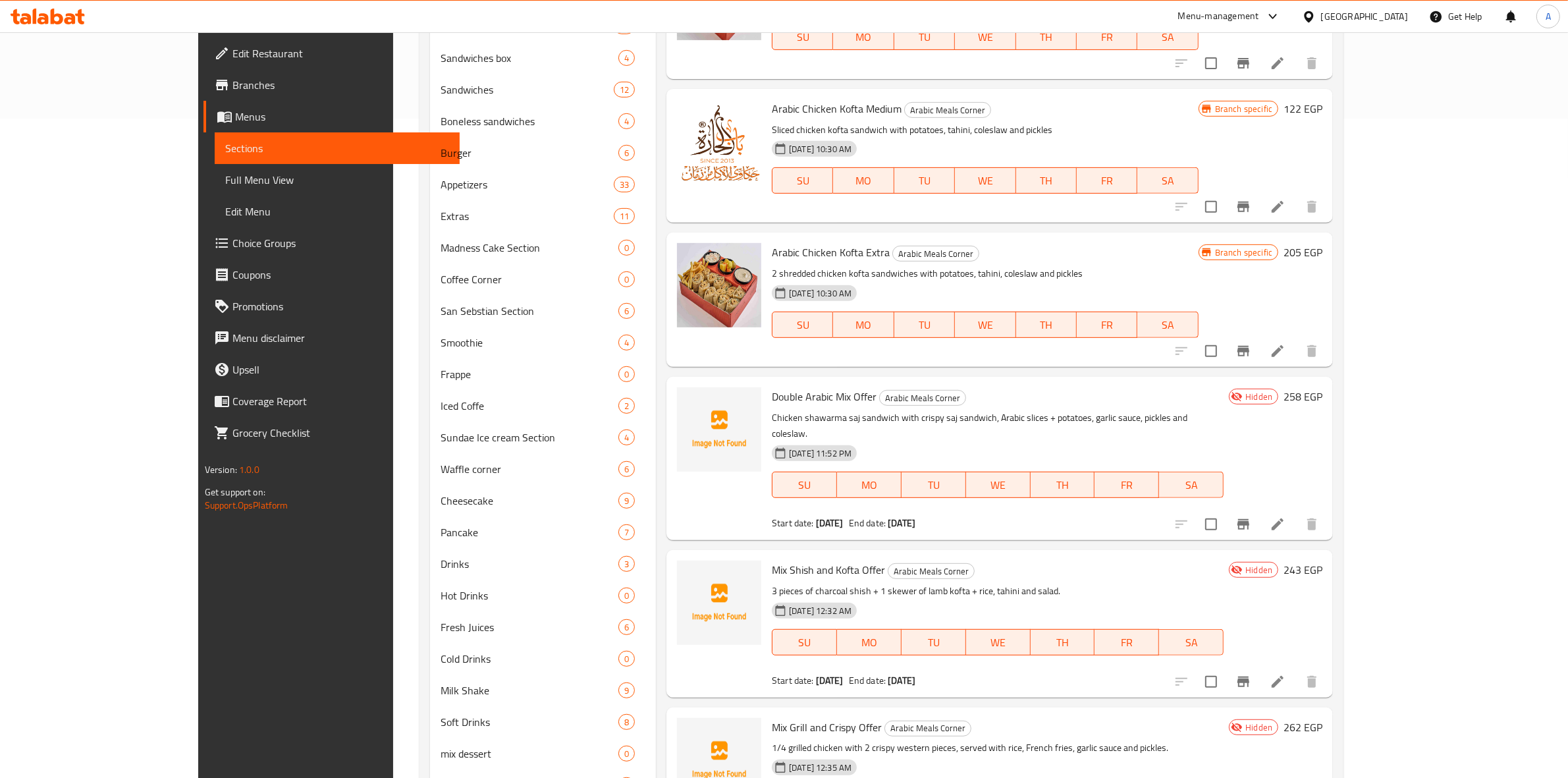
scroll to position [722, 0]
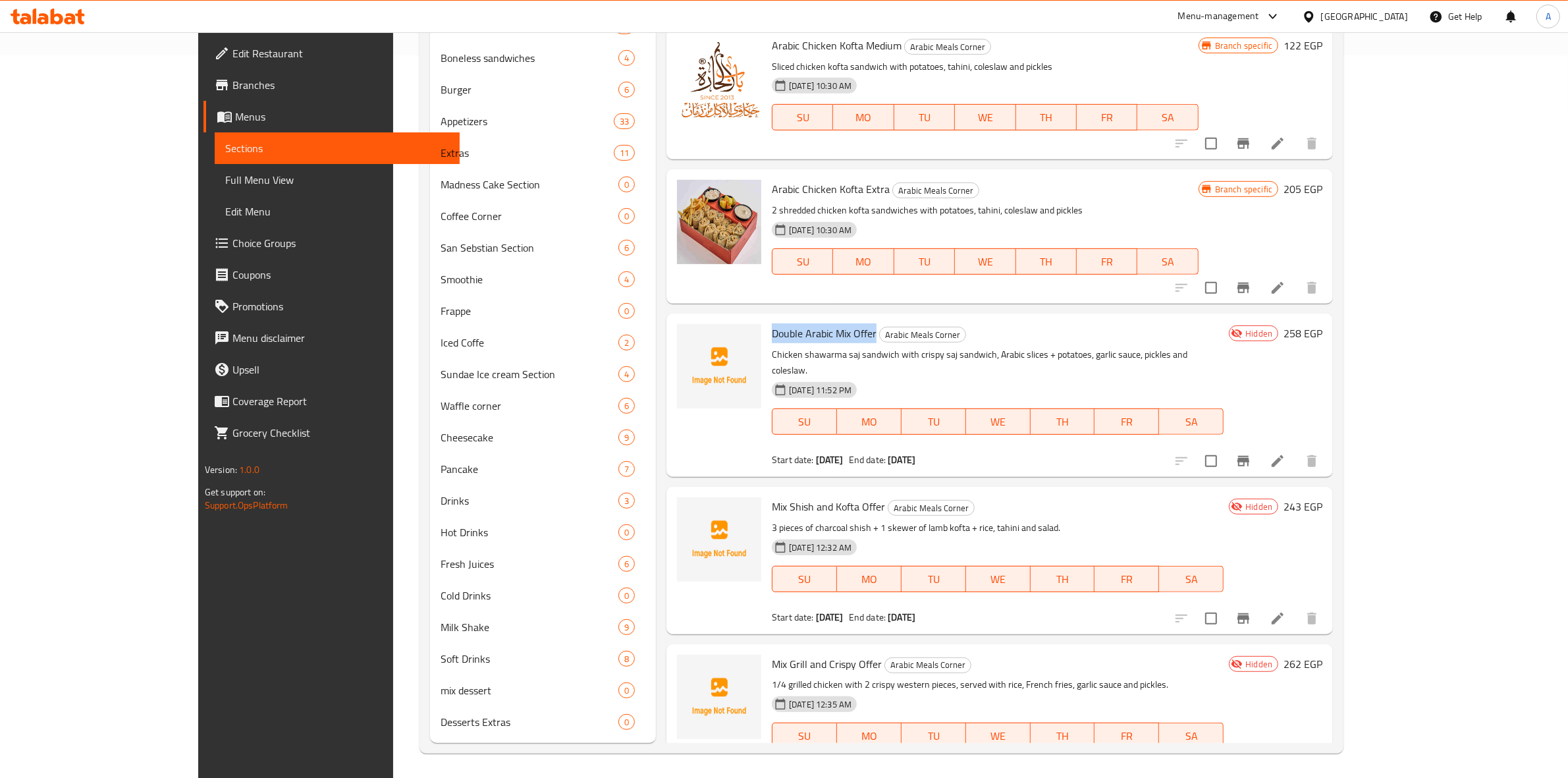
drag, startPoint x: 826, startPoint y: 300, endPoint x: 718, endPoint y: 300, distance: 108.0
click at [767, 319] on div "Double Arabic Mix Offer Arabic Meals Corner Chicken shawarma saj sandwich with …" at bounding box center [997, 395] width 462 height 153
copy span "Double Arabic Mix Offer"
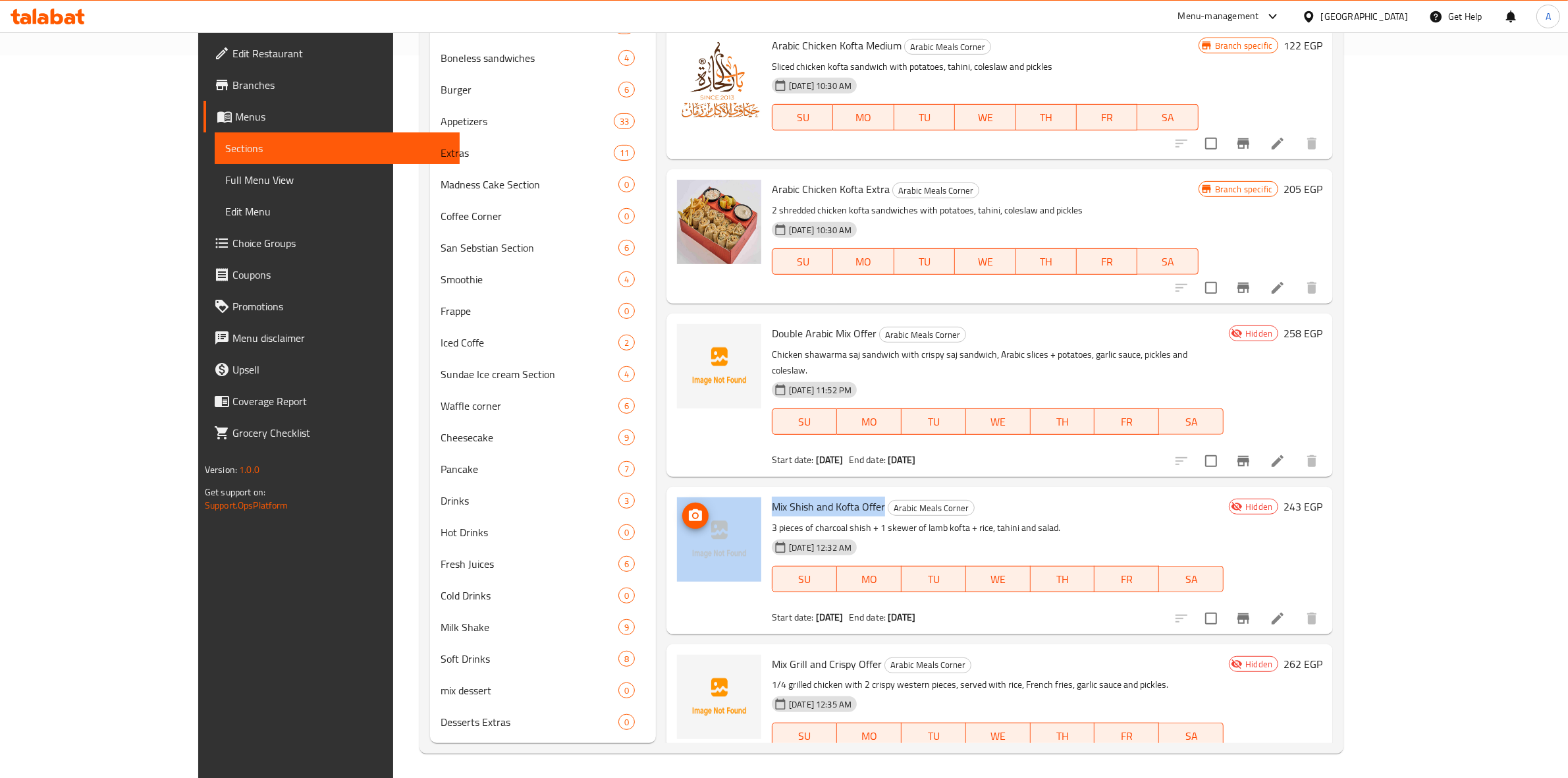
drag, startPoint x: 835, startPoint y: 456, endPoint x: 700, endPoint y: 453, distance: 135.0
click at [700, 492] on div "Mix Shish and Kofta Offer Arabic Meals Corner 3 pieces of charcoal shish + 1 sk…" at bounding box center [1000, 560] width 656 height 136
copy div "Mix Shish and Kofta Offer"
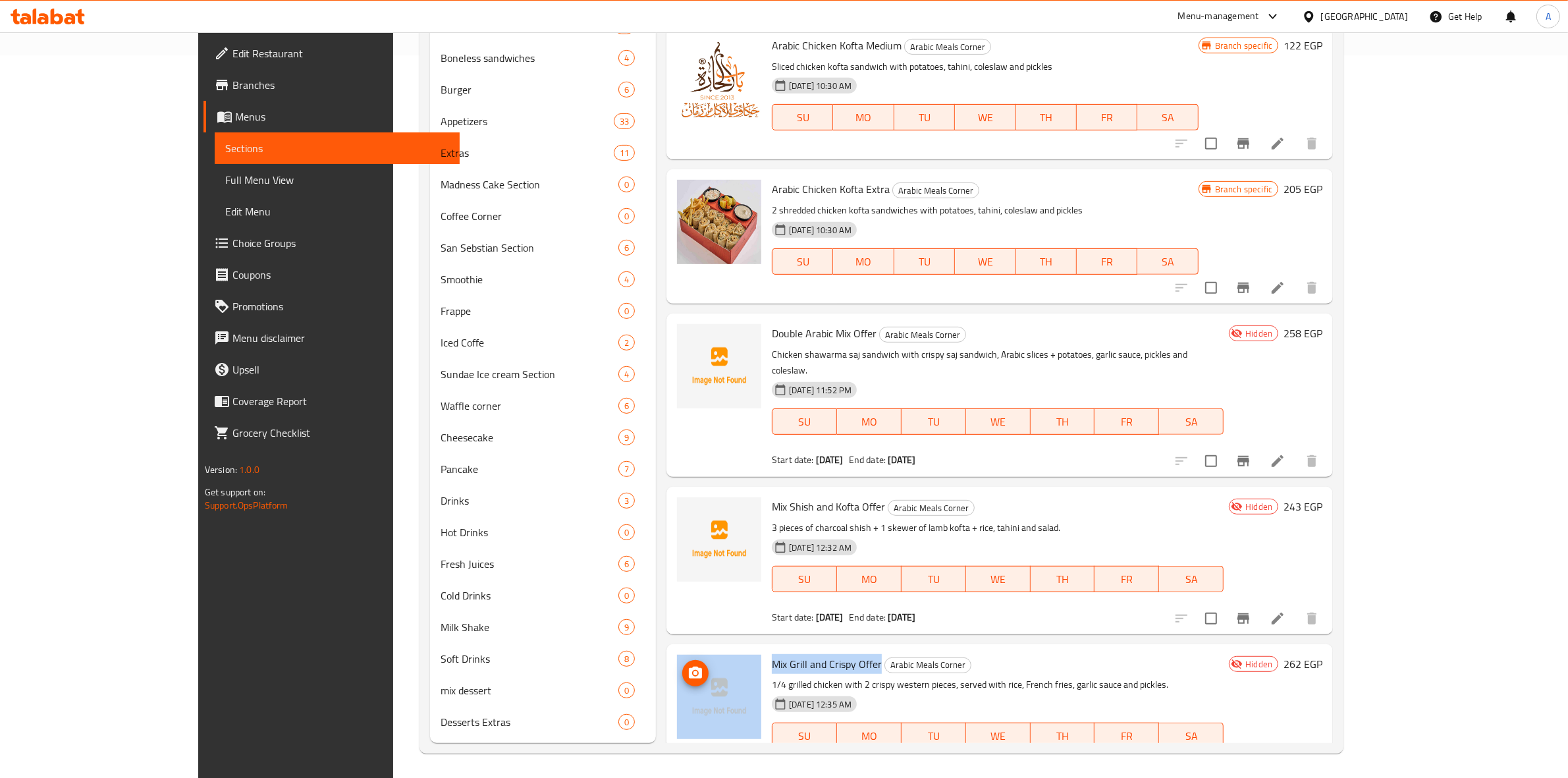
drag, startPoint x: 831, startPoint y: 613, endPoint x: 706, endPoint y: 613, distance: 125.0
click at [706, 649] on div "Mix Grill and Crispy Offer Arabic Meals Corner 1/4 grilled chicken with 2 crisp…" at bounding box center [1000, 717] width 656 height 136
copy div "Mix Grill and Crispy Offer"
click at [1223, 676] on p "1/4 grilled chicken with 2 crispy western pieces, served with rice, French frie…" at bounding box center [997, 685] width 452 height 17
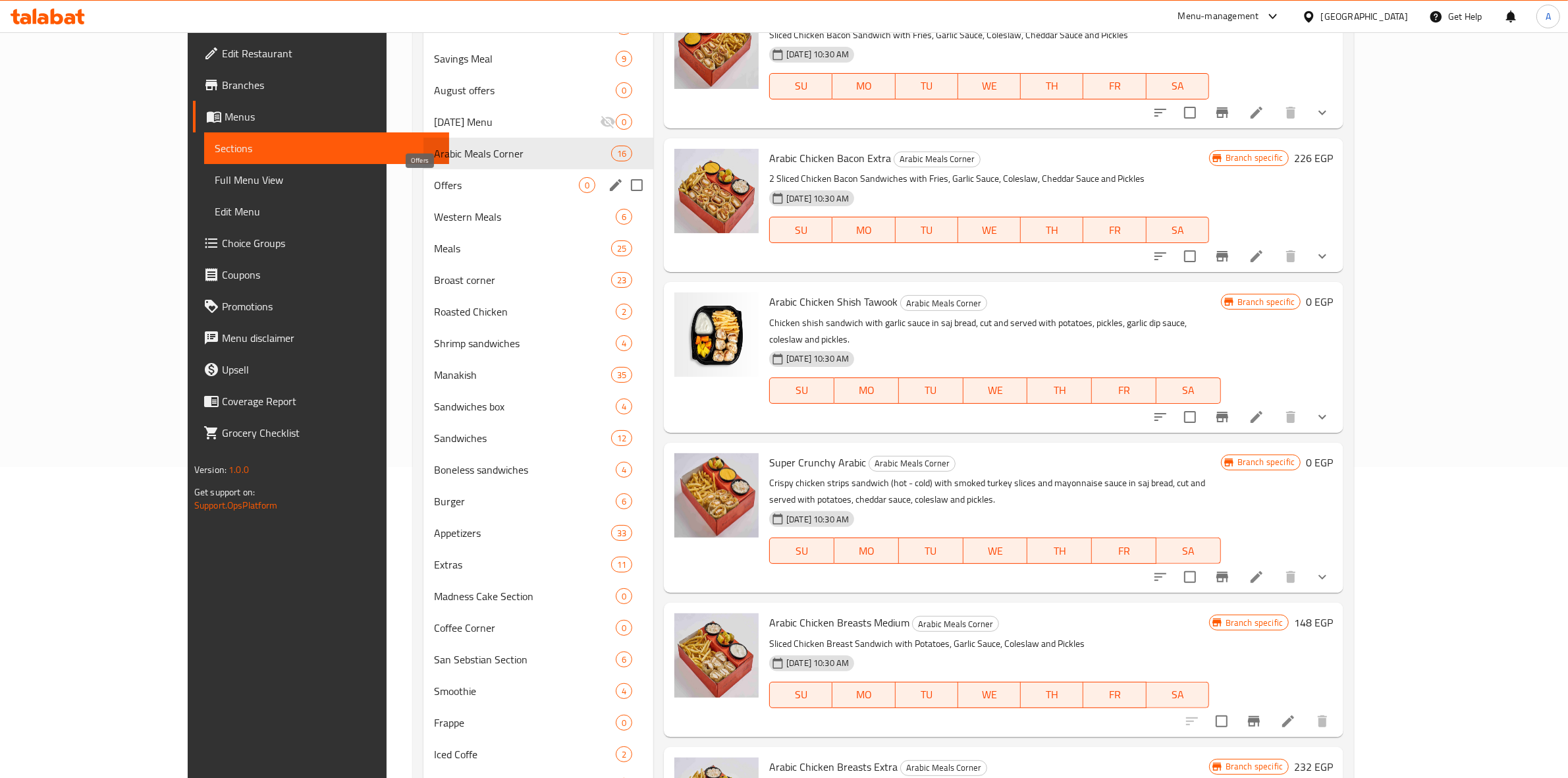
scroll to position [0, 0]
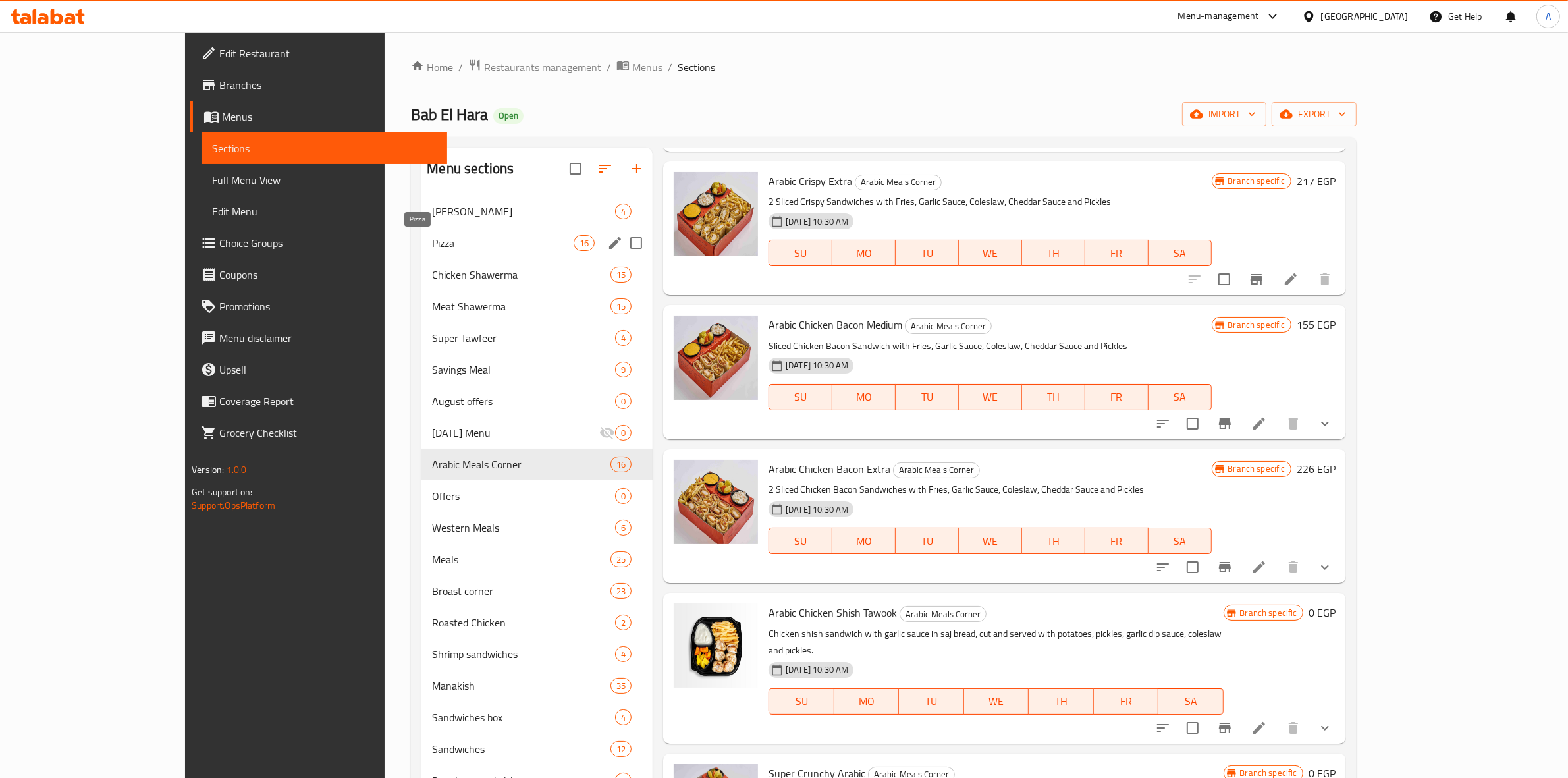
click at [458, 246] on span "Pizza" at bounding box center [503, 243] width 142 height 16
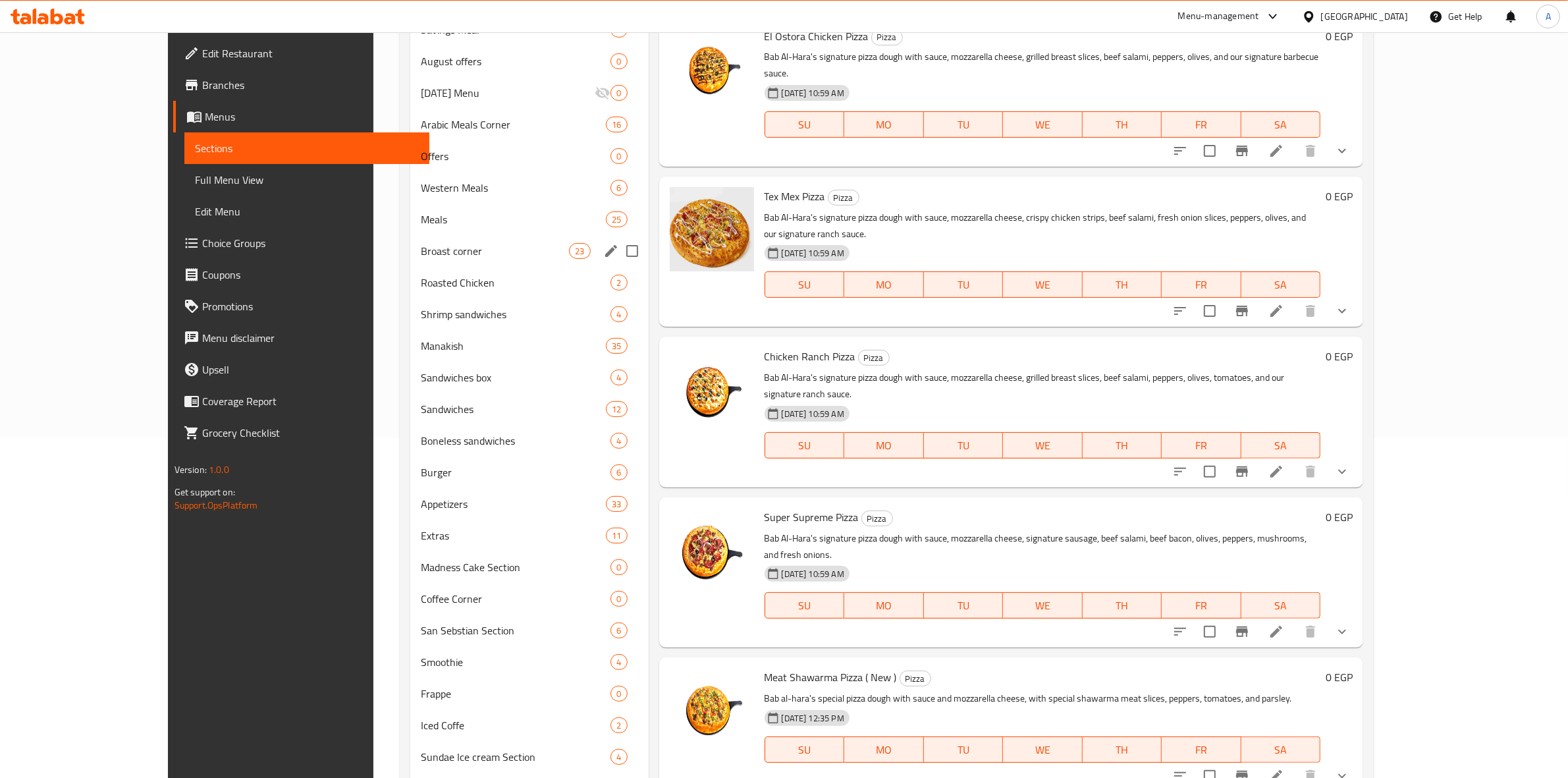
scroll to position [329, 0]
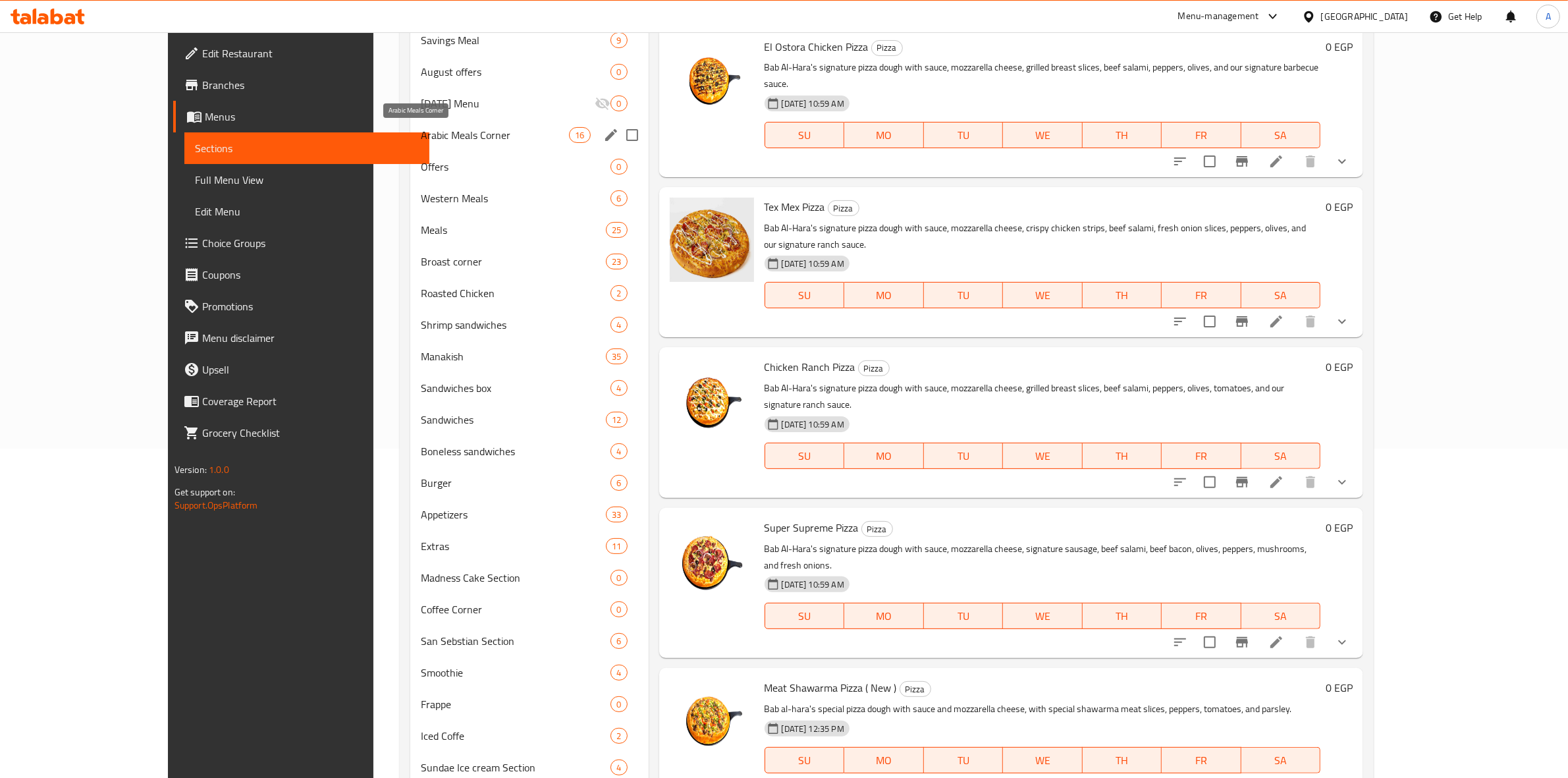
click at [421, 139] on span "Arabic Meals Corner" at bounding box center [495, 135] width 149 height 16
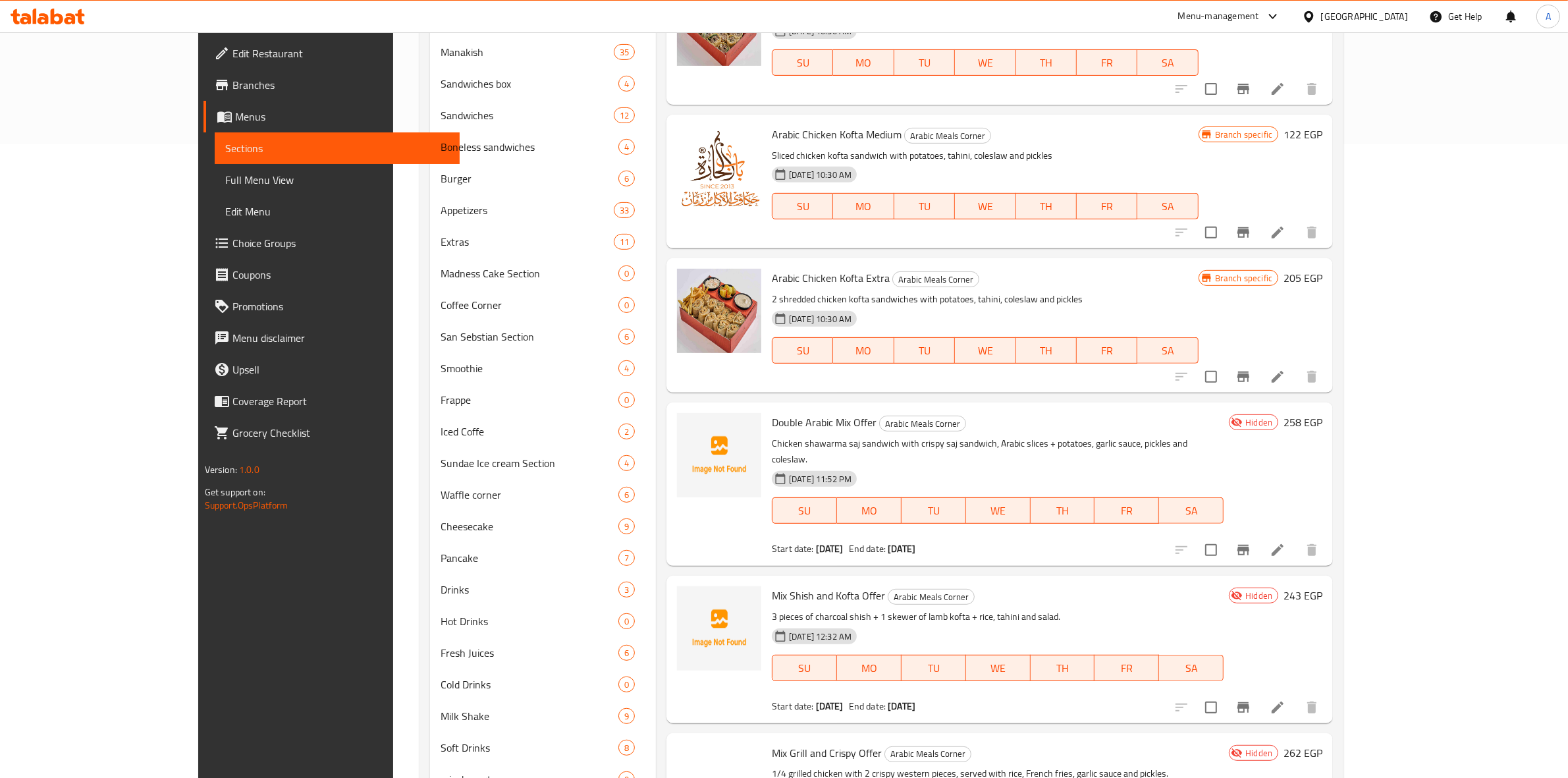
scroll to position [722, 0]
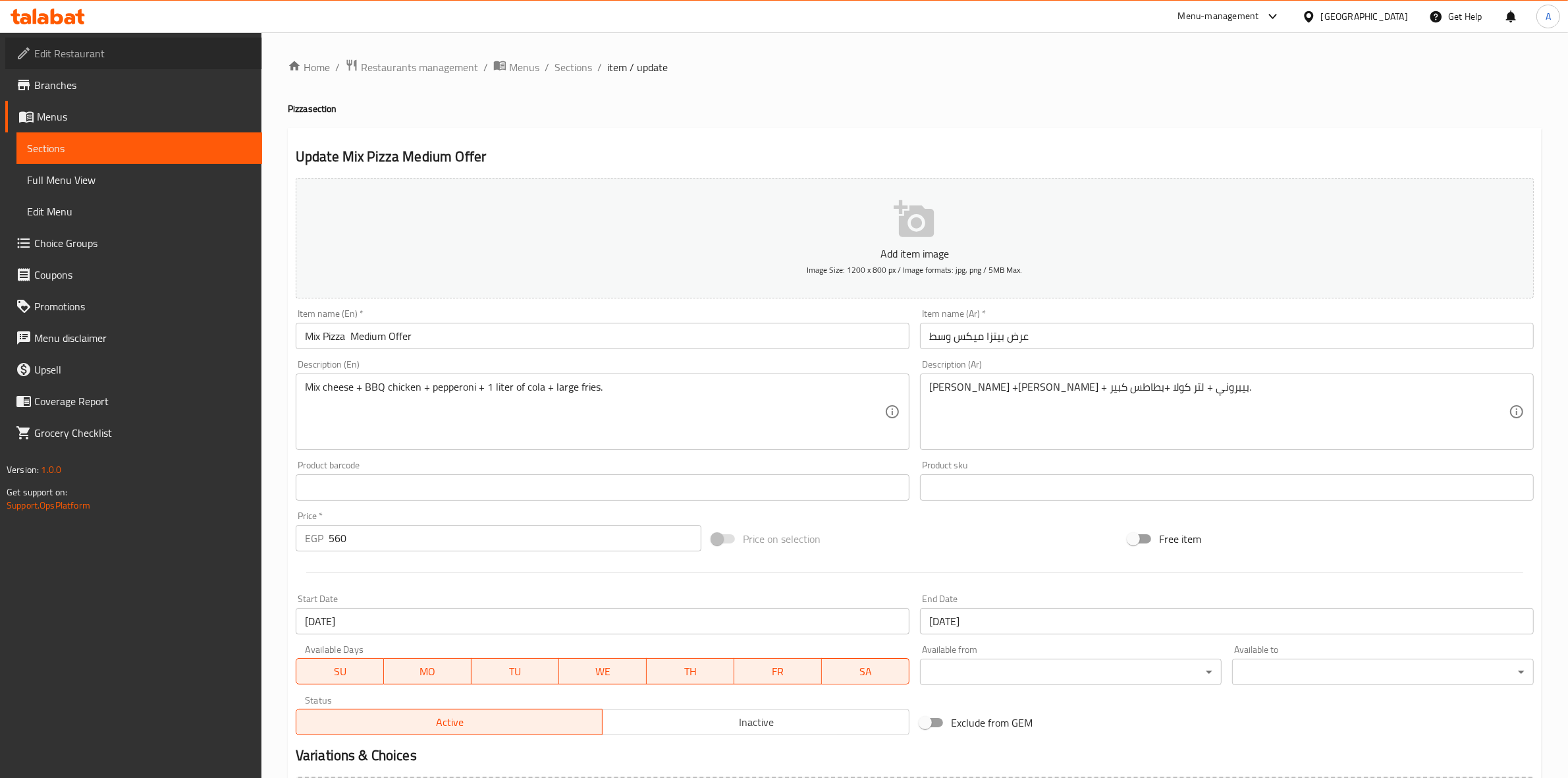
click at [73, 50] on span "Edit Restaurant" at bounding box center [142, 53] width 217 height 16
